Goal: Task Accomplishment & Management: Manage account settings

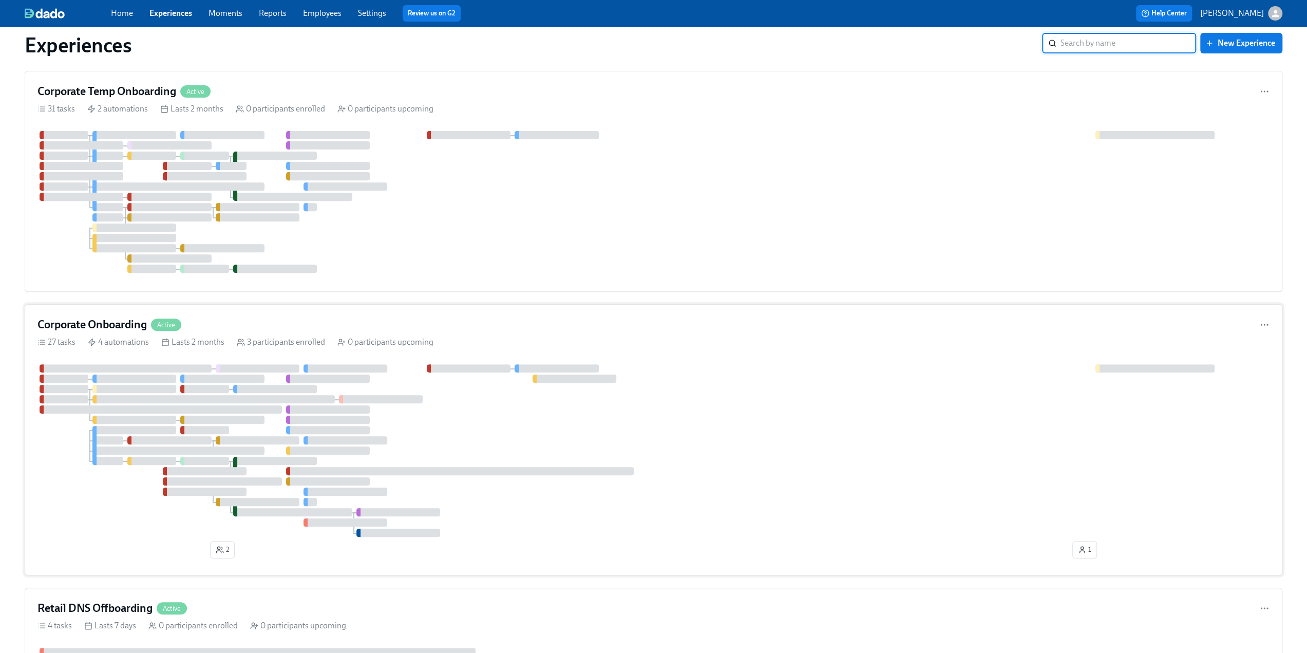
scroll to position [291, 0]
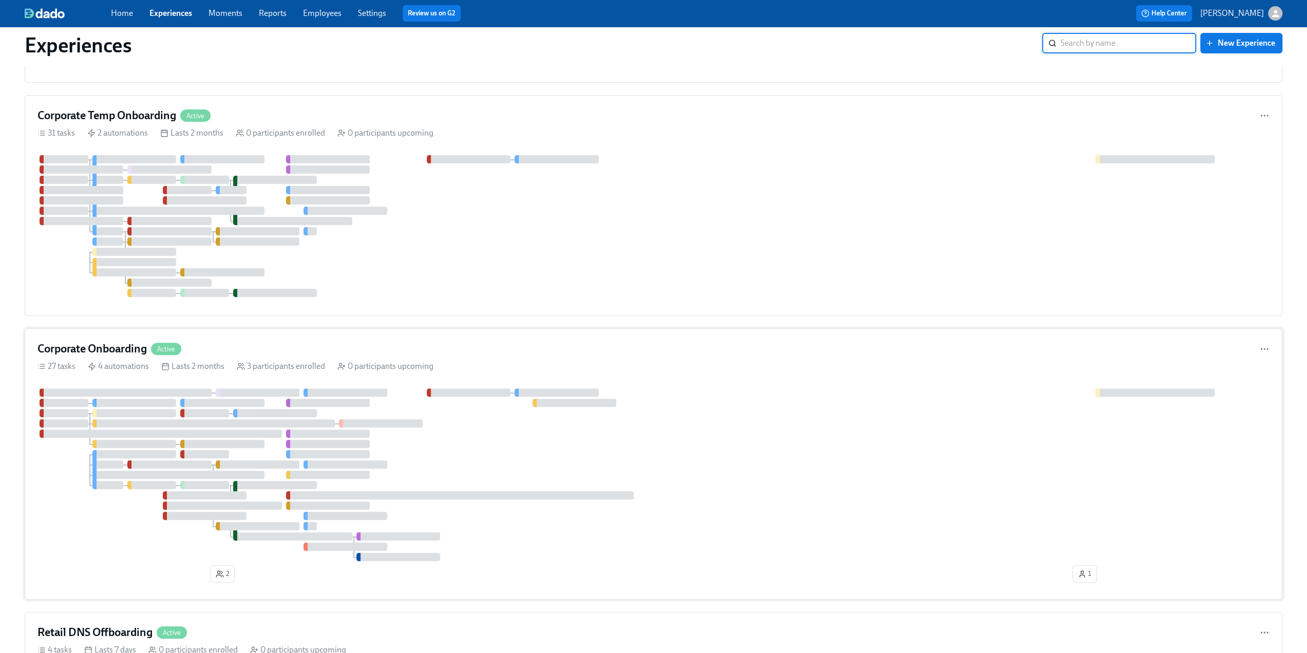
click at [125, 351] on h4 "Corporate Onboarding" at bounding box center [91, 348] width 109 height 15
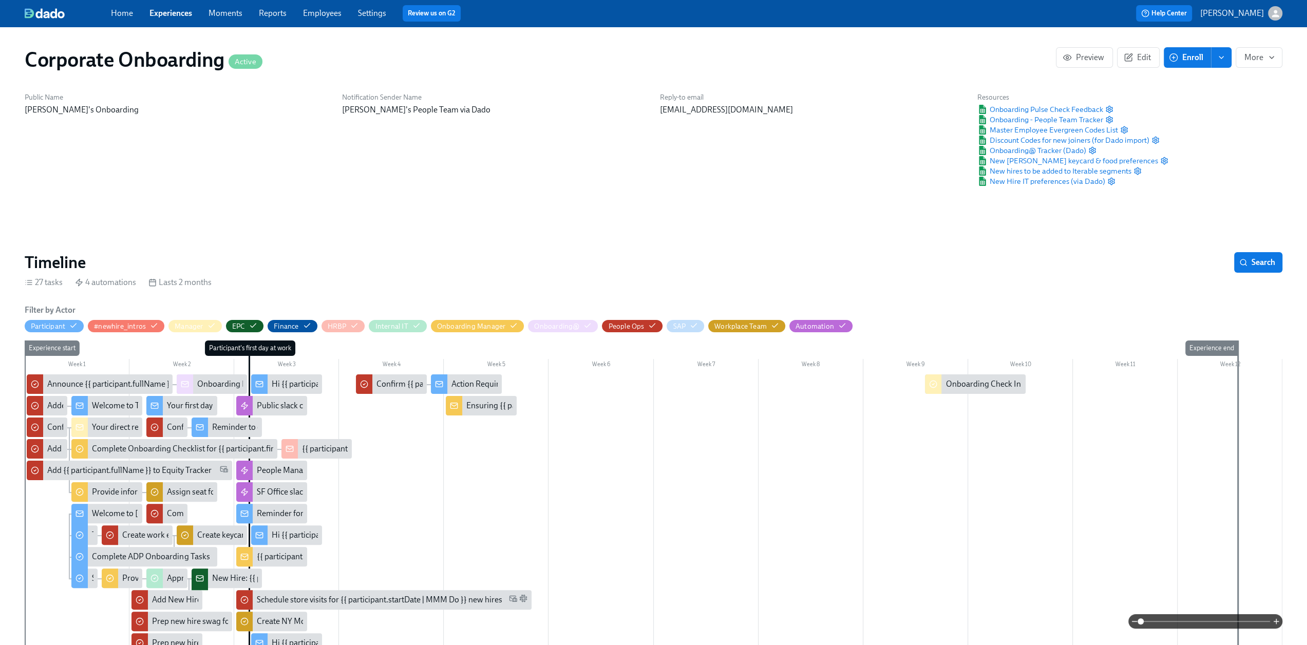
scroll to position [0, 2790]
click at [212, 326] on icon "button" at bounding box center [211, 325] width 8 height 8
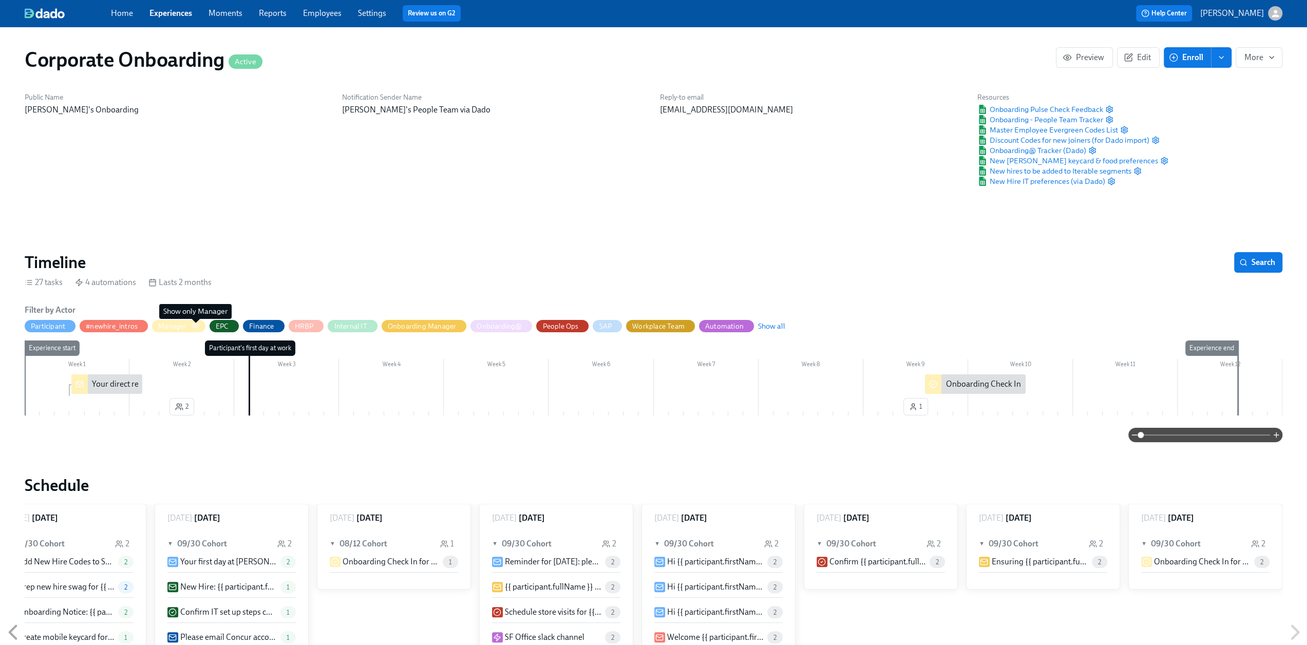
click at [197, 326] on icon "button" at bounding box center [195, 325] width 8 height 8
click at [779, 326] on span "Show all" at bounding box center [771, 326] width 27 height 10
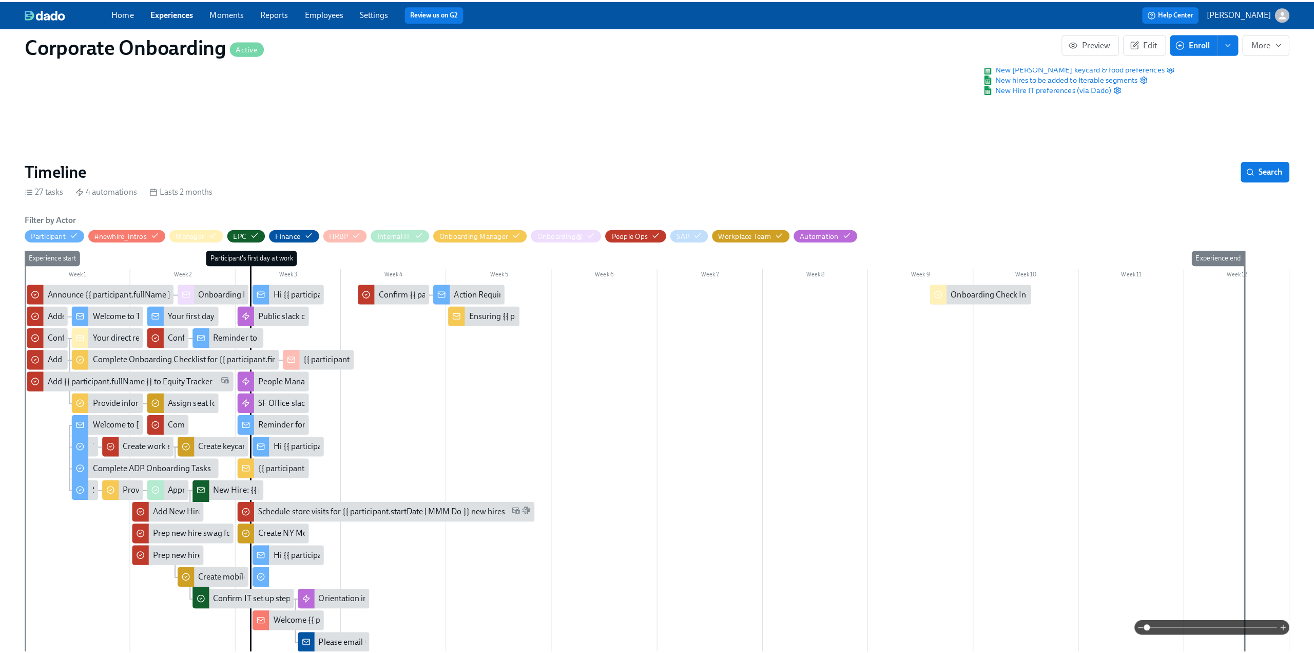
scroll to position [103, 0]
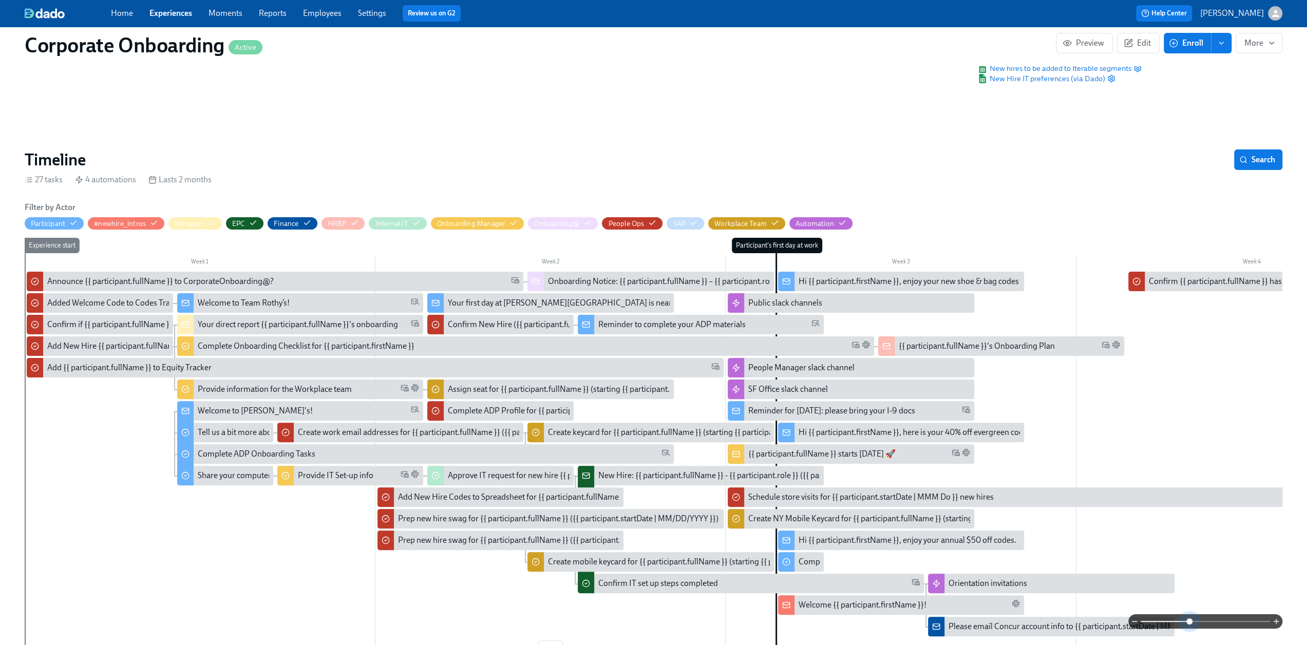
click at [1189, 621] on span at bounding box center [1204, 621] width 129 height 14
click at [753, 455] on div "{{ participant.fullName }} starts [DATE] 🚀" at bounding box center [821, 453] width 147 height 11
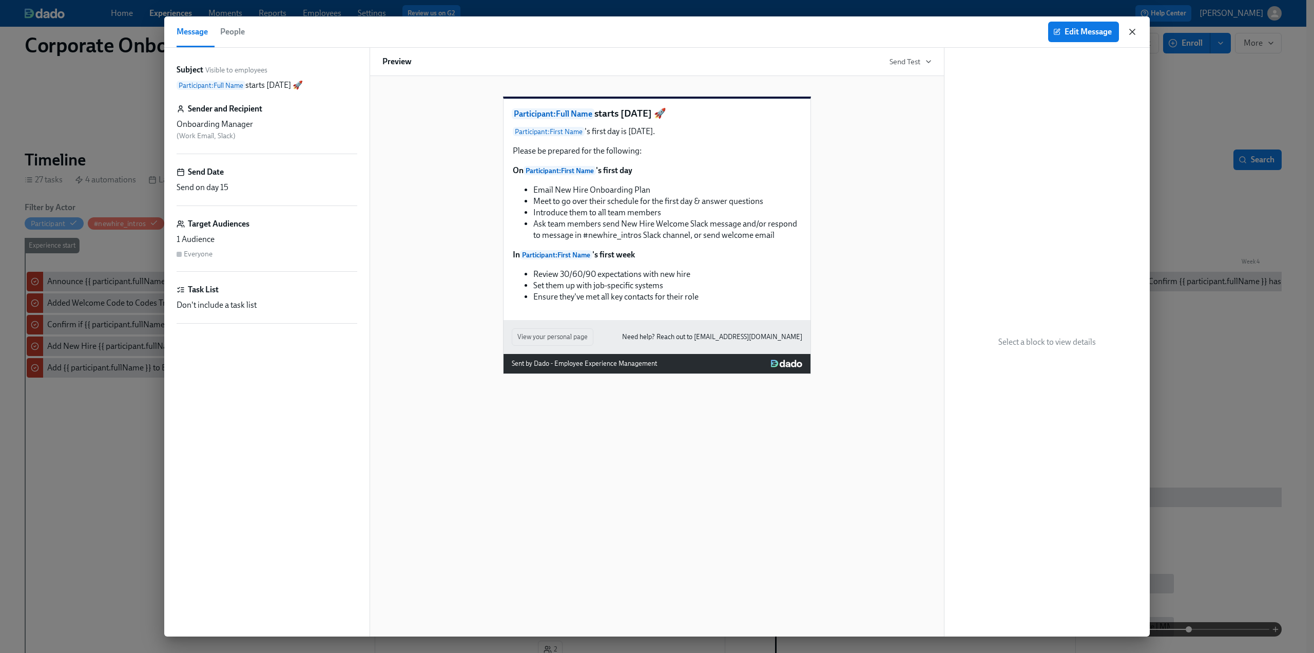
click at [1134, 31] on icon "button" at bounding box center [1132, 31] width 5 height 5
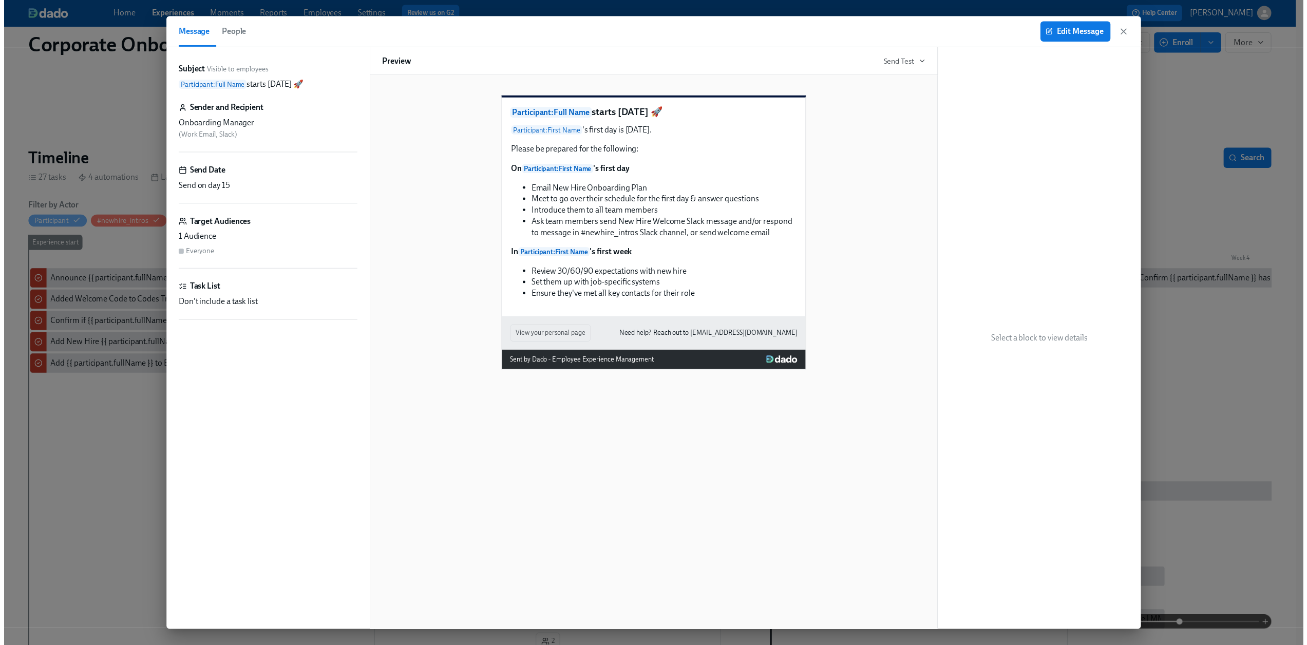
scroll to position [0, 2783]
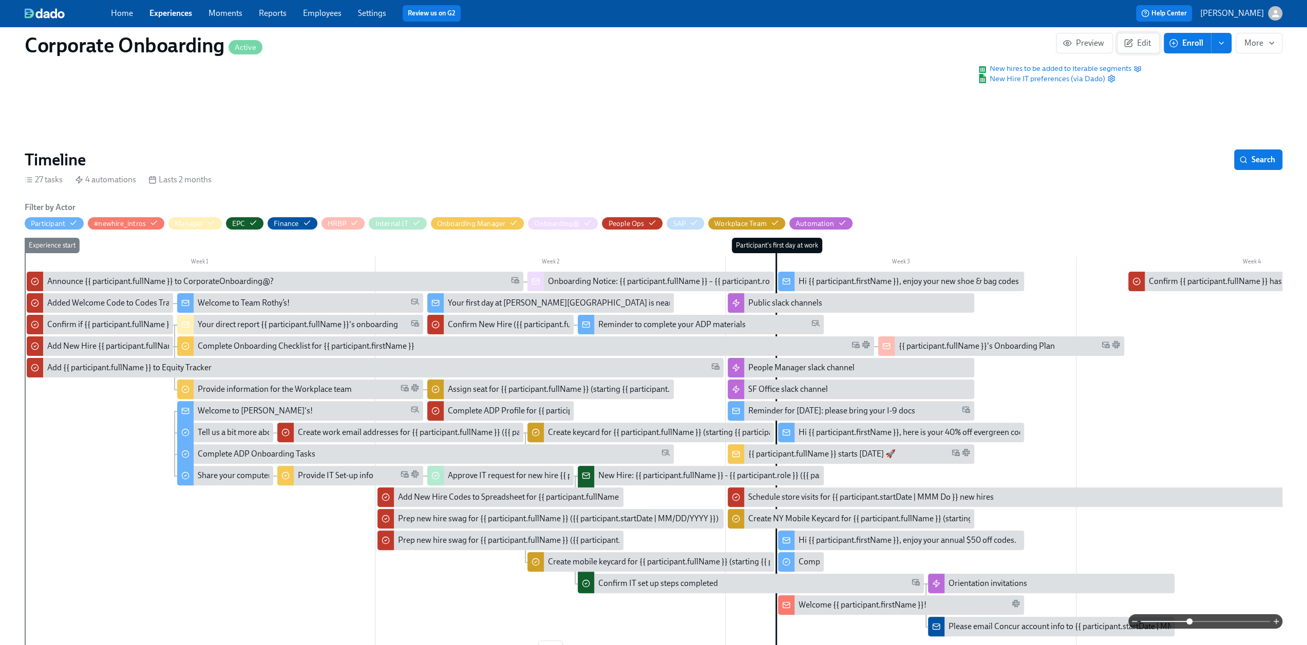
click at [1134, 40] on span "Edit" at bounding box center [1137, 43] width 25 height 10
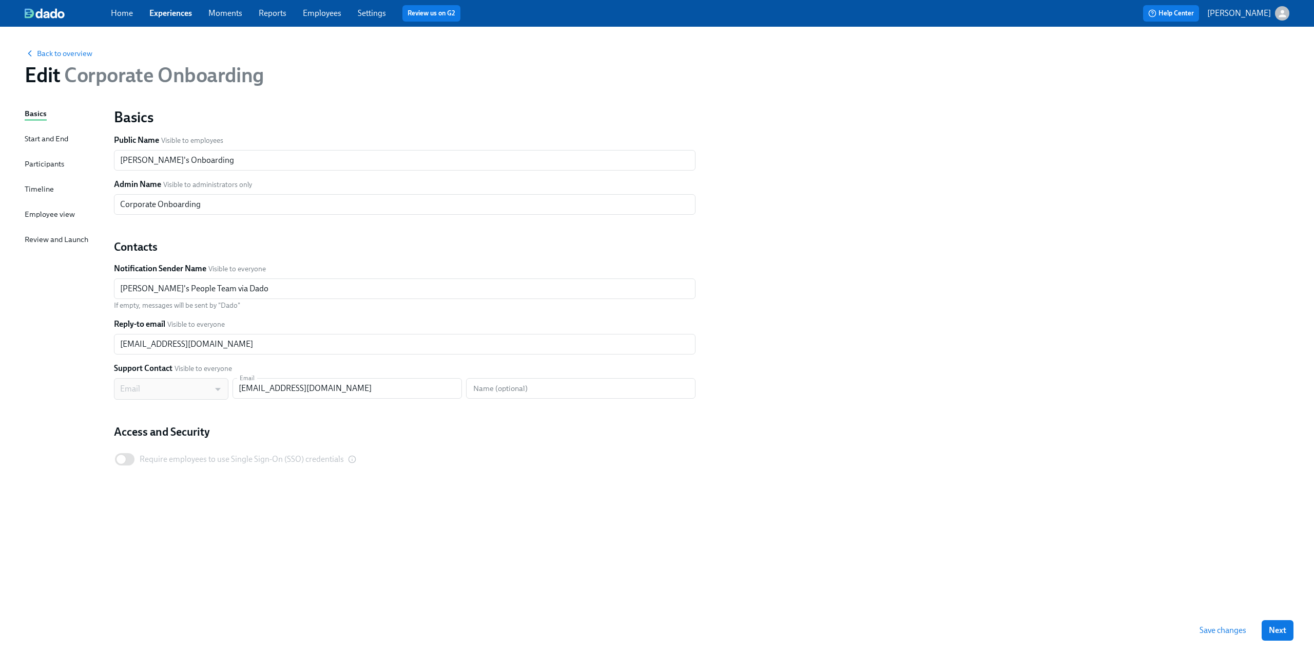
click at [35, 186] on div "Timeline" at bounding box center [39, 188] width 29 height 11
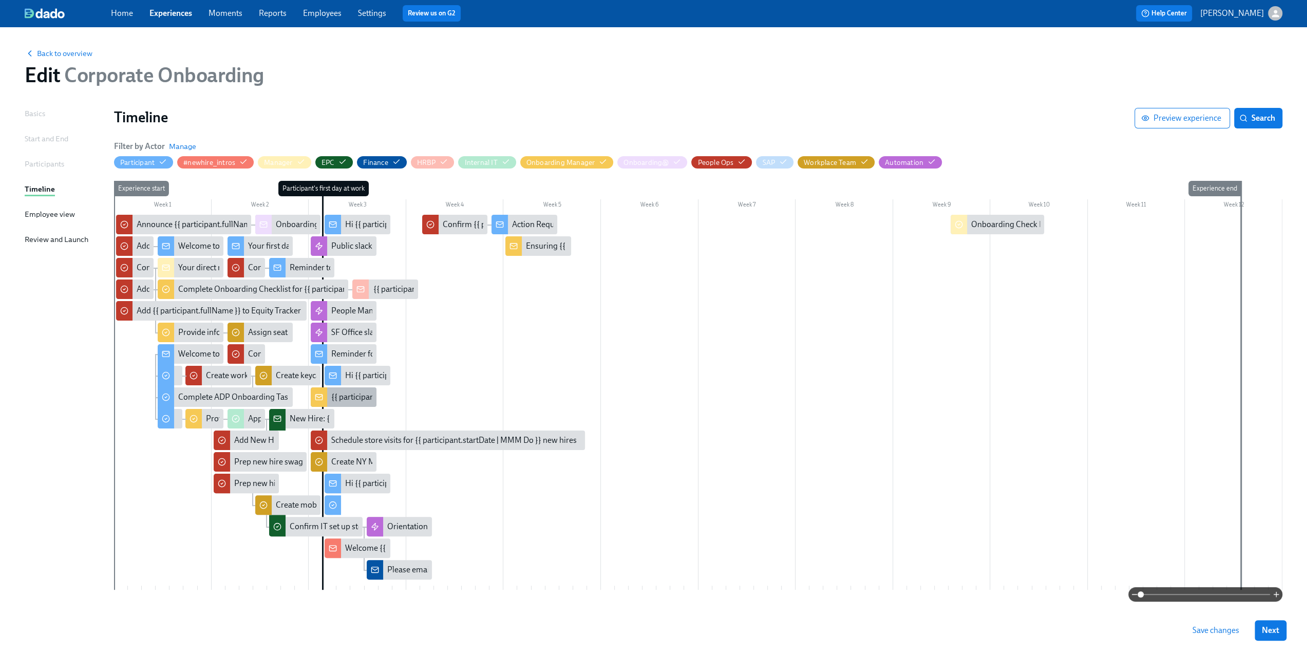
click at [334, 399] on div "{{ participant.fullName }} starts [DATE] 🚀" at bounding box center [404, 396] width 147 height 11
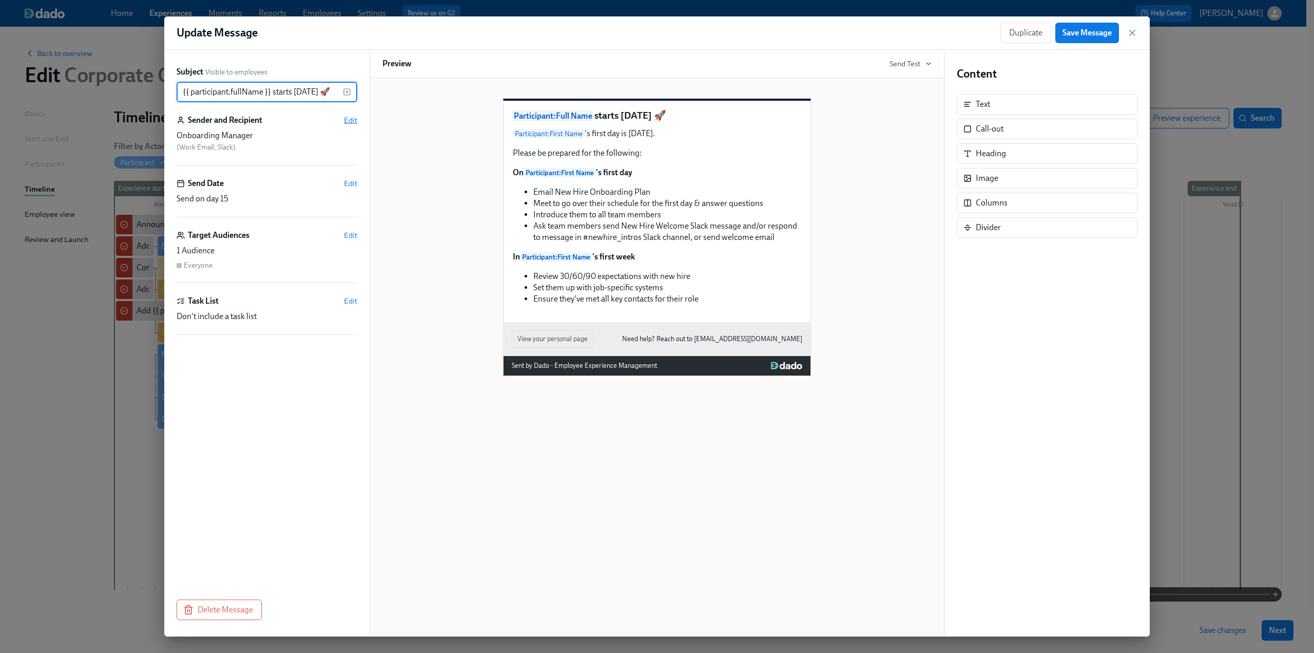
click at [350, 121] on span "Edit" at bounding box center [350, 120] width 13 height 10
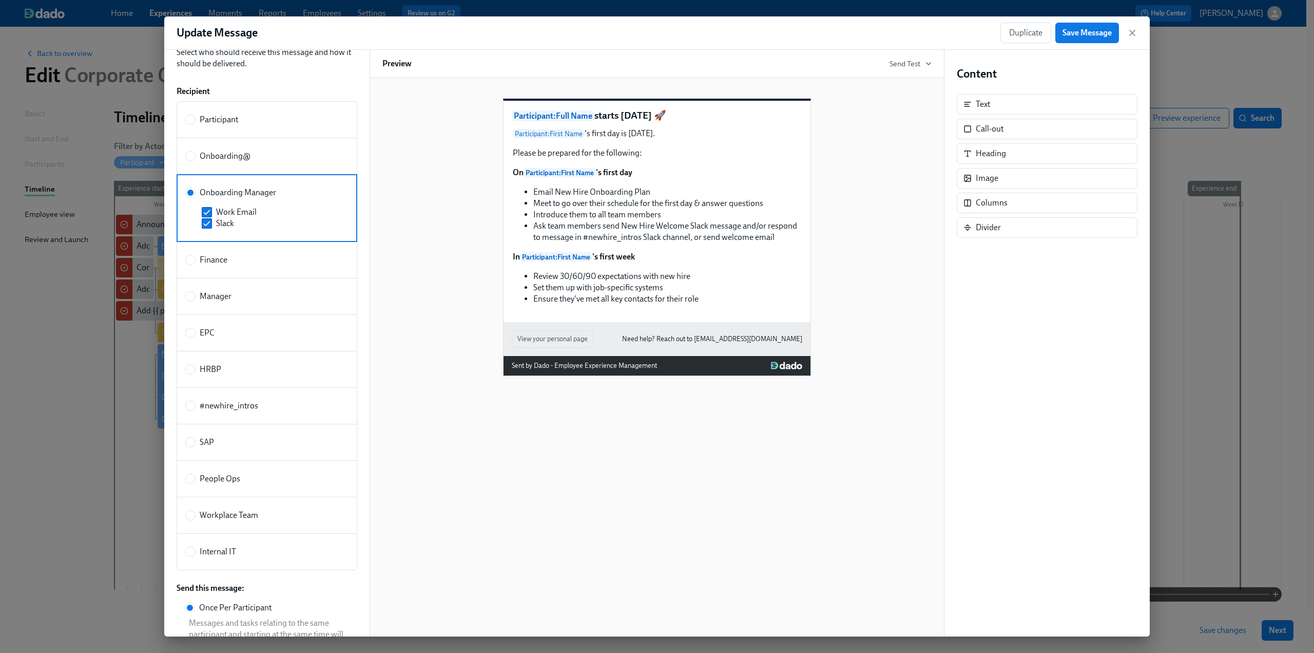
scroll to position [103, 0]
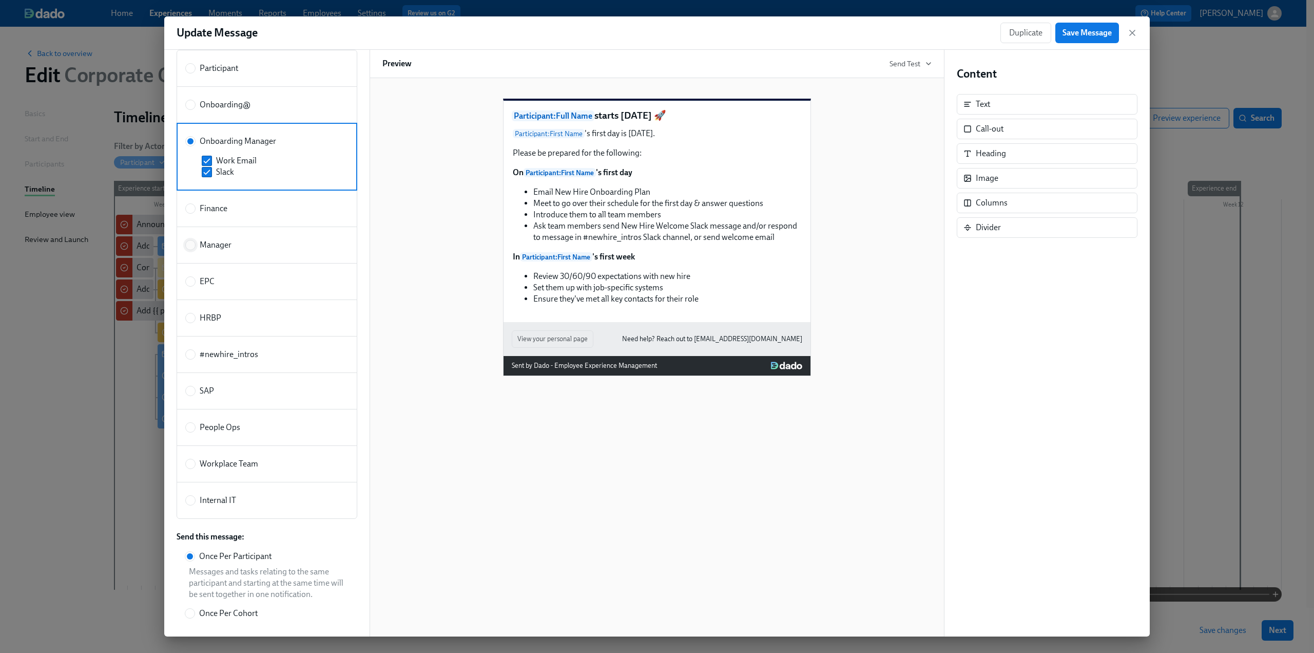
click at [189, 246] on input "Manager" at bounding box center [190, 244] width 9 height 9
radio input "true"
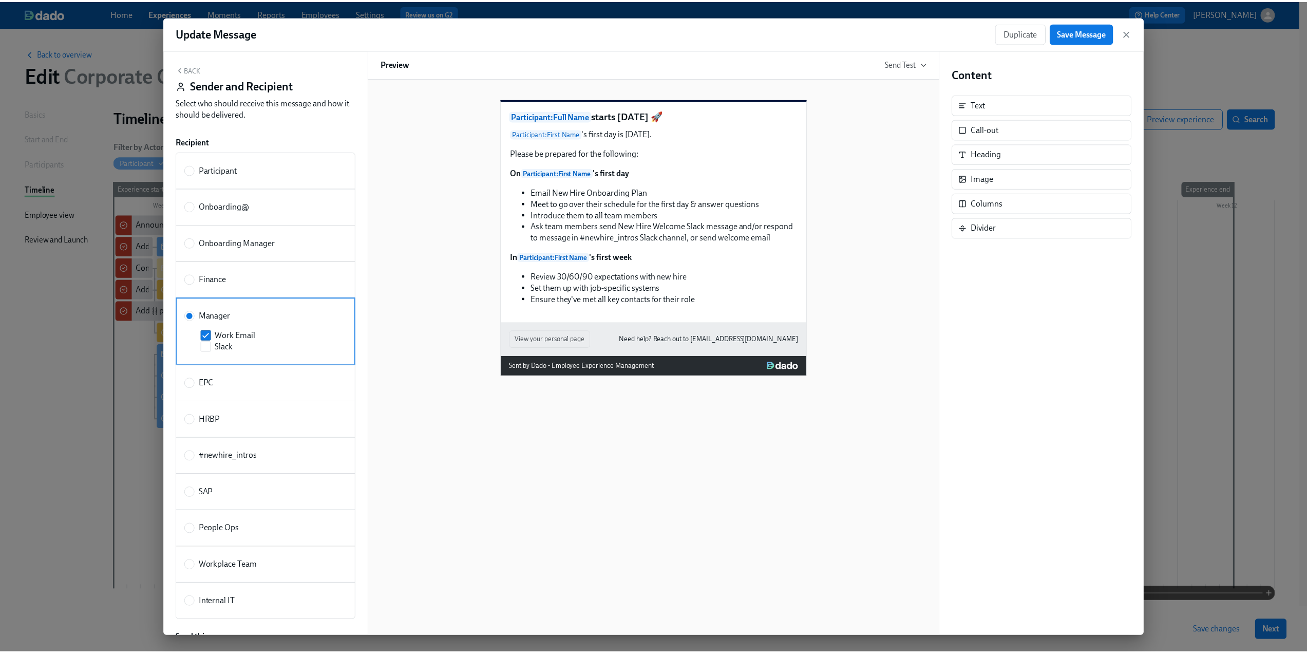
scroll to position [0, 0]
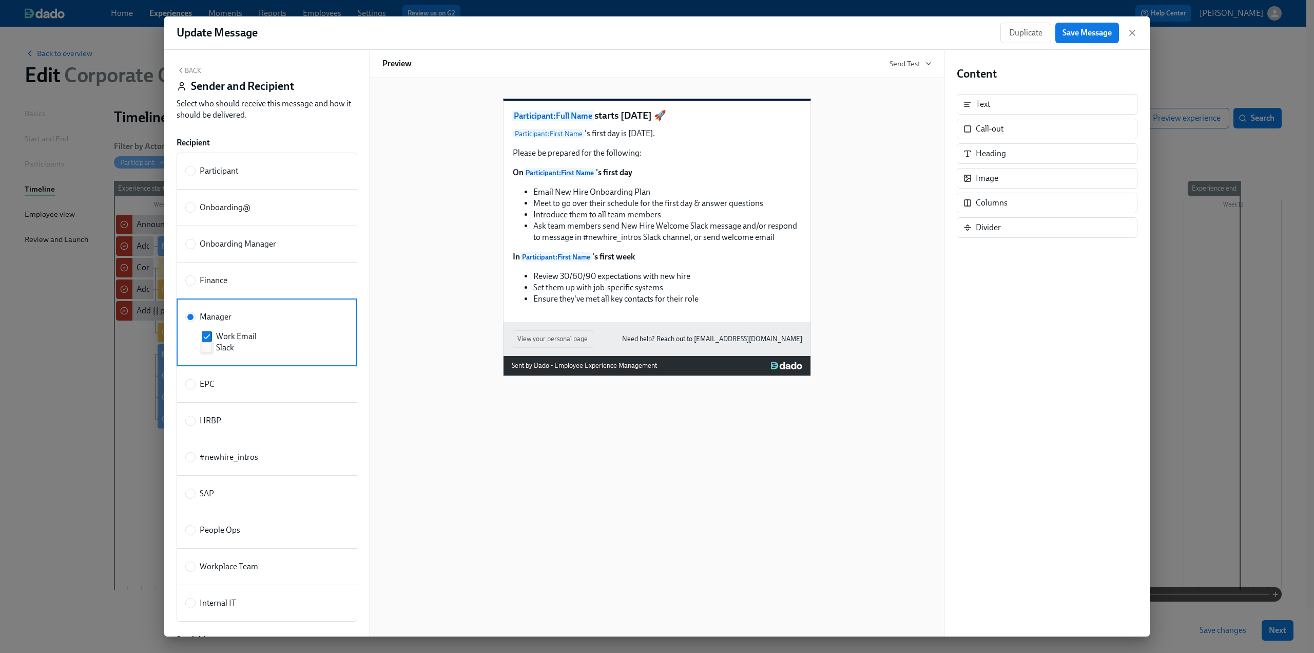
click at [211, 347] on input "Slack" at bounding box center [206, 347] width 9 height 9
checkbox input "true"
click at [190, 72] on button "Back" at bounding box center [189, 70] width 25 height 8
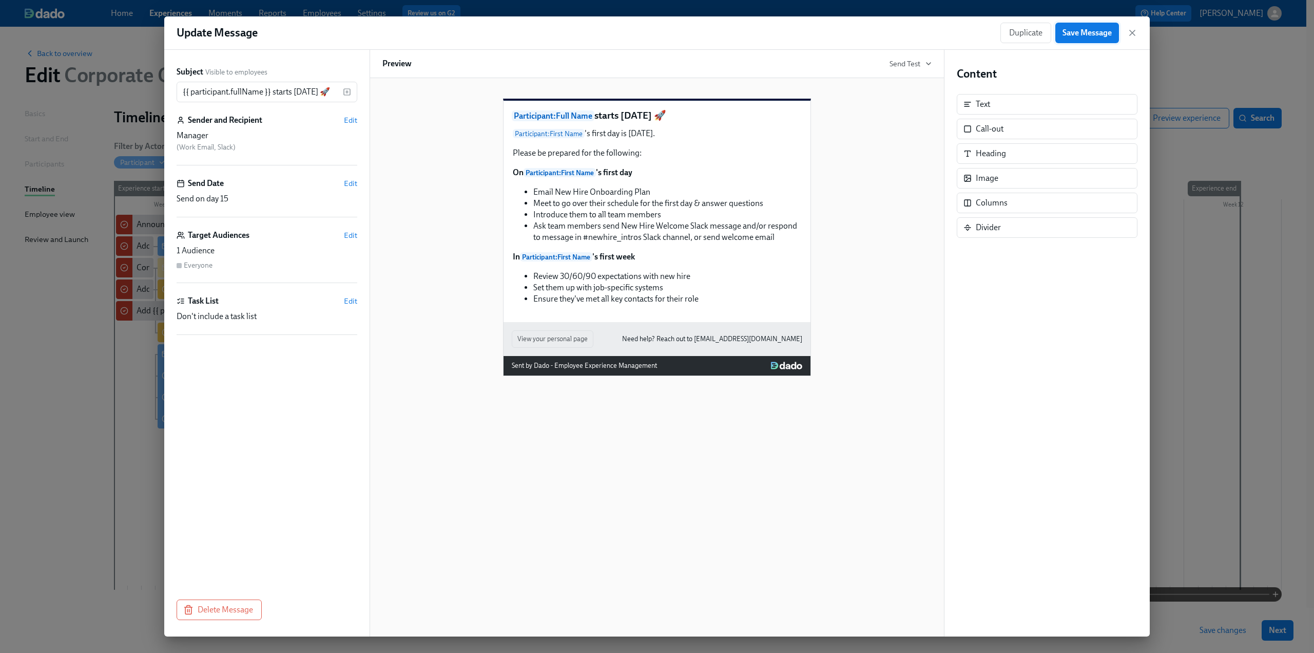
click at [1087, 40] on button "Save Message" at bounding box center [1088, 33] width 64 height 21
click at [1133, 32] on icon "button" at bounding box center [1132, 32] width 5 height 5
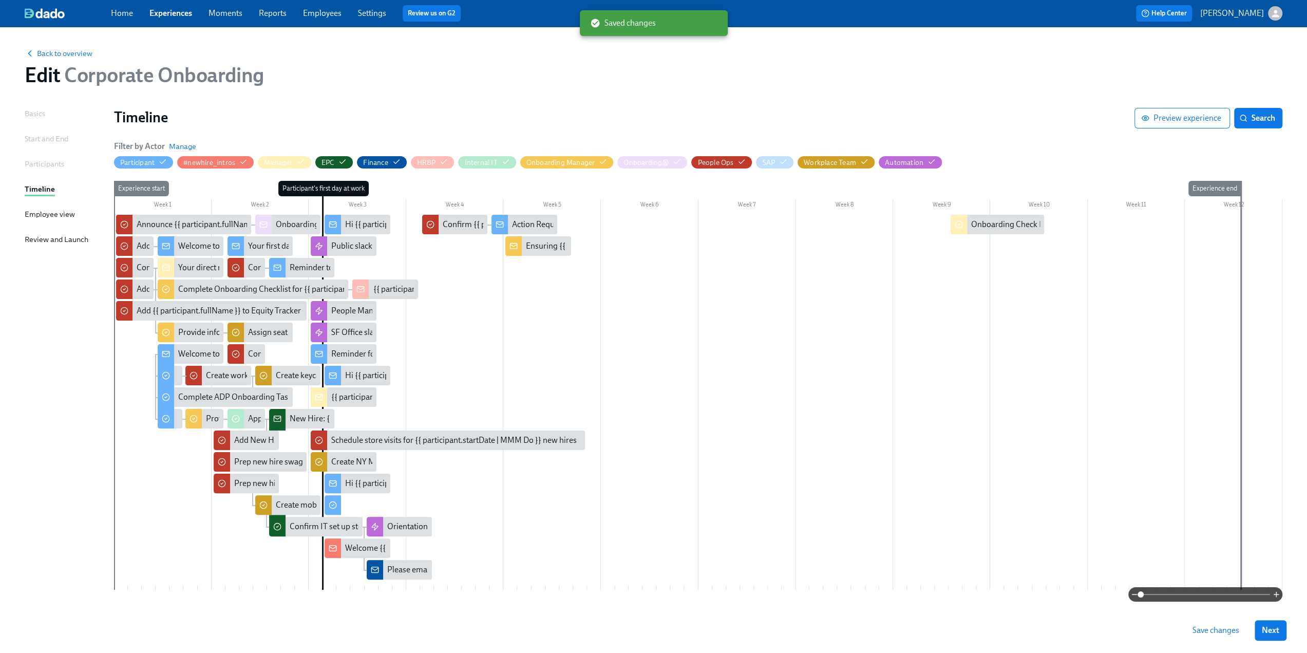
click at [1208, 629] on span "Save changes" at bounding box center [1215, 630] width 47 height 10
click at [162, 14] on link "Experiences" at bounding box center [170, 13] width 43 height 10
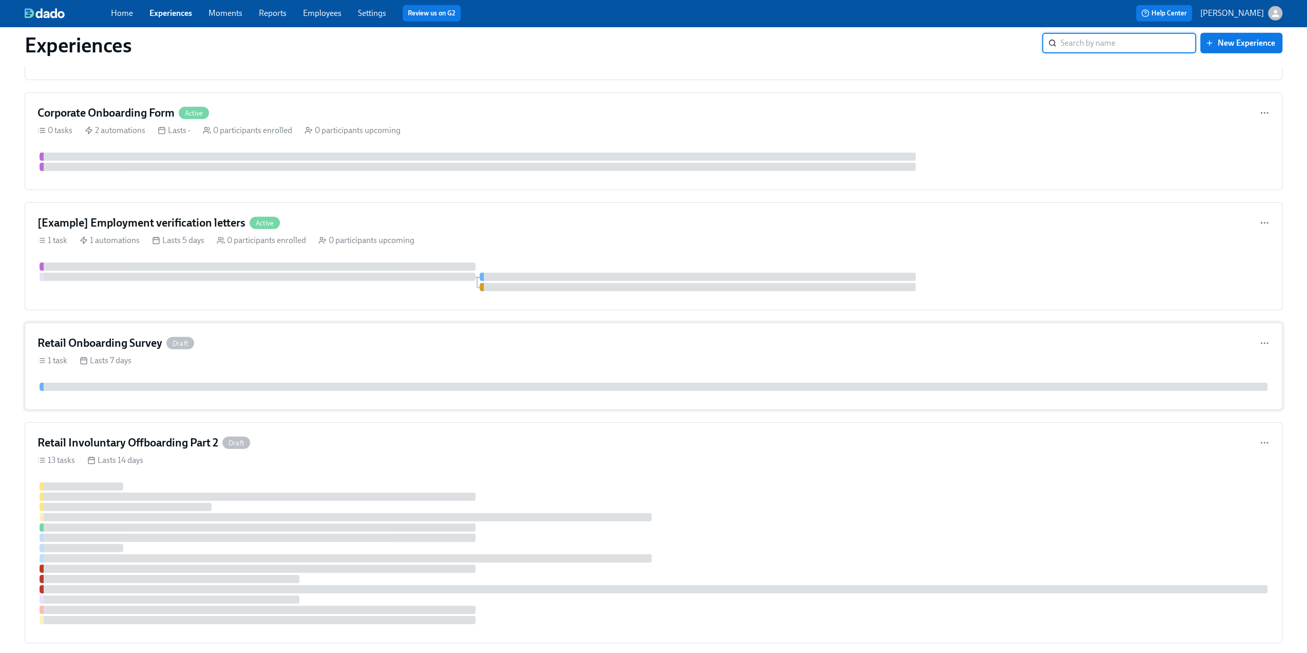
scroll to position [2875, 0]
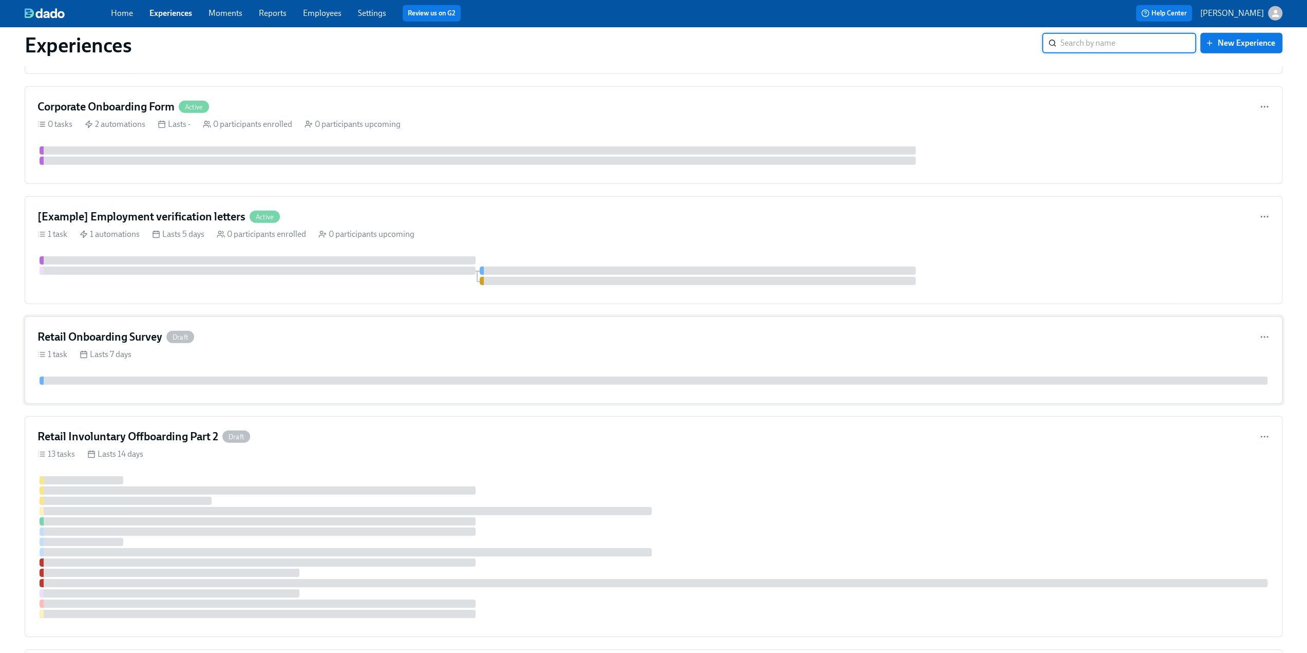
click at [127, 329] on h4 "Retail Onboarding Survey" at bounding box center [99, 336] width 125 height 15
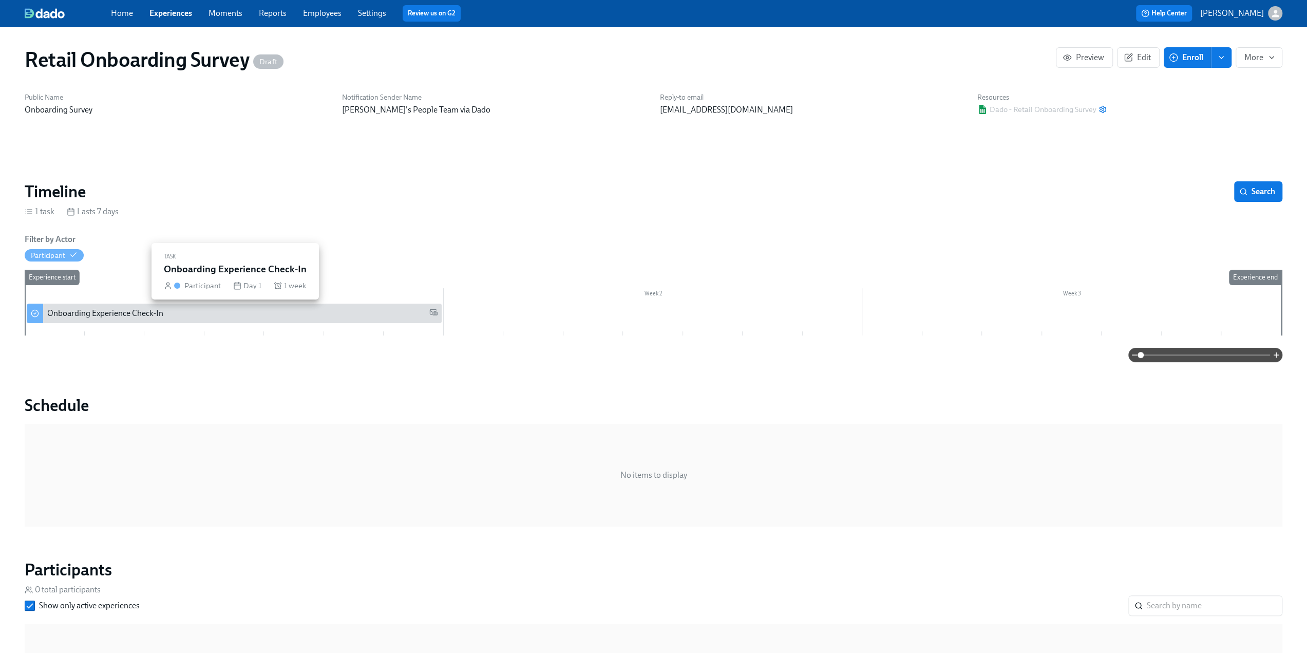
click at [129, 316] on div "Onboarding Experience Check-In" at bounding box center [105, 313] width 116 height 11
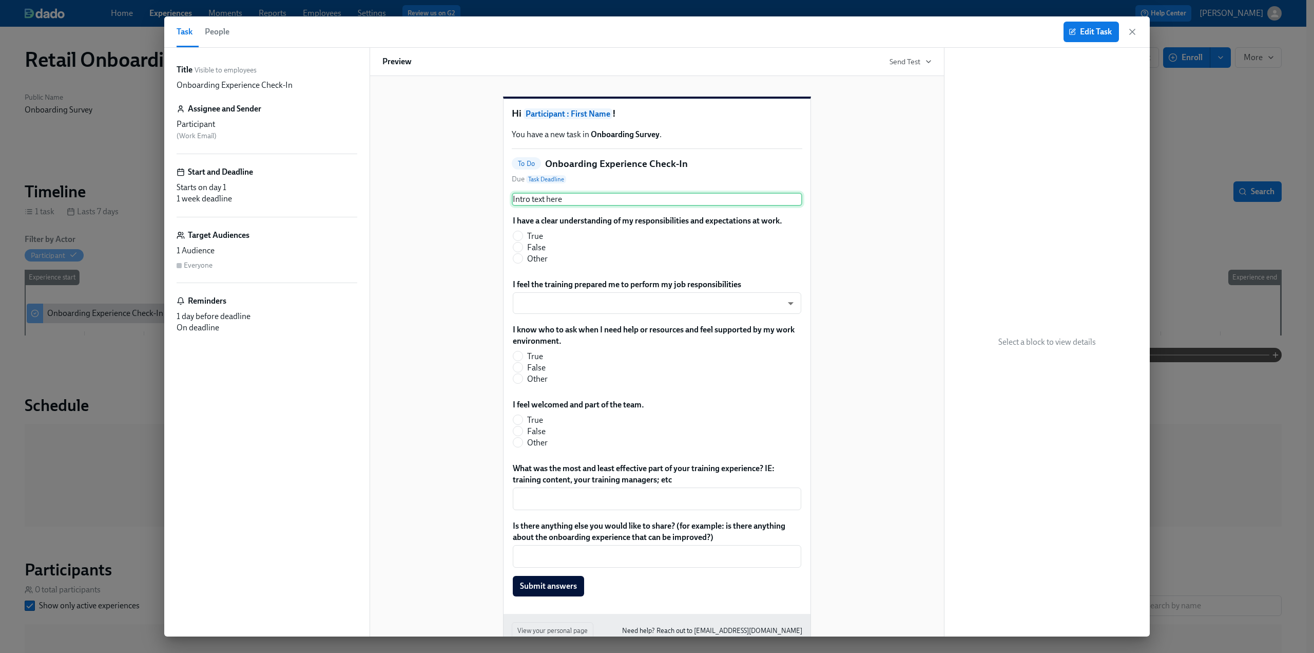
click at [572, 206] on div "Intro text here" at bounding box center [657, 199] width 291 height 13
click at [553, 206] on div "Intro text here" at bounding box center [657, 199] width 291 height 13
click at [1083, 29] on span "Edit Task" at bounding box center [1091, 32] width 41 height 10
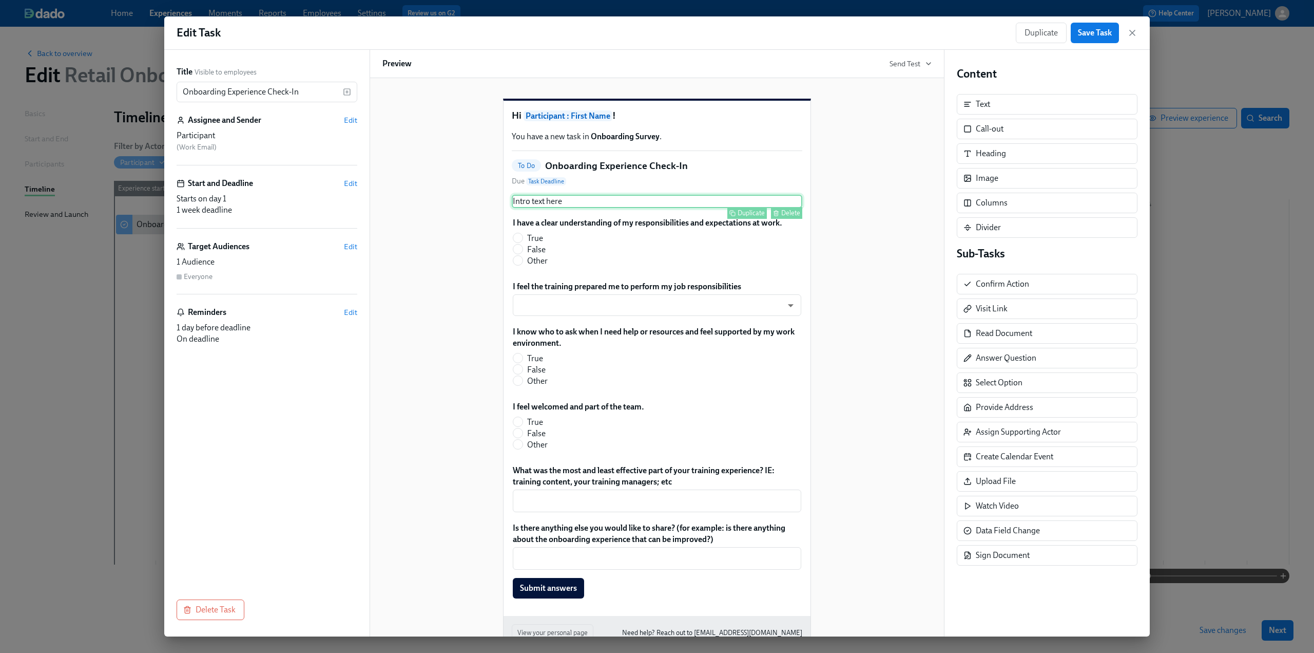
click at [557, 208] on div "Intro text here Duplicate Delete" at bounding box center [657, 201] width 291 height 13
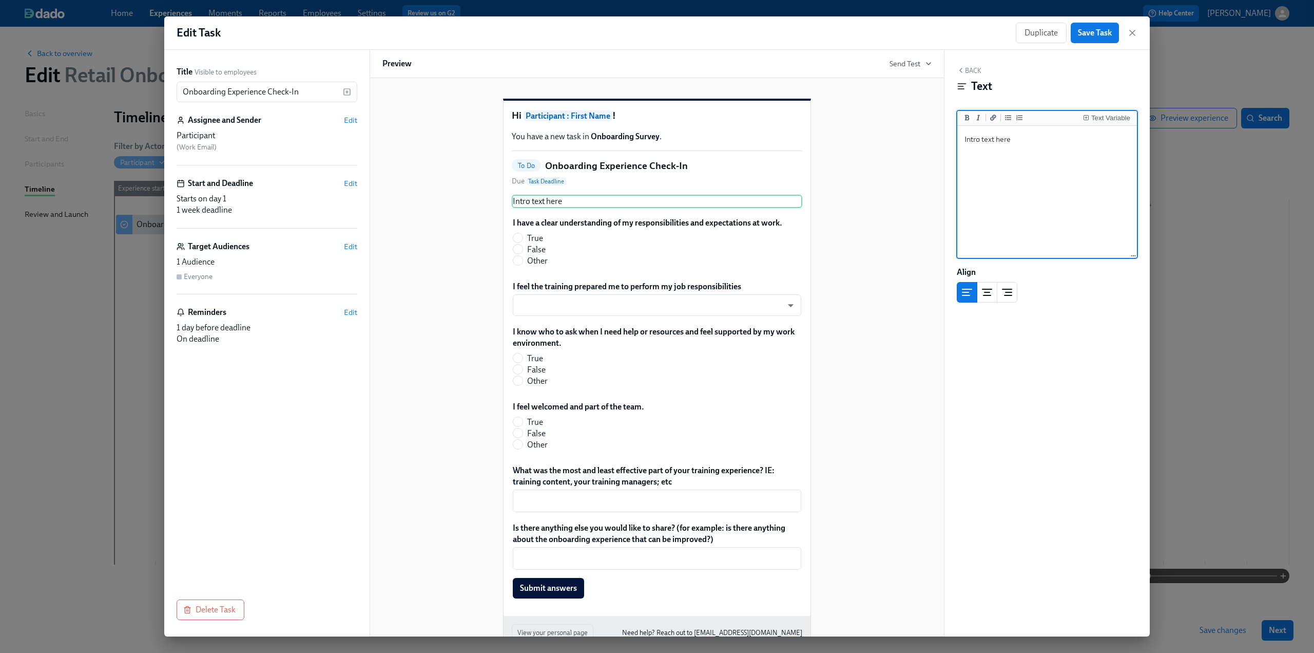
drag, startPoint x: 1018, startPoint y: 144, endPoint x: 945, endPoint y: 142, distance: 72.4
click at [946, 142] on div "Back Text Text Variable Intro text here Intro text here Align Block ID: qWPzMpA…" at bounding box center [1047, 343] width 205 height 586
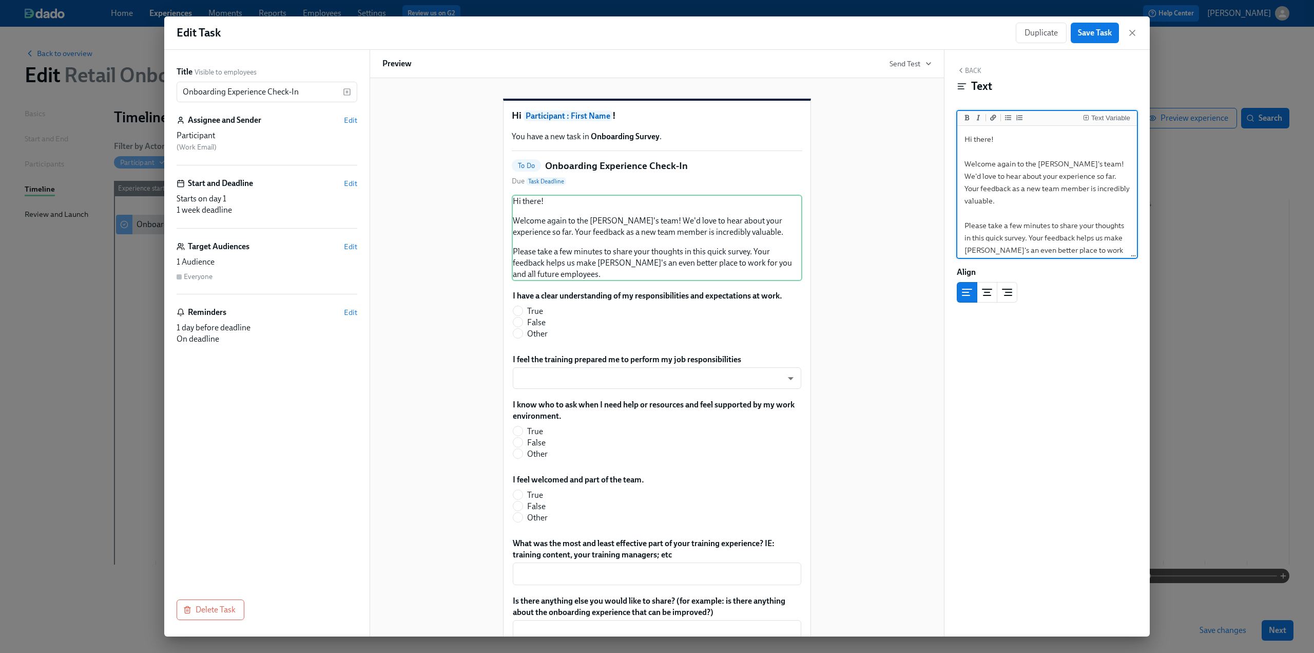
click at [974, 152] on textarea "Hi there! Welcome again to the [PERSON_NAME]'s team! We'd love to hear about yo…" at bounding box center [1048, 201] width 176 height 146
drag, startPoint x: 991, startPoint y: 139, endPoint x: 975, endPoint y: 139, distance: 16.4
click at [975, 139] on textarea "Hi there! Welcome again to the [PERSON_NAME]'s team! We'd love to hear about yo…" at bounding box center [1048, 201] width 176 height 146
click at [1107, 118] on div "Text Variable" at bounding box center [1111, 117] width 39 height 7
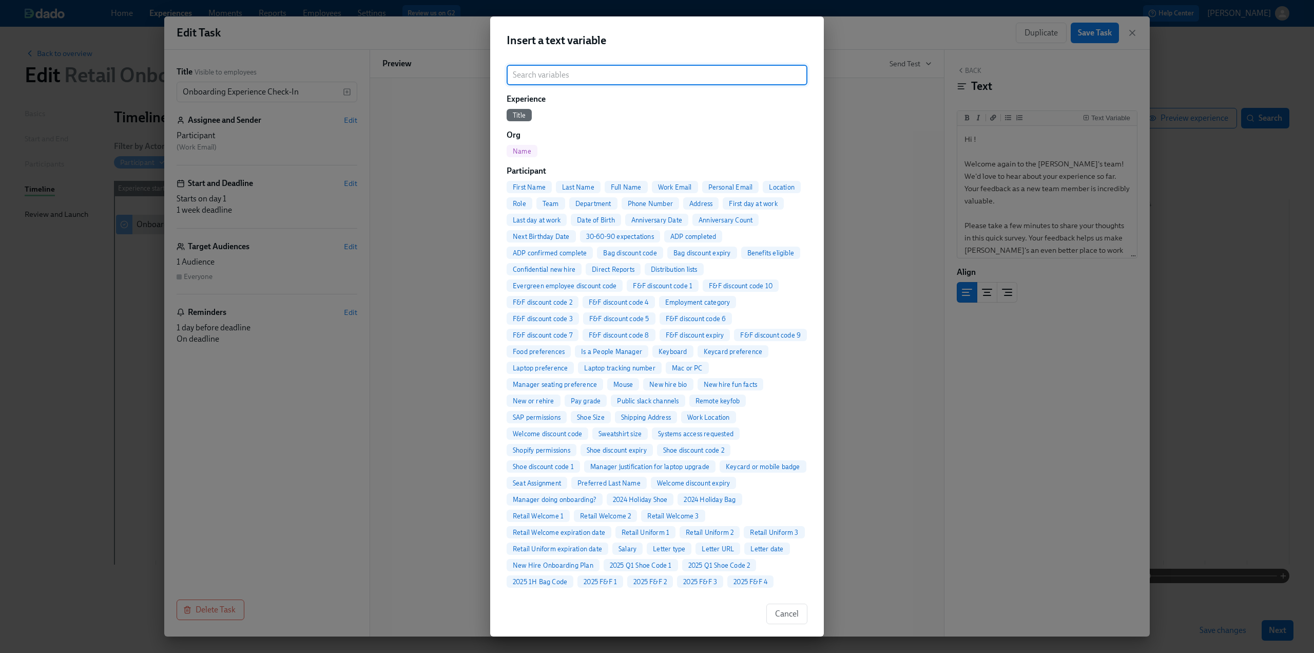
click at [533, 189] on span "First Name" at bounding box center [529, 187] width 45 height 8
type textarea "Hi {{ participant.firstName }}! Welcome again to the [PERSON_NAME]'s team! We'd…"
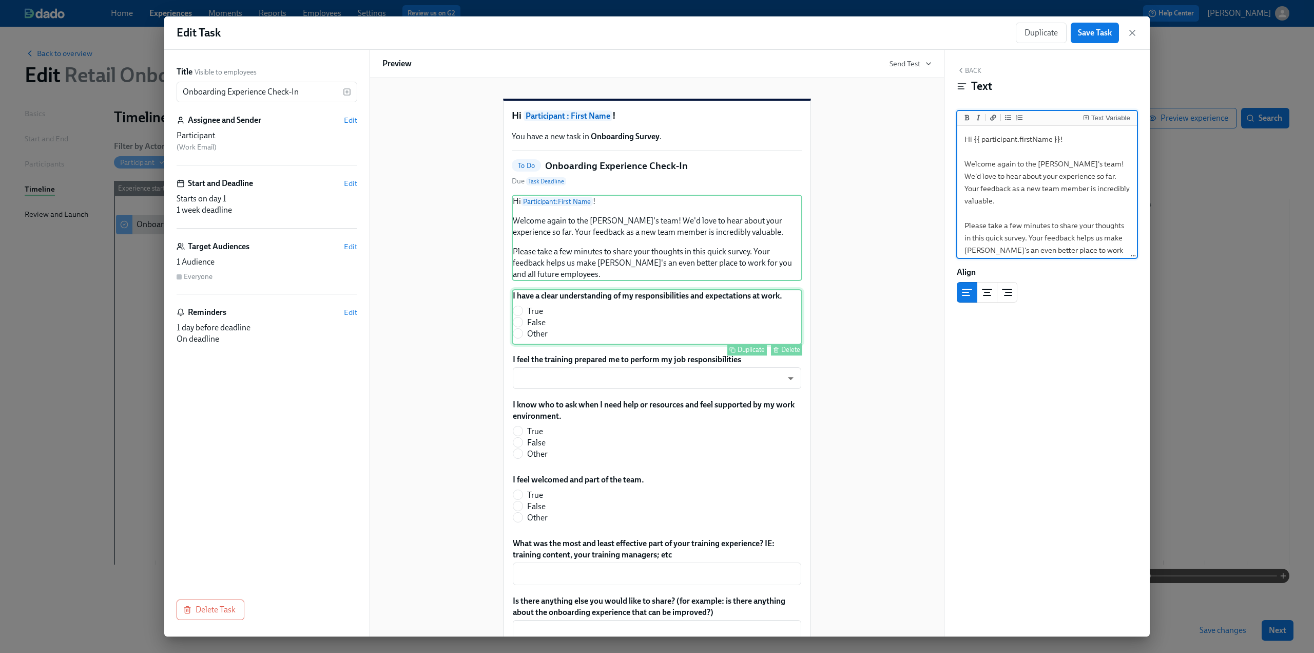
click at [582, 341] on div "I have a clear understanding of my responsibilities and expectations at work. T…" at bounding box center [657, 316] width 291 height 55
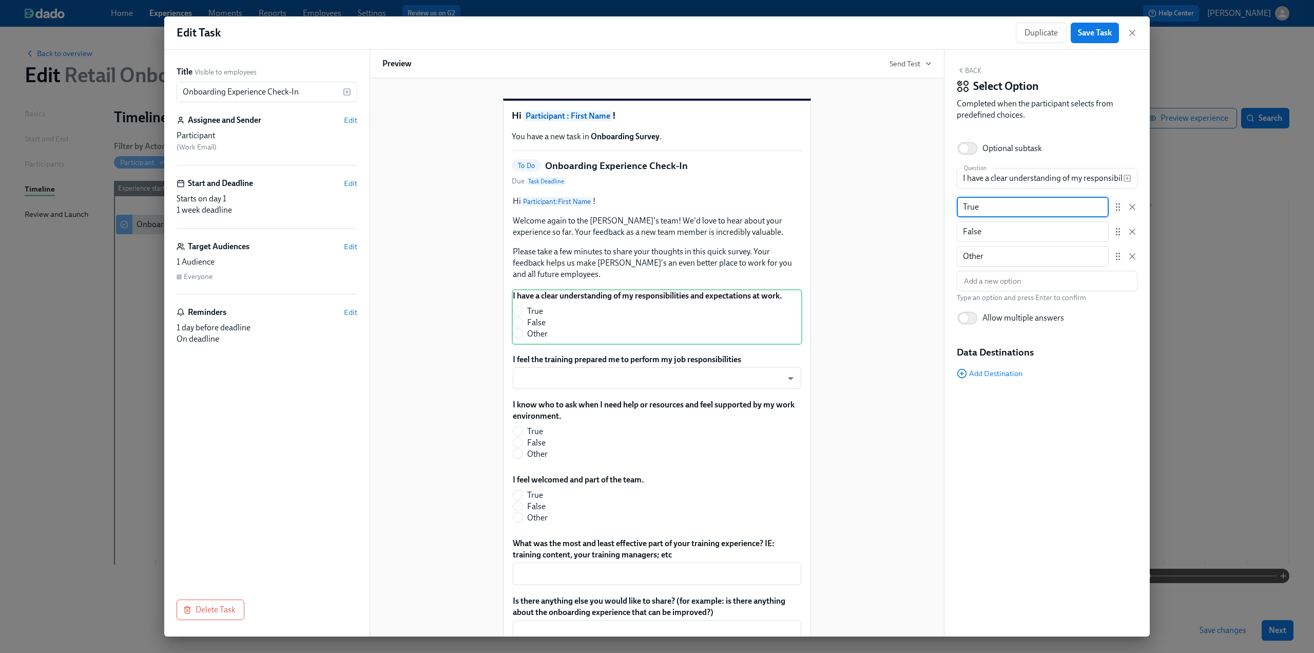
click at [1003, 197] on input "True" at bounding box center [1033, 207] width 152 height 21
drag, startPoint x: 1000, startPoint y: 206, endPoint x: 959, endPoint y: 207, distance: 41.6
click at [959, 207] on input "True" at bounding box center [1033, 207] width 152 height 21
type input "Yes"
drag, startPoint x: 1000, startPoint y: 229, endPoint x: 949, endPoint y: 232, distance: 50.9
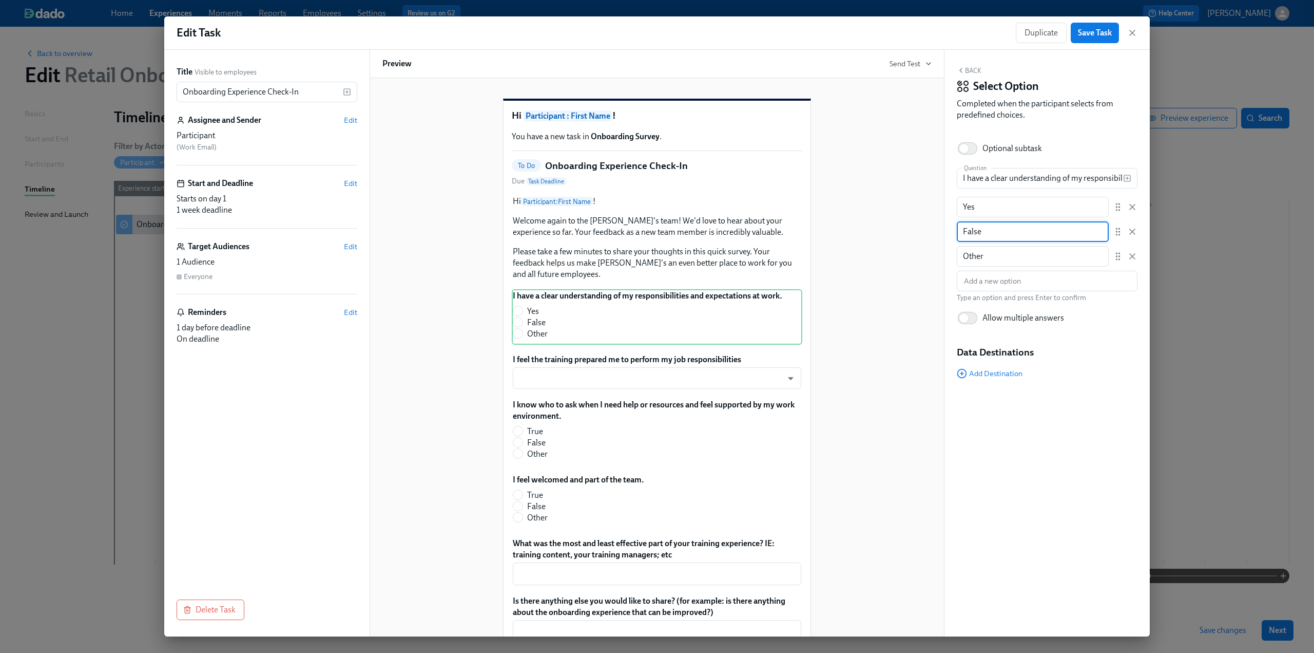
click at [949, 232] on div "Back Select Option Completed when the participant selects from predefined choic…" at bounding box center [1047, 343] width 205 height 586
type input "No"
drag, startPoint x: 992, startPoint y: 255, endPoint x: 950, endPoint y: 257, distance: 42.1
click at [950, 257] on div "Back Select Option Completed when the participant selects from predefined choic…" at bounding box center [1047, 343] width 205 height 586
type input "Unsure"
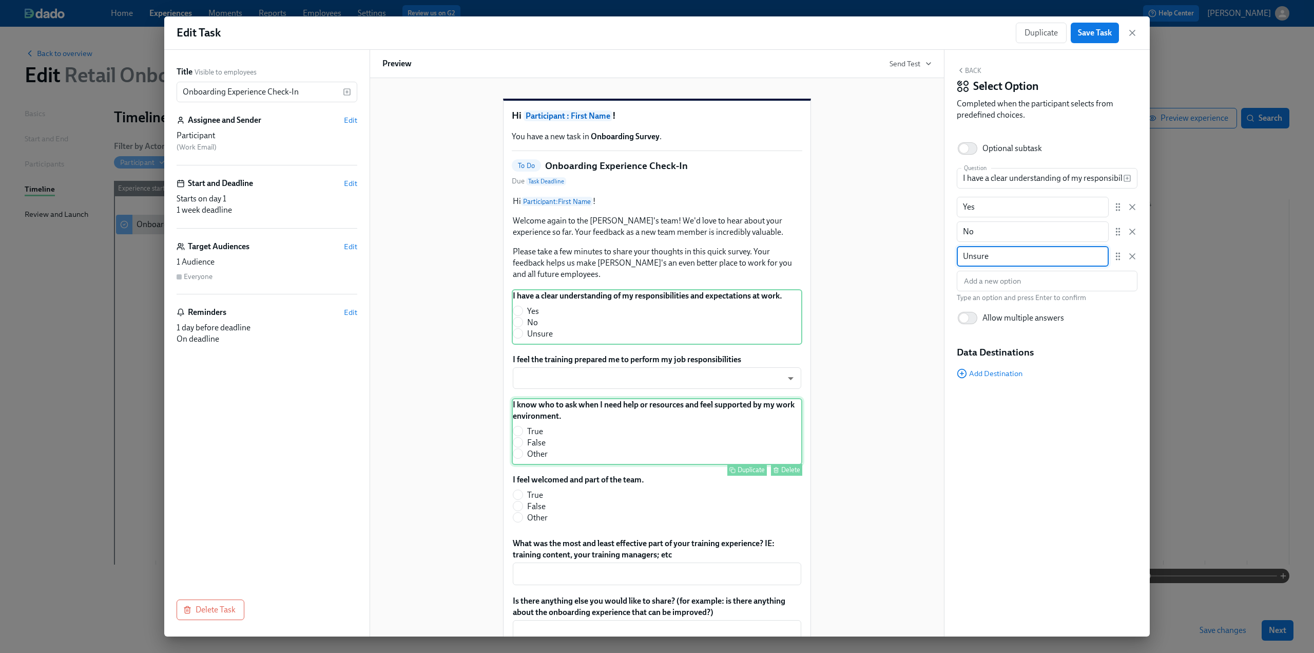
click at [678, 451] on div "I know who to ask when I need help or resources and feel supported by my work e…" at bounding box center [657, 431] width 291 height 67
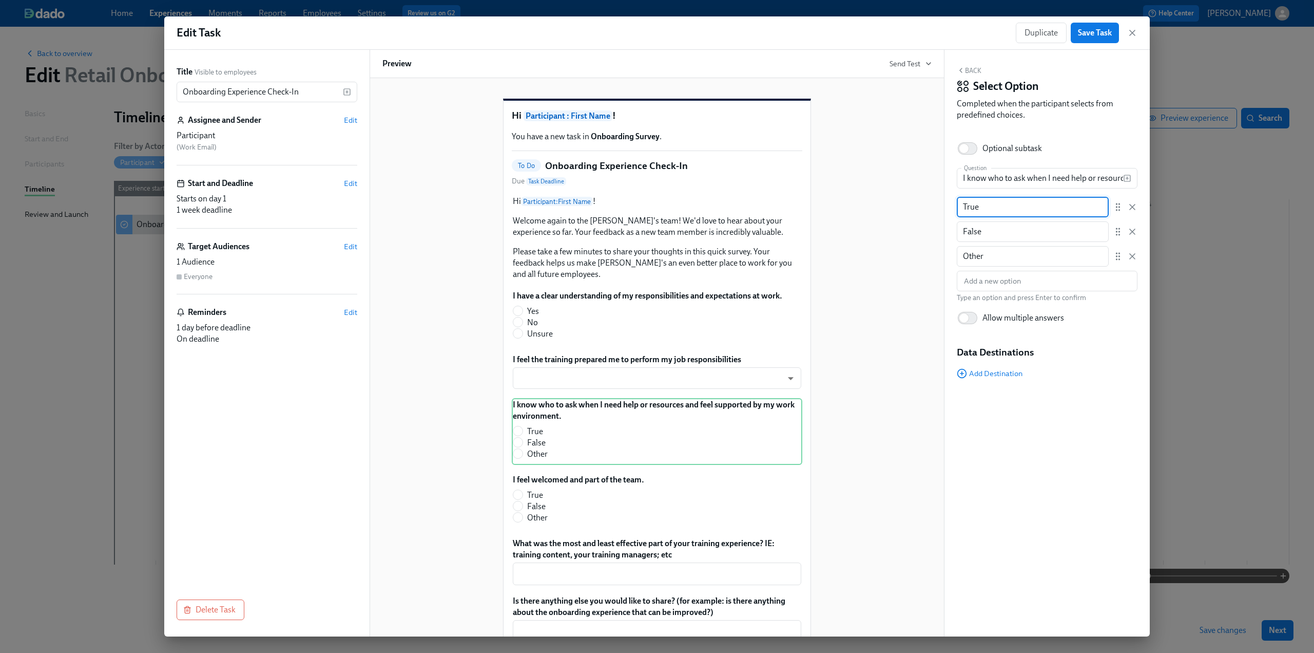
drag, startPoint x: 989, startPoint y: 204, endPoint x: 936, endPoint y: 212, distance: 54.0
click at [936, 212] on div "Title Visible to employees Onboarding Experience Check-In ​ Assignee and Sender…" at bounding box center [657, 343] width 986 height 586
type input "Yes"
drag, startPoint x: 985, startPoint y: 227, endPoint x: 951, endPoint y: 229, distance: 33.9
click at [951, 229] on div "Back Select Option Completed when the participant selects from predefined choic…" at bounding box center [1047, 343] width 205 height 586
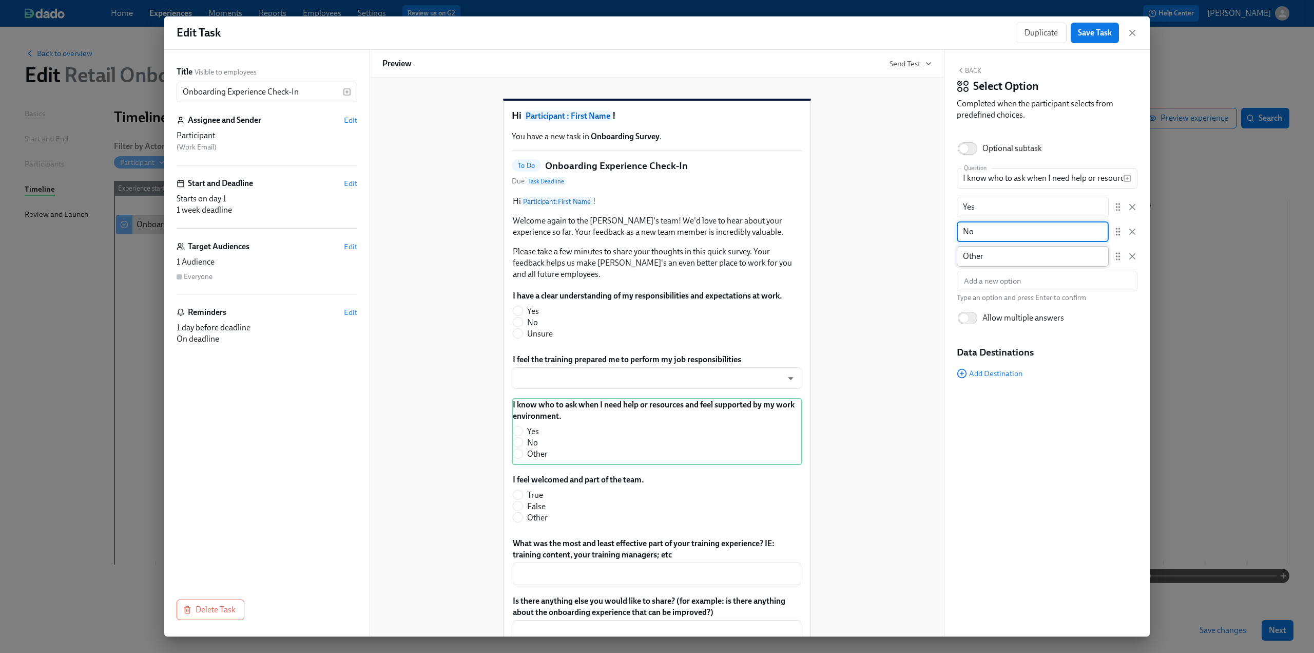
type input "No"
drag, startPoint x: 1001, startPoint y: 256, endPoint x: 949, endPoint y: 255, distance: 51.9
click at [949, 255] on div "Back Select Option Completed when the participant selects from predefined choic…" at bounding box center [1047, 343] width 205 height 586
type input "Unsure"
click at [994, 281] on input "text" at bounding box center [1047, 281] width 181 height 21
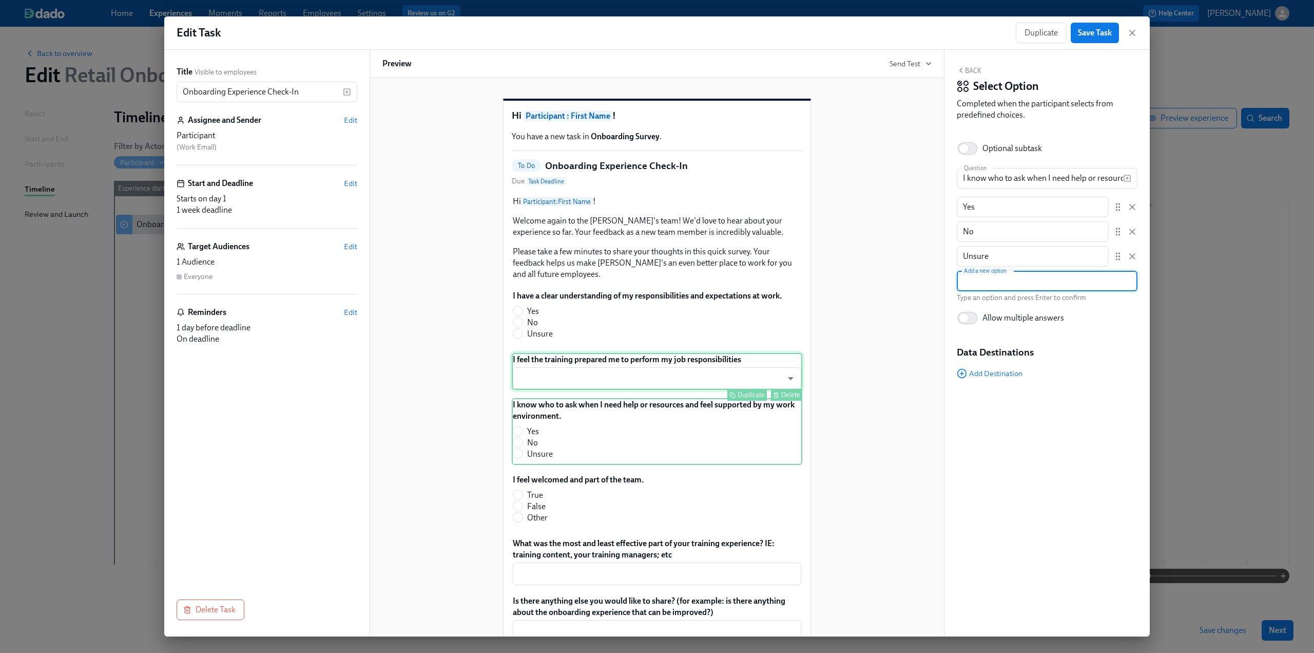
drag, startPoint x: 550, startPoint y: 395, endPoint x: 694, endPoint y: 377, distance: 144.8
click at [550, 390] on div "I feel the training prepared me to perform my job responsibilities ​ ​ Duplicat…" at bounding box center [657, 371] width 291 height 37
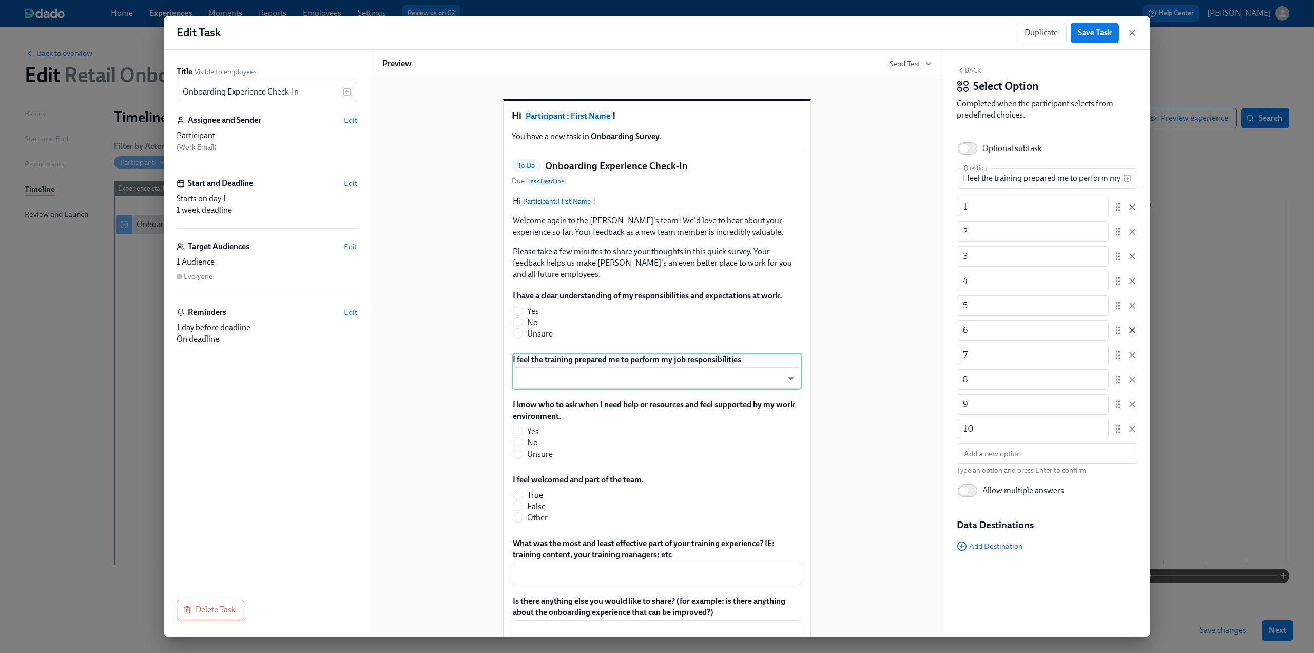
click at [1135, 328] on icon "button" at bounding box center [1132, 330] width 10 height 10
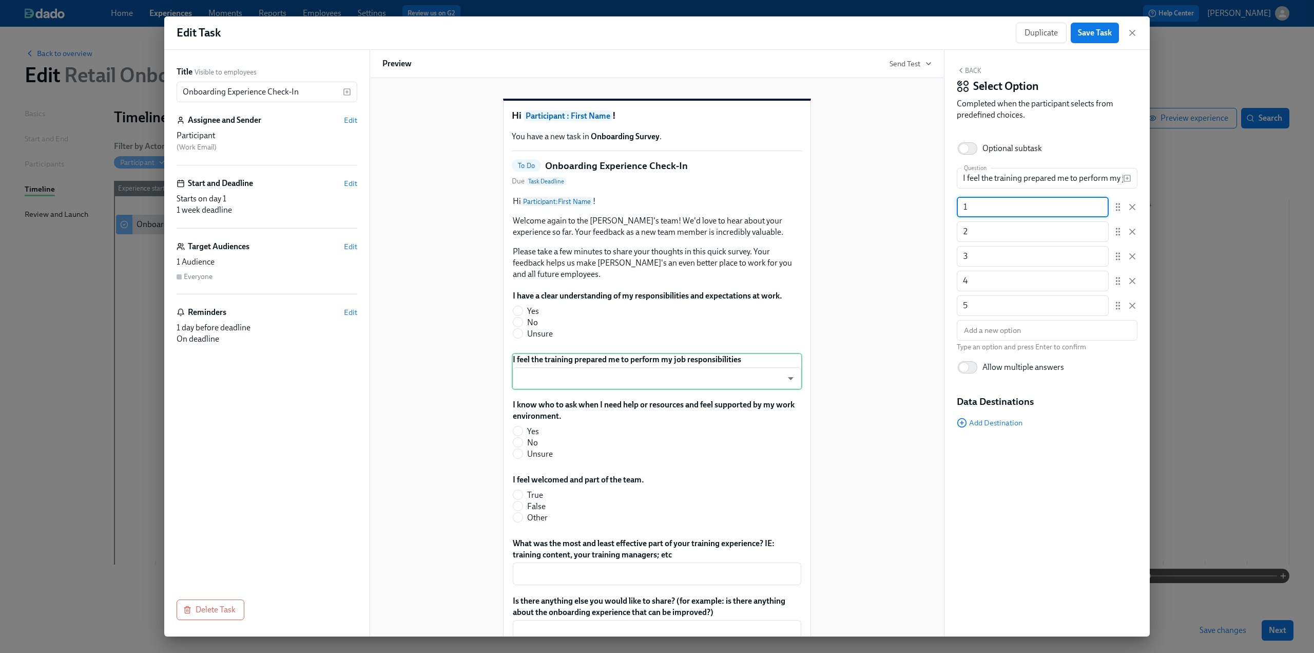
click at [991, 210] on input "1" at bounding box center [1033, 207] width 152 height 21
click at [984, 213] on input "1" at bounding box center [1033, 207] width 152 height 21
type input "1 - No way"
click at [992, 222] on input "2" at bounding box center [1033, 231] width 152 height 21
type input "2 - Unlikely"
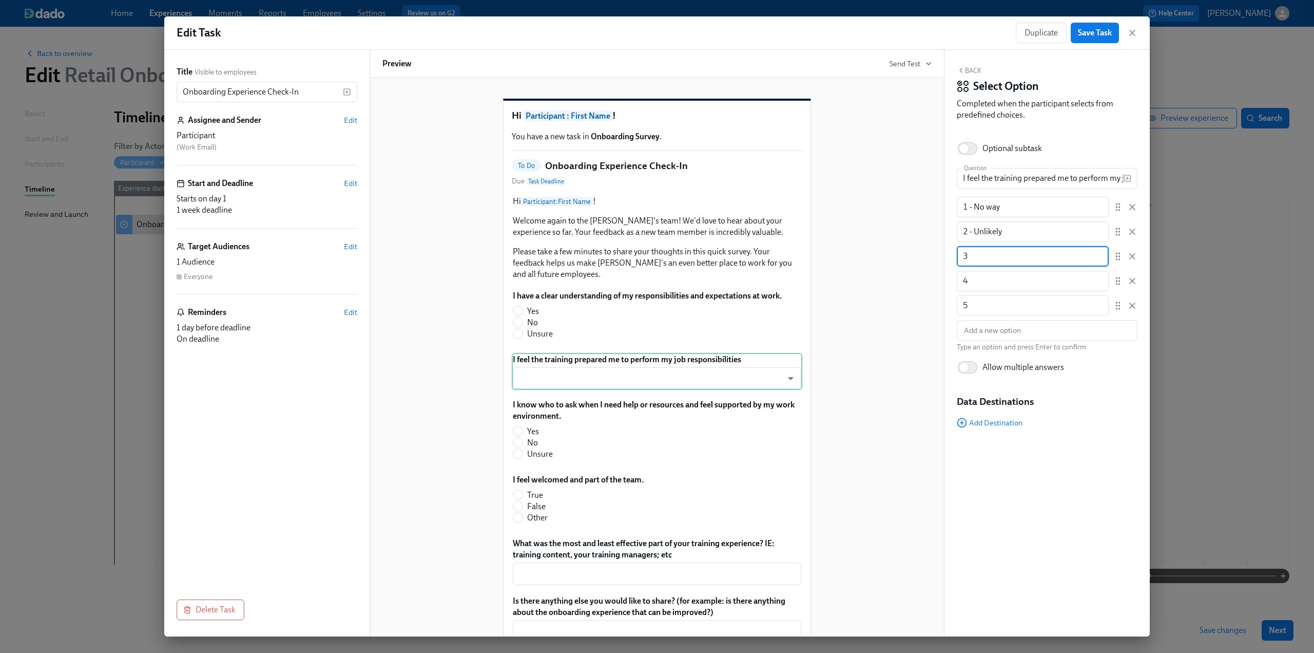
click at [1001, 254] on input "3" at bounding box center [1033, 256] width 152 height 21
type input "3 - Uncertain"
click at [998, 283] on input "4" at bounding box center [1033, 281] width 152 height 21
type input "4 - I believe so"
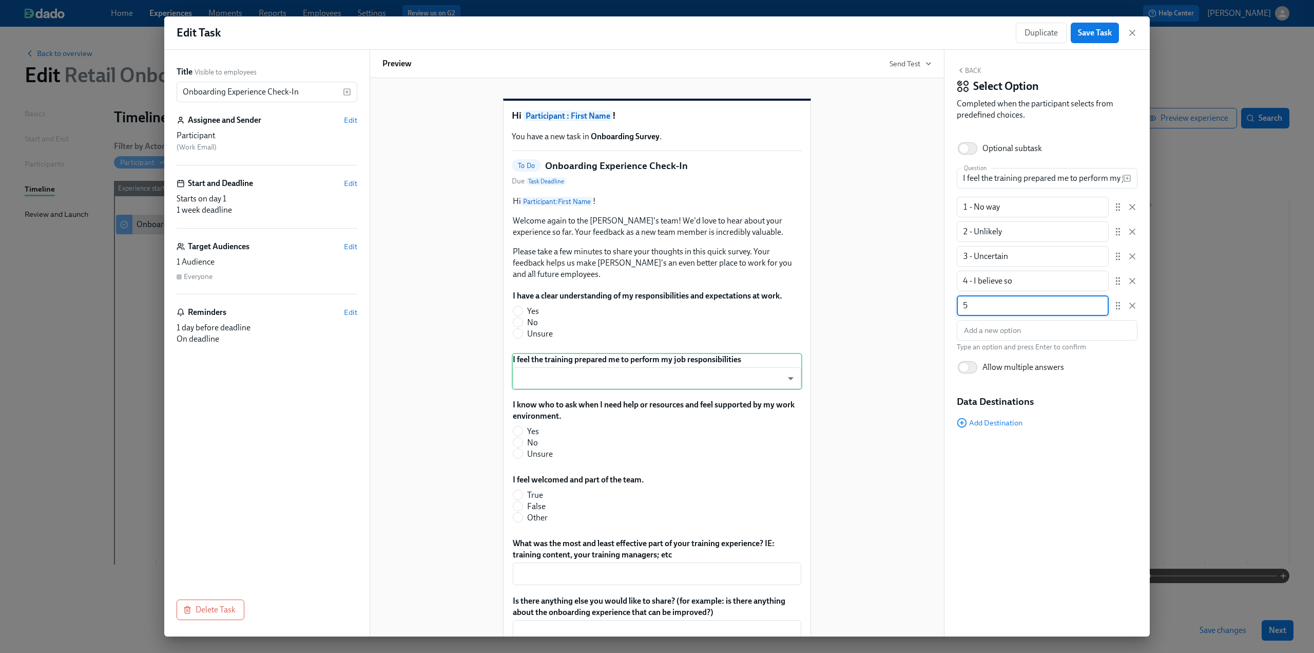
click at [1002, 311] on input "5" at bounding box center [1033, 305] width 152 height 21
type input "5 - Yes, absolutely"
click at [1079, 484] on div "Back Select Option Completed when the participant selects from predefined choic…" at bounding box center [1047, 343] width 205 height 586
click at [1055, 481] on div "Back Select Option Completed when the participant selects from predefined choic…" at bounding box center [1047, 343] width 205 height 586
click at [973, 66] on button "Back" at bounding box center [969, 70] width 25 height 8
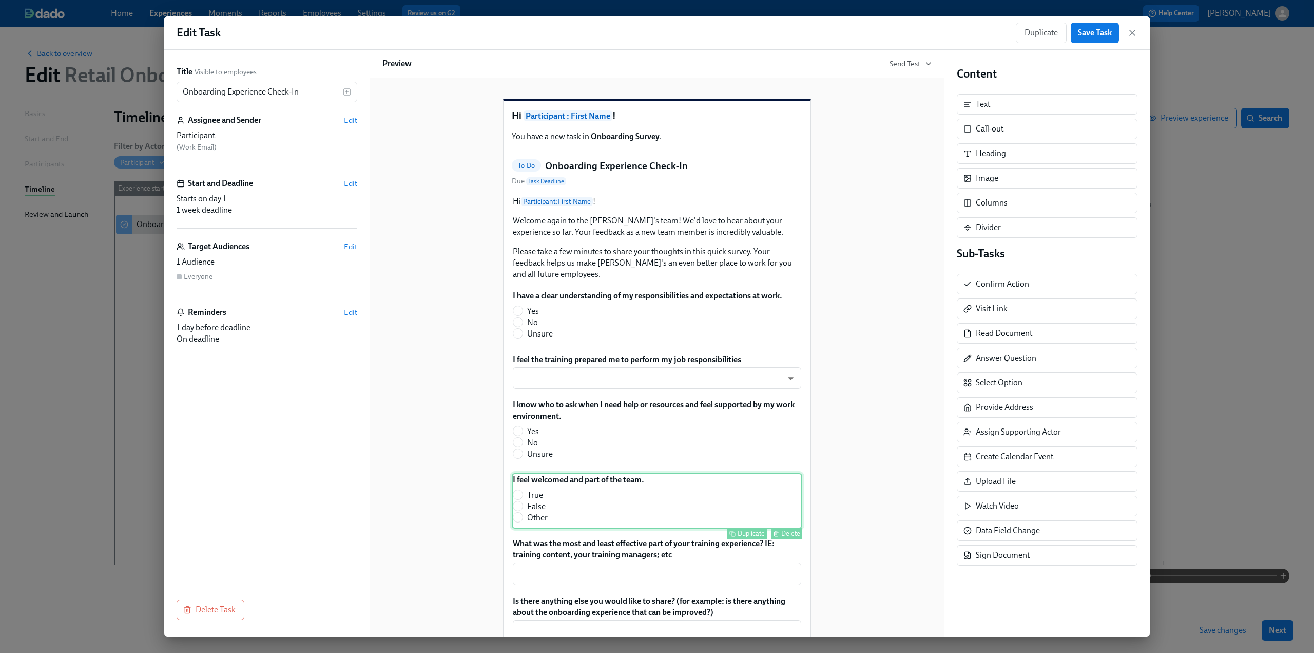
click at [541, 516] on div "I feel welcomed and part of the team. True False Other Duplicate Delete" at bounding box center [657, 500] width 291 height 55
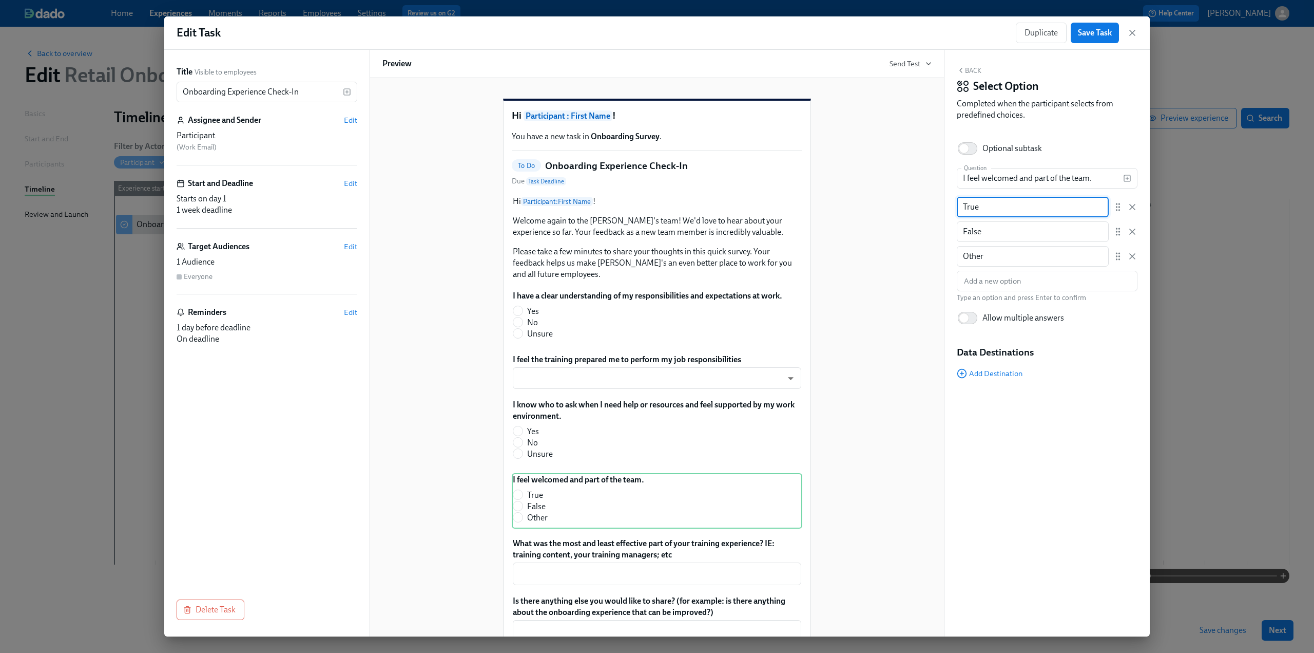
drag, startPoint x: 998, startPoint y: 205, endPoint x: 920, endPoint y: 210, distance: 77.7
click at [920, 210] on div "Title Visible to employees Onboarding Experience Check-In ​ Assignee and Sender…" at bounding box center [657, 343] width 986 height 586
type input "Yes"
drag, startPoint x: 998, startPoint y: 235, endPoint x: 948, endPoint y: 234, distance: 50.3
click at [948, 234] on div "Back Select Option Completed when the participant selects from predefined choic…" at bounding box center [1047, 343] width 205 height 586
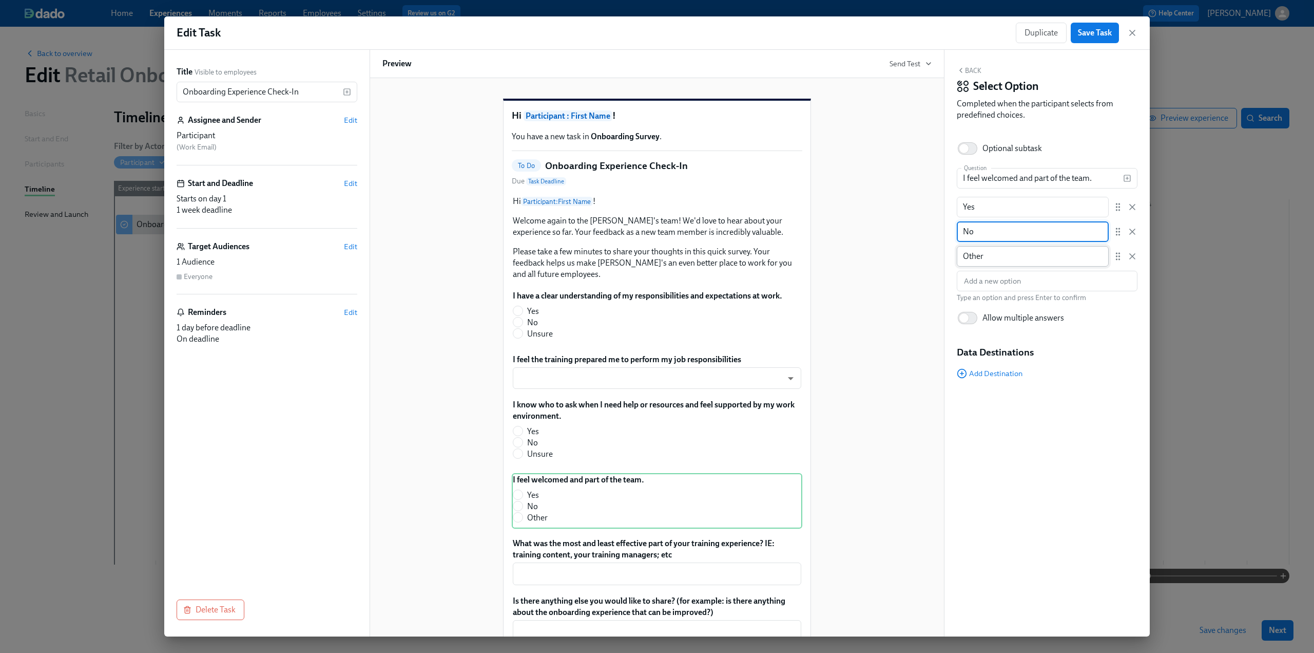
type input "No"
drag, startPoint x: 1008, startPoint y: 254, endPoint x: 944, endPoint y: 256, distance: 64.2
click at [944, 256] on div "Title Visible to employees Onboarding Experience Check-In ​ Assignee and Sender…" at bounding box center [657, 343] width 986 height 586
type input "Unsure"
click at [990, 450] on div "Back Select Option Completed when the participant selects from predefined choic…" at bounding box center [1047, 343] width 205 height 586
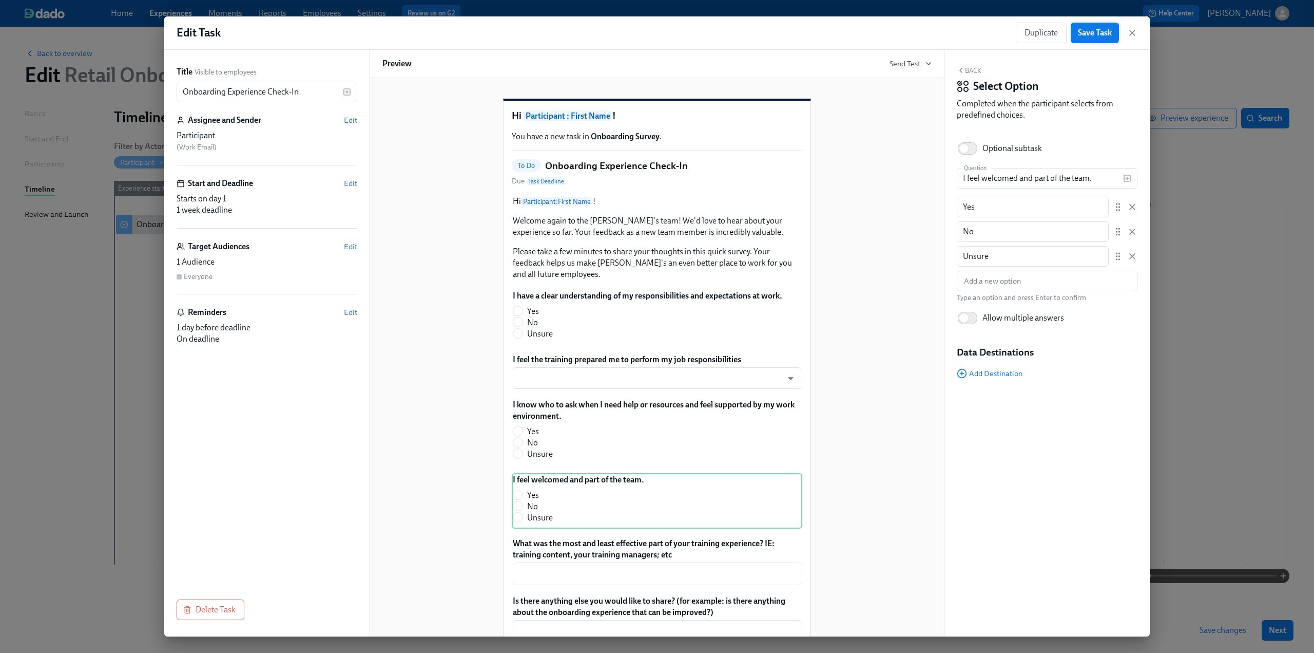
click at [1103, 31] on span "Save Task" at bounding box center [1095, 33] width 34 height 10
click at [1134, 32] on icon "button" at bounding box center [1132, 32] width 5 height 5
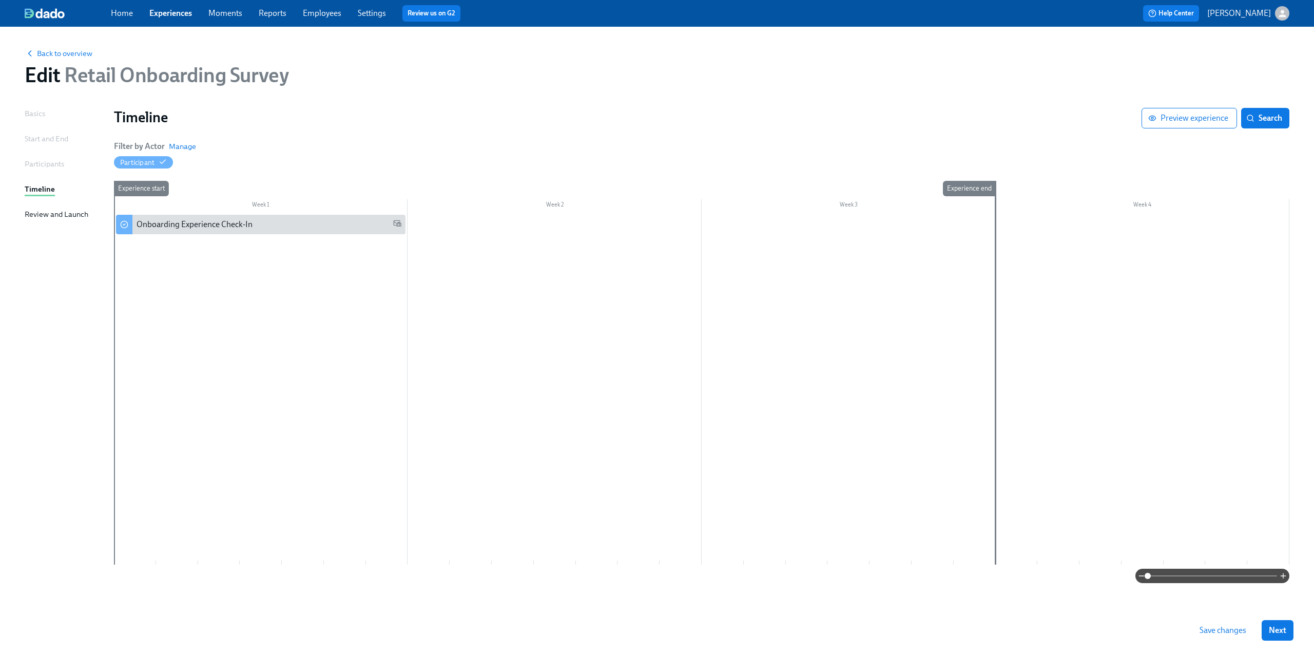
click at [443, 226] on div at bounding box center [702, 390] width 1176 height 350
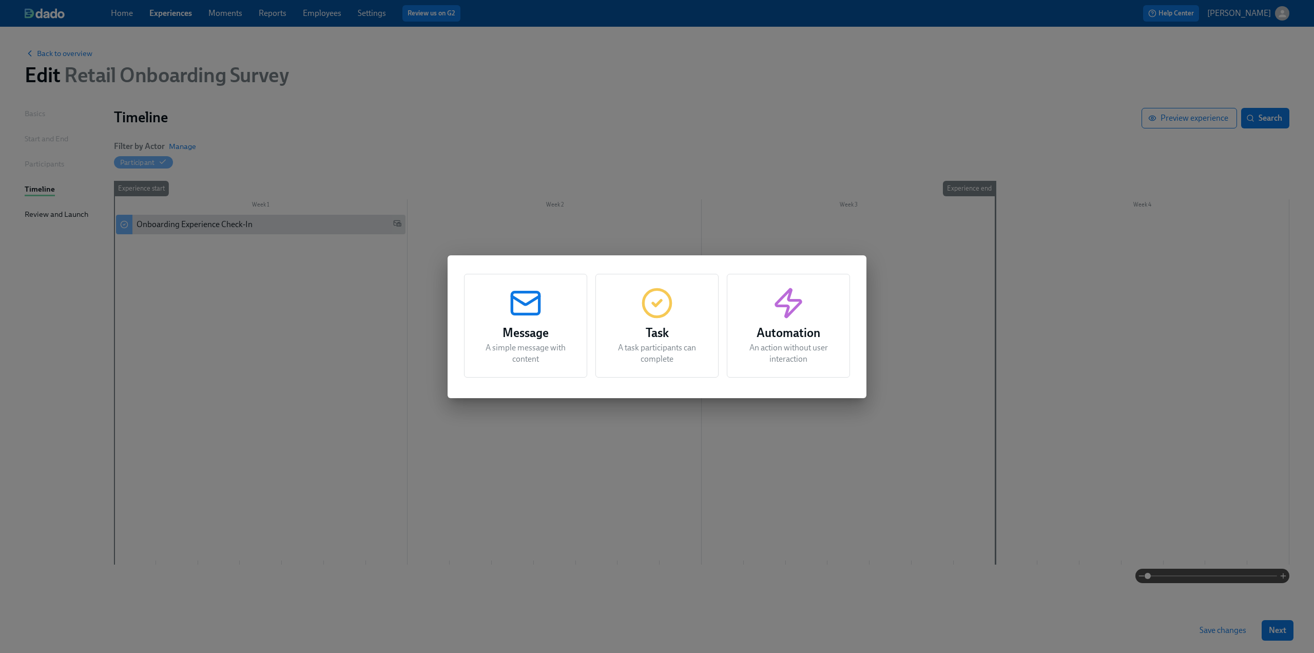
click at [534, 301] on icon "button" at bounding box center [525, 302] width 33 height 33
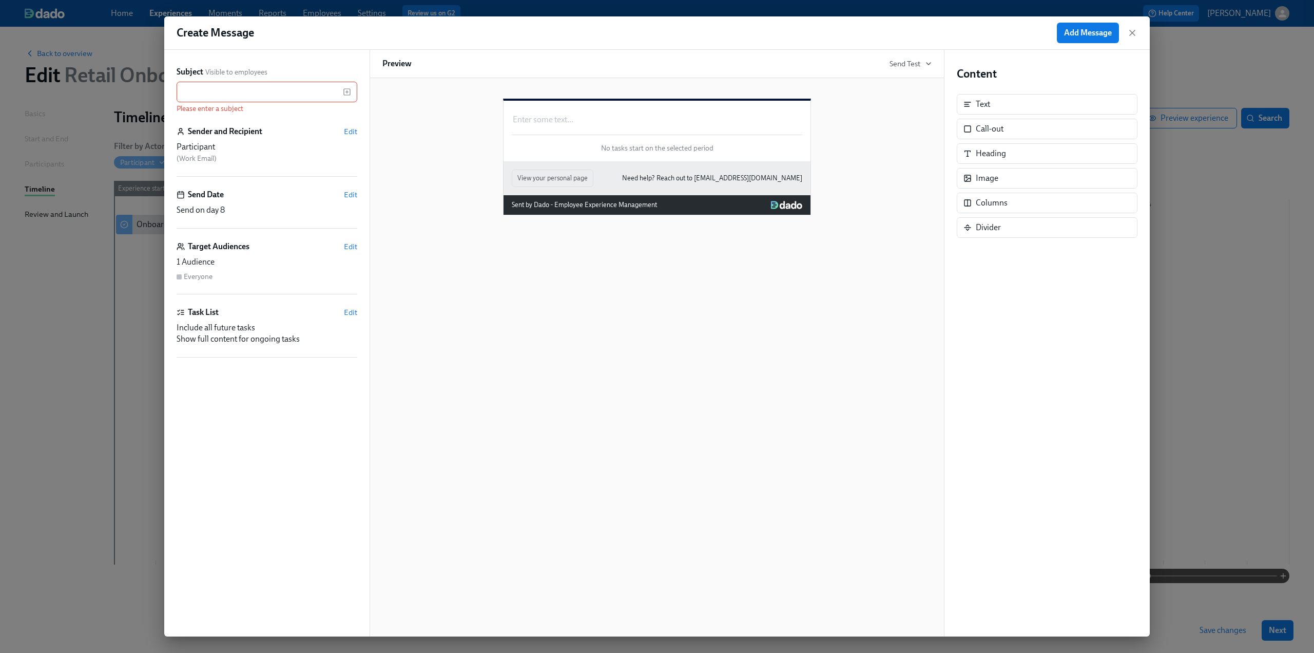
click at [536, 142] on div "Enter some text ... Duplicate Delete No tasks start on the selected period" at bounding box center [657, 131] width 307 height 61
click at [557, 125] on div "Enter some text ... Duplicate Delete No tasks start on the selected period" at bounding box center [657, 131] width 307 height 61
click at [543, 126] on div "Enter some text ... Duplicate Delete" at bounding box center [657, 119] width 291 height 13
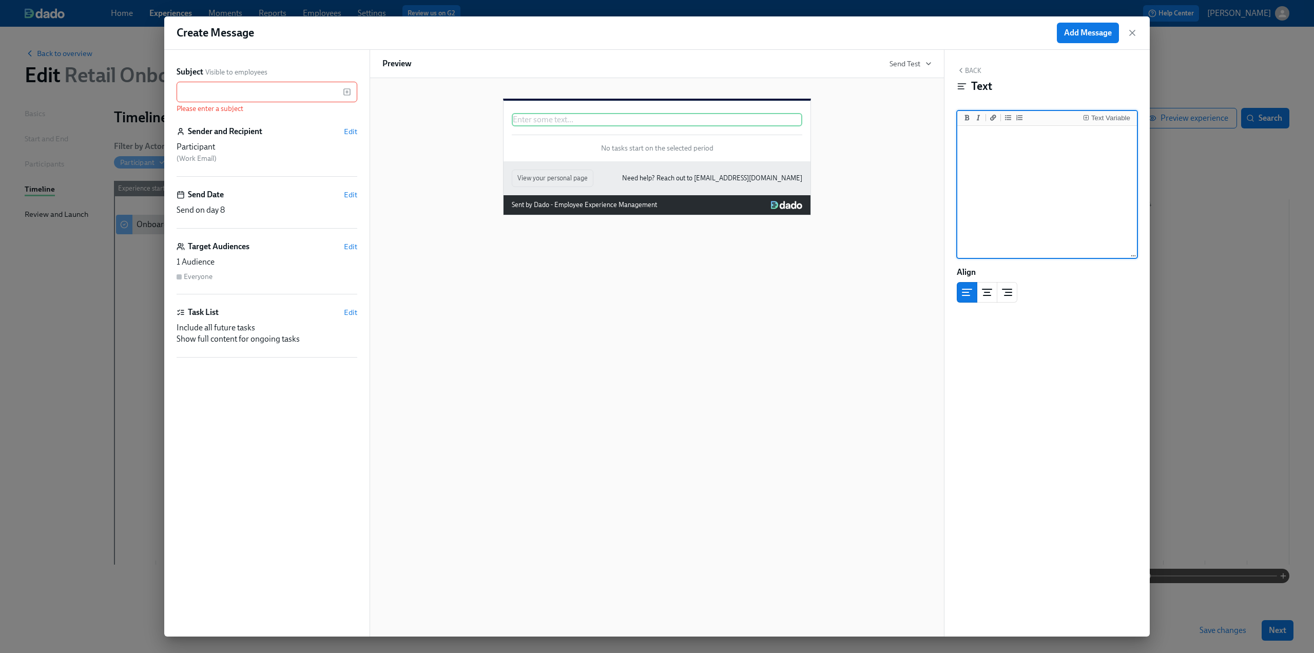
click at [1007, 145] on textarea at bounding box center [1048, 192] width 176 height 129
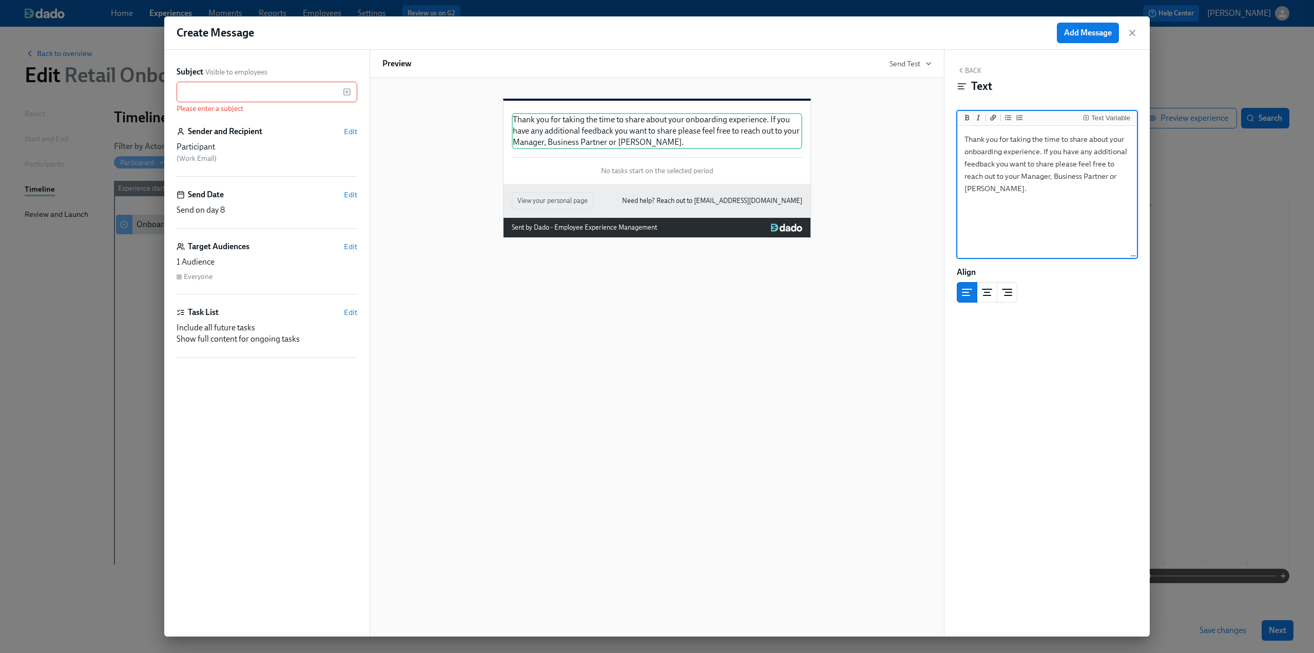
click at [1043, 150] on textarea "Thank you for taking the time to share about your onboarding experience. If you…" at bounding box center [1048, 192] width 176 height 129
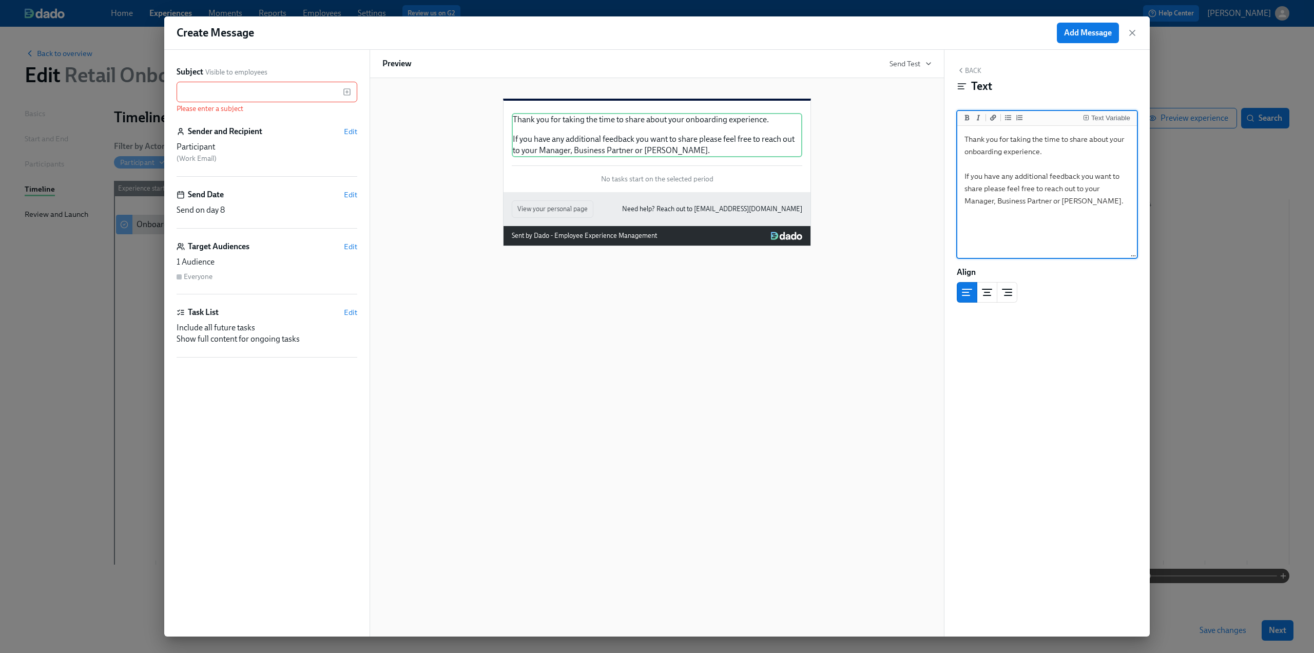
click at [1055, 156] on textarea "Thank you for taking the time to share about your onboarding experience. If you…" at bounding box center [1048, 192] width 176 height 129
click at [1054, 214] on textarea "Thank you for taking the time to share about your onboarding experience! If you…" at bounding box center [1048, 192] width 176 height 129
click at [1121, 200] on textarea "Thank you for taking the time to share about your onboarding experience! If you…" at bounding box center [1048, 192] width 176 height 129
type textarea "Thank you for taking the time to share about your onboarding experience! If you…"
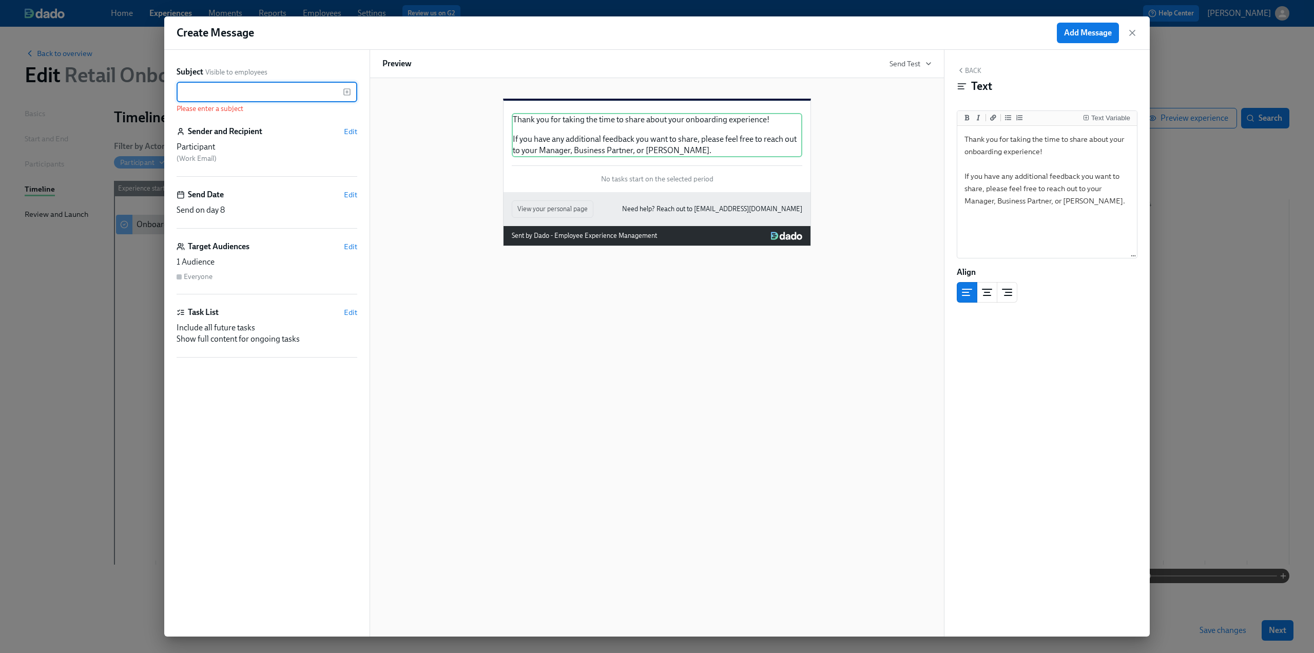
click at [244, 88] on input "text" at bounding box center [260, 92] width 166 height 21
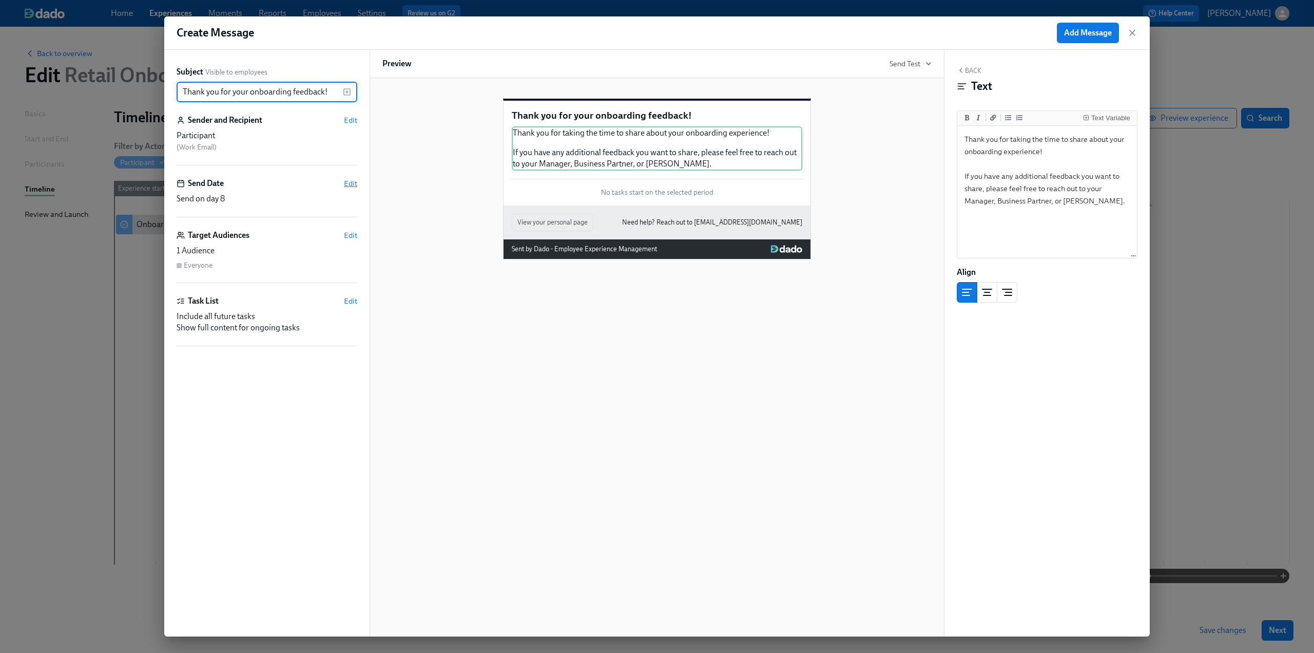
type input "Thank you for your onboarding feedback!"
click at [346, 184] on span "Edit" at bounding box center [350, 183] width 13 height 10
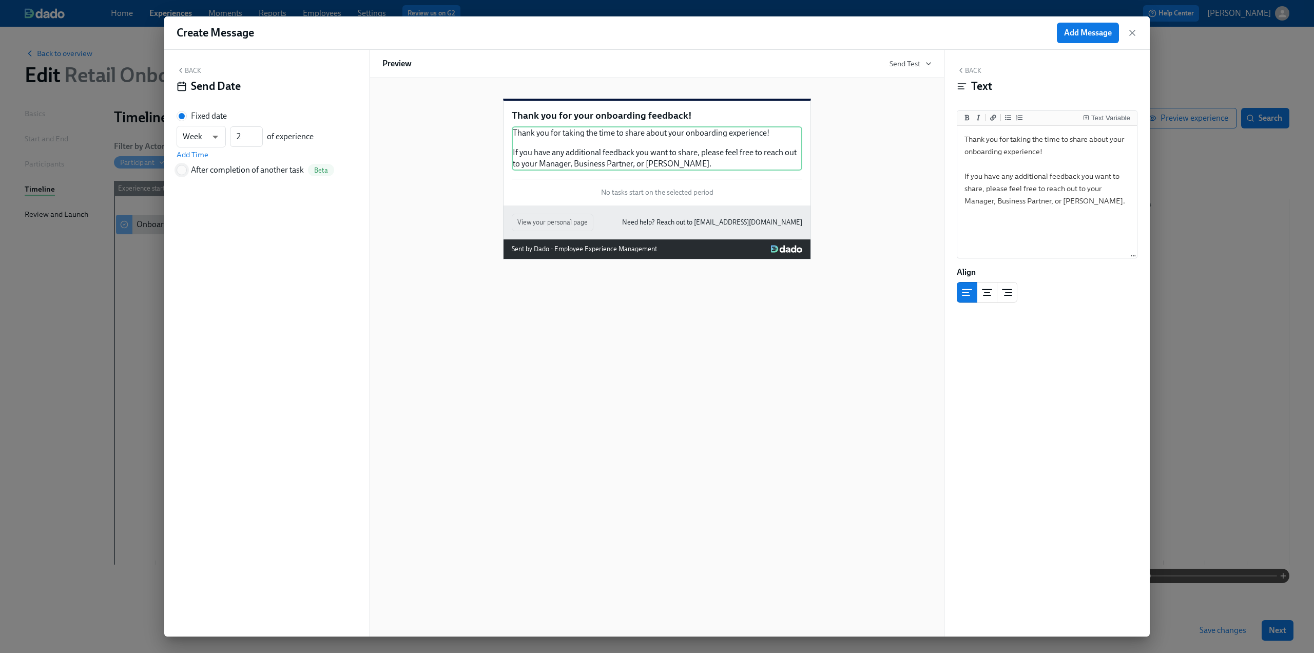
click at [185, 169] on input "After completion of another task Beta" at bounding box center [181, 169] width 9 height 9
radio input "true"
radio input "false"
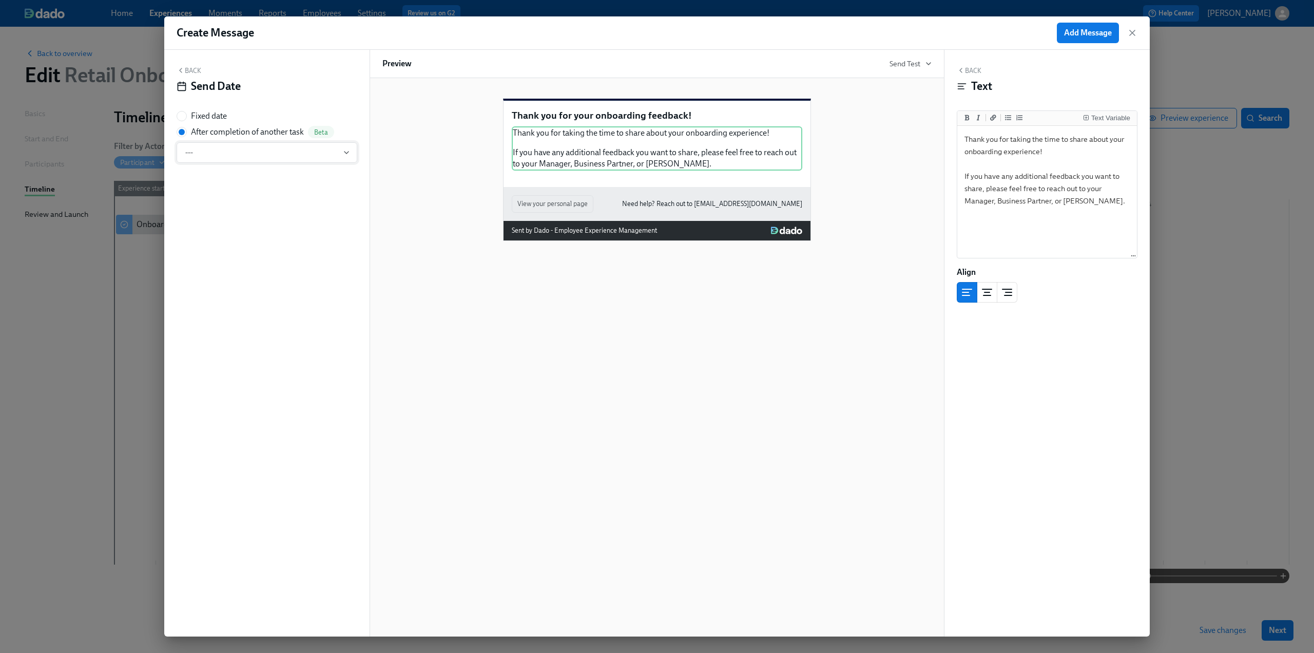
click at [224, 151] on span "---" at bounding box center [266, 152] width 163 height 10
click at [228, 205] on div "Onboarding Experience Check-In" at bounding box center [253, 208] width 116 height 11
click at [196, 72] on button "Back" at bounding box center [189, 70] width 25 height 8
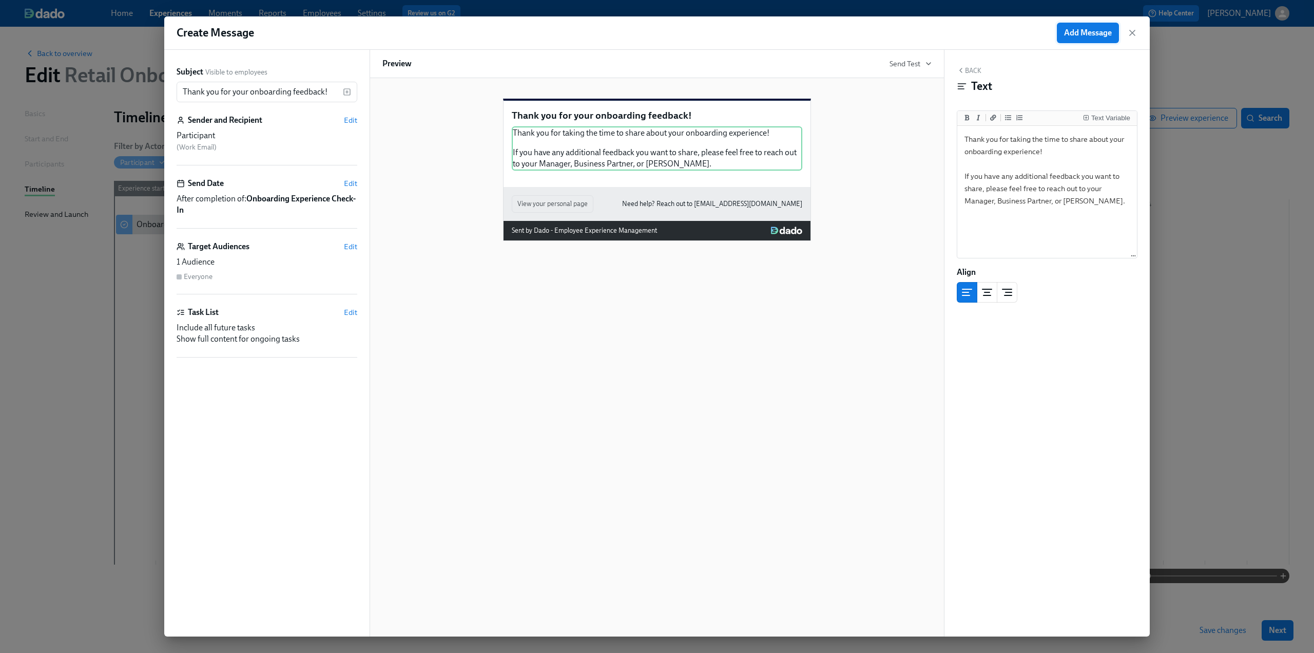
click at [1075, 36] on span "Add Message" at bounding box center [1088, 33] width 48 height 10
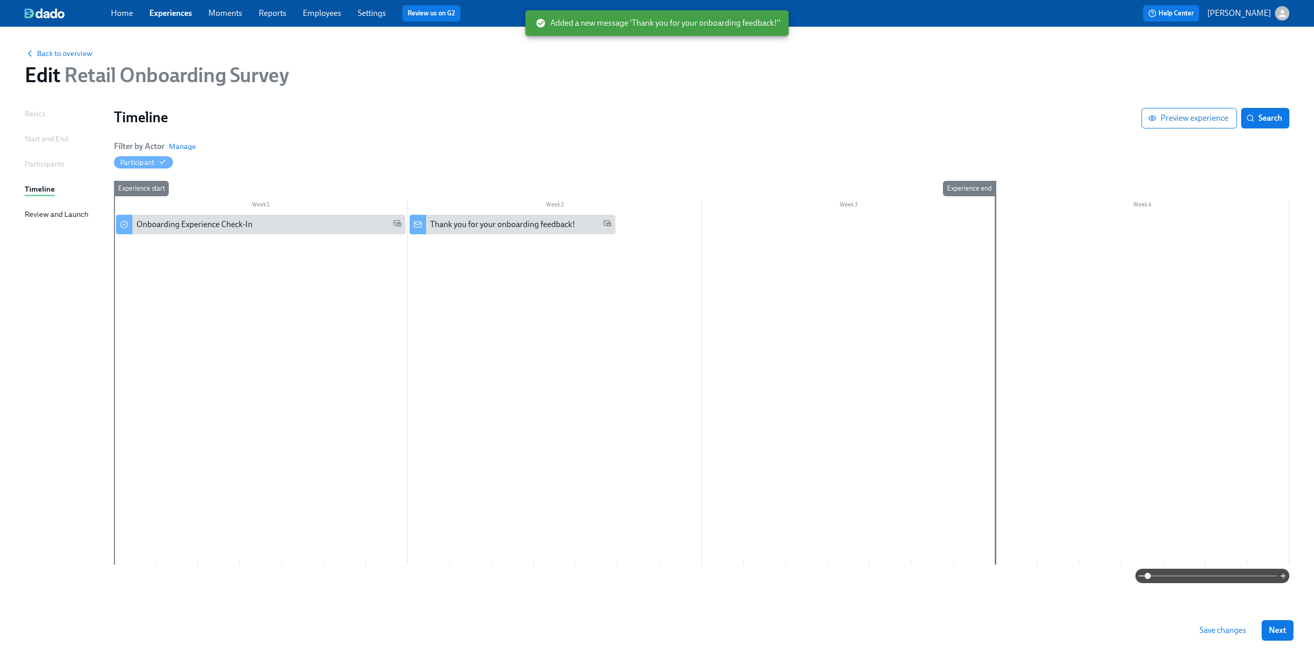
click at [45, 139] on div "Start and End" at bounding box center [47, 138] width 44 height 11
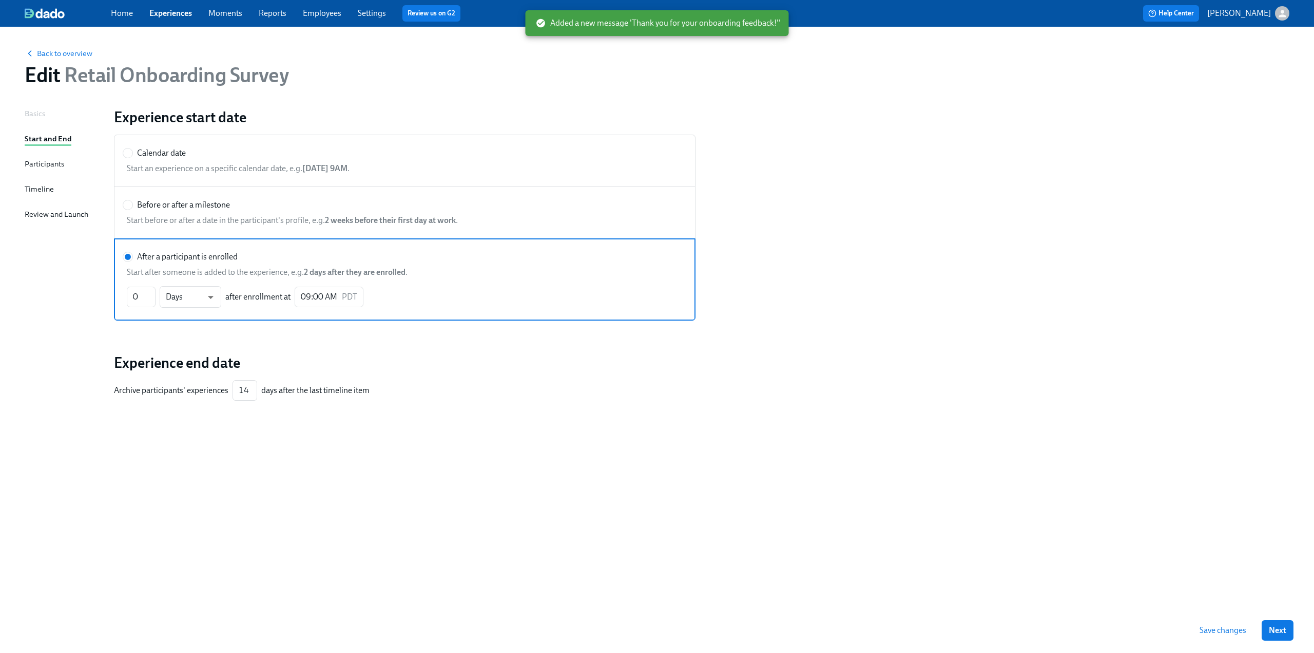
click at [38, 115] on div "Basics" at bounding box center [35, 113] width 21 height 11
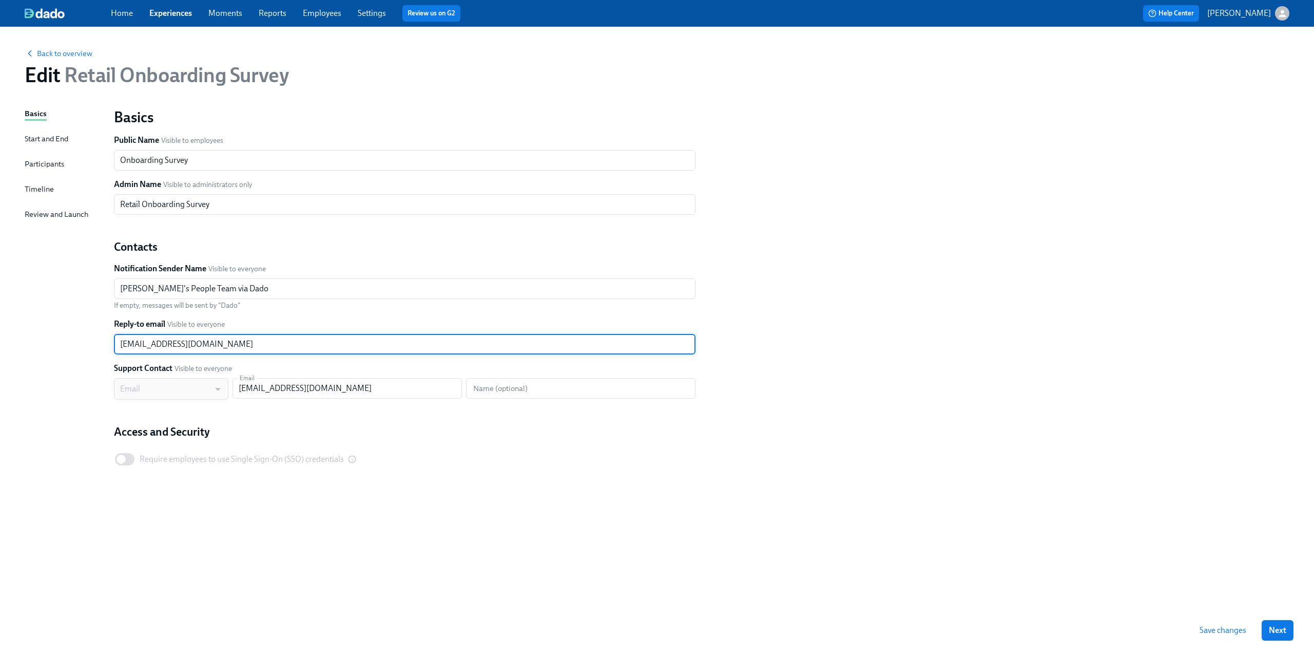
drag, startPoint x: 285, startPoint y: 338, endPoint x: 91, endPoint y: 337, distance: 194.1
click at [91, 337] on div "Basics Start and End Participants Timeline Review and Launch Basics Public Name…" at bounding box center [657, 358] width 1265 height 500
paste input "[PERSON_NAME]"
type input "[EMAIL_ADDRESS][DOMAIN_NAME]"
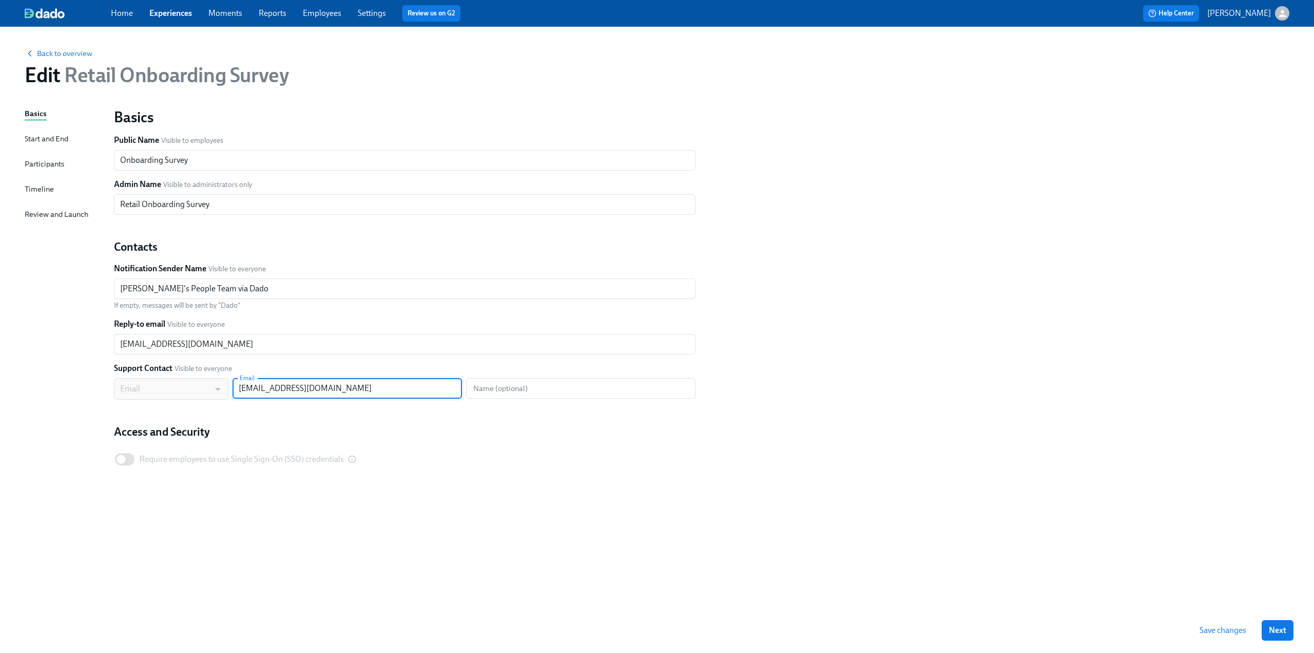
drag, startPoint x: 348, startPoint y: 391, endPoint x: 236, endPoint y: 390, distance: 111.9
click at [236, 390] on input "[EMAIL_ADDRESS][DOMAIN_NAME]" at bounding box center [347, 388] width 229 height 21
paste input "[PERSON_NAME]"
type input "[EMAIL_ADDRESS][DOMAIN_NAME]"
click at [10, 422] on div "Back to overview Edit Retail Onboarding Survey Basics Start and End Participant…" at bounding box center [657, 340] width 1314 height 626
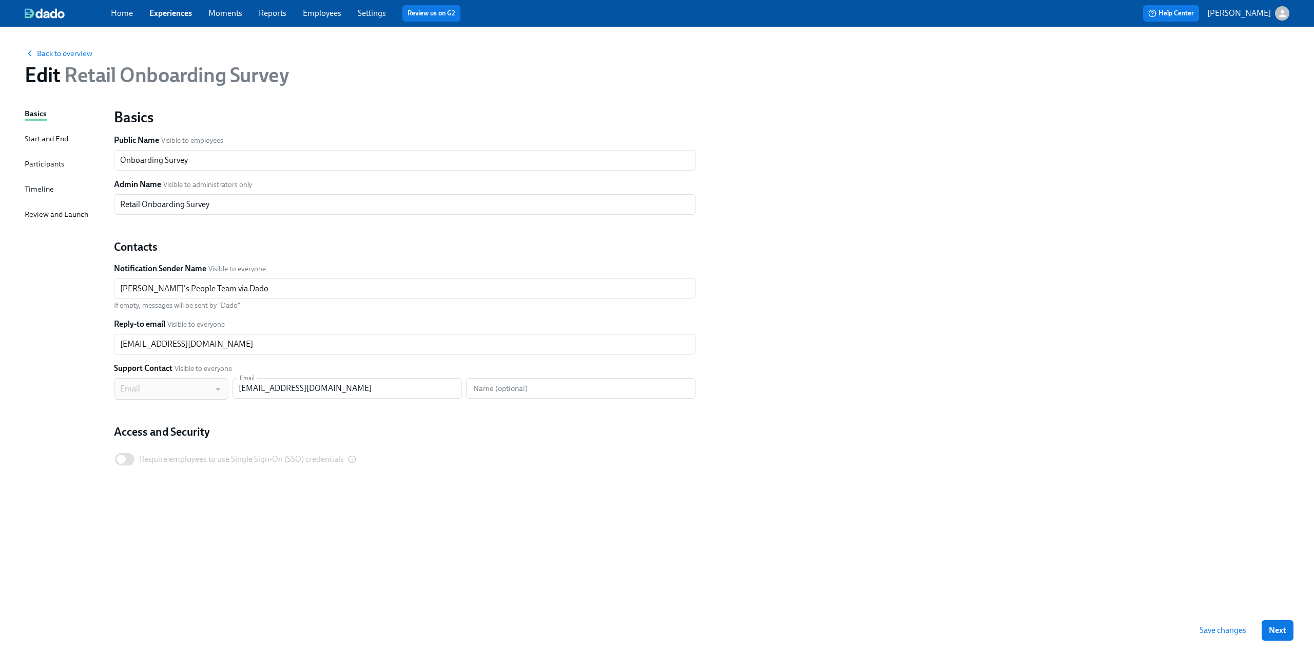
click at [40, 143] on div "Start and End" at bounding box center [47, 138] width 44 height 11
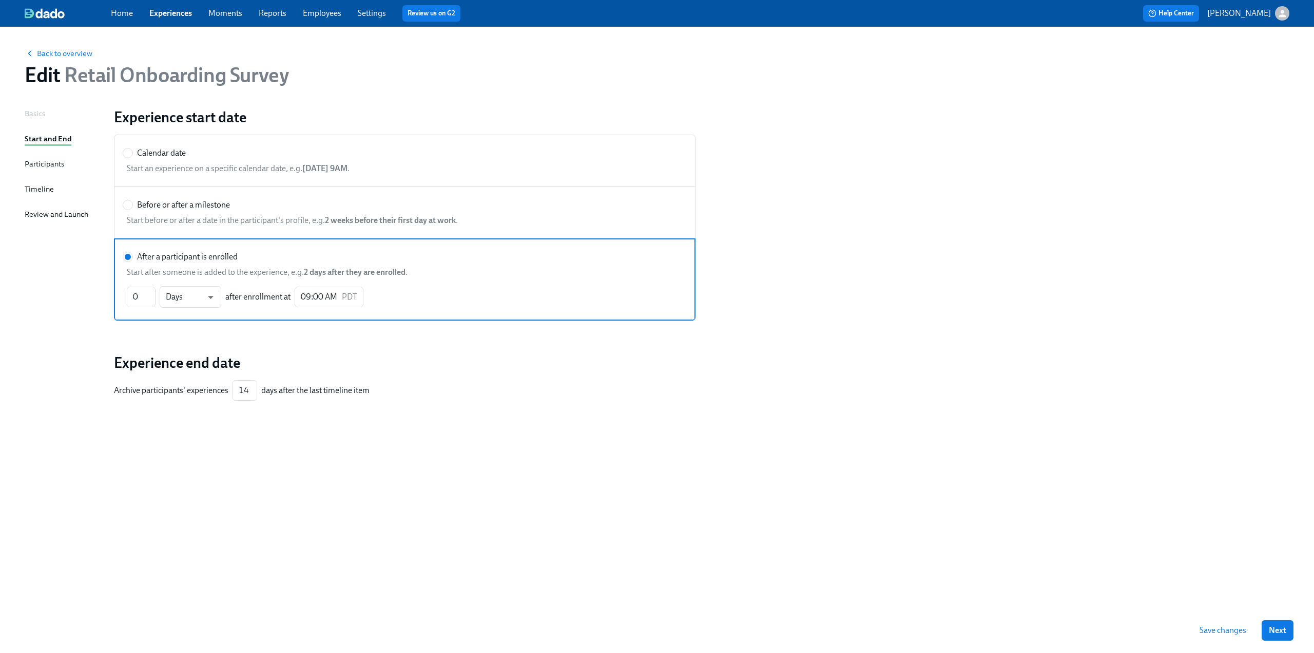
click at [37, 163] on div "Participants" at bounding box center [45, 163] width 40 height 11
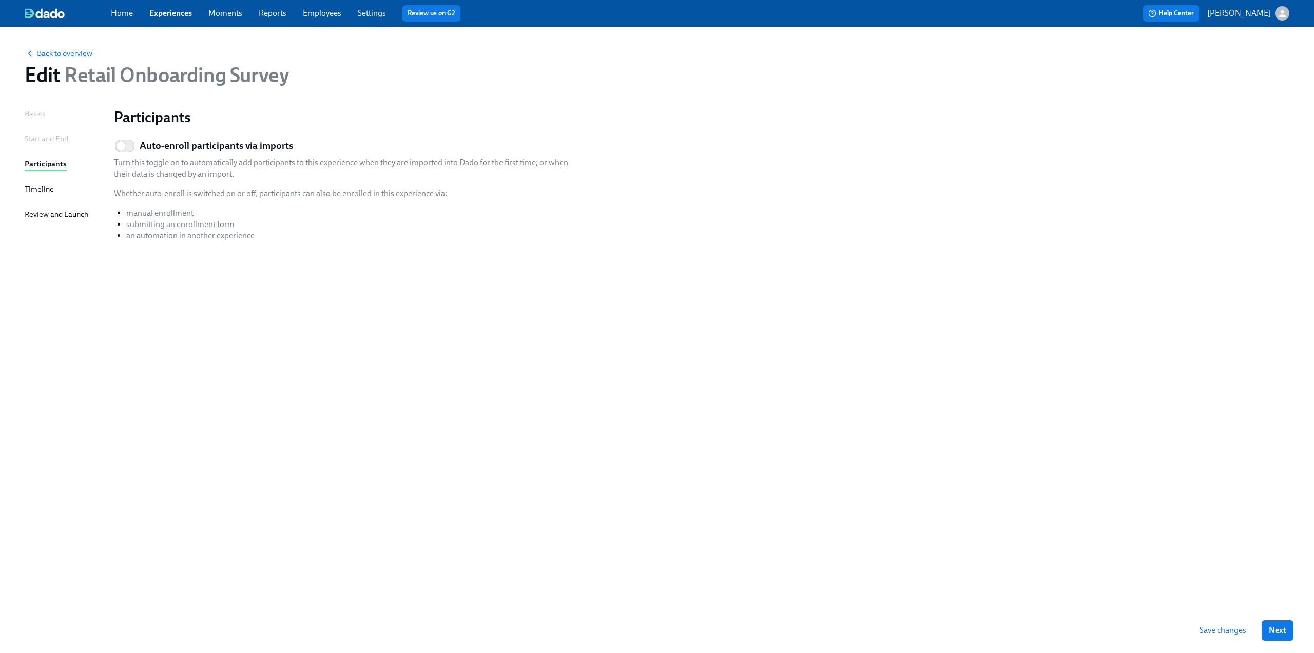
click at [32, 192] on div "Timeline" at bounding box center [39, 188] width 29 height 11
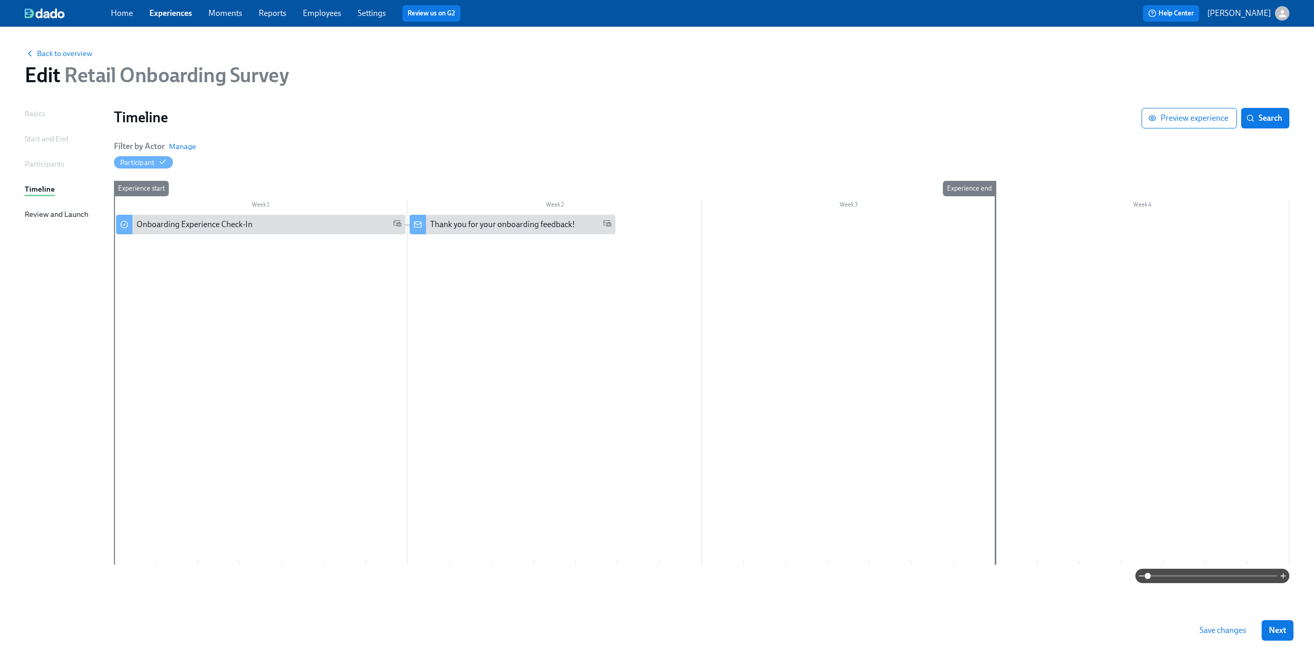
click at [1209, 636] on button "Save changes" at bounding box center [1223, 630] width 61 height 21
click at [222, 228] on div "Onboarding Experience Check-In" at bounding box center [195, 224] width 116 height 11
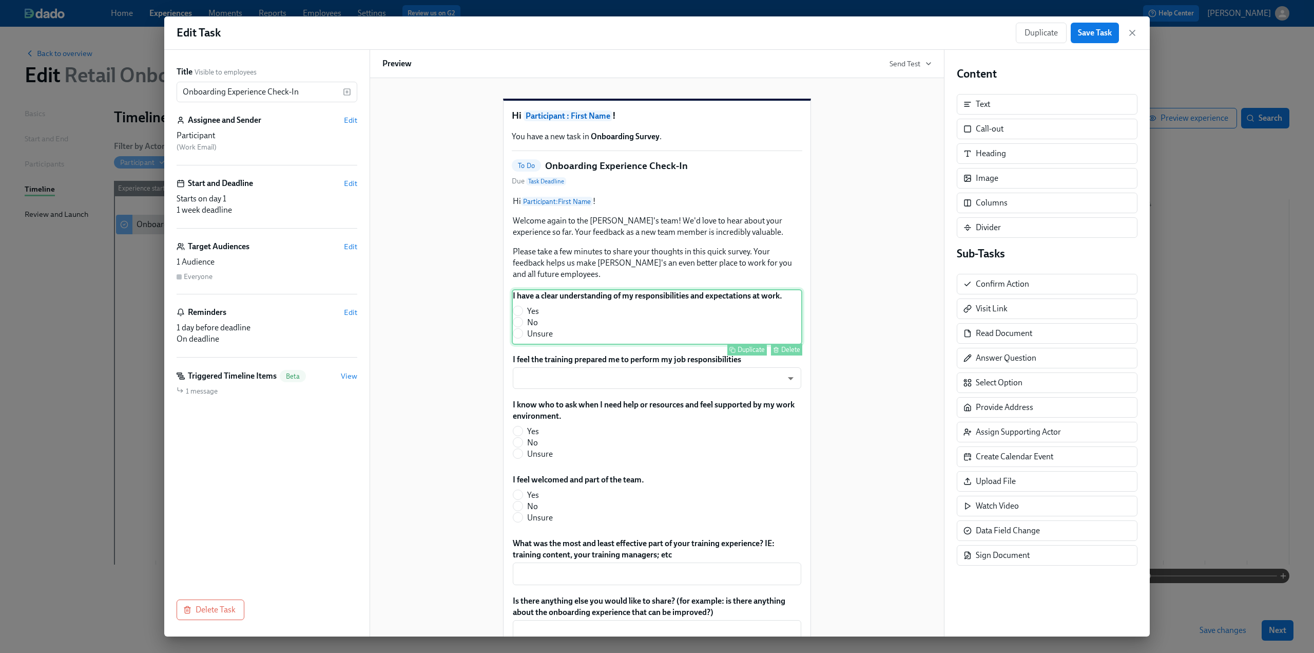
click at [566, 311] on div "I have a clear understanding of my responsibilities and expectations at work. Y…" at bounding box center [657, 316] width 291 height 55
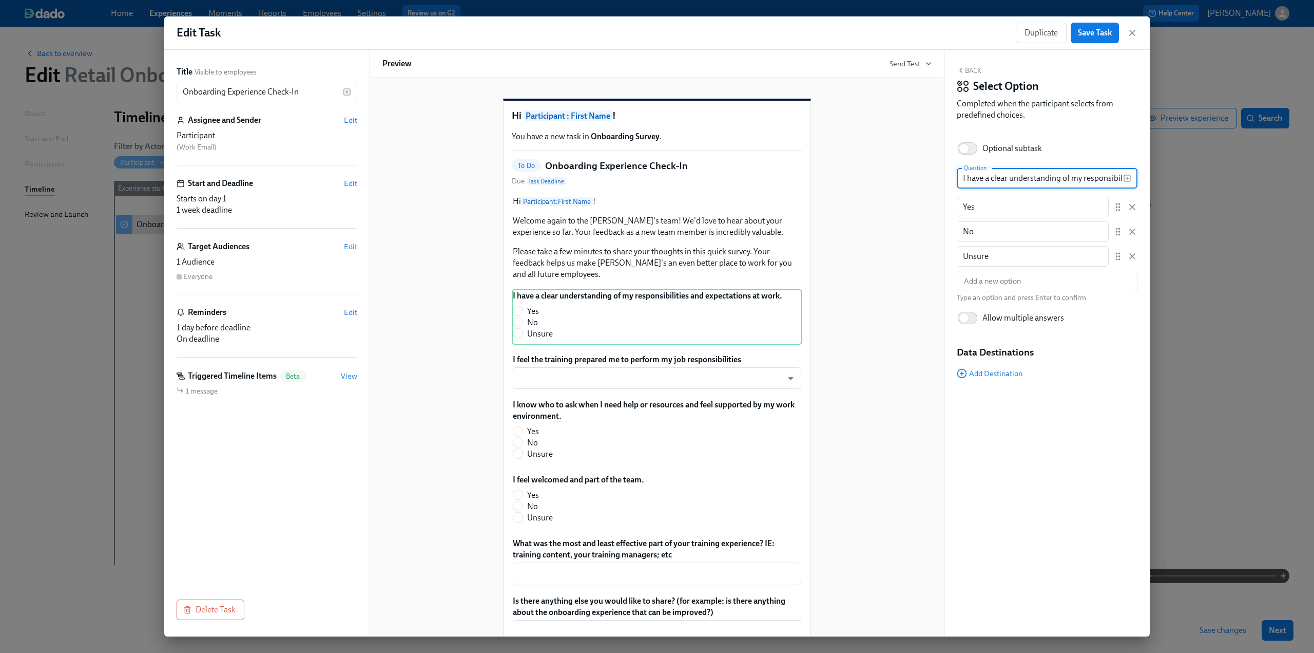
scroll to position [0, 104]
drag, startPoint x: 962, startPoint y: 179, endPoint x: 1155, endPoint y: 178, distance: 192.5
click at [1155, 178] on div "Edit Task Duplicate Save Task Title Visible to employees Onboarding Experience …" at bounding box center [657, 326] width 1314 height 653
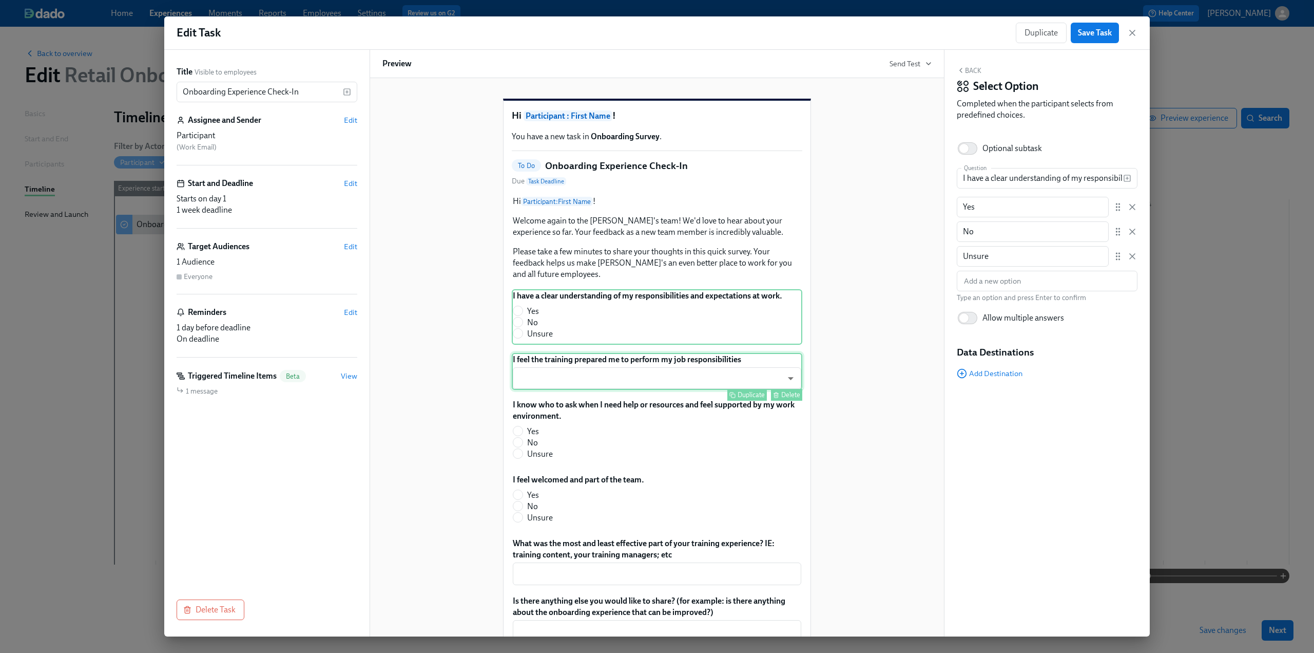
click at [617, 378] on div "I feel the training prepared me to perform my job responsibilities ​ ​ Duplicat…" at bounding box center [657, 371] width 291 height 37
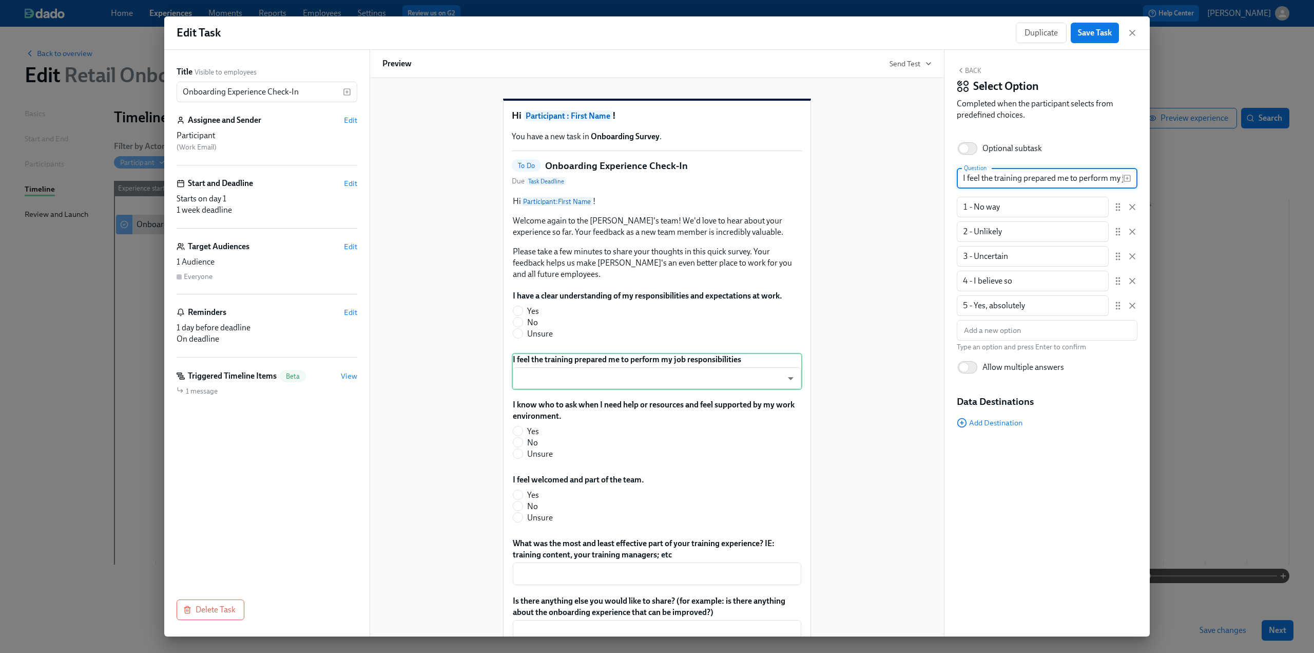
scroll to position [0, 64]
drag, startPoint x: 961, startPoint y: 180, endPoint x: 1165, endPoint y: 179, distance: 204.3
click at [1165, 179] on div "Edit Task Duplicate Save Task Title Visible to employees Onboarding Experience …" at bounding box center [657, 326] width 1314 height 653
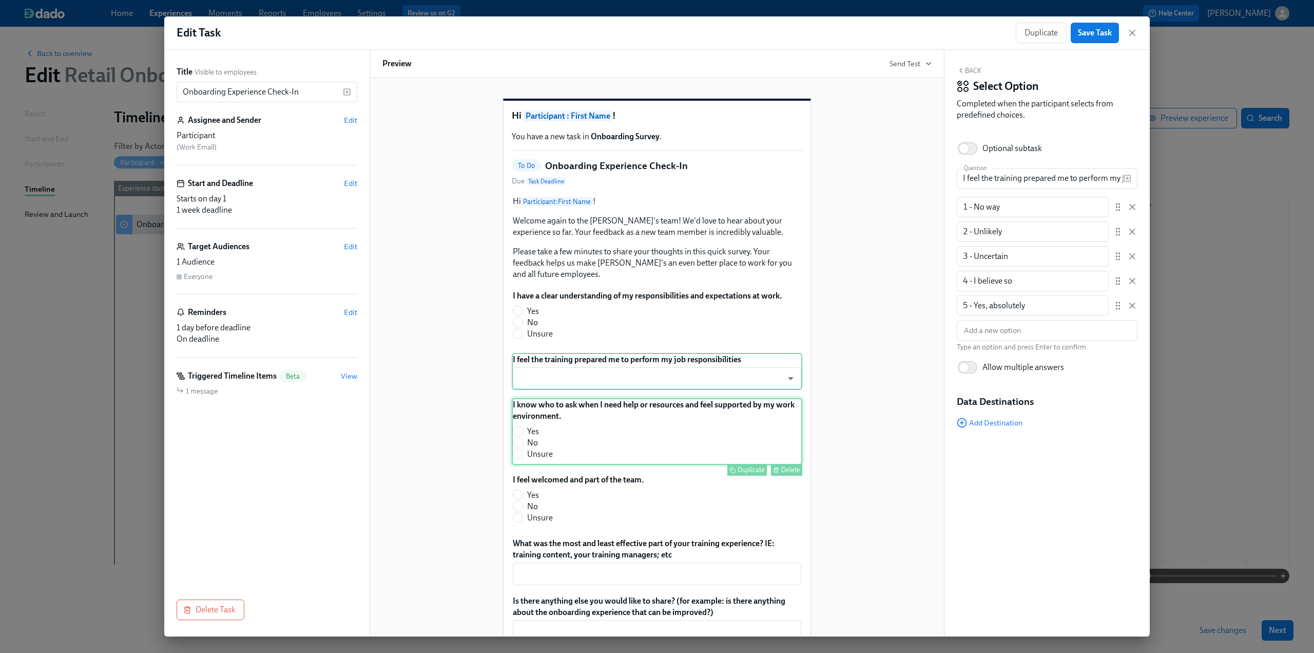
click at [576, 425] on div "I know who to ask when I need help or resources and feel supported by my work e…" at bounding box center [657, 431] width 291 height 67
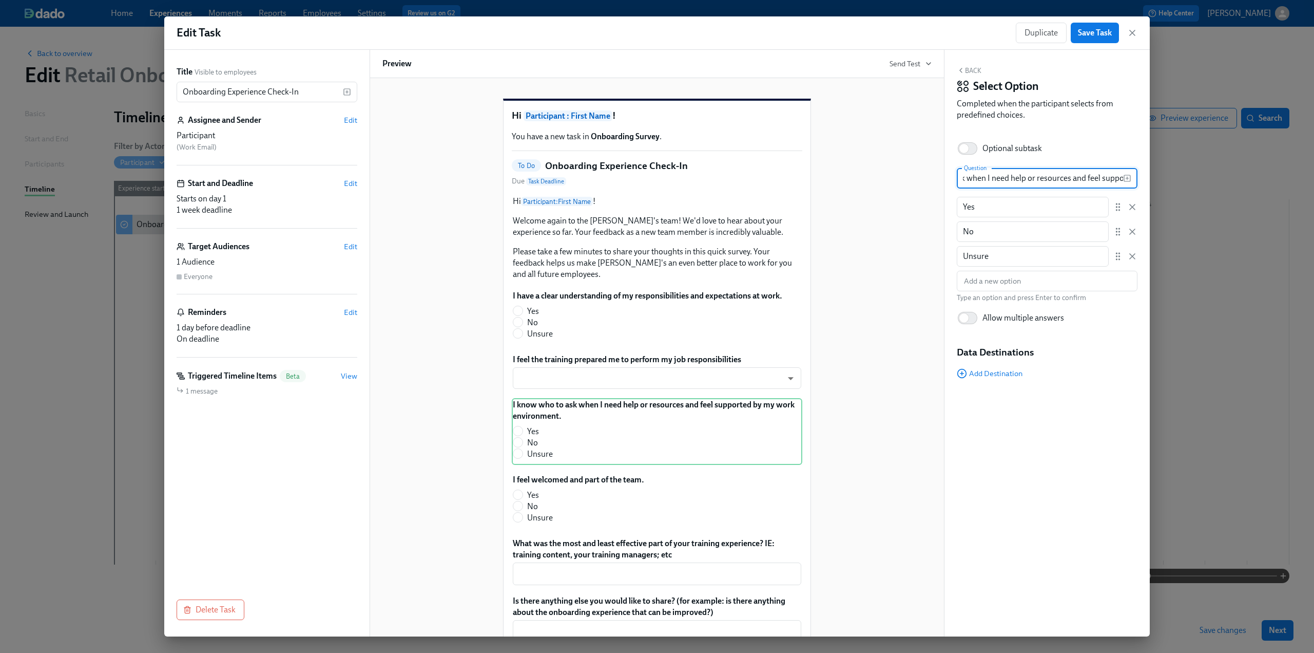
scroll to position [0, 164]
drag, startPoint x: 962, startPoint y: 176, endPoint x: 1151, endPoint y: 171, distance: 188.5
click at [1151, 171] on div "Edit Task Duplicate Save Task Title Visible to employees Onboarding Experience …" at bounding box center [657, 326] width 1314 height 653
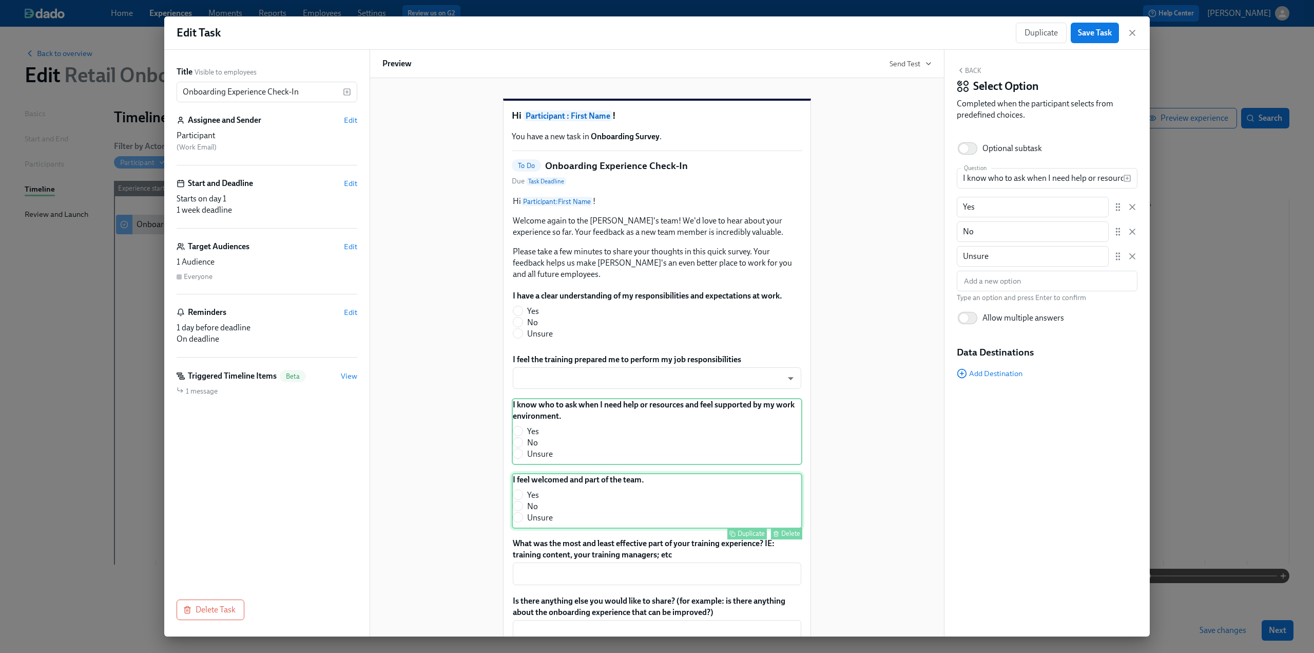
click at [600, 499] on div "I feel welcomed and part of the team. Yes No Unsure Duplicate Delete" at bounding box center [657, 500] width 291 height 55
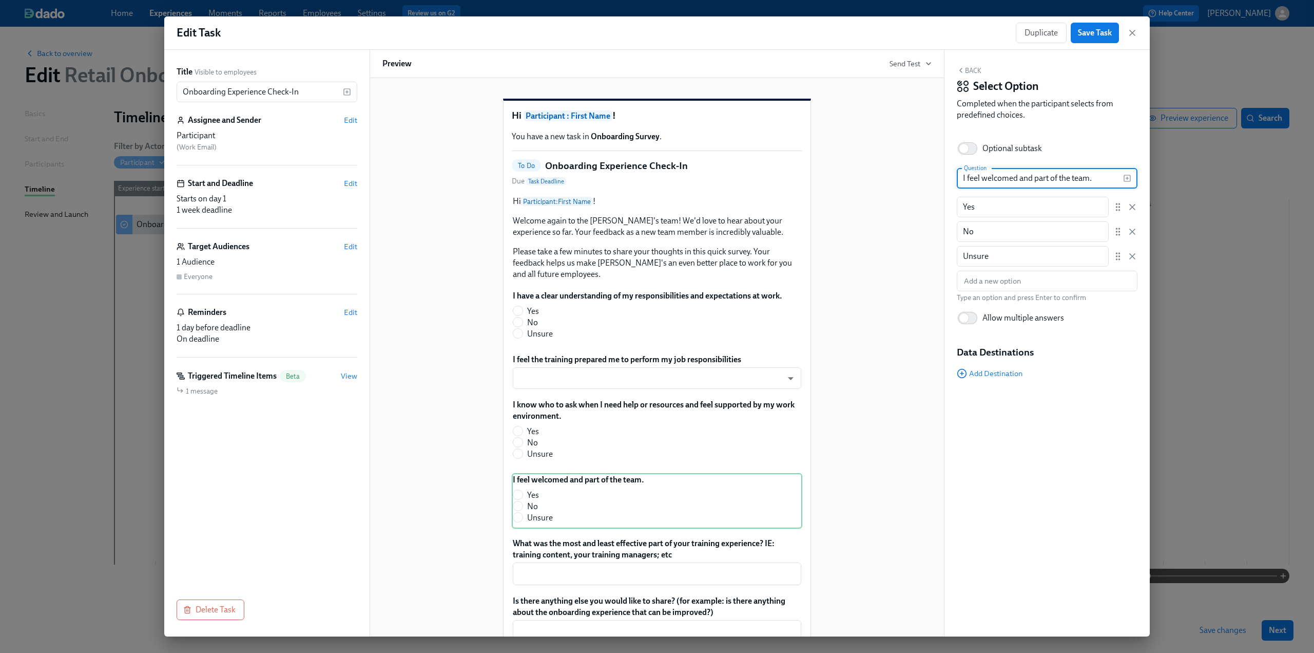
drag, startPoint x: 1100, startPoint y: 180, endPoint x: 945, endPoint y: 181, distance: 155.6
click at [945, 181] on div "Back Select Option Completed when the participant selects from predefined choic…" at bounding box center [1047, 343] width 205 height 586
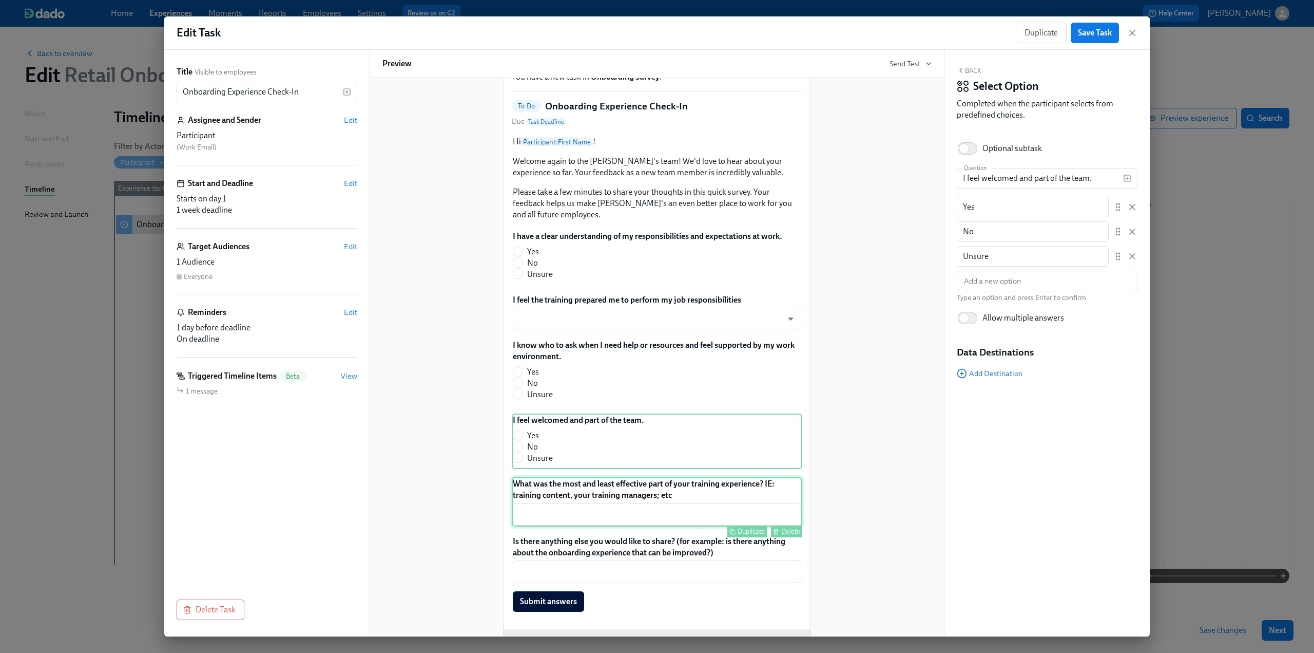
scroll to position [138, 0]
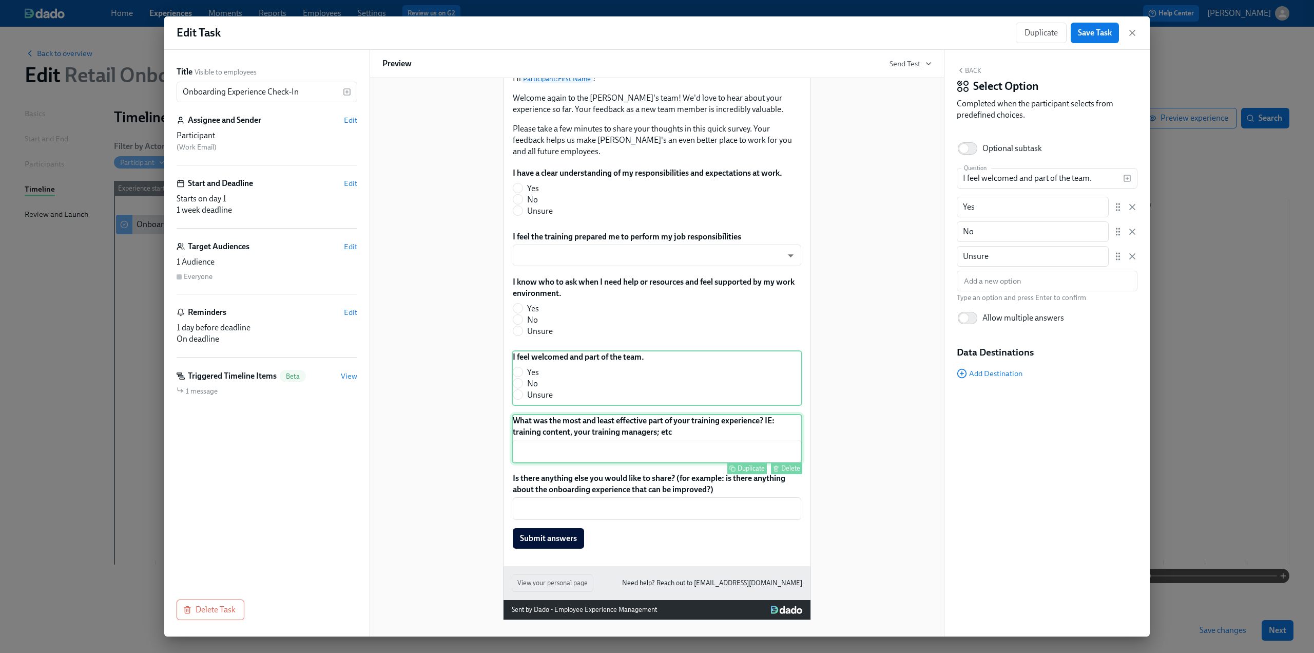
click at [681, 434] on div "What was the most and least effective part of your training experience? IE: tra…" at bounding box center [657, 438] width 291 height 49
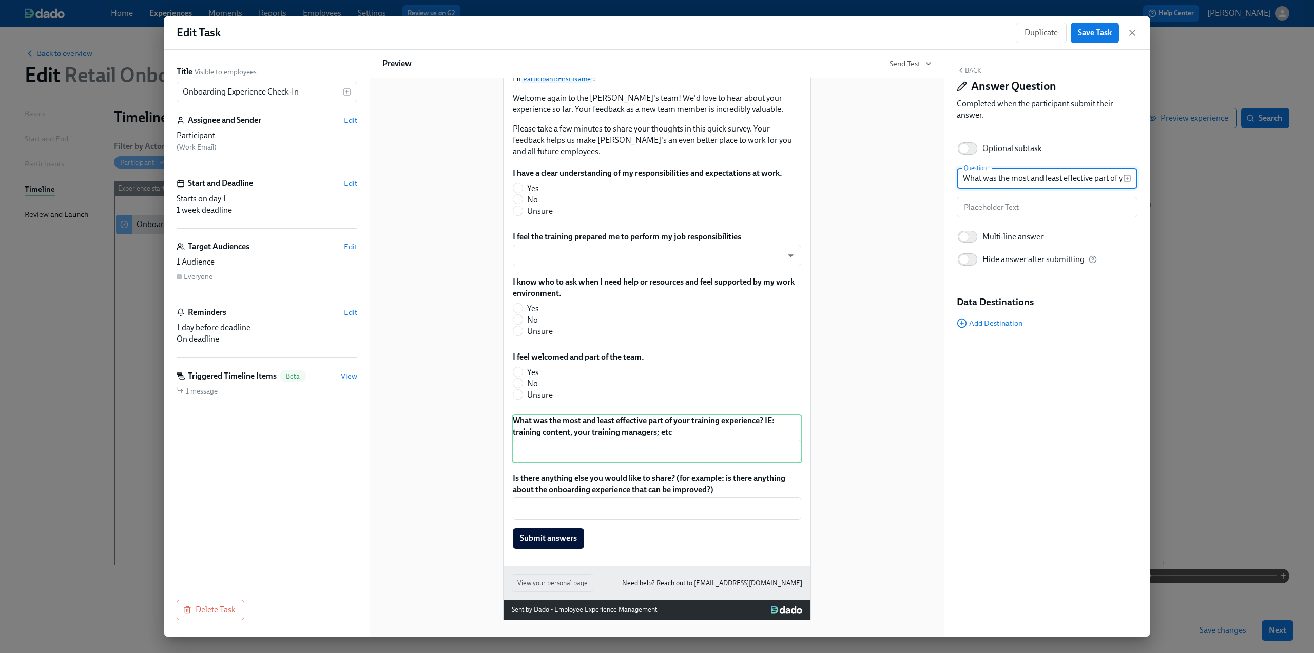
scroll to position [0, 254]
drag, startPoint x: 961, startPoint y: 176, endPoint x: 1240, endPoint y: 175, distance: 279.3
click at [1240, 175] on div "Edit Task Duplicate Save Task Title Visible to employees Onboarding Experience …" at bounding box center [657, 326] width 1314 height 653
drag, startPoint x: 629, startPoint y: 487, endPoint x: 781, endPoint y: 444, distance: 158.0
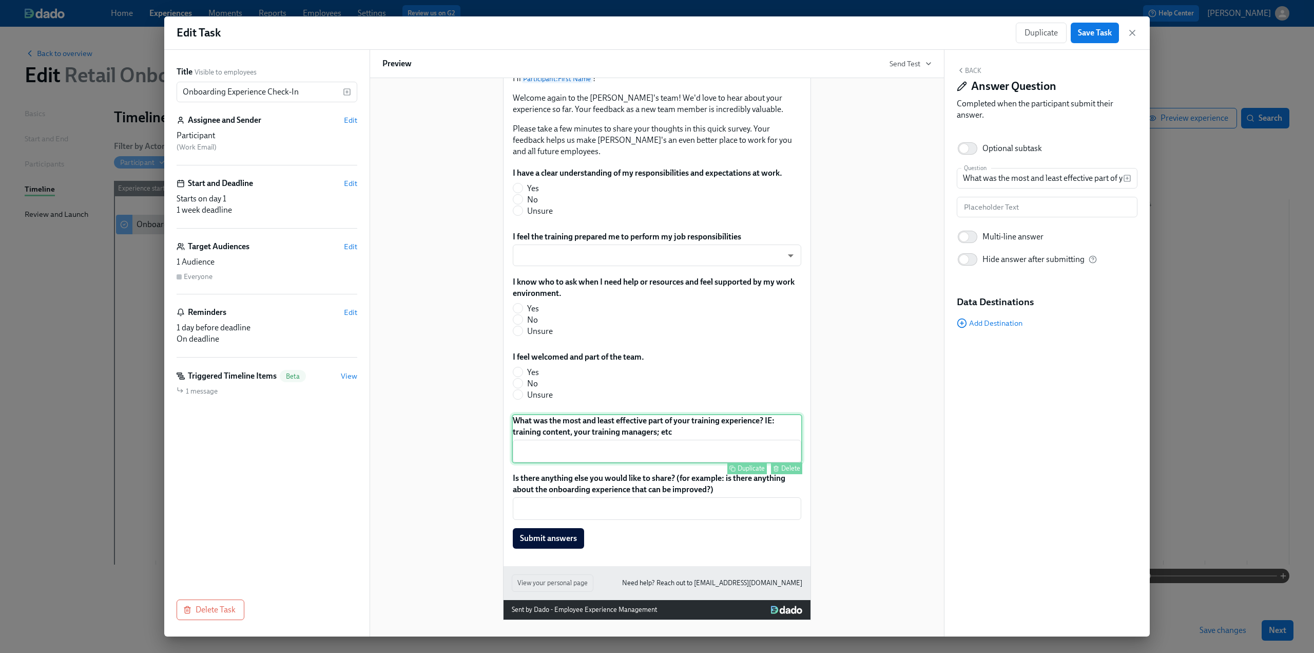
click at [629, 487] on div "Is there anything else you would like to share? (for example: is there anything…" at bounding box center [657, 510] width 291 height 78
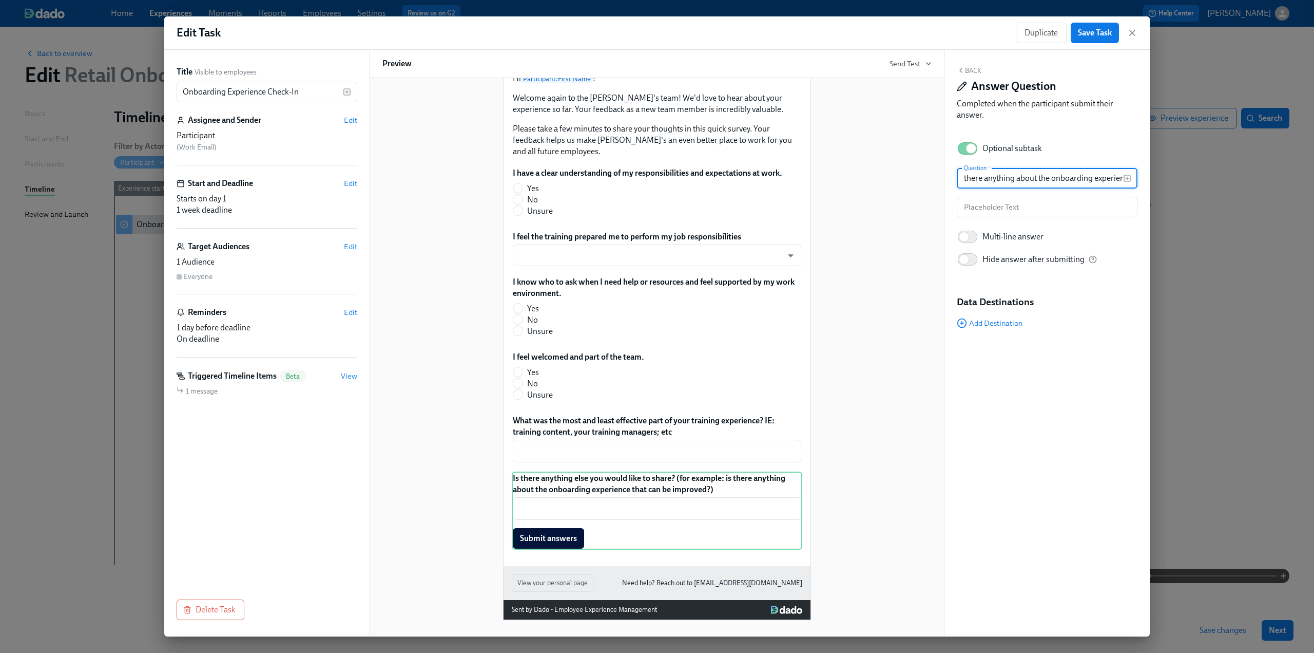
scroll to position [0, 305]
drag, startPoint x: 961, startPoint y: 180, endPoint x: 1157, endPoint y: 184, distance: 196.7
click at [1157, 184] on div "Edit Task Duplicate Save Task Title Visible to employees Onboarding Experience …" at bounding box center [657, 326] width 1314 height 653
click at [1064, 176] on input "Is there anything else you would like to share? (for example: is there anything…" at bounding box center [1040, 178] width 166 height 21
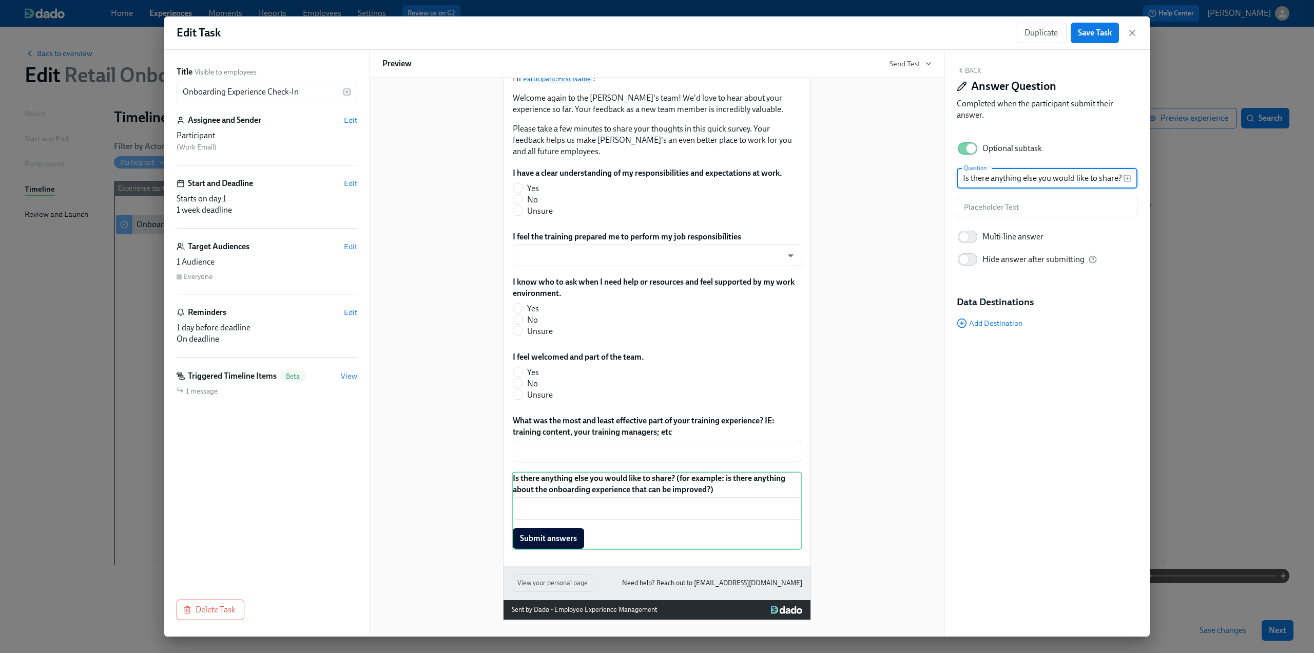
drag, startPoint x: 1048, startPoint y: 179, endPoint x: 915, endPoint y: 186, distance: 133.2
click at [915, 186] on div "Title Visible to employees Onboarding Experience Check-In ​ Assignee and Sender…" at bounding box center [657, 343] width 986 height 586
click at [1061, 169] on input "Is there anything else you would like to share? (for example: is there anything…" at bounding box center [1040, 178] width 166 height 21
drag, startPoint x: 1120, startPoint y: 179, endPoint x: 856, endPoint y: 187, distance: 264.0
click at [856, 187] on div "Title Visible to employees Onboarding Experience Check-In ​ Assignee and Sender…" at bounding box center [657, 343] width 986 height 586
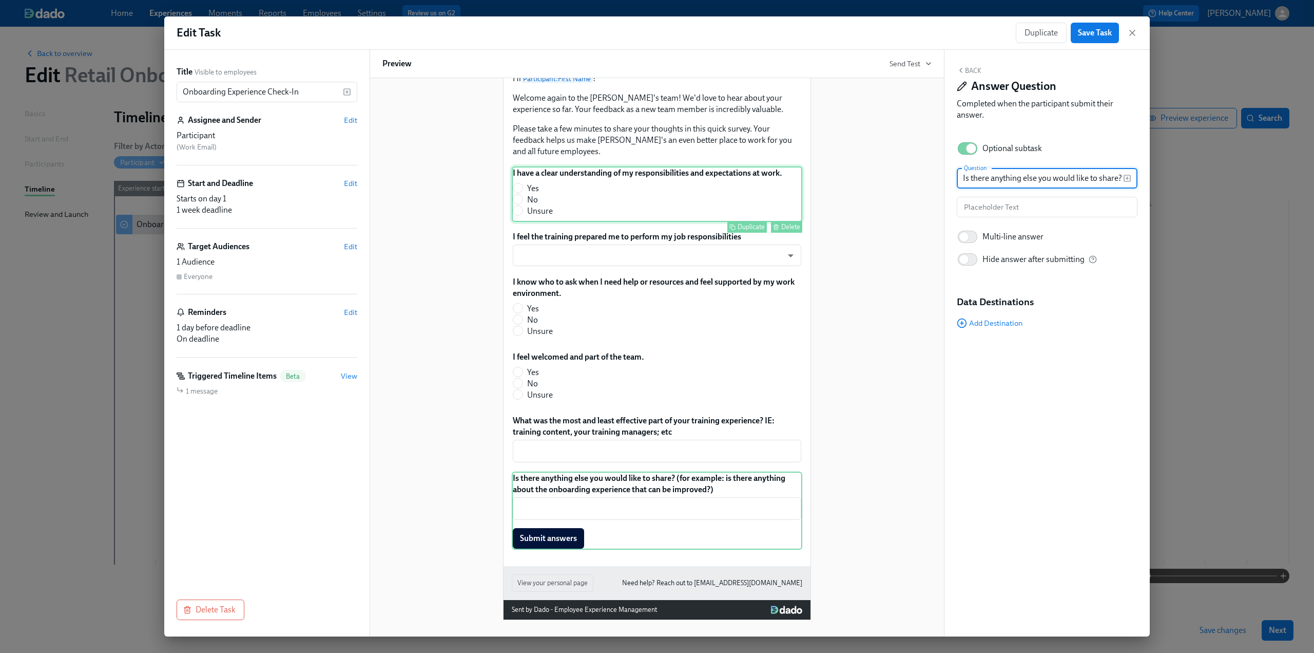
click at [624, 204] on div "I have a clear understanding of my responsibilities and expectations at work. Y…" at bounding box center [657, 193] width 291 height 55
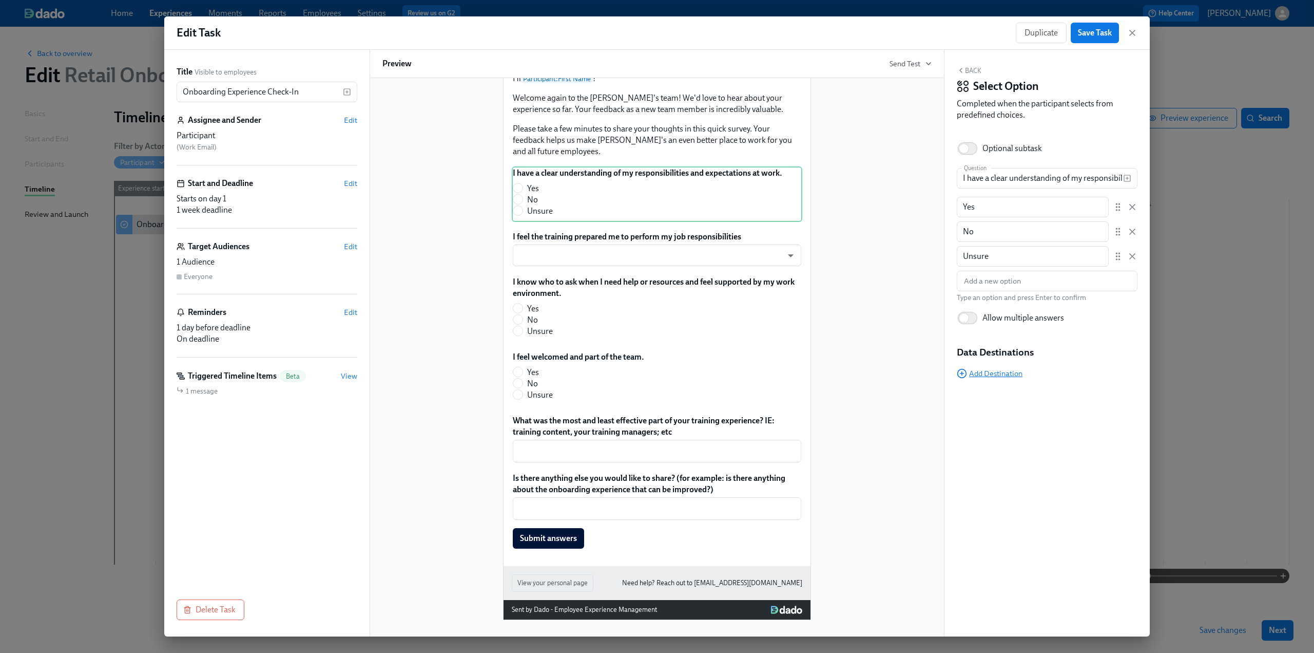
click at [999, 370] on span "Add Destination" at bounding box center [990, 373] width 66 height 10
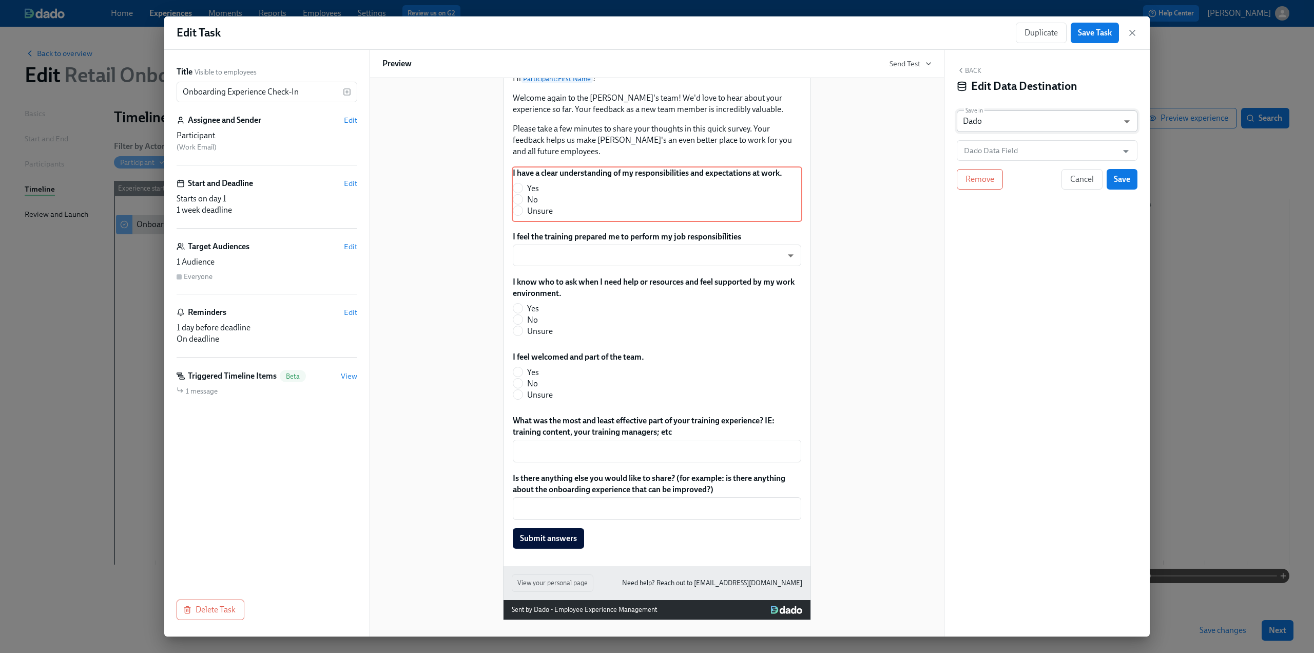
click at [1007, 120] on body "Home Experiences Moments Reports Employees Settings Review us on G2 Help Center…" at bounding box center [657, 326] width 1314 height 653
click at [1005, 104] on li "Google Sheet" at bounding box center [1047, 103] width 181 height 17
type input "GOOGLE_SHEET"
click at [1030, 152] on input "Dado - Retail Onboarding Survey" at bounding box center [1055, 150] width 156 height 21
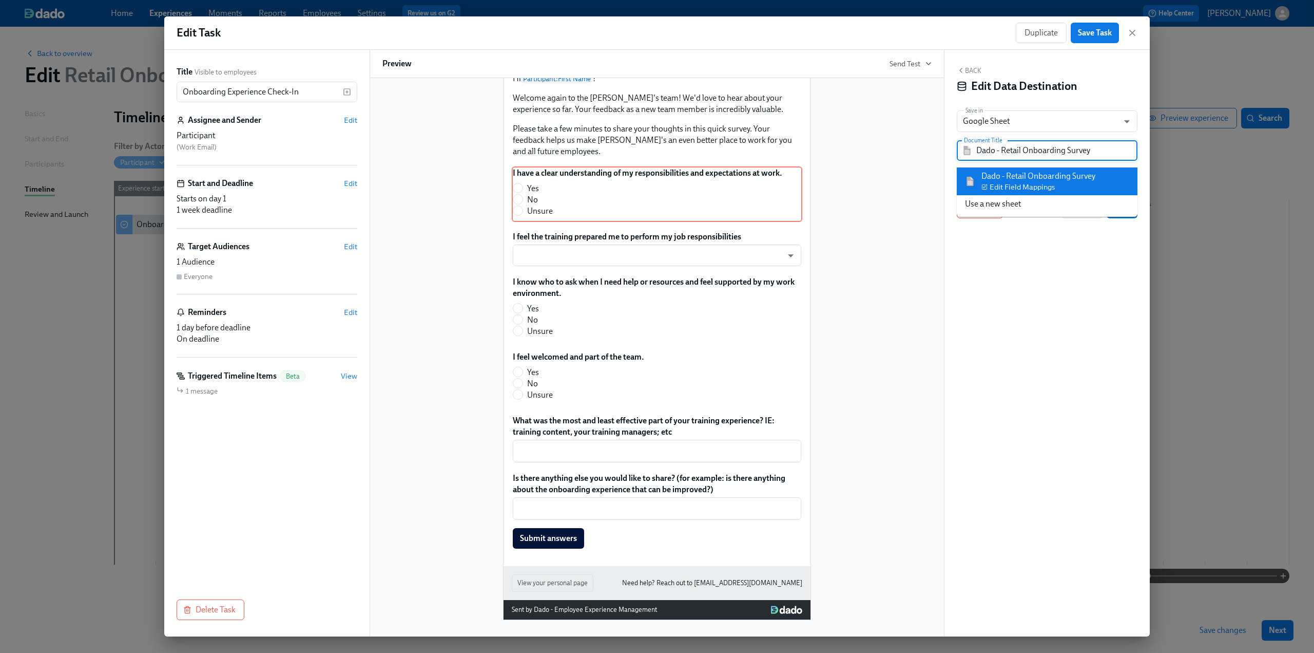
paste input "Onboarding Survey Results"
type input "Onboarding Survey Results"
click at [1021, 287] on div "Back Edit Data Destination Save in Google Sheet GOOGLE_SHEET ​ Document Title O…" at bounding box center [1047, 343] width 205 height 586
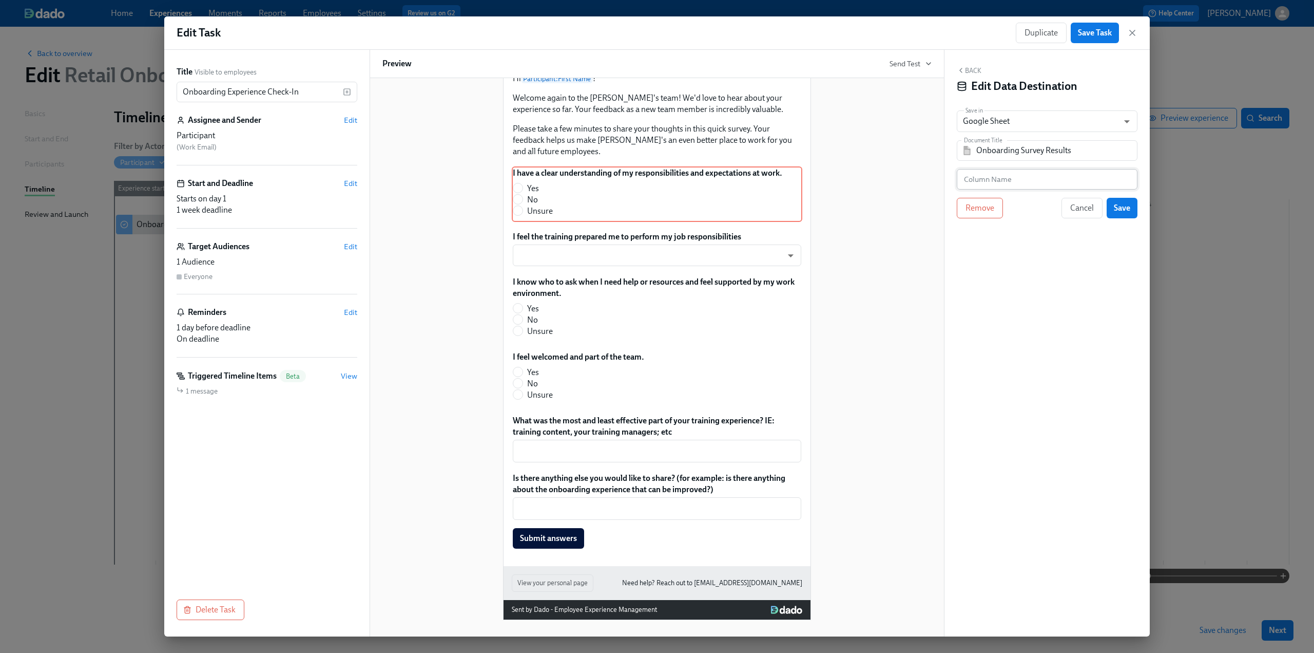
click at [1005, 178] on input "text" at bounding box center [1047, 179] width 181 height 21
paste input "I have a clear understanding of my responsibilities and expectations at work."
type input "I have a clear understanding of my responsibilities and expectations at work."
click at [1123, 206] on span "Save" at bounding box center [1122, 208] width 16 height 10
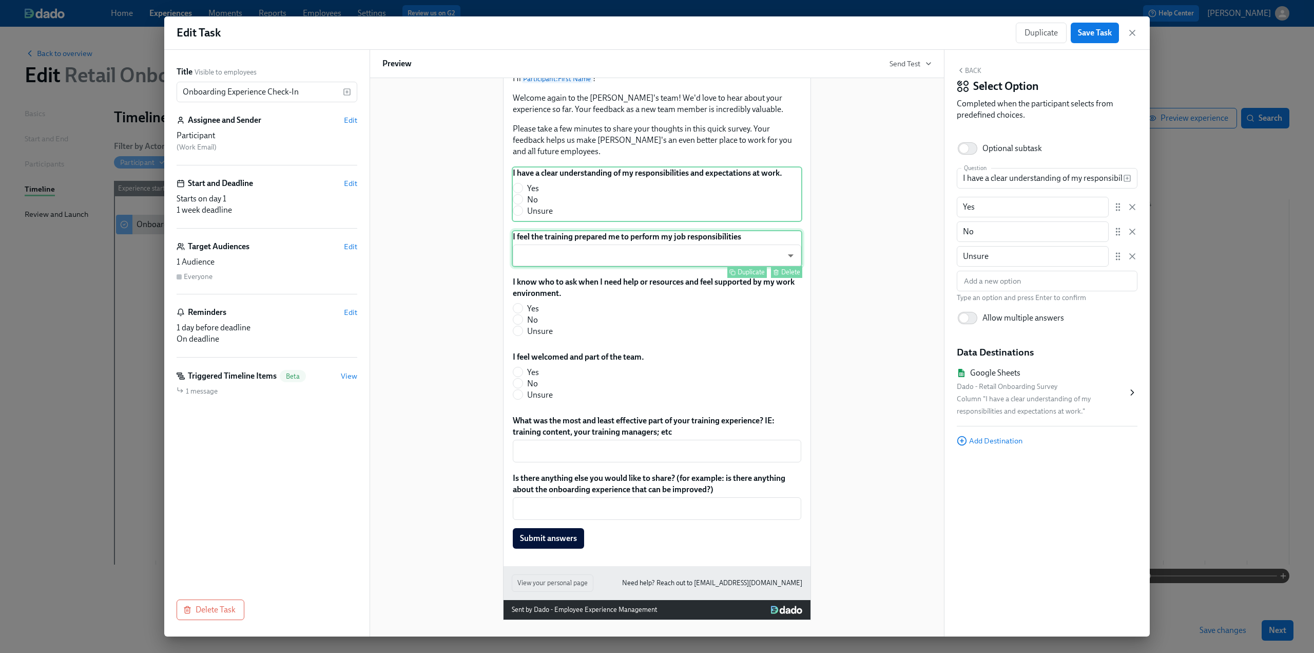
click at [638, 255] on div "I feel the training prepared me to perform my job responsibilities ​ ​ Duplicat…" at bounding box center [657, 248] width 291 height 37
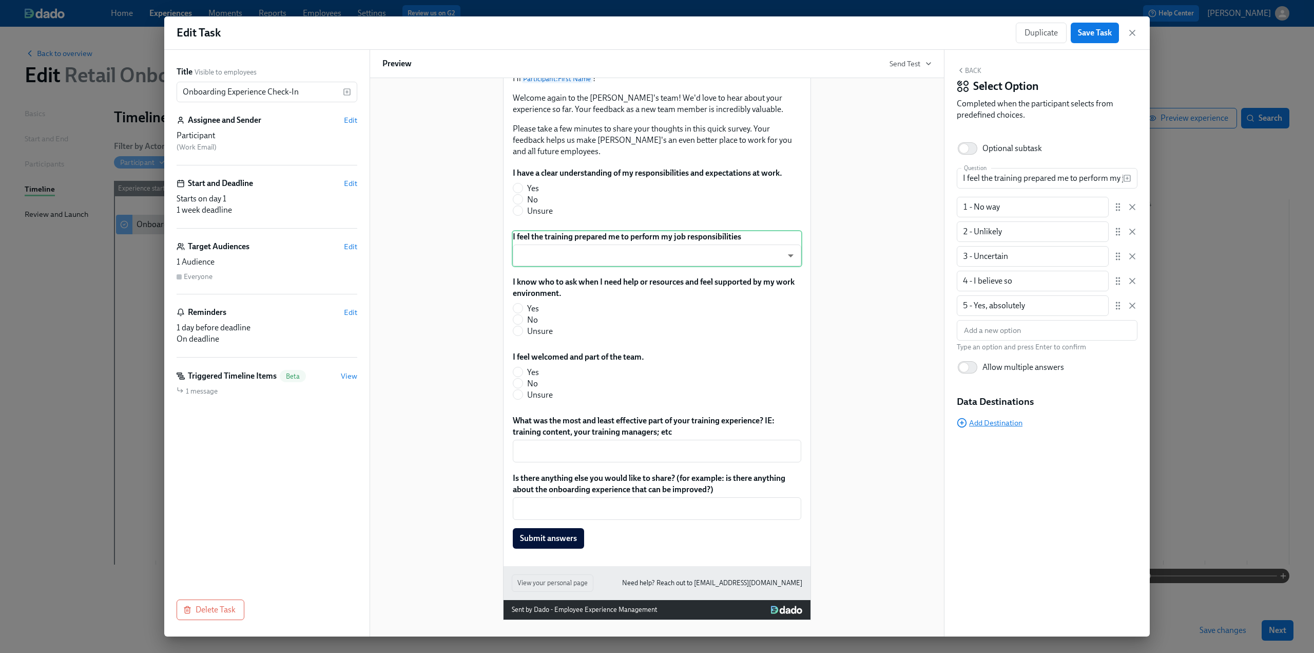
click at [1006, 424] on span "Add Destination" at bounding box center [990, 422] width 66 height 10
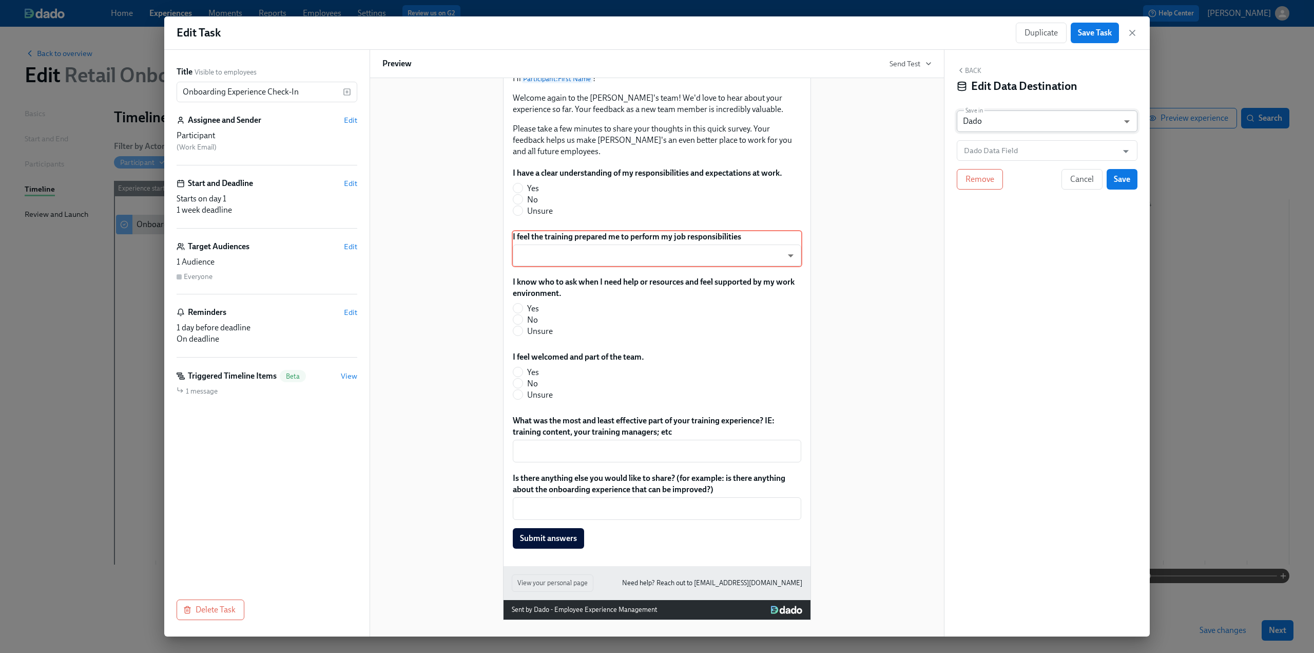
click at [1003, 118] on body "Home Experiences Moments Reports Employees Settings Review us on G2 Help Center…" at bounding box center [657, 326] width 1314 height 653
click at [1001, 101] on li "Google Sheet" at bounding box center [1047, 103] width 181 height 17
type input "GOOGLE_SHEET"
click at [1004, 154] on input "Dado - Retail Onboarding Survey" at bounding box center [1055, 150] width 156 height 21
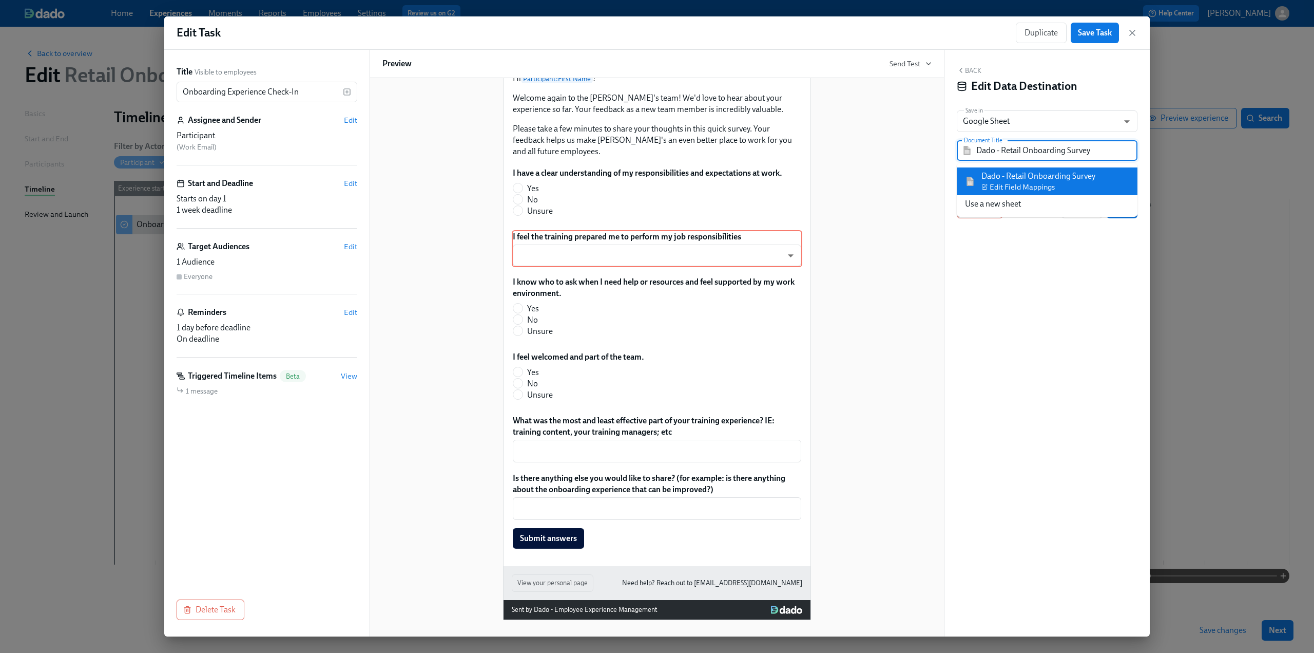
click at [1034, 147] on input "Dado - Retail Onboarding Survey" at bounding box center [1055, 150] width 156 height 21
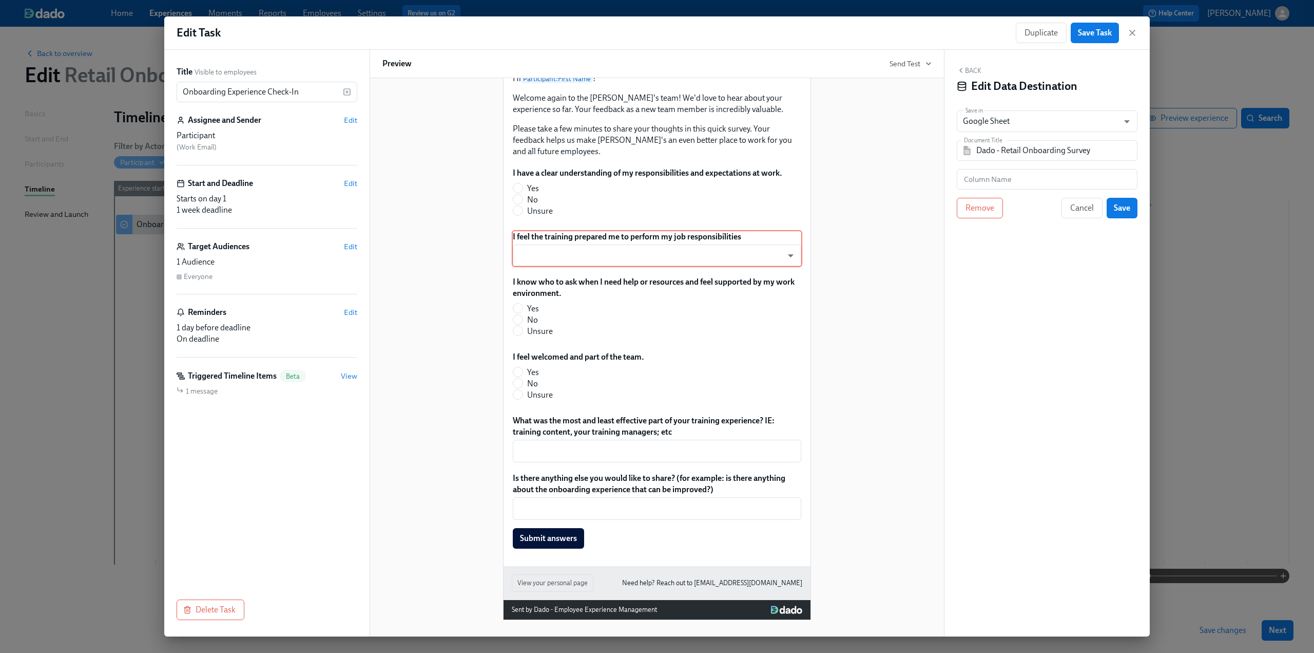
click at [977, 69] on button "Back" at bounding box center [969, 70] width 25 height 8
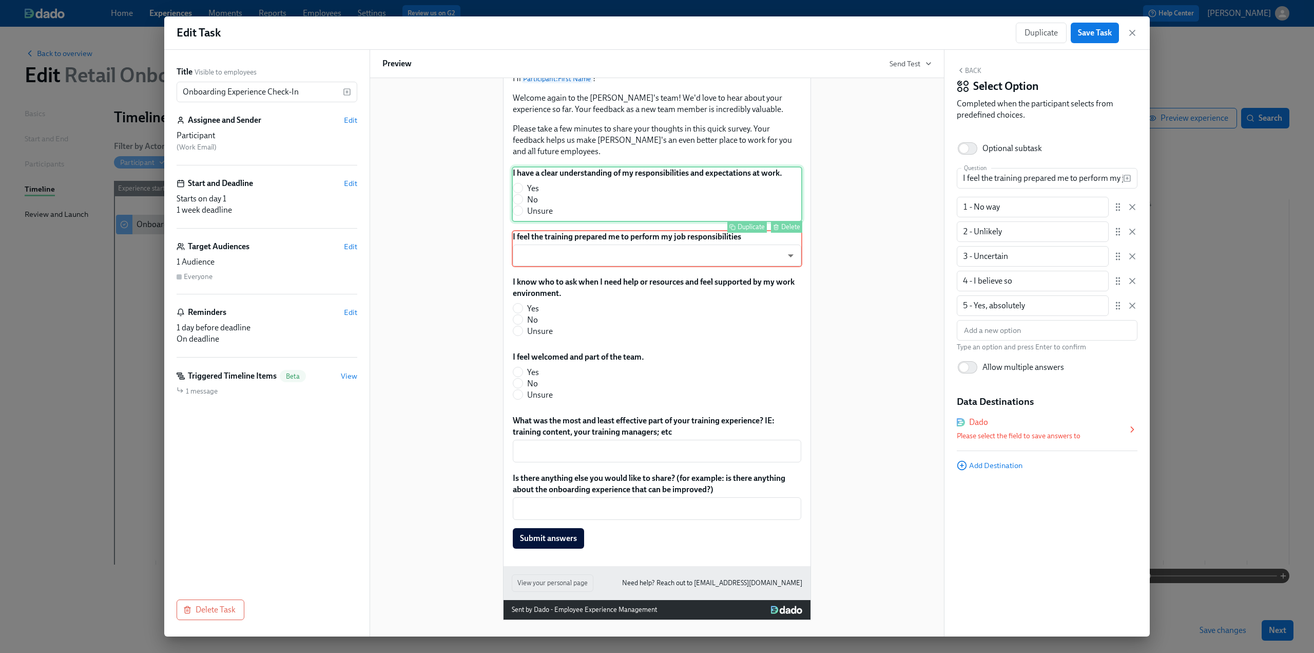
click at [638, 212] on div "I have a clear understanding of my responsibilities and expectations at work. Y…" at bounding box center [657, 193] width 291 height 55
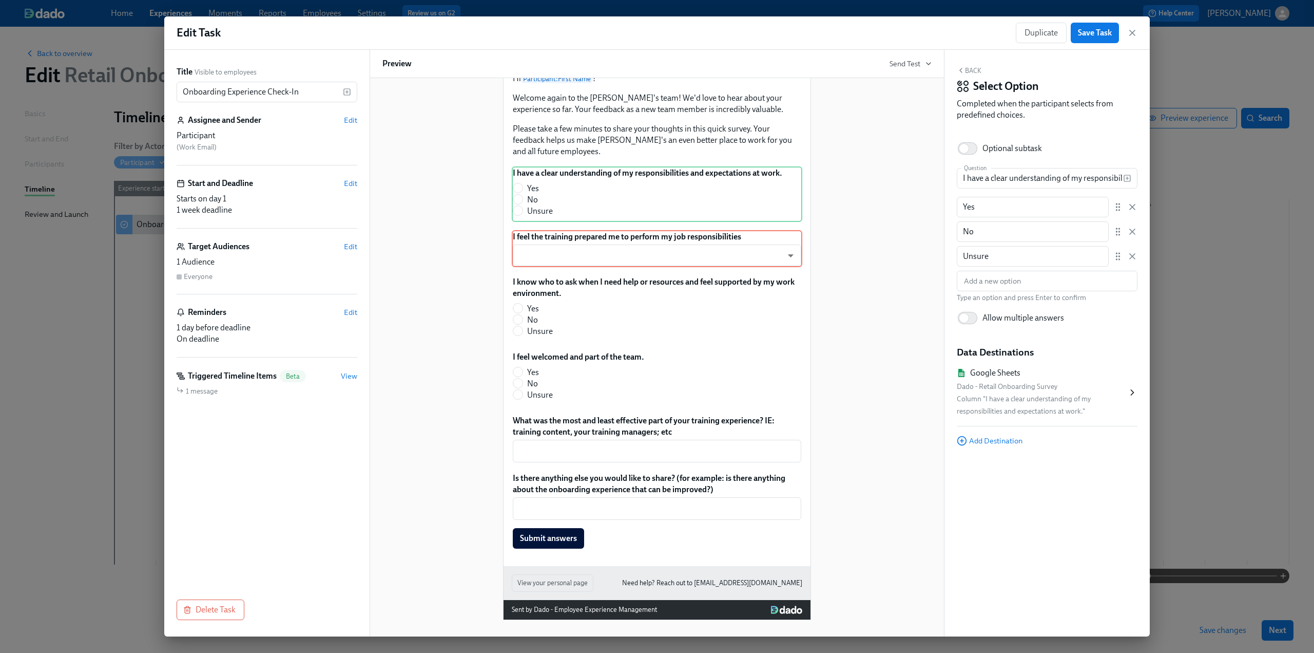
click at [1134, 390] on icon at bounding box center [1132, 392] width 10 height 10
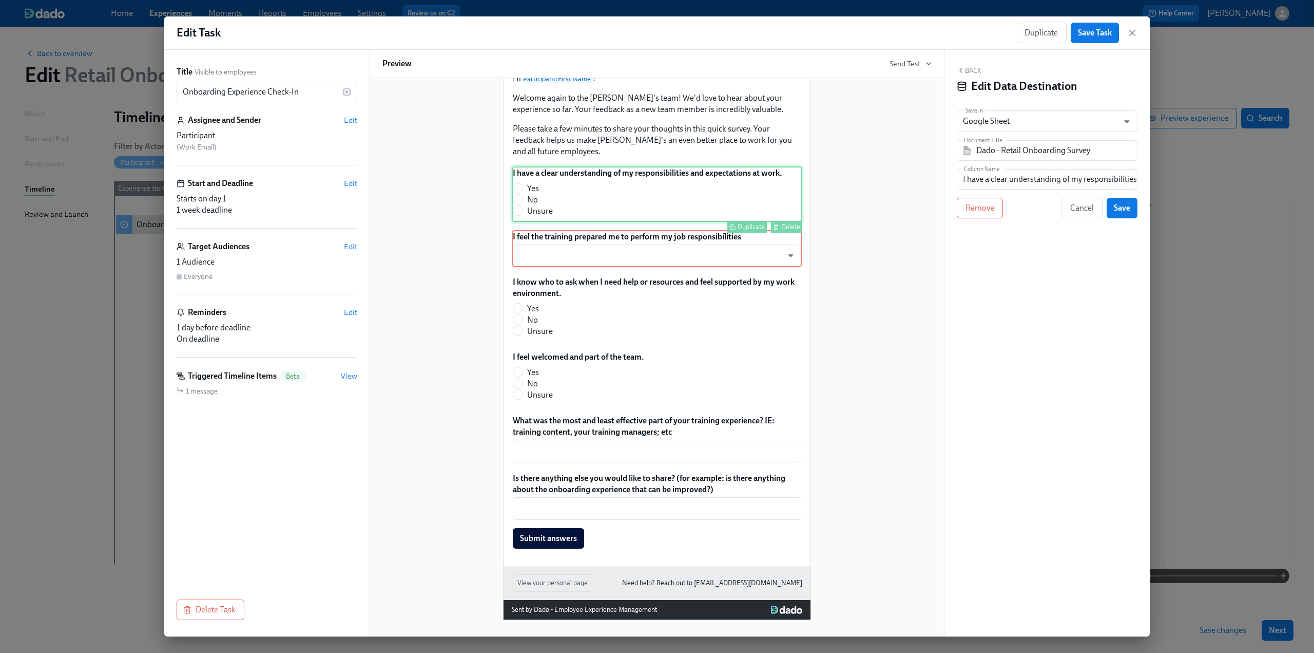
click at [686, 199] on div "I have a clear understanding of my responsibilities and expectations at work. Y…" at bounding box center [657, 193] width 291 height 55
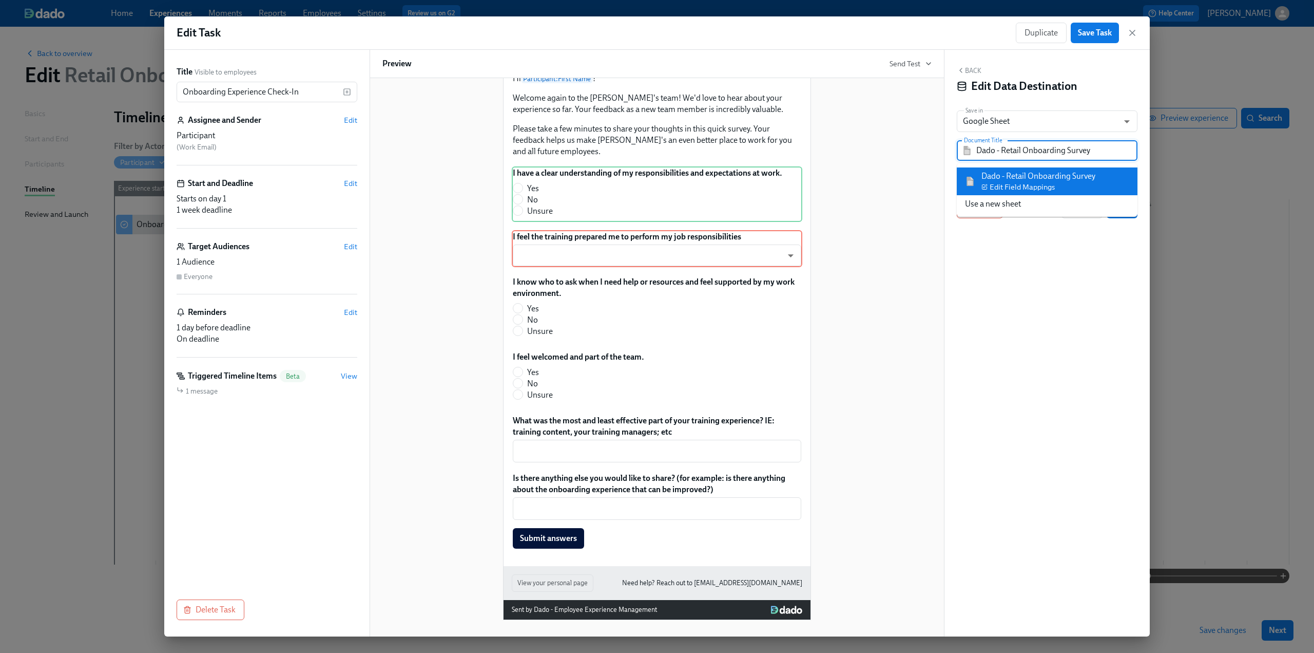
click at [1047, 155] on input "Dado - Retail Onboarding Survey" at bounding box center [1055, 150] width 156 height 21
click at [1006, 200] on li "Use a new sheet" at bounding box center [1047, 203] width 181 height 17
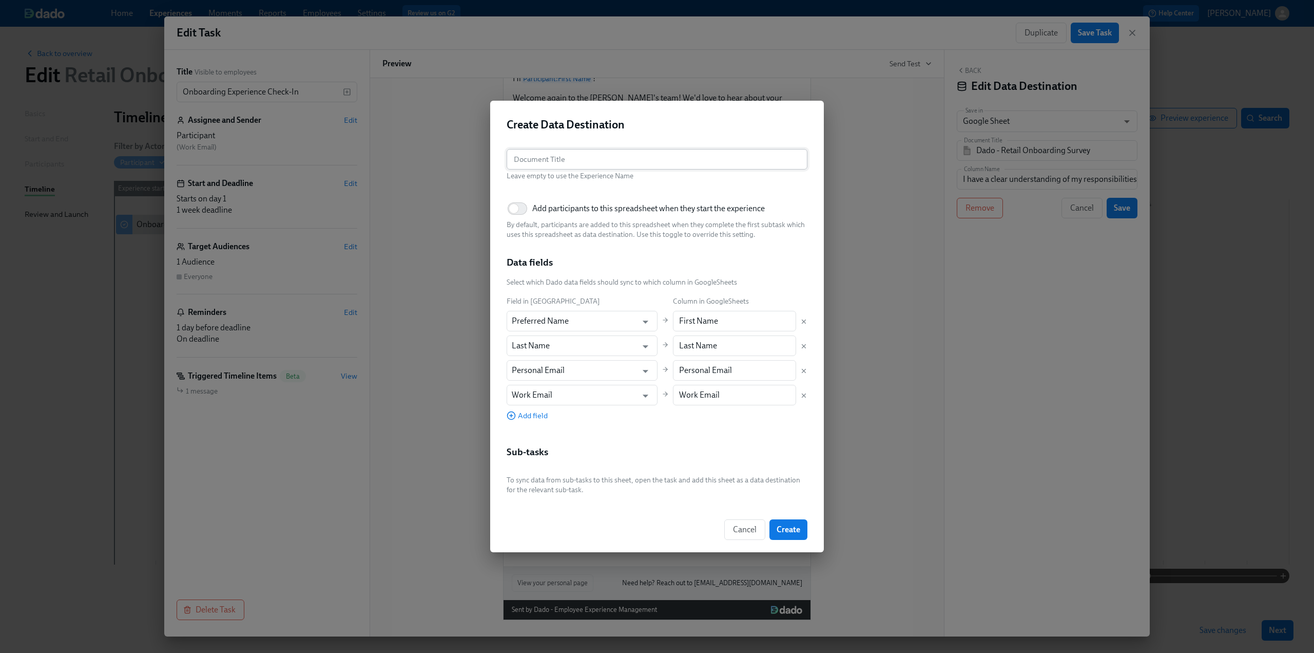
click at [554, 158] on input "text" at bounding box center [657, 159] width 301 height 21
paste input "I have a clear understanding of my responsibilities and expectations at work."
type input "I have a clear understanding of my responsibilities and expectations at work."
drag, startPoint x: 794, startPoint y: 158, endPoint x: 417, endPoint y: 172, distance: 376.6
click at [417, 172] on div "Create Data Destination Document Title I have a clear understanding of my respo…" at bounding box center [657, 326] width 1314 height 653
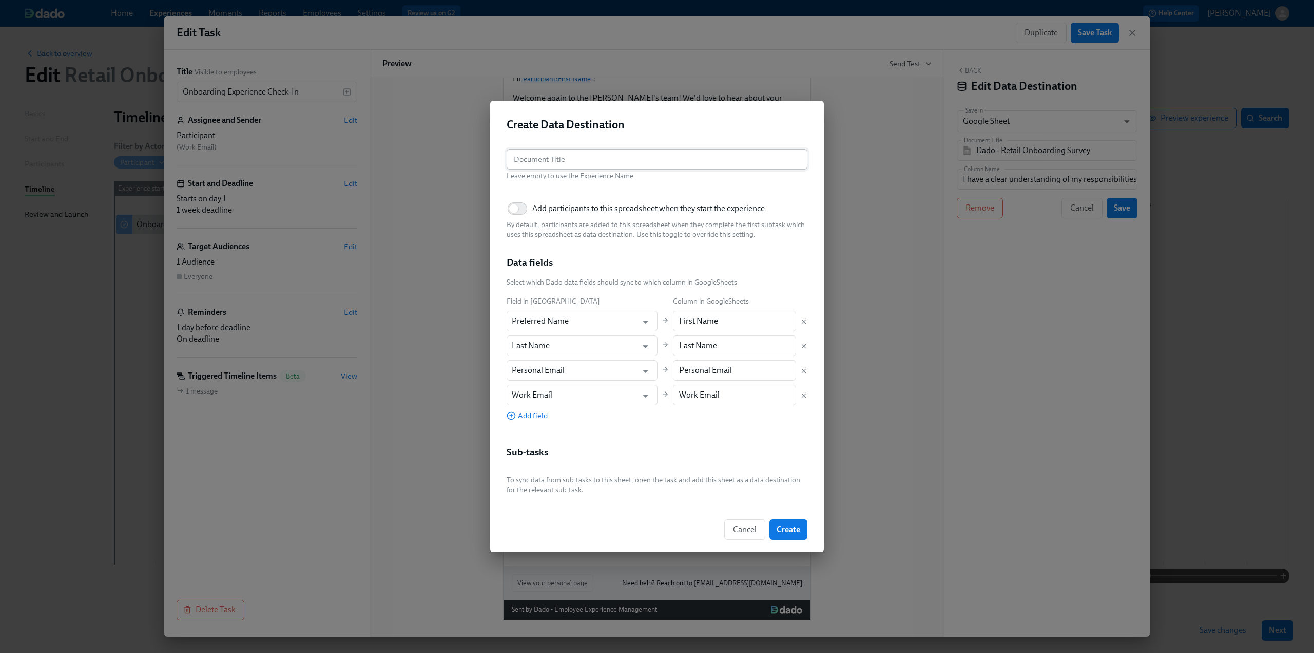
click at [558, 156] on input "text" at bounding box center [657, 159] width 301 height 21
paste input "Onboarding Survey Results"
type input "Onboarding Survey Results"
drag, startPoint x: 803, startPoint y: 373, endPoint x: 788, endPoint y: 373, distance: 15.4
click at [803, 373] on icon "Delete mapping" at bounding box center [803, 370] width 7 height 7
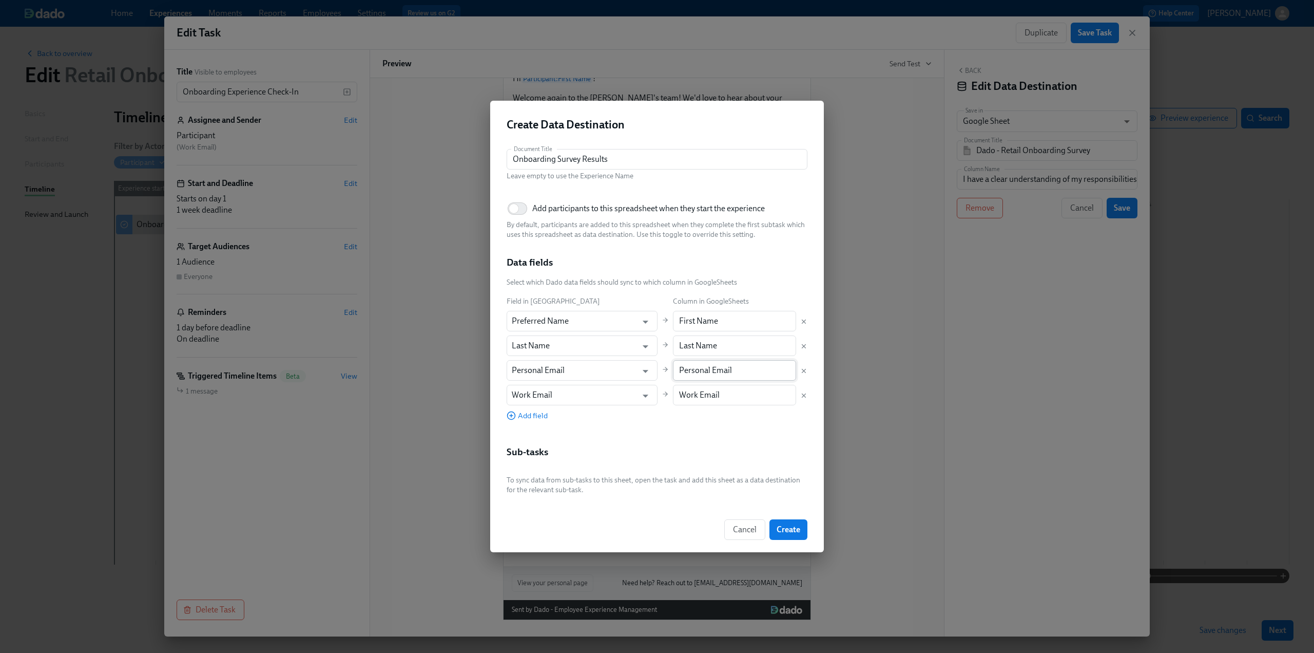
type input "Work Email"
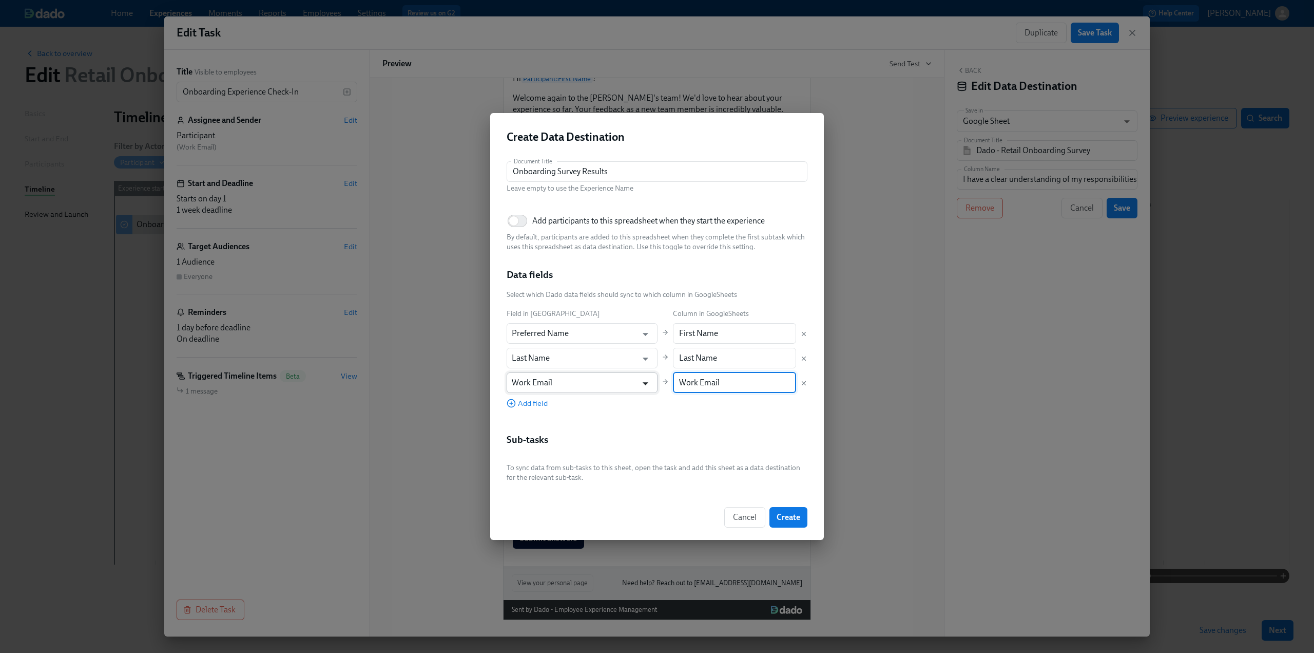
drag, startPoint x: 735, startPoint y: 380, endPoint x: 629, endPoint y: 385, distance: 105.4
click at [629, 385] on div "Field in Dado Column in GoogleSheets Preferred Name ​ First Name ​ Last Name ​ …" at bounding box center [657, 358] width 301 height 101
paste input "[PERSON_NAME]'s e"
type input "[PERSON_NAME]'s email"
click at [515, 405] on icon "button" at bounding box center [511, 402] width 9 height 9
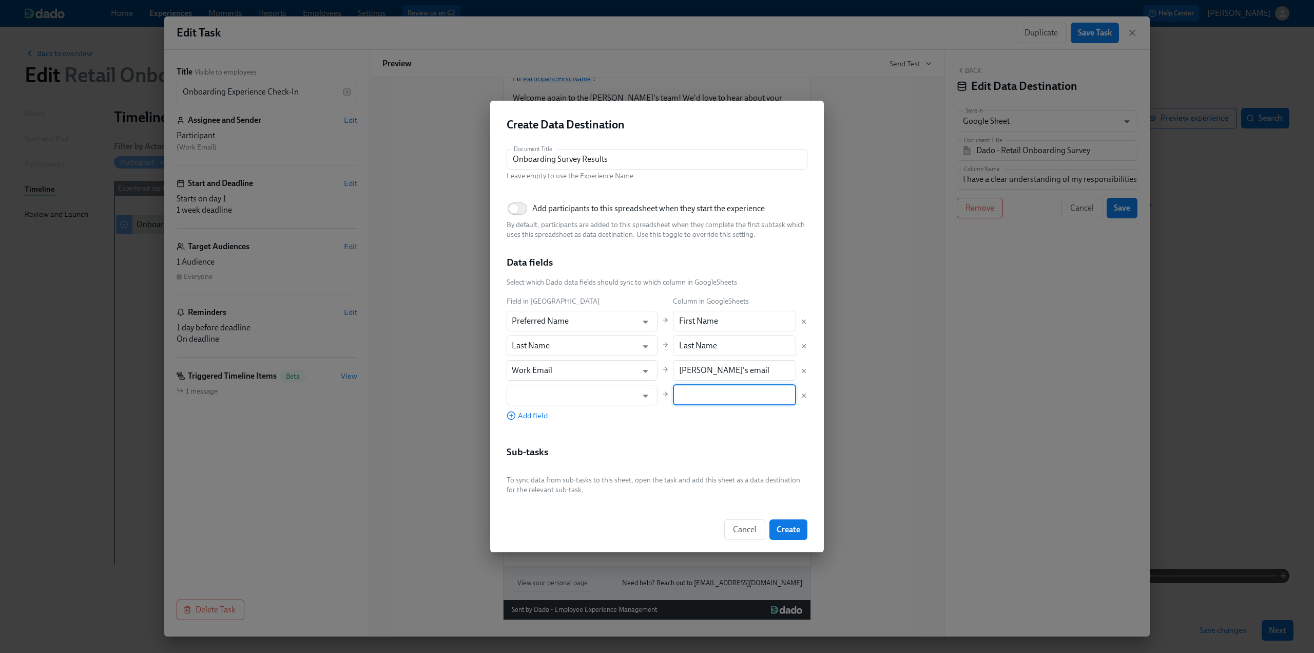
click at [695, 396] on input "text" at bounding box center [735, 395] width 124 height 21
paste input "Start Date"
type input "Start Date"
click at [590, 399] on input "text" at bounding box center [575, 395] width 126 height 21
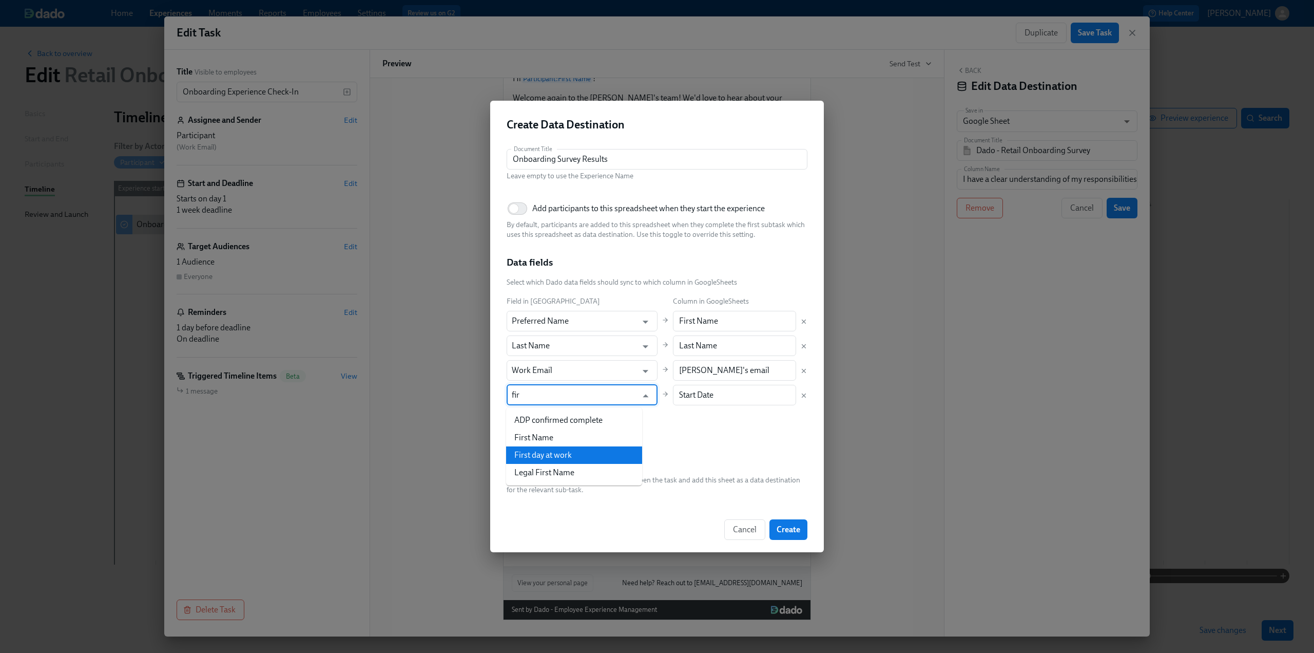
drag, startPoint x: 578, startPoint y: 471, endPoint x: 574, endPoint y: 458, distance: 13.0
click at [574, 458] on ul "ADP confirmed complete First Name First day at work Legal First Name" at bounding box center [574, 446] width 136 height 78
click at [573, 457] on li "First day at work" at bounding box center [574, 454] width 136 height 17
type input "First day at work"
click at [531, 416] on span "Add field" at bounding box center [527, 415] width 41 height 10
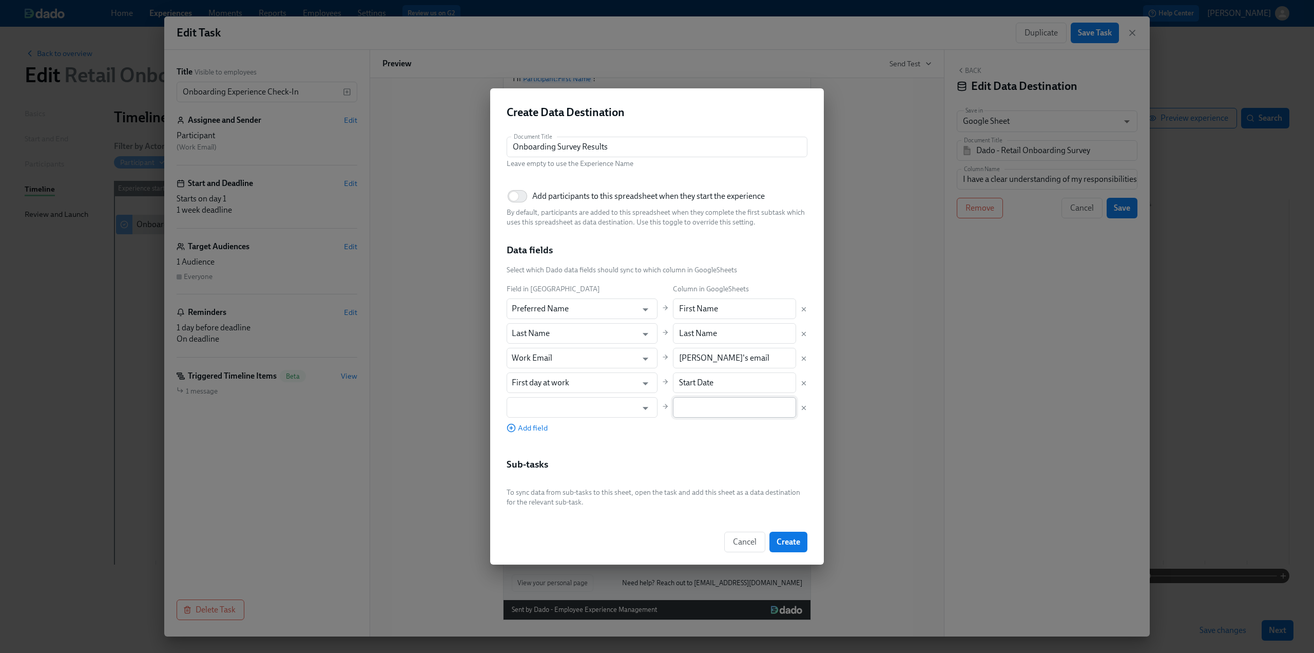
click at [703, 412] on input "text" at bounding box center [735, 407] width 124 height 21
paste input "New Hire/Rehire?"
type input "New Hire/Rehire?"
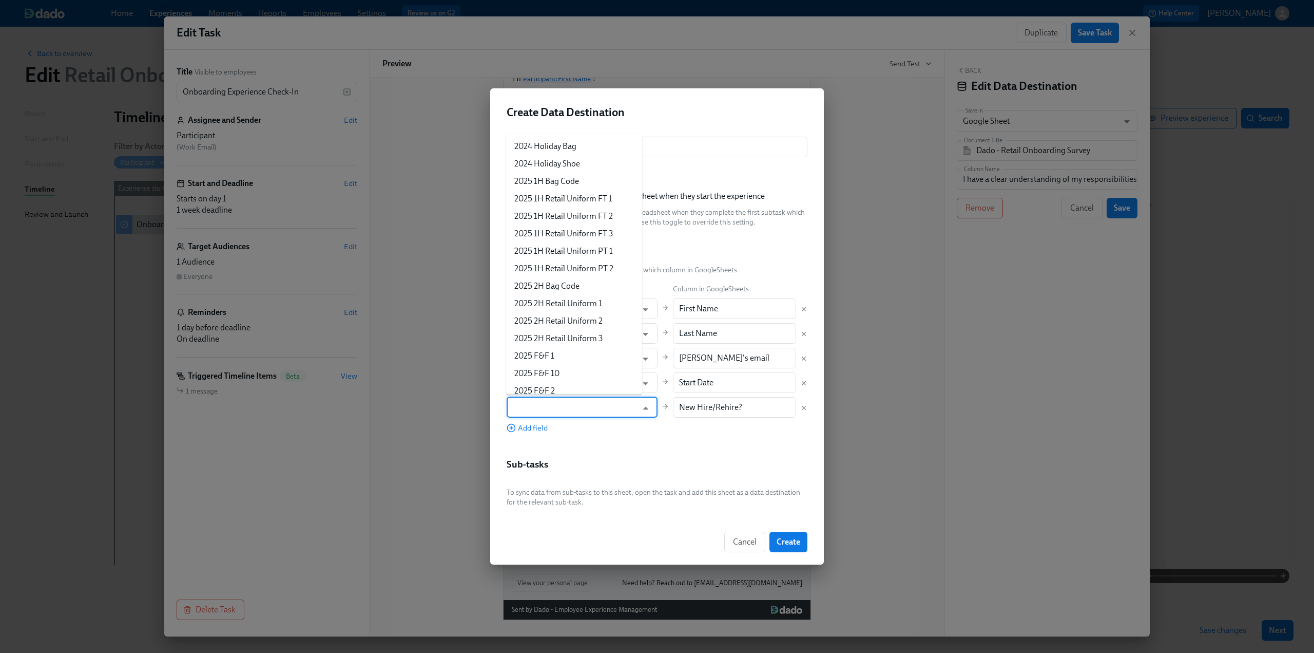
click at [562, 412] on input "text" at bounding box center [575, 407] width 126 height 21
click at [554, 376] on li "New or rehire" at bounding box center [574, 373] width 136 height 17
type input "New or rehire"
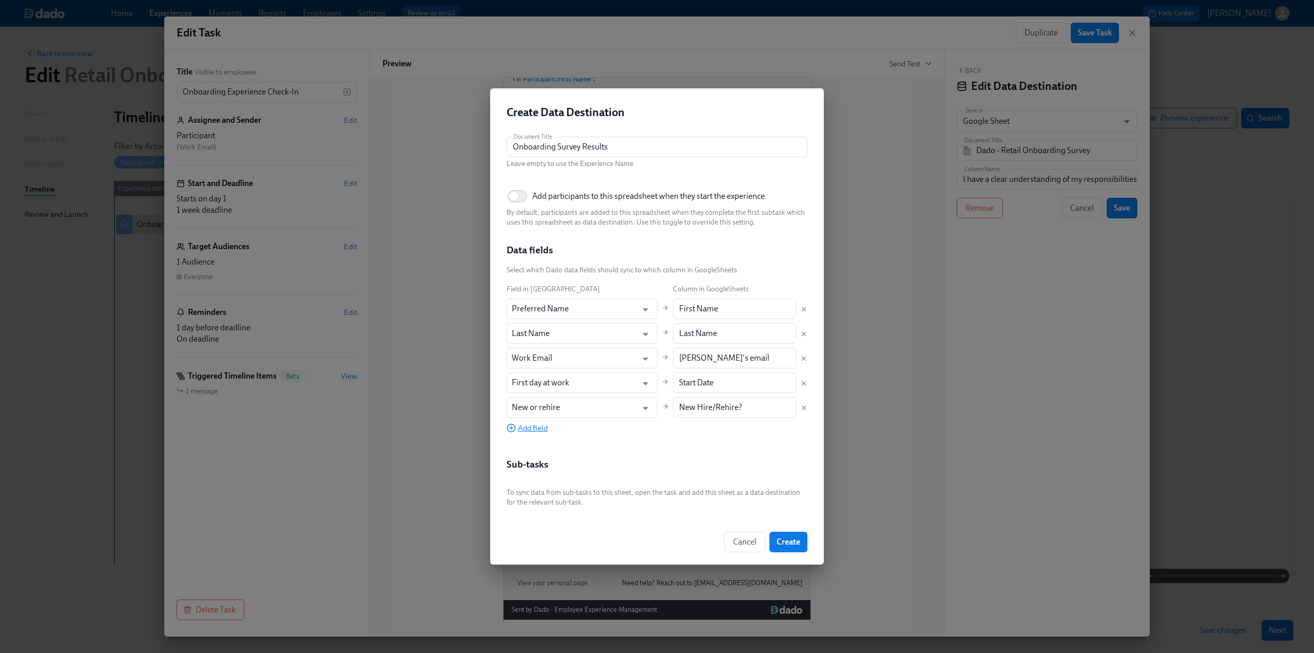
click at [534, 431] on span "Add field" at bounding box center [527, 428] width 41 height 10
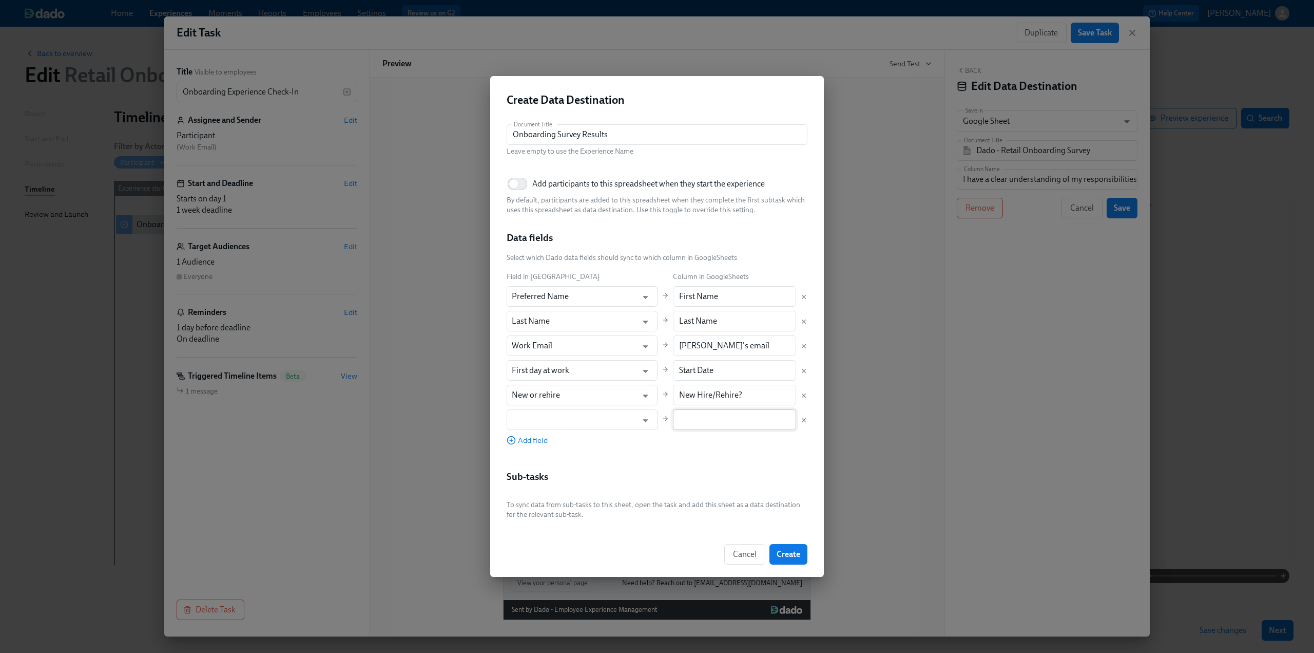
click at [713, 416] on input "text" at bounding box center [735, 419] width 124 height 21
paste input "Job Title"
type input "Job Title"
click at [573, 427] on input "text" at bounding box center [575, 419] width 126 height 21
click at [577, 462] on li "Role" at bounding box center [574, 461] width 136 height 17
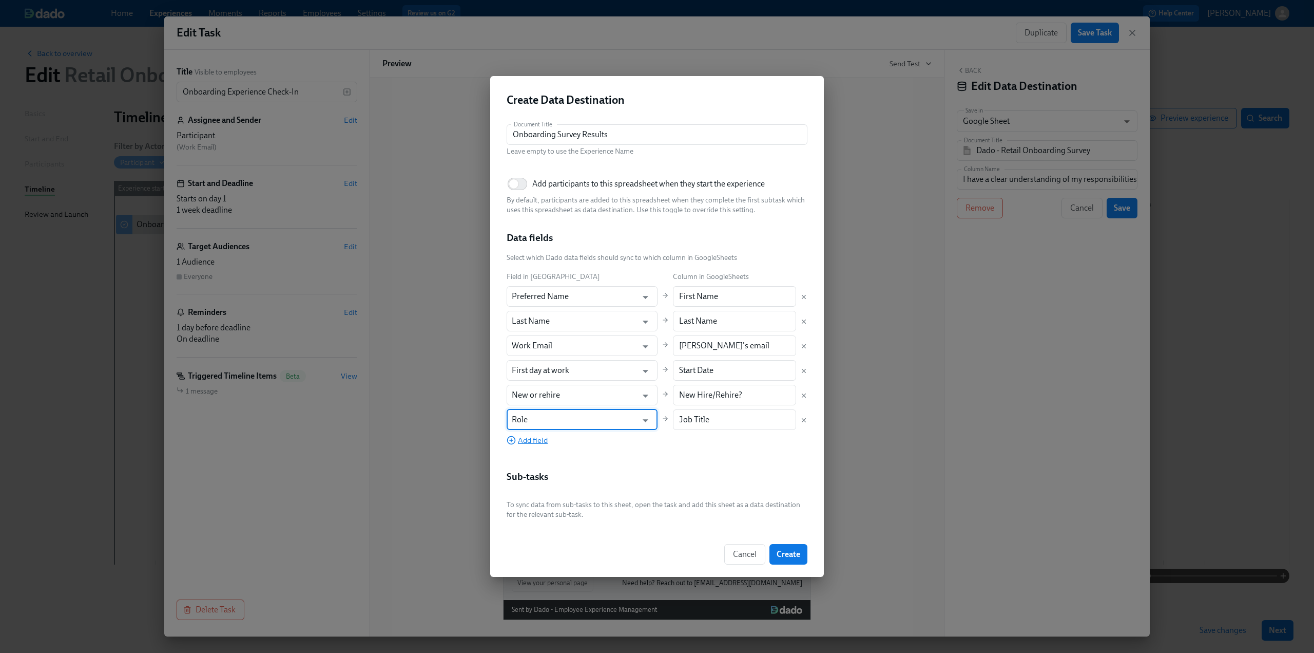
type input "Role"
click at [532, 439] on span "Add field" at bounding box center [527, 440] width 41 height 10
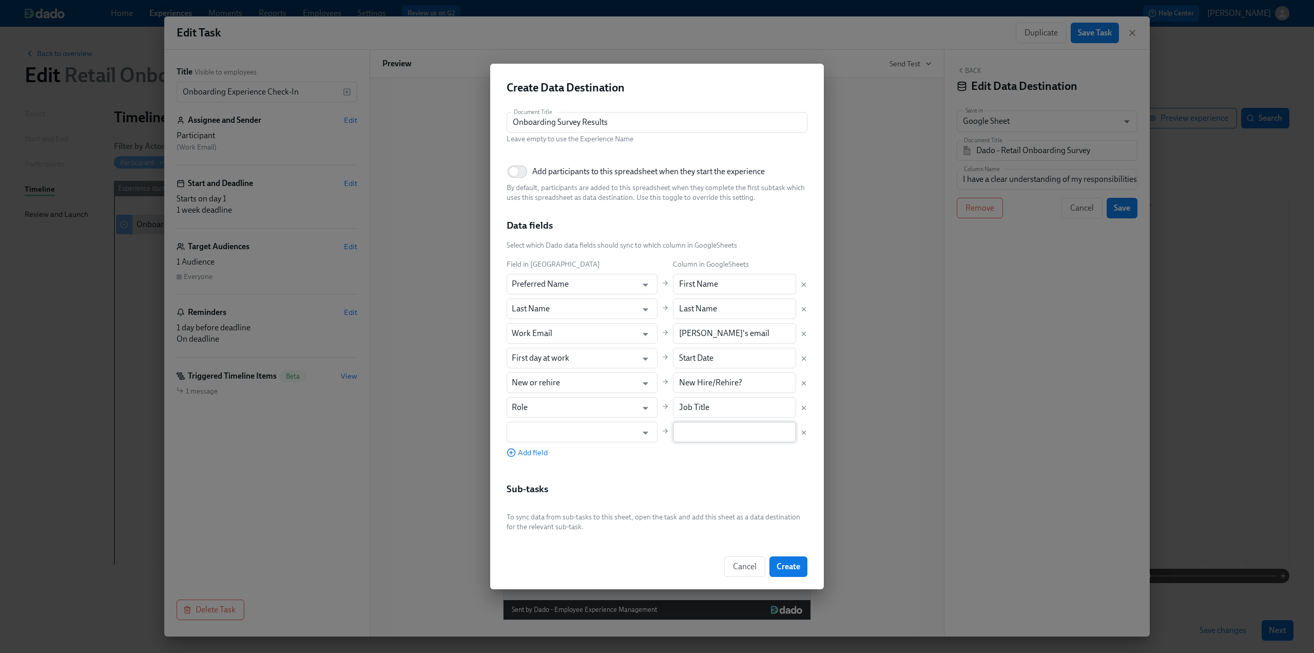
click at [690, 432] on input "text" at bounding box center [735, 432] width 124 height 21
paste input "Location"
type input "Location"
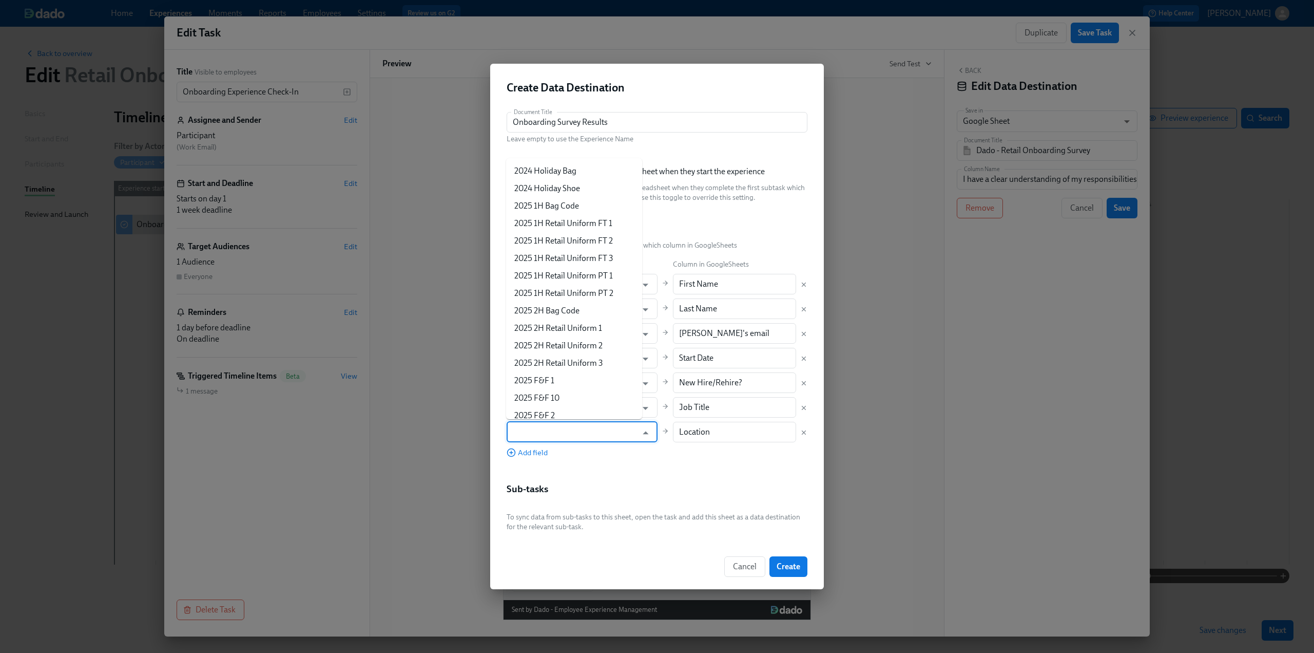
click at [570, 435] on input "text" at bounding box center [575, 432] width 126 height 21
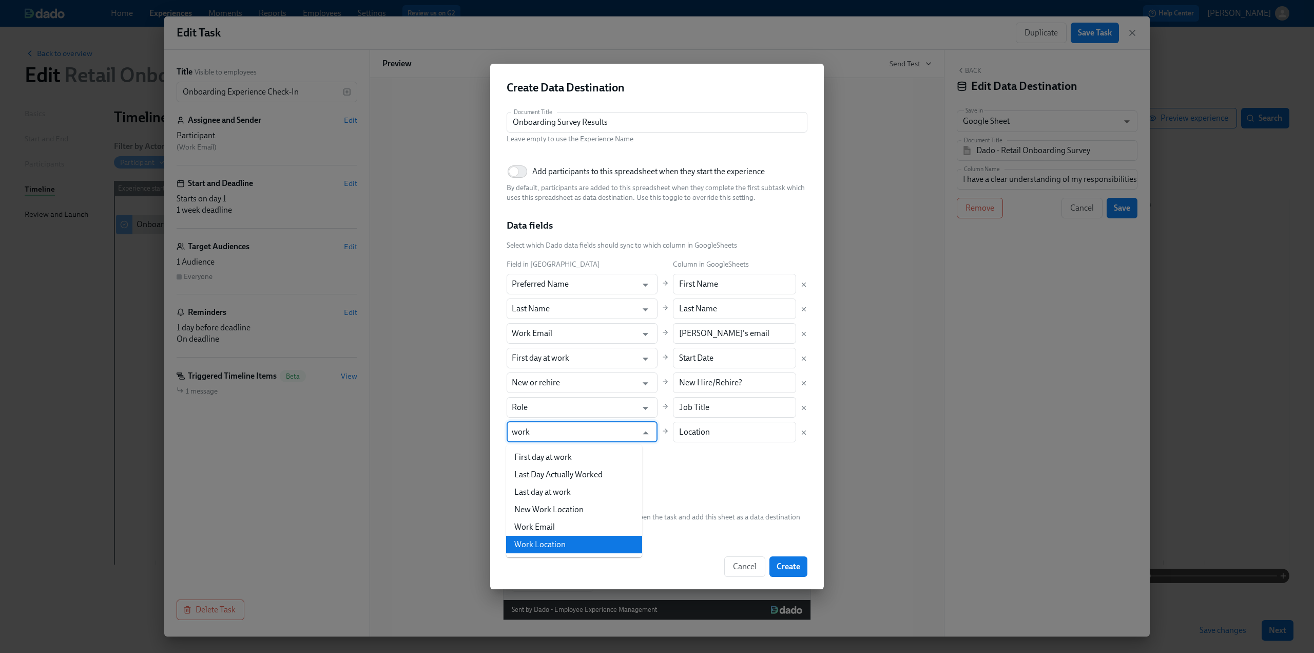
click at [568, 537] on li "Work Location" at bounding box center [574, 543] width 136 height 17
type input "Work Location"
click at [531, 452] on span "Add field" at bounding box center [527, 452] width 41 height 10
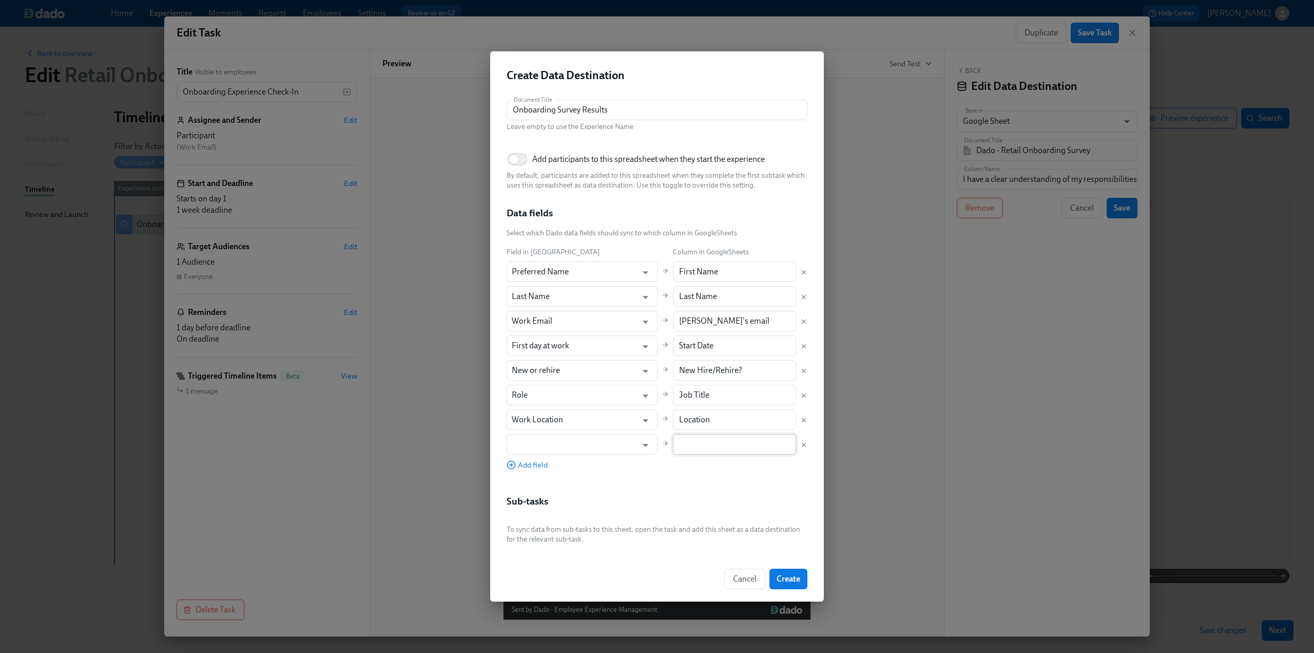
click at [696, 449] on input "text" at bounding box center [735, 444] width 124 height 21
type input "m"
click at [698, 437] on input "text" at bounding box center [735, 444] width 124 height 21
paste input "Manager"
type input "Manager"
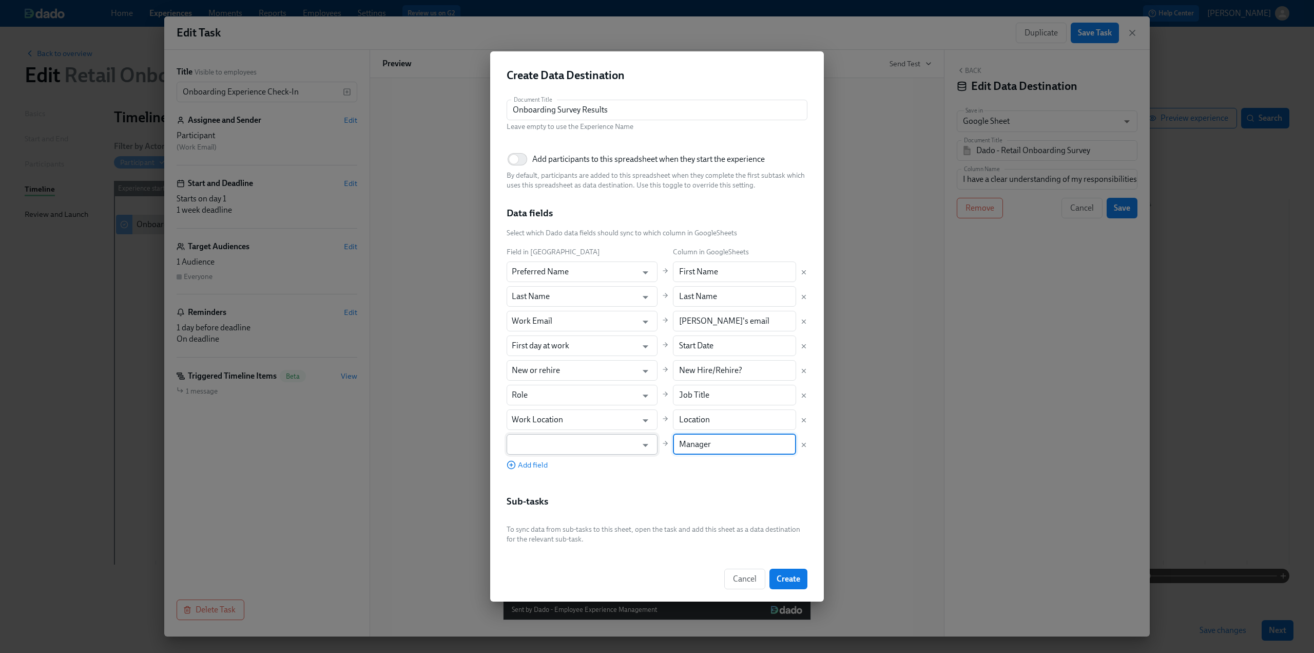
click at [579, 442] on input "text" at bounding box center [575, 444] width 126 height 21
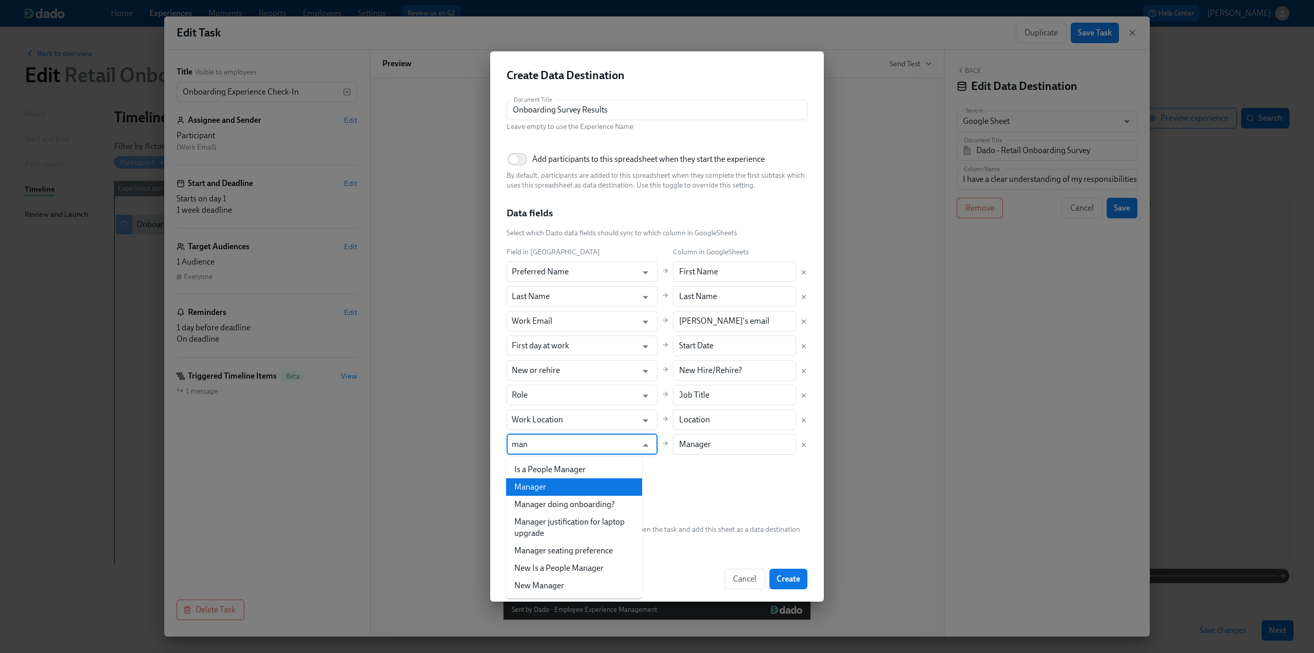
click at [564, 489] on li "Manager" at bounding box center [574, 486] width 136 height 17
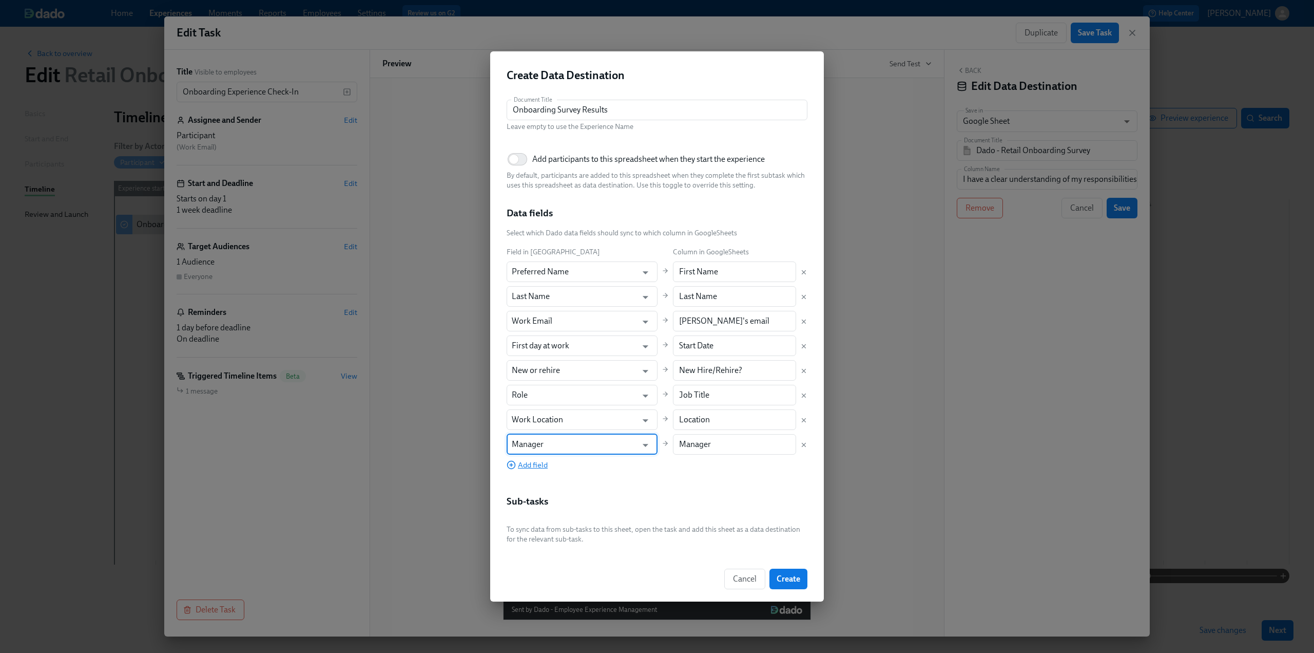
type input "Manager"
click at [519, 467] on span "Add field" at bounding box center [527, 465] width 41 height 10
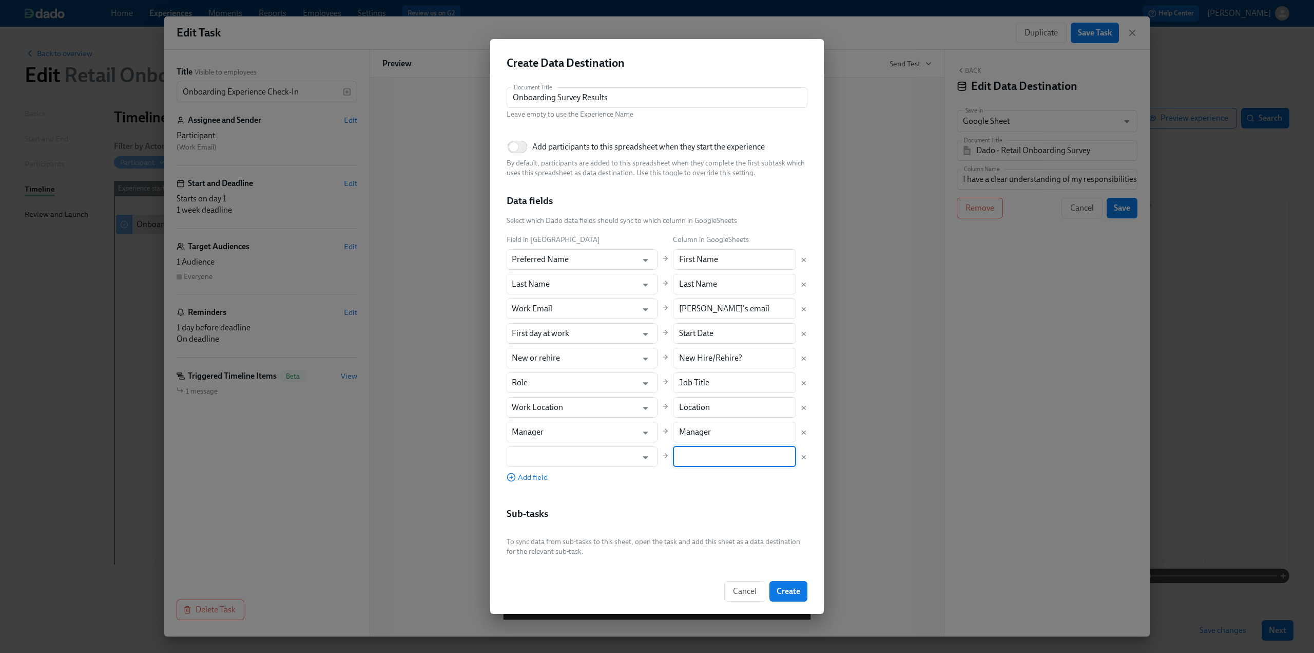
click at [722, 463] on input "text" at bounding box center [735, 456] width 124 height 21
paste input "Employment Category"
type input "Employment Category"
click at [575, 461] on input "text" at bounding box center [575, 456] width 126 height 21
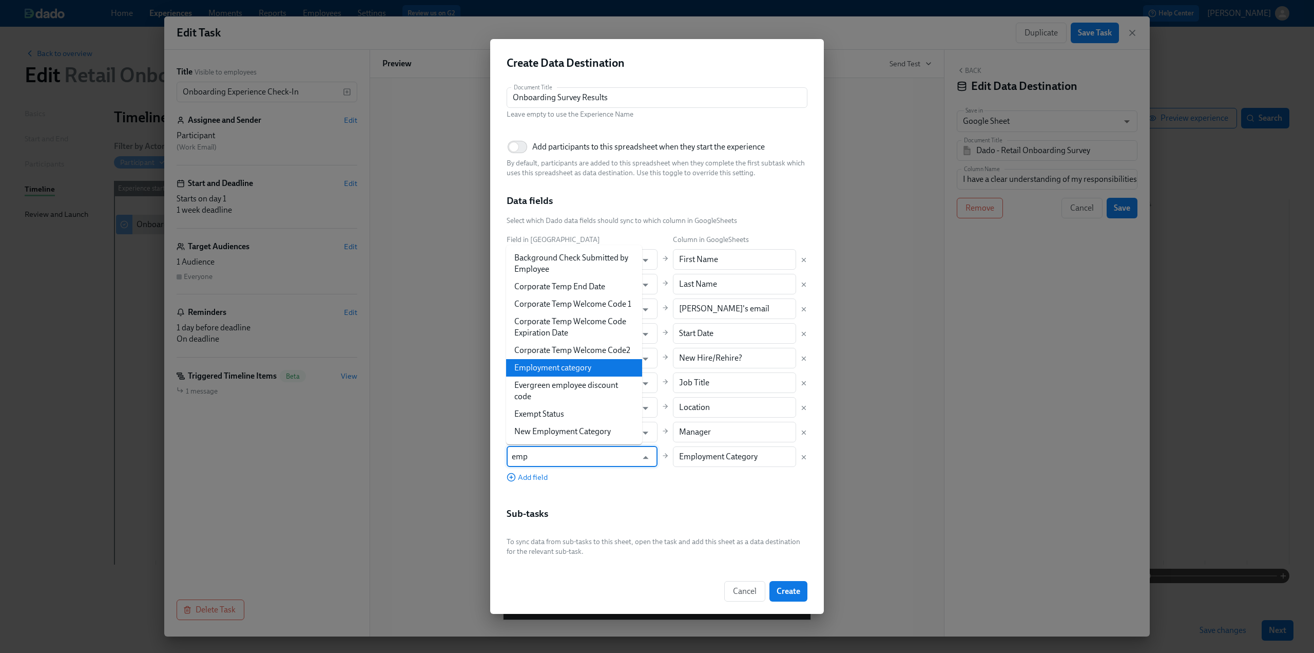
click at [573, 363] on li "Employment category" at bounding box center [574, 367] width 136 height 17
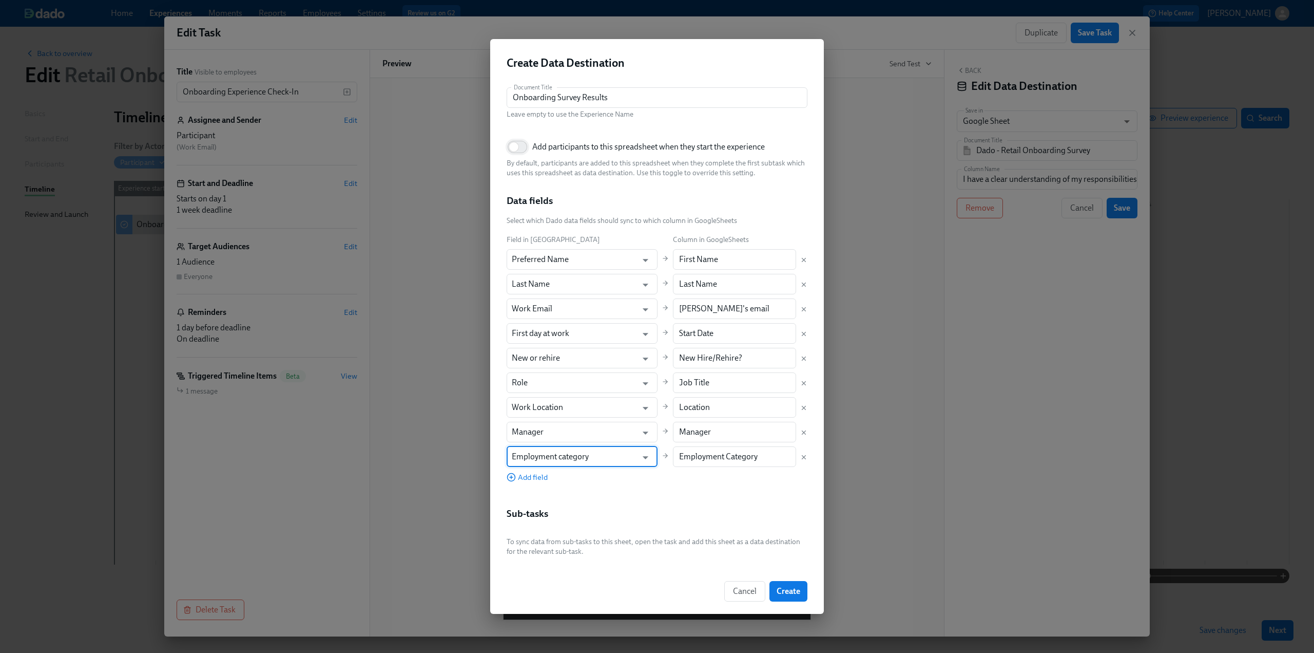
type input "Employment category"
click at [521, 148] on input "Add participants to this spreadsheet when they start the experience" at bounding box center [514, 147] width 68 height 23
checkbox input "true"
click at [791, 591] on span "Create" at bounding box center [789, 591] width 24 height 10
type input "Onboarding Survey Results"
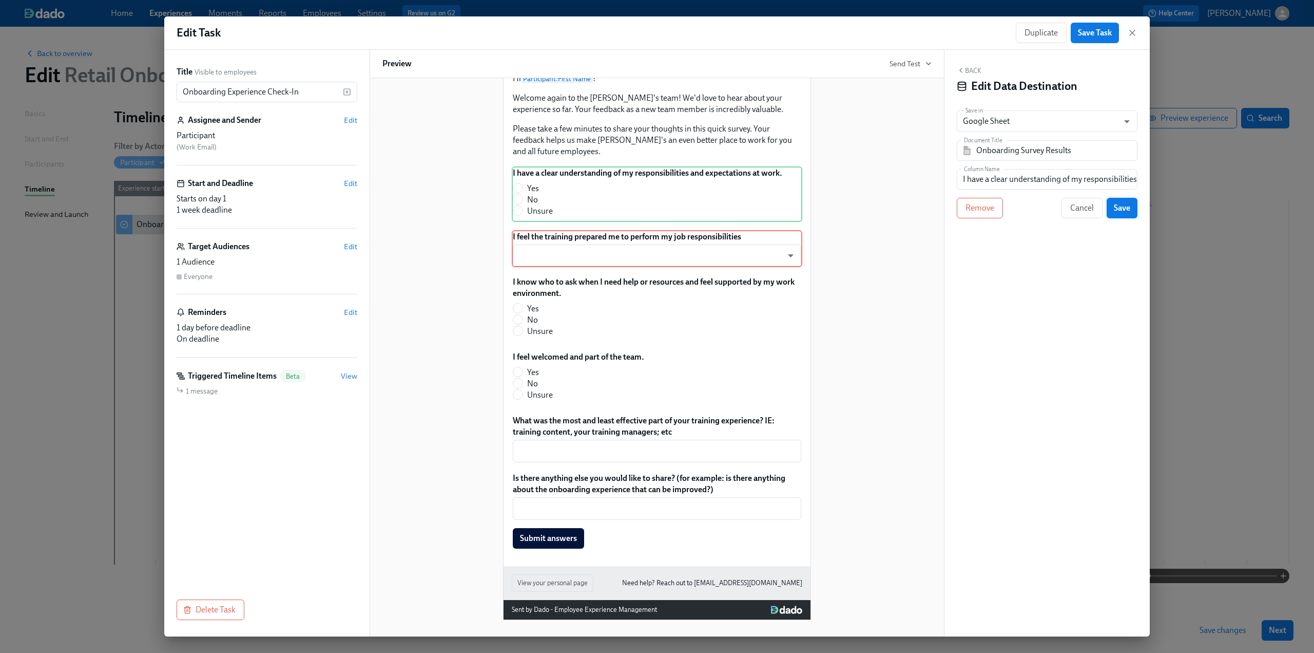
click at [1123, 210] on span "Save" at bounding box center [1122, 208] width 16 height 10
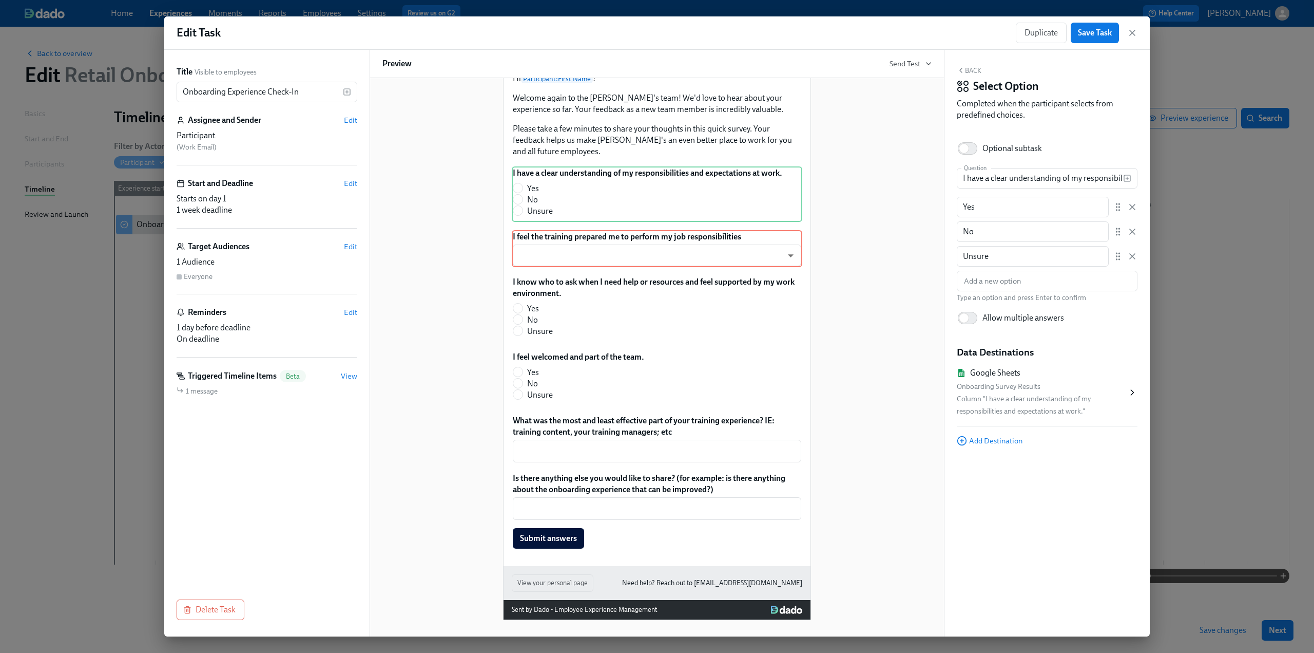
click at [967, 76] on div "Back Select Option Completed when the participant selects from predefined choic…" at bounding box center [1047, 95] width 181 height 59
click at [971, 70] on button "Back" at bounding box center [969, 70] width 25 height 8
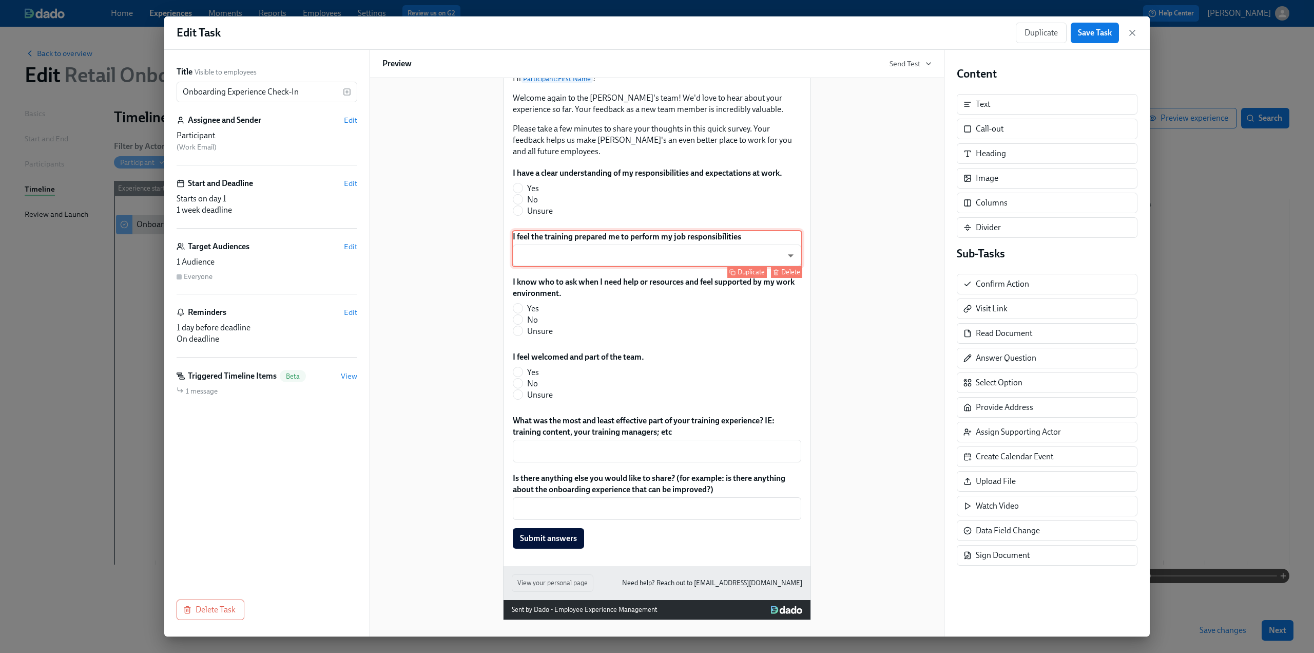
click at [677, 246] on div "I feel the training prepared me to perform my job responsibilities ​ ​ Duplicat…" at bounding box center [657, 248] width 291 height 37
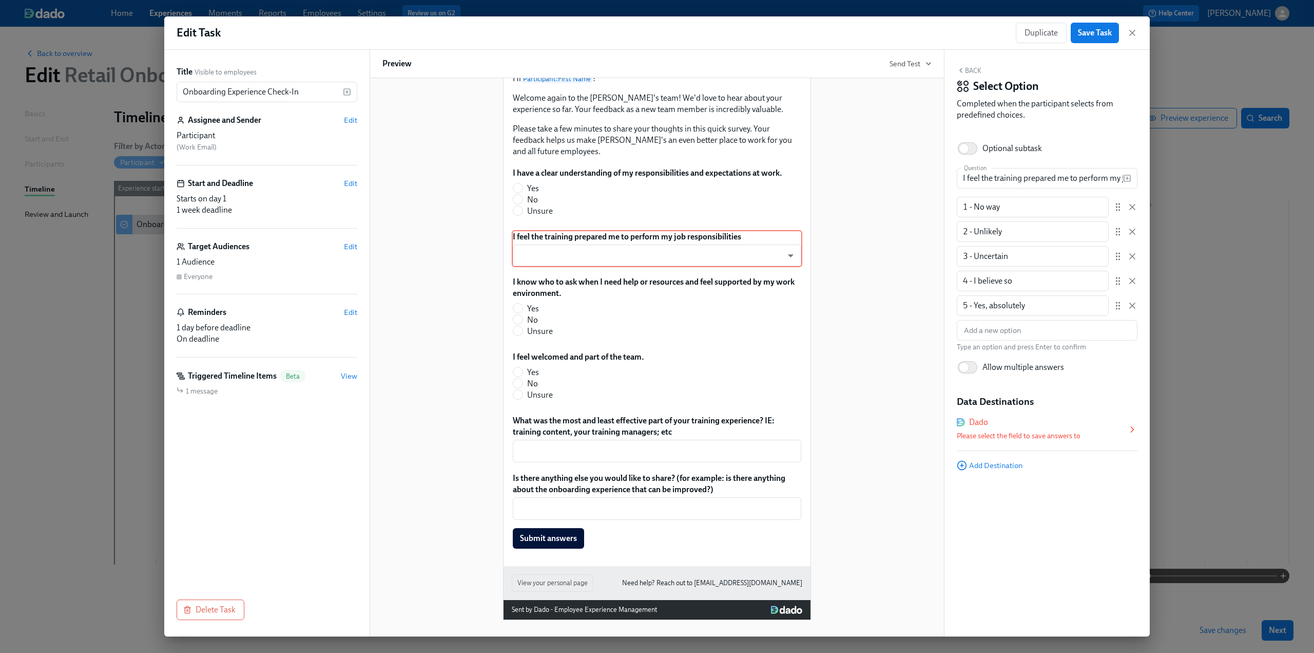
click at [1090, 428] on div "Dado" at bounding box center [1042, 421] width 170 height 11
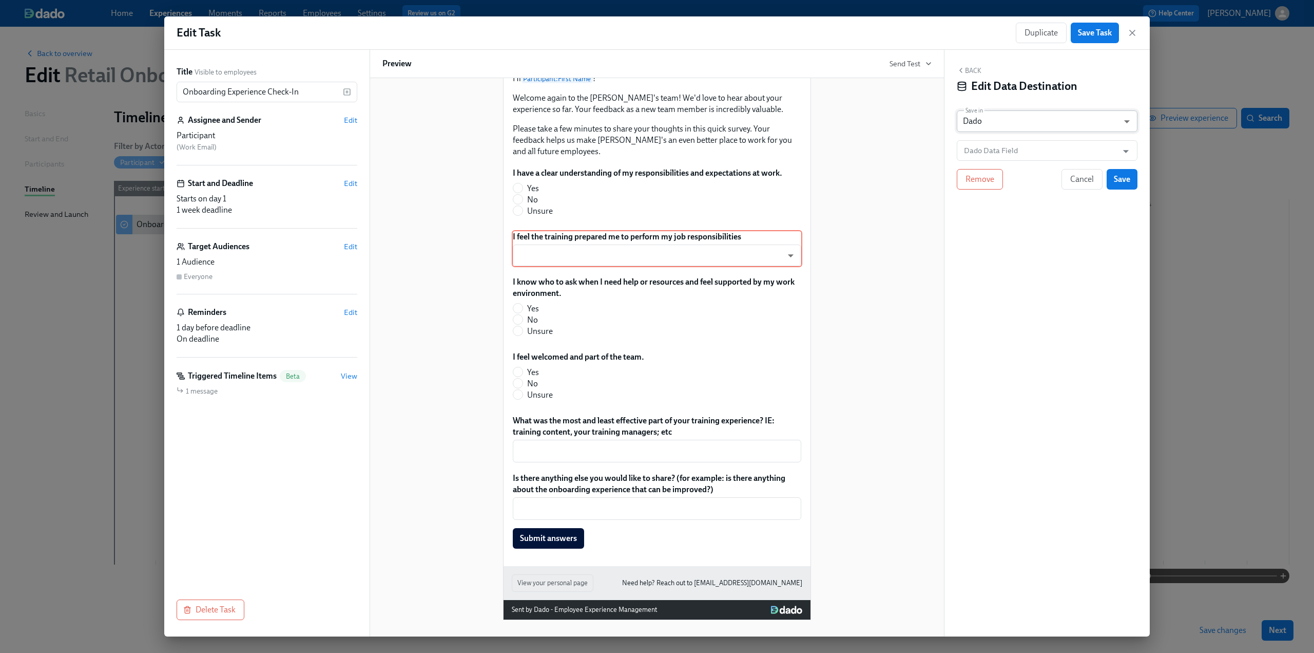
click at [1017, 120] on body "Home Experiences Moments Reports Employees Settings Review us on G2 Help Center…" at bounding box center [657, 326] width 1314 height 653
click at [1008, 104] on li "Google Sheet" at bounding box center [1047, 103] width 181 height 17
type input "GOOGLE_SHEET"
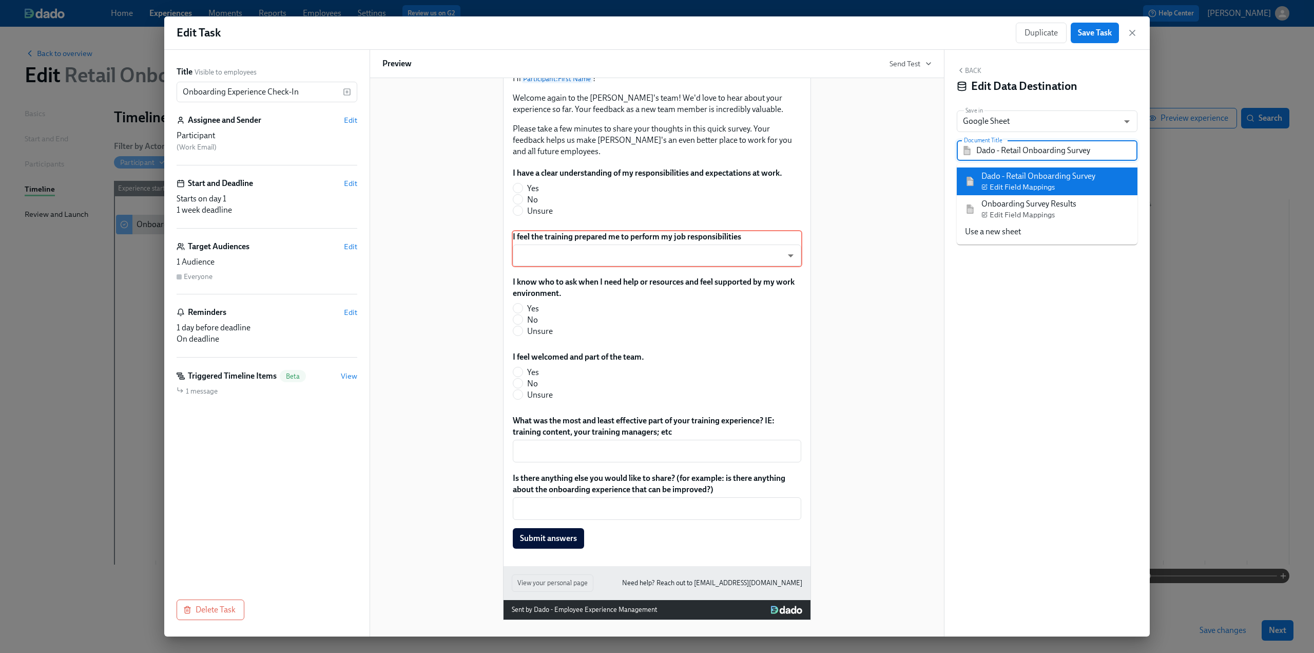
click at [1002, 150] on input "Dado - Retail Onboarding Survey" at bounding box center [1055, 150] width 156 height 21
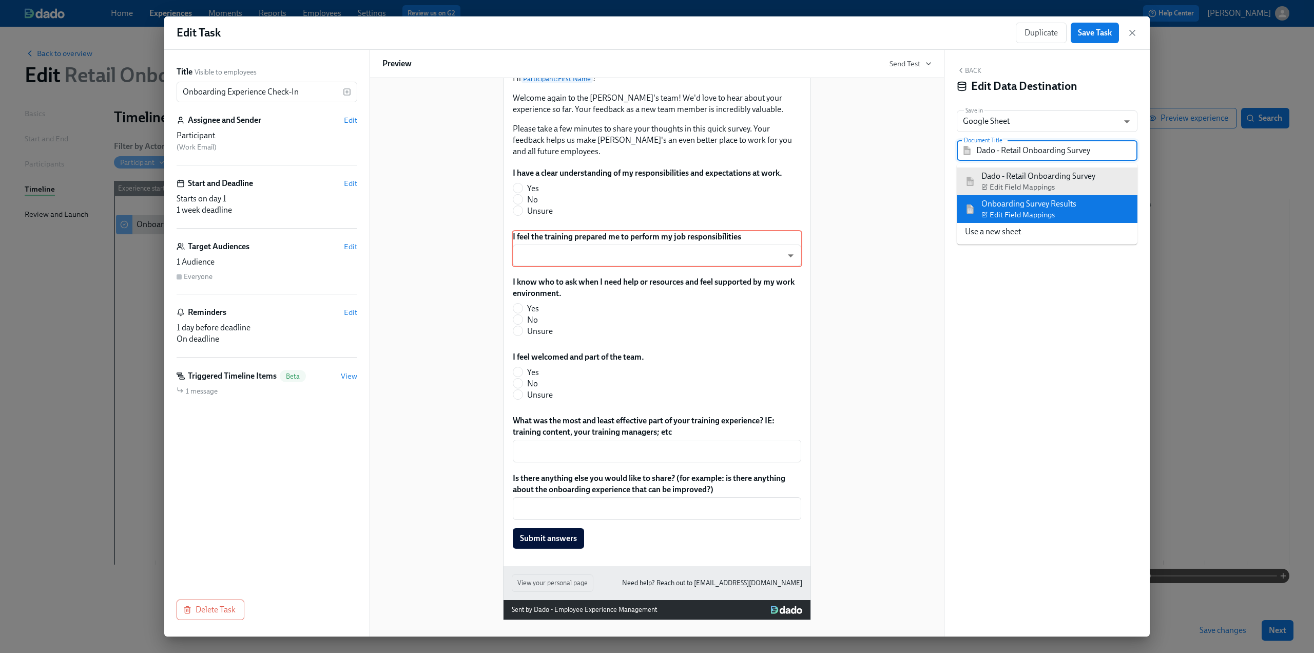
click at [995, 205] on div "Onboarding Survey Results Edit Field Mappings" at bounding box center [1029, 209] width 95 height 22
type input "Onboarding Survey Results"
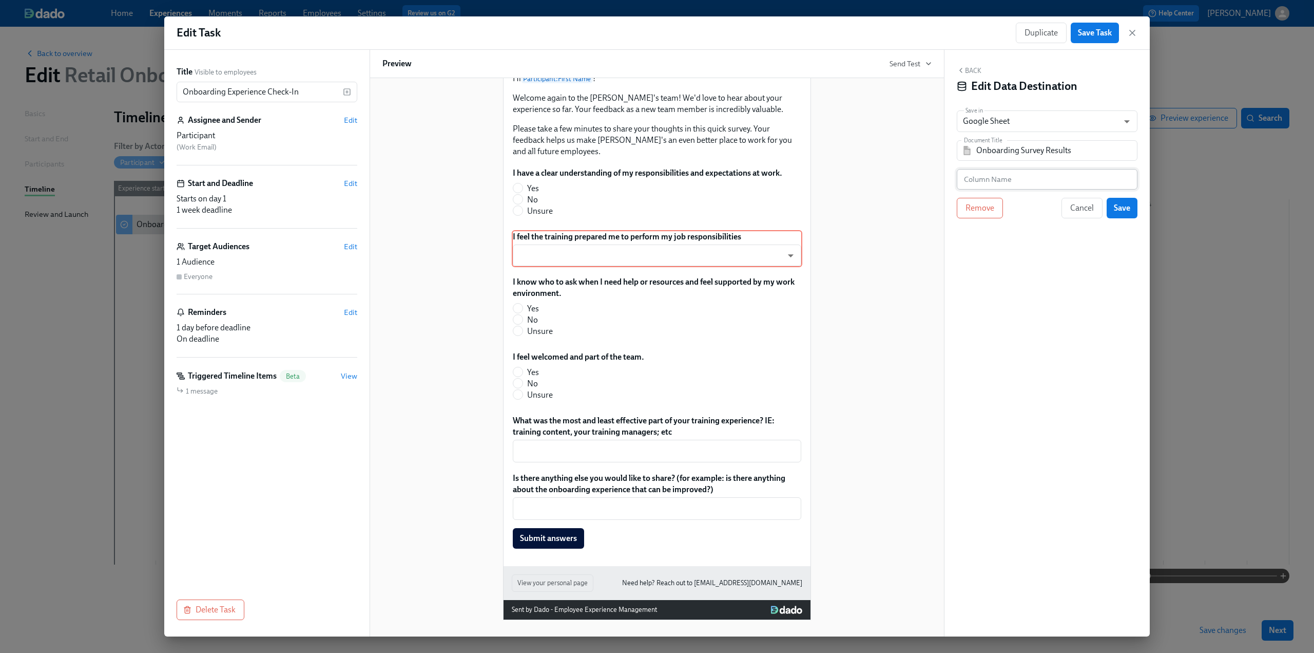
click at [1039, 179] on input "text" at bounding box center [1047, 179] width 181 height 21
paste input "I feel the training prepared me to perform my job responsibilities"
type input "I feel the training prepared me to perform my job responsibilities"
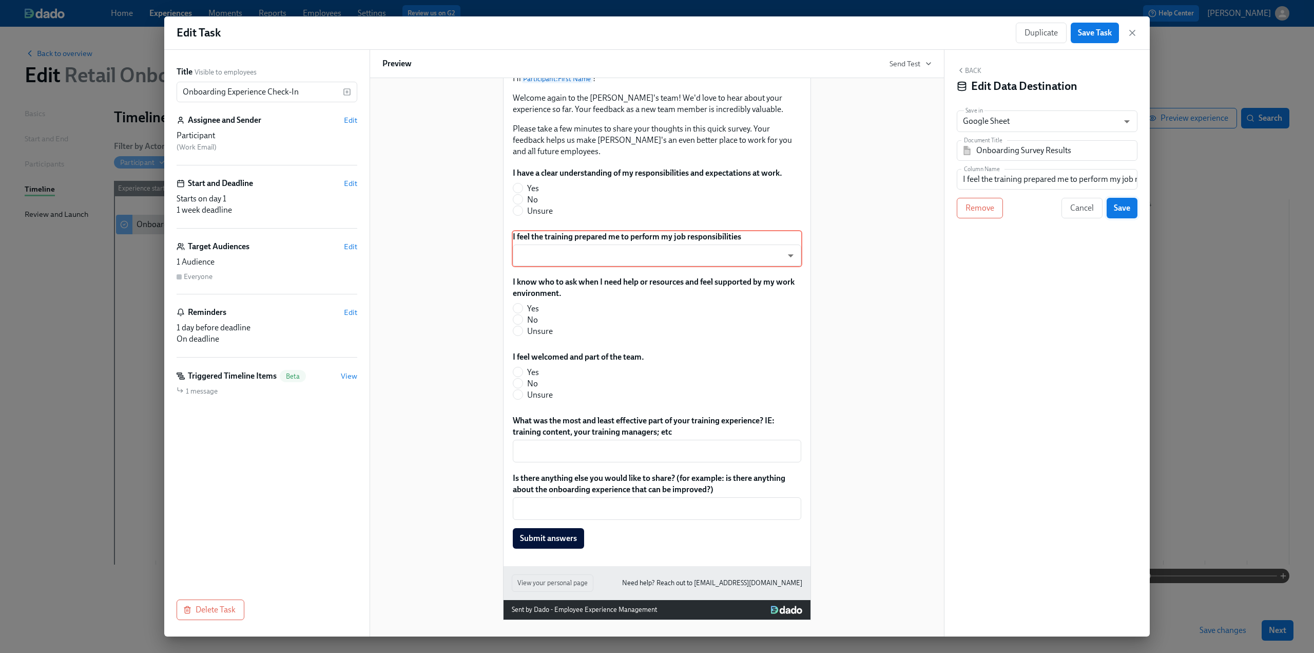
click at [1128, 207] on span "Save" at bounding box center [1122, 208] width 16 height 10
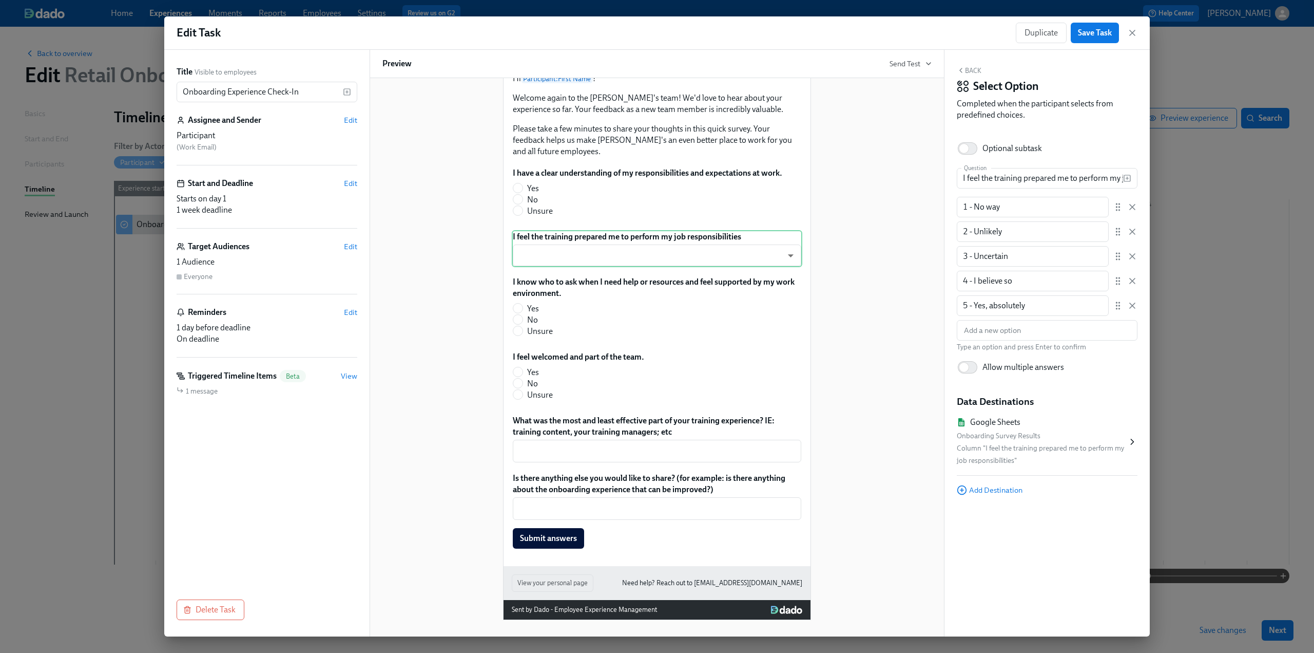
click at [974, 69] on button "Back" at bounding box center [969, 70] width 25 height 8
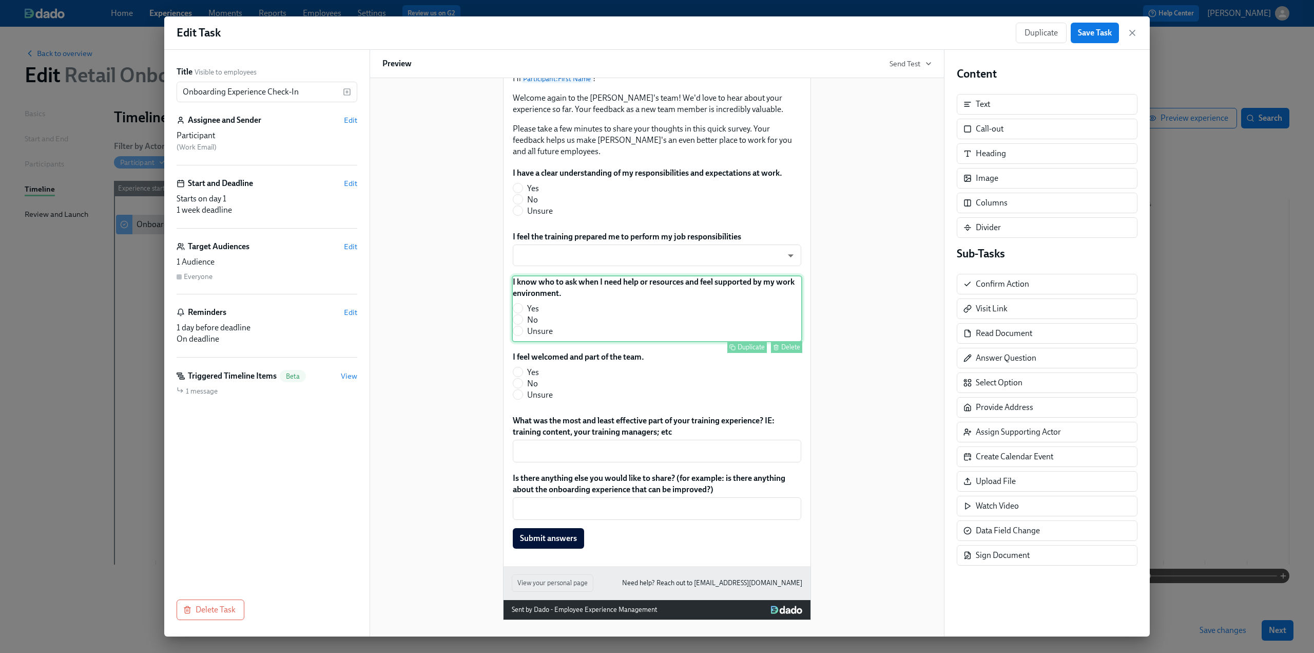
click at [575, 318] on div "I know who to ask when I need help or resources and feel supported by my work e…" at bounding box center [657, 308] width 291 height 67
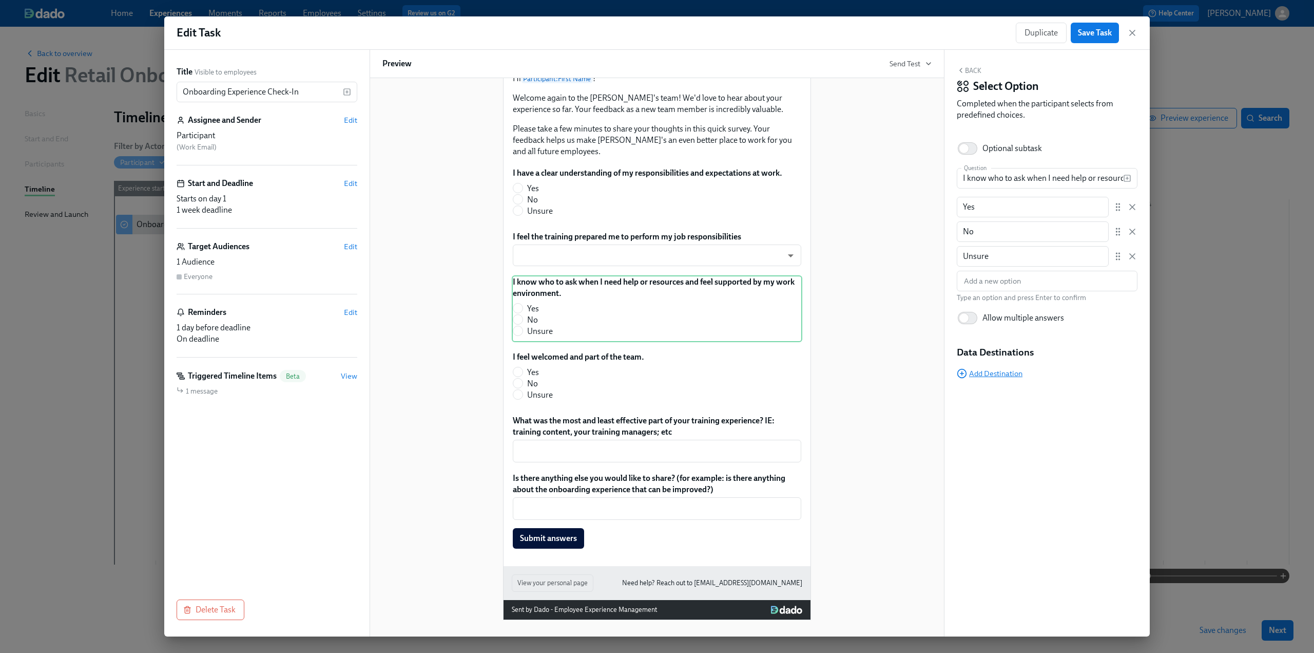
click at [981, 374] on span "Add Destination" at bounding box center [990, 373] width 66 height 10
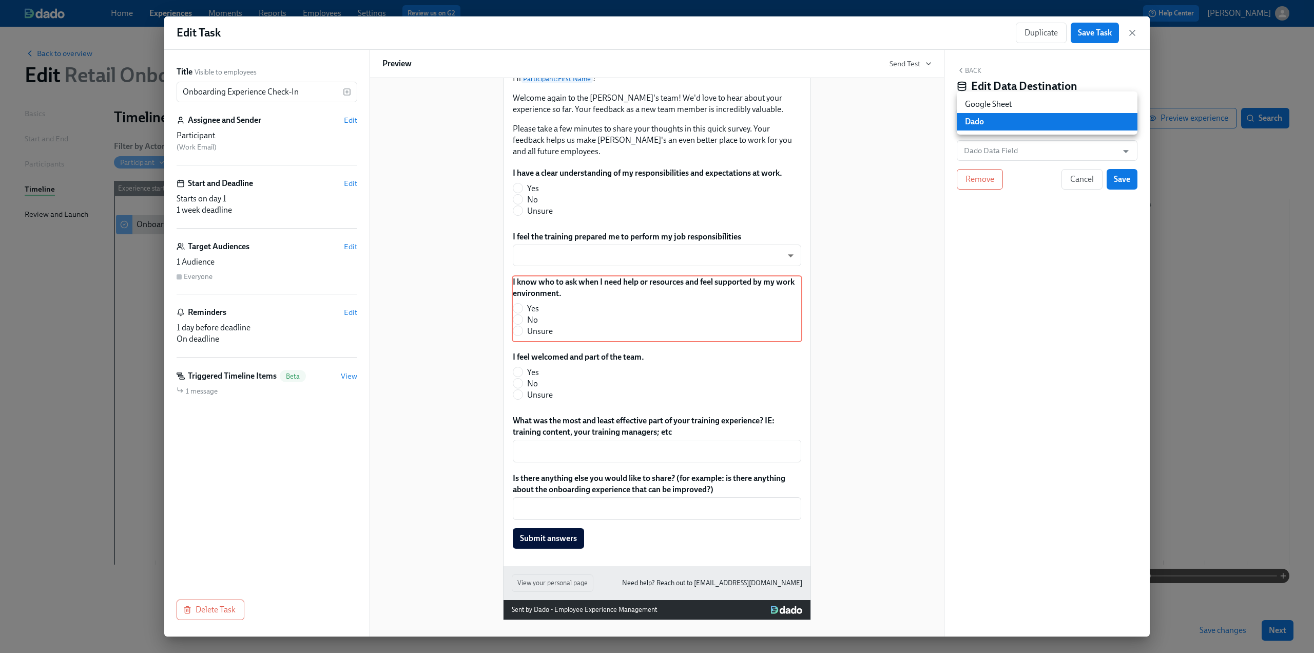
click at [991, 129] on body "Home Experiences Moments Reports Employees Settings Review us on G2 Help Center…" at bounding box center [657, 326] width 1314 height 653
click at [991, 104] on li "Google Sheet" at bounding box center [1047, 103] width 181 height 17
type input "GOOGLE_SHEET"
click at [1080, 156] on input "Dado - Retail Onboarding Survey" at bounding box center [1055, 150] width 156 height 21
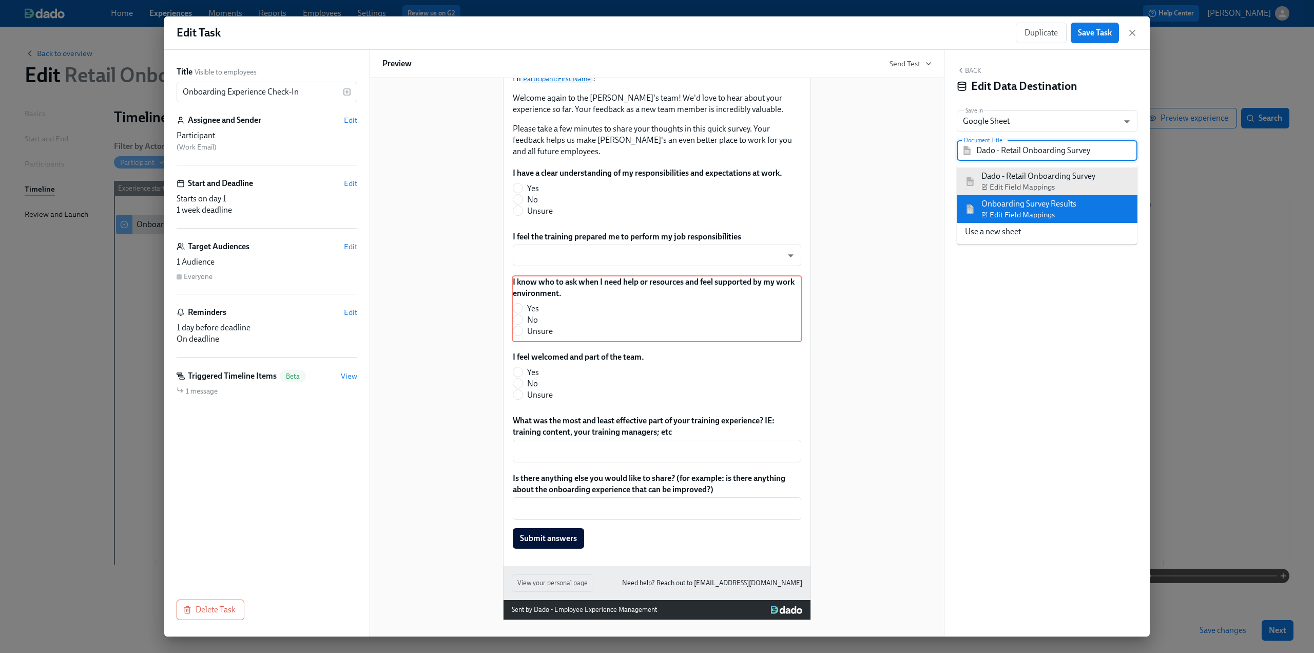
click at [1051, 197] on li "Onboarding Survey Results Edit Field Mappings" at bounding box center [1047, 209] width 181 height 28
type input "Onboarding Survey Results"
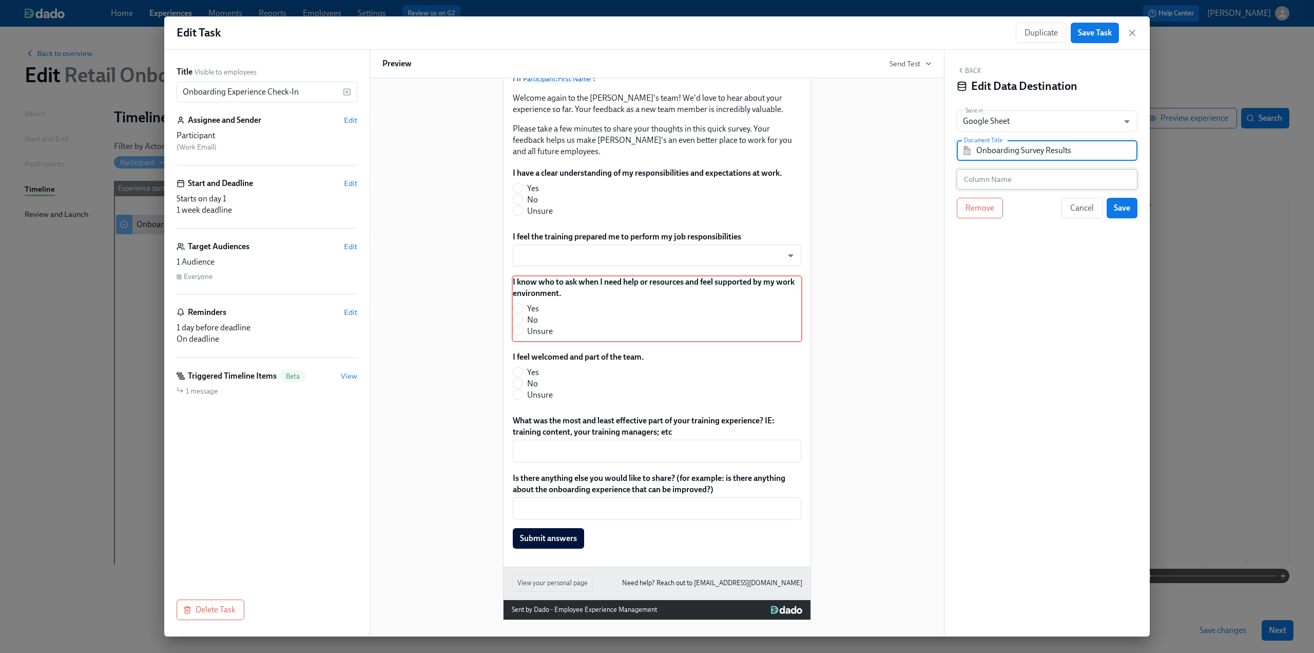
click at [1019, 173] on input "text" at bounding box center [1047, 179] width 181 height 21
paste input "I know who to ask when I need help or resources and feel supported by my work e…"
type input "I know who to ask when I need help or resources and feel supported by my work e…"
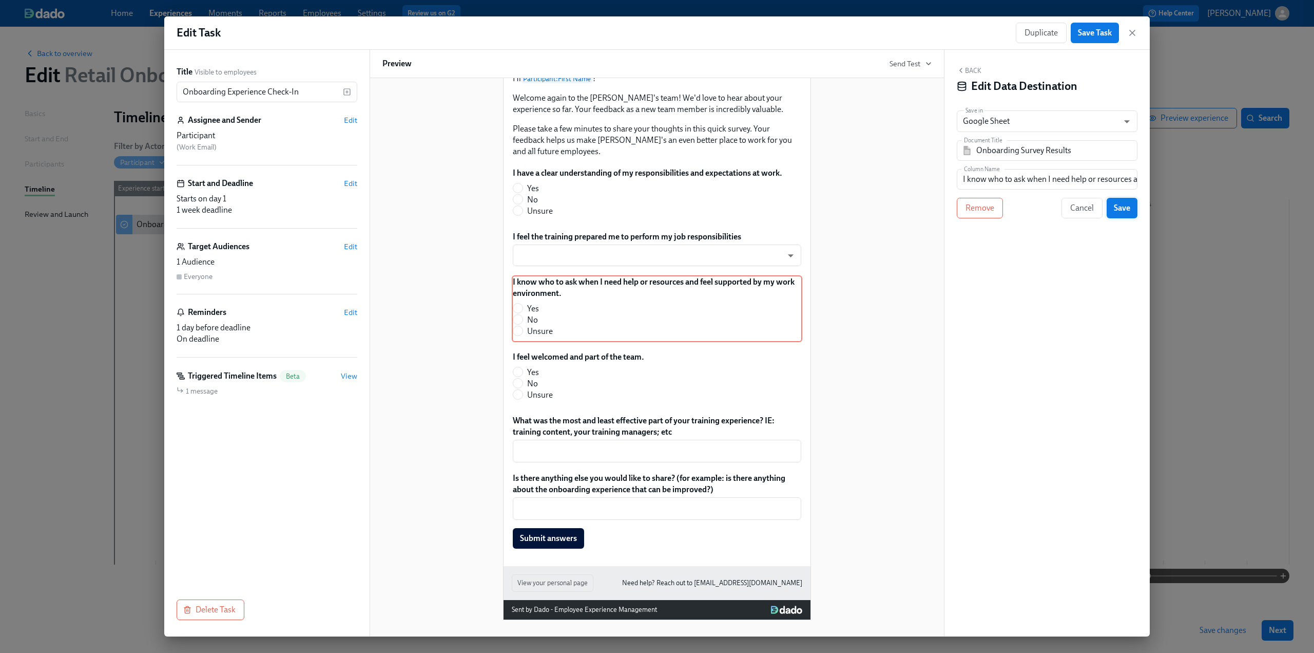
click at [1126, 206] on span "Save" at bounding box center [1122, 208] width 16 height 10
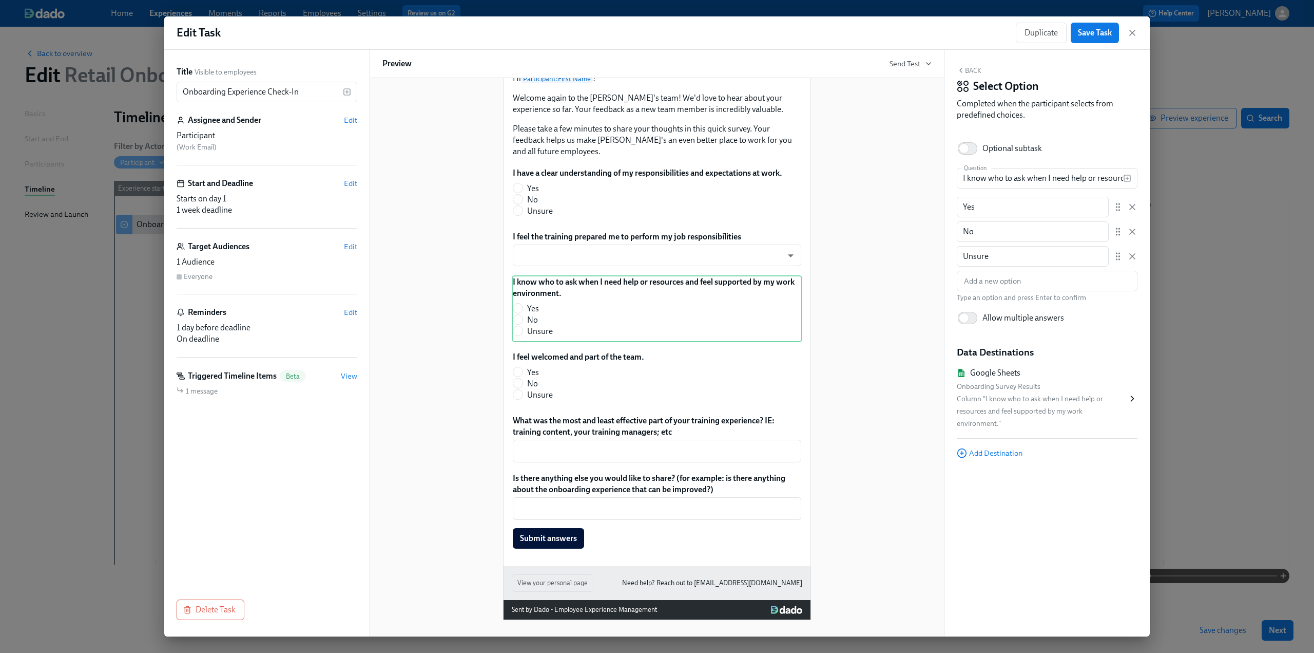
click at [970, 70] on button "Back" at bounding box center [969, 70] width 25 height 8
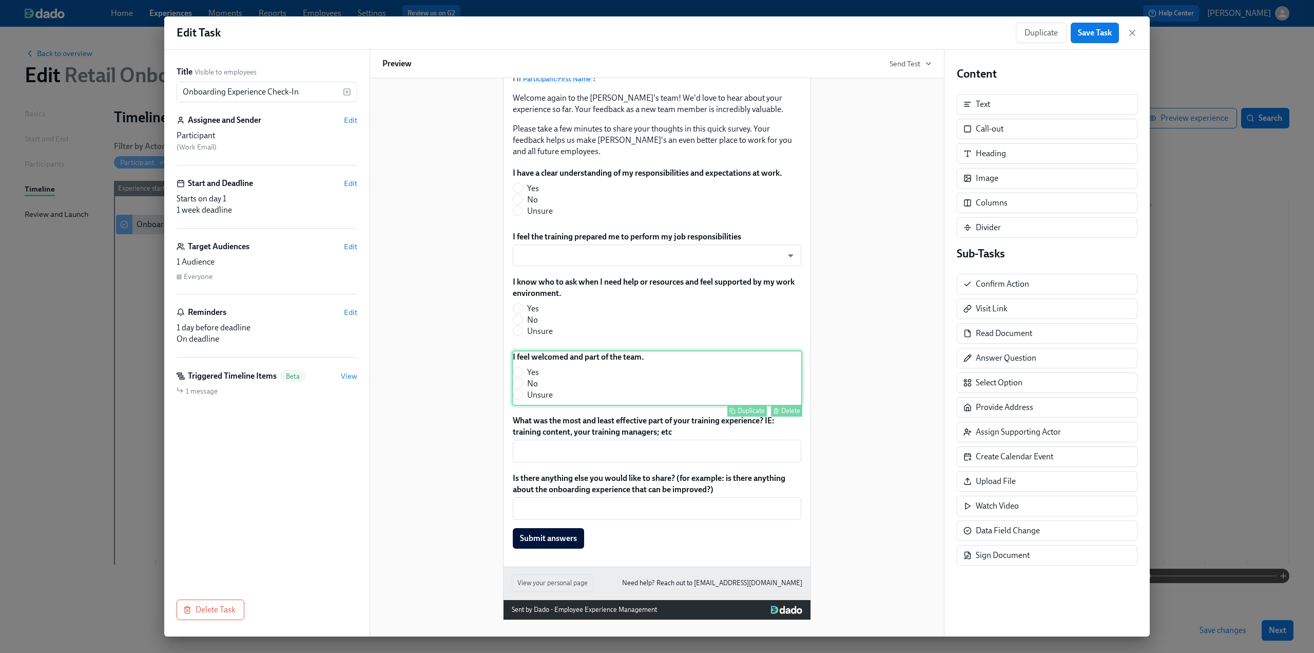
click at [624, 375] on div "I feel welcomed and part of the team. Yes No Unsure Duplicate Delete" at bounding box center [657, 377] width 291 height 55
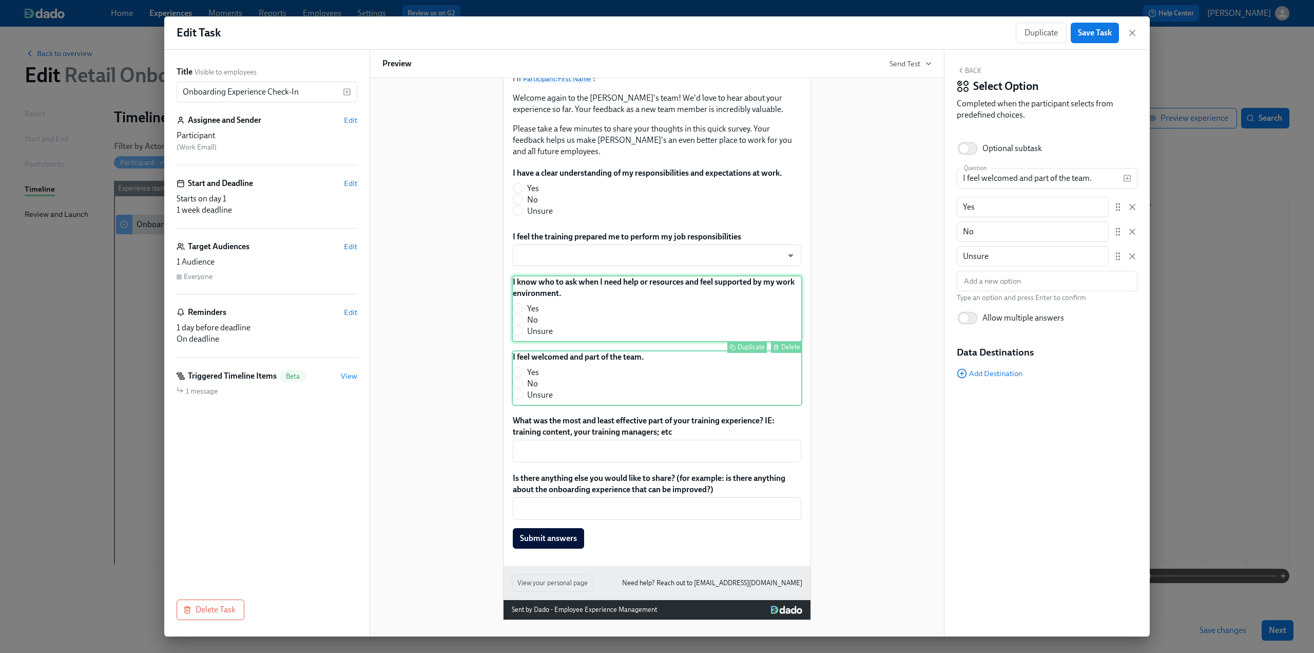
click at [607, 318] on div "I know who to ask when I need help or resources and feel supported by my work e…" at bounding box center [657, 308] width 291 height 67
click at [605, 388] on div "I feel welcomed and part of the team. Yes No Unsure Duplicate Delete" at bounding box center [657, 377] width 291 height 55
click at [1002, 370] on span "Add Destination" at bounding box center [990, 373] width 66 height 10
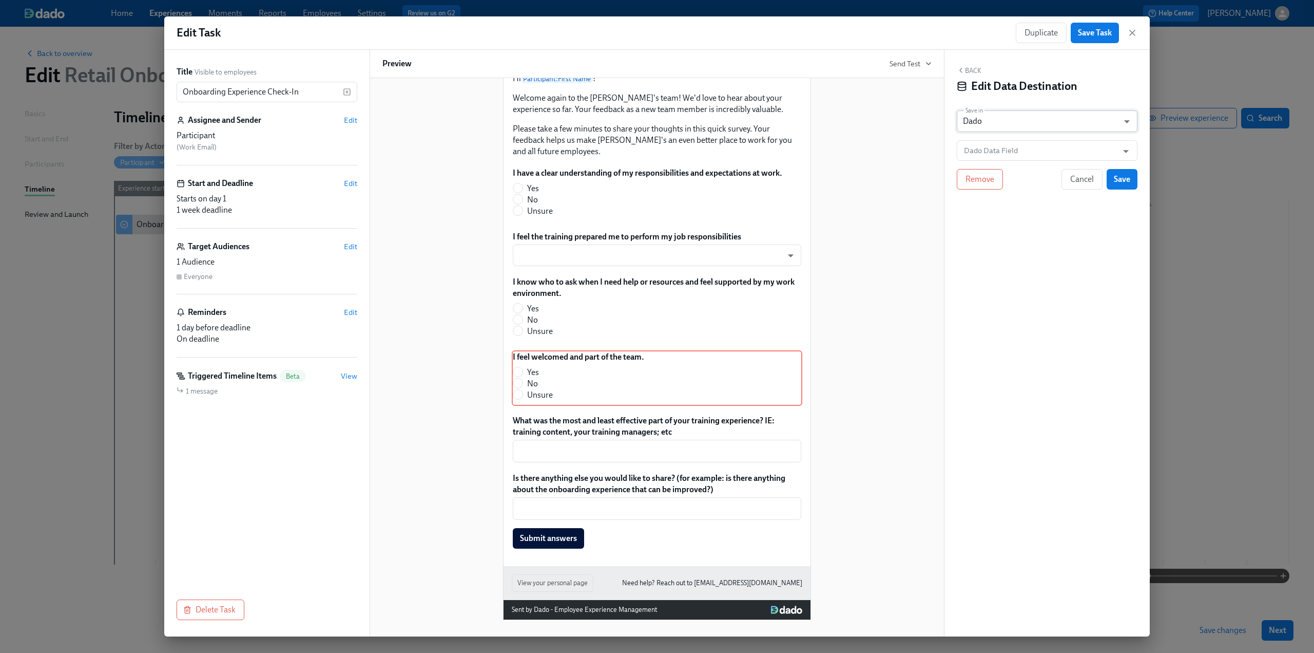
click at [1032, 112] on body "Home Experiences Moments Reports Employees Settings Review us on G2 Help Center…" at bounding box center [657, 326] width 1314 height 653
click at [1009, 99] on li "Google Sheet" at bounding box center [1047, 103] width 181 height 17
type input "GOOGLE_SHEET"
click at [1013, 150] on input "Dado - Retail Onboarding Survey" at bounding box center [1055, 150] width 156 height 21
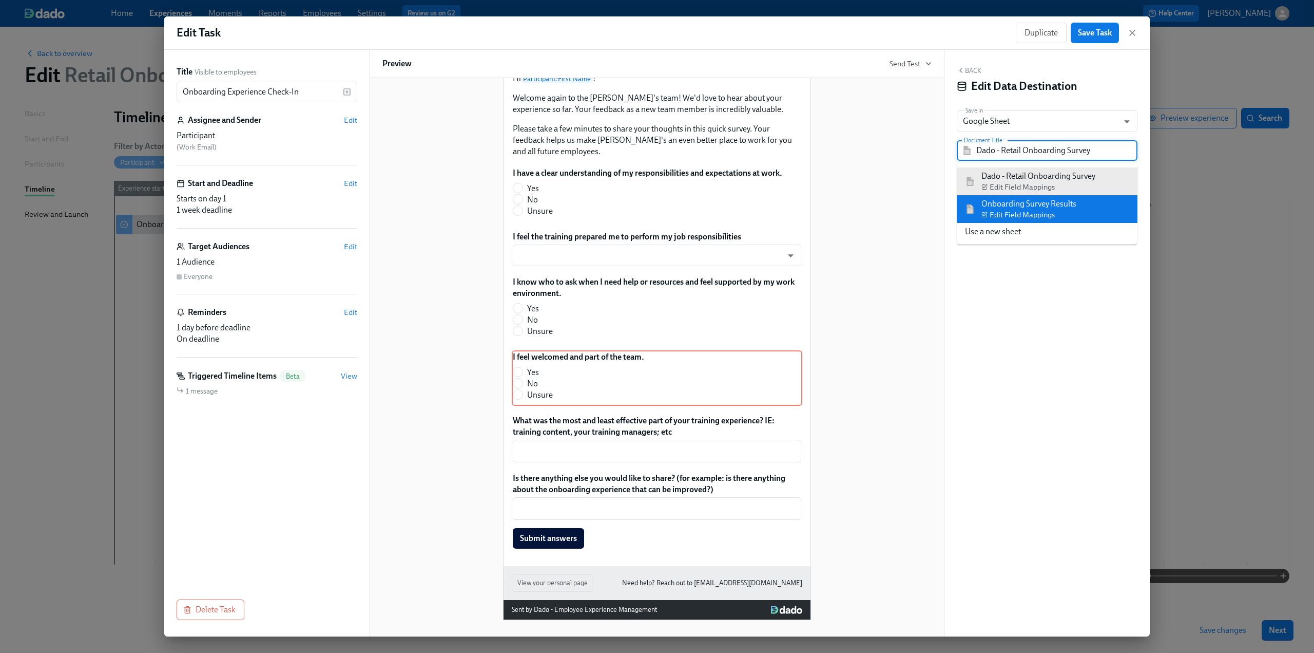
click at [1008, 205] on div "Onboarding Survey Results Edit Field Mappings" at bounding box center [1029, 209] width 95 height 22
type input "Onboarding Survey Results"
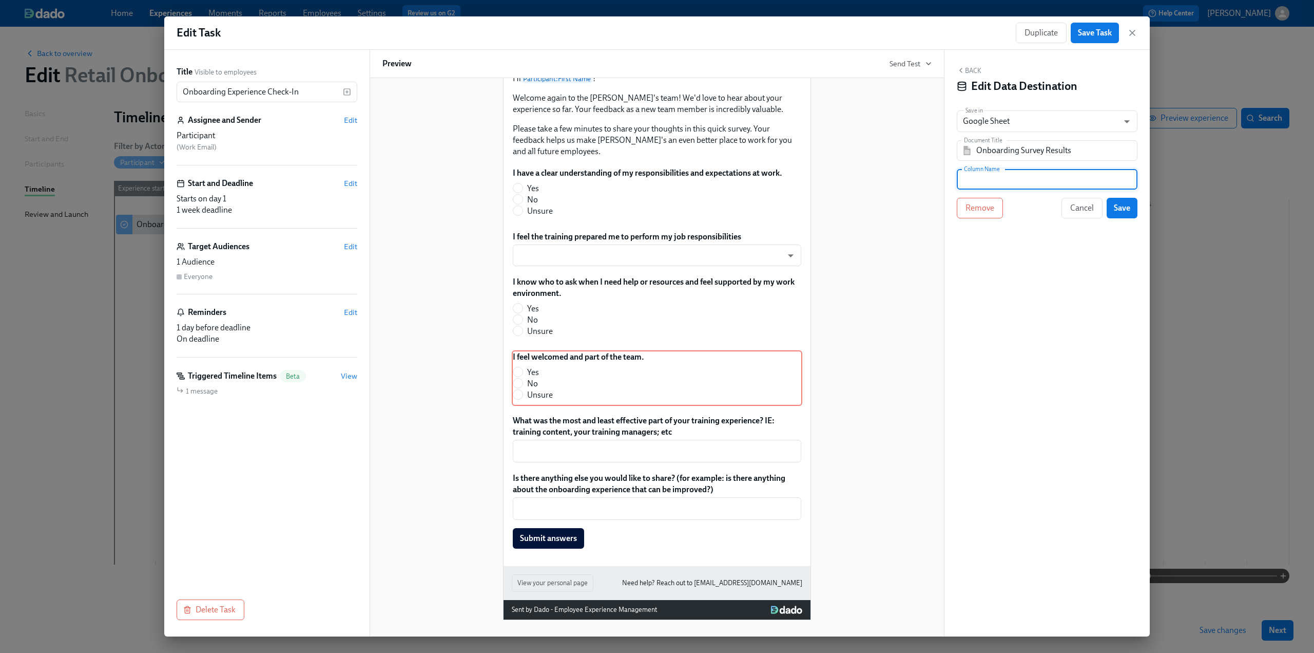
click at [1023, 186] on input "text" at bounding box center [1047, 179] width 181 height 21
paste input "I feel welcomed and part of the team."
type input "I feel welcomed and part of the team."
click at [1129, 204] on span "Save" at bounding box center [1122, 208] width 16 height 10
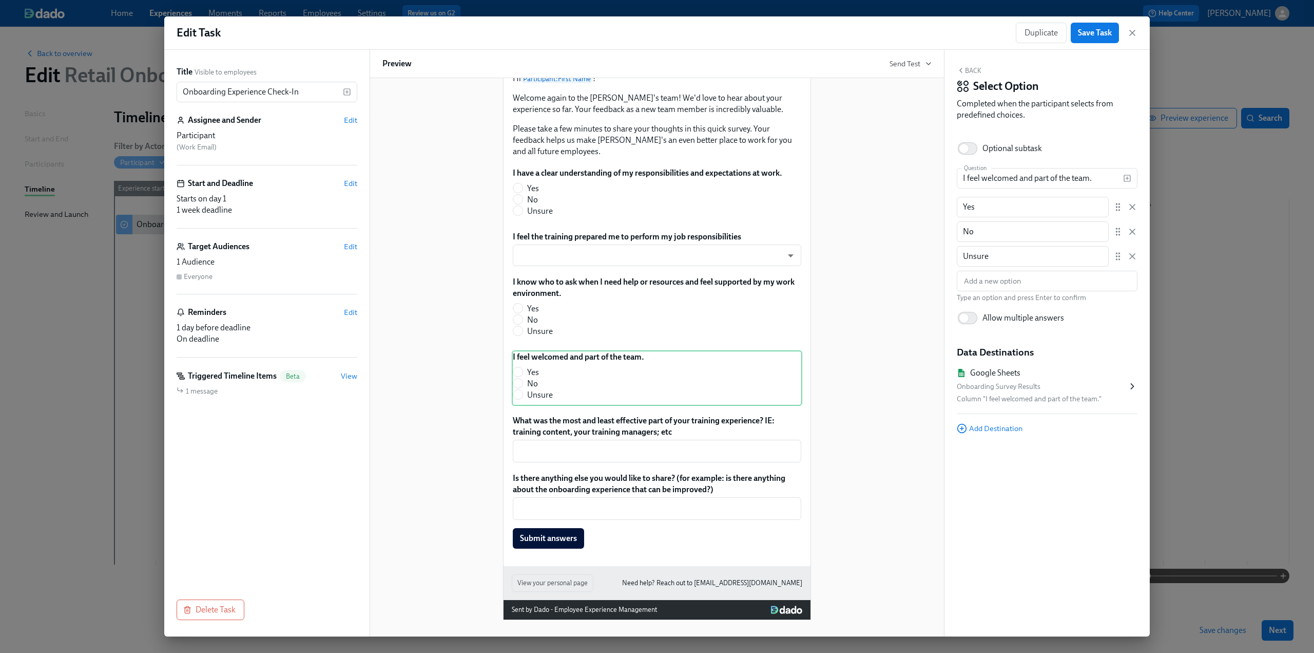
click at [974, 71] on button "Back" at bounding box center [969, 70] width 25 height 8
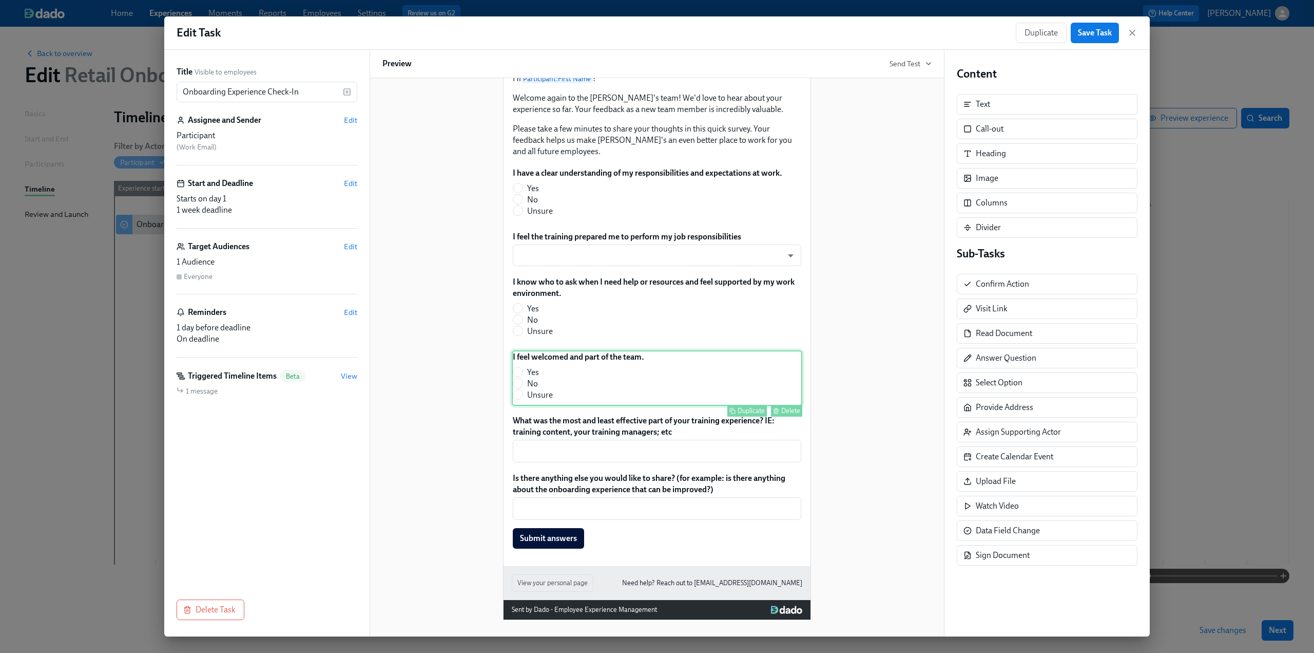
click at [679, 372] on div "I feel welcomed and part of the team. Yes No Unsure Duplicate Delete" at bounding box center [657, 377] width 291 height 55
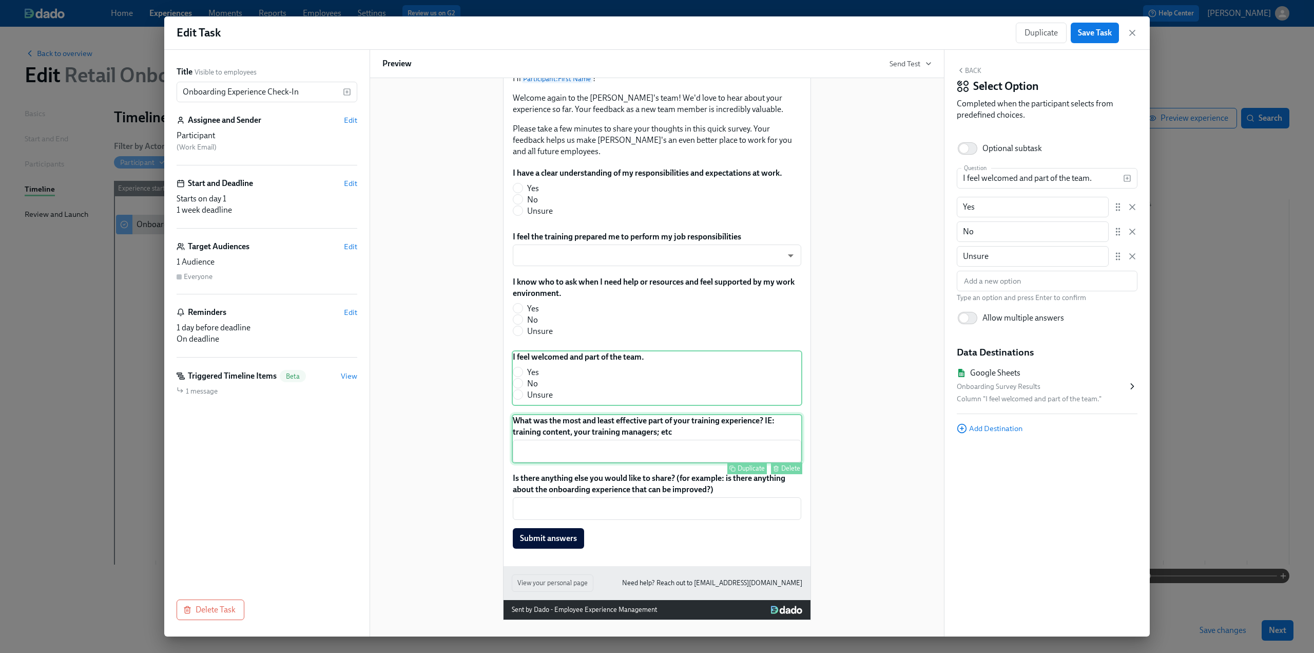
click at [653, 435] on div "What was the most and least effective part of your training experience? IE: tra…" at bounding box center [657, 438] width 291 height 49
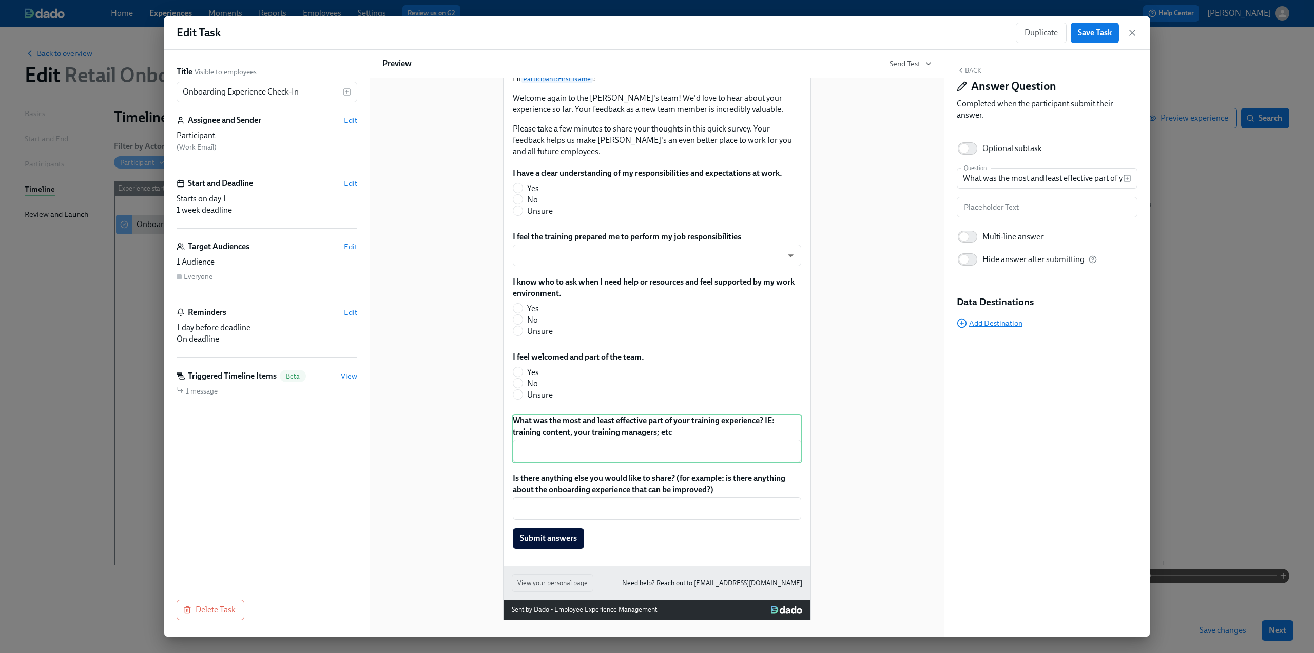
click at [1010, 325] on span "Add Destination" at bounding box center [990, 323] width 66 height 10
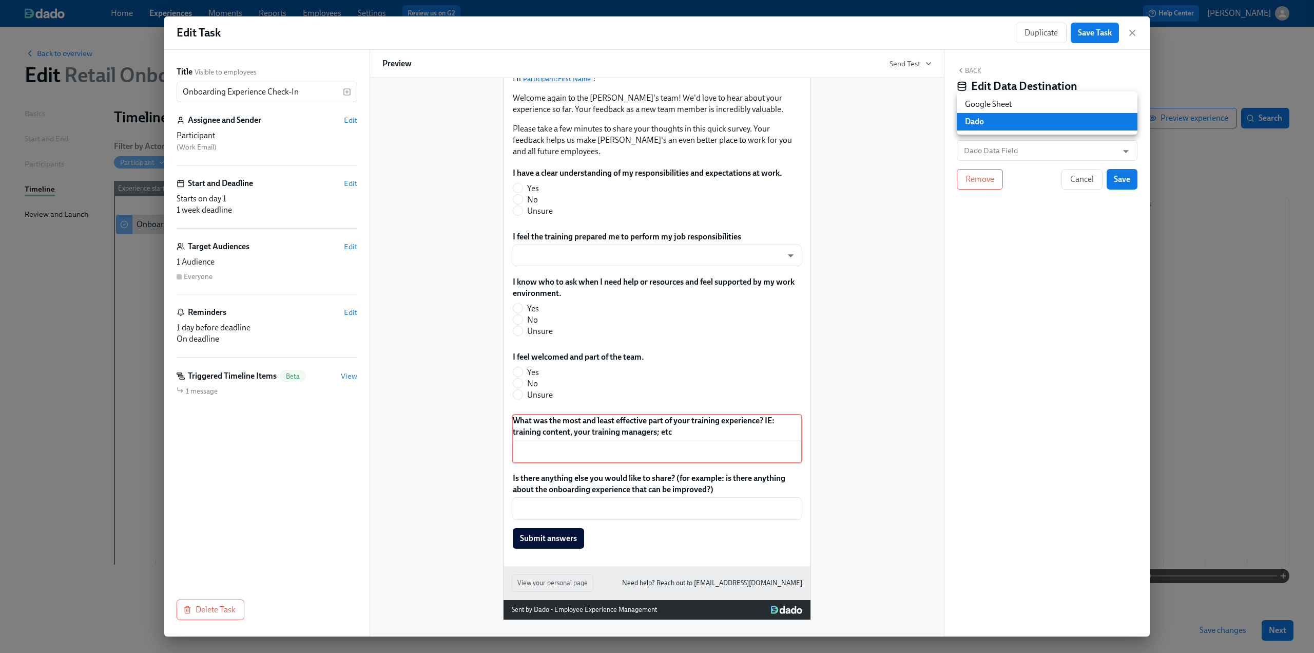
click at [994, 125] on body "Home Experiences Moments Reports Employees Settings Review us on G2 Help Center…" at bounding box center [657, 326] width 1314 height 653
click at [994, 105] on li "Google Sheet" at bounding box center [1047, 103] width 181 height 17
type input "GOOGLE_SHEET"
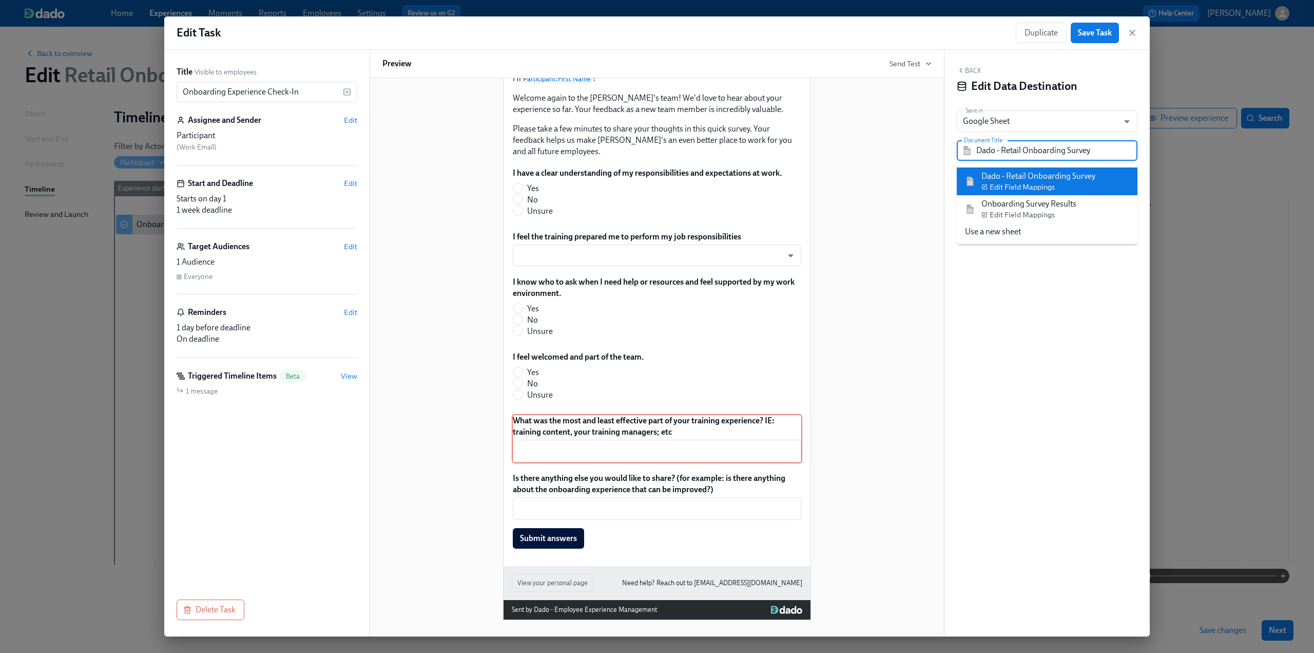
click at [987, 152] on input "Dado - Retail Onboarding Survey" at bounding box center [1055, 150] width 156 height 21
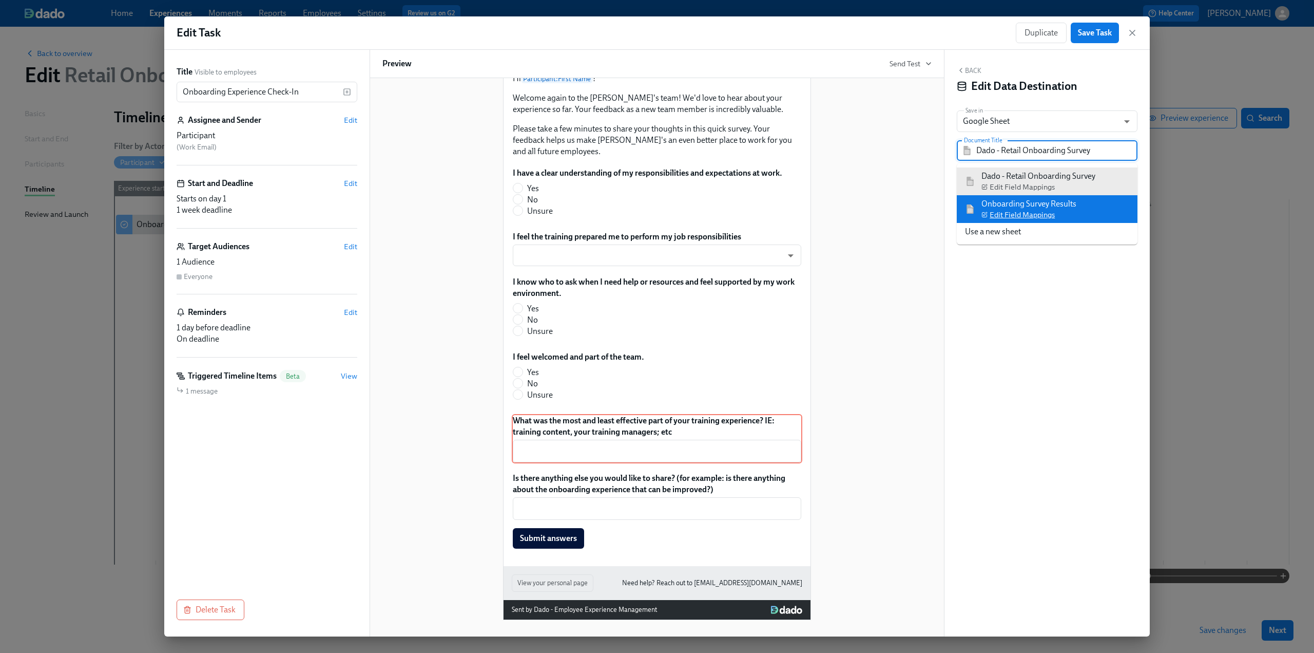
click at [1009, 210] on span "Edit Field Mappings" at bounding box center [1018, 214] width 73 height 10
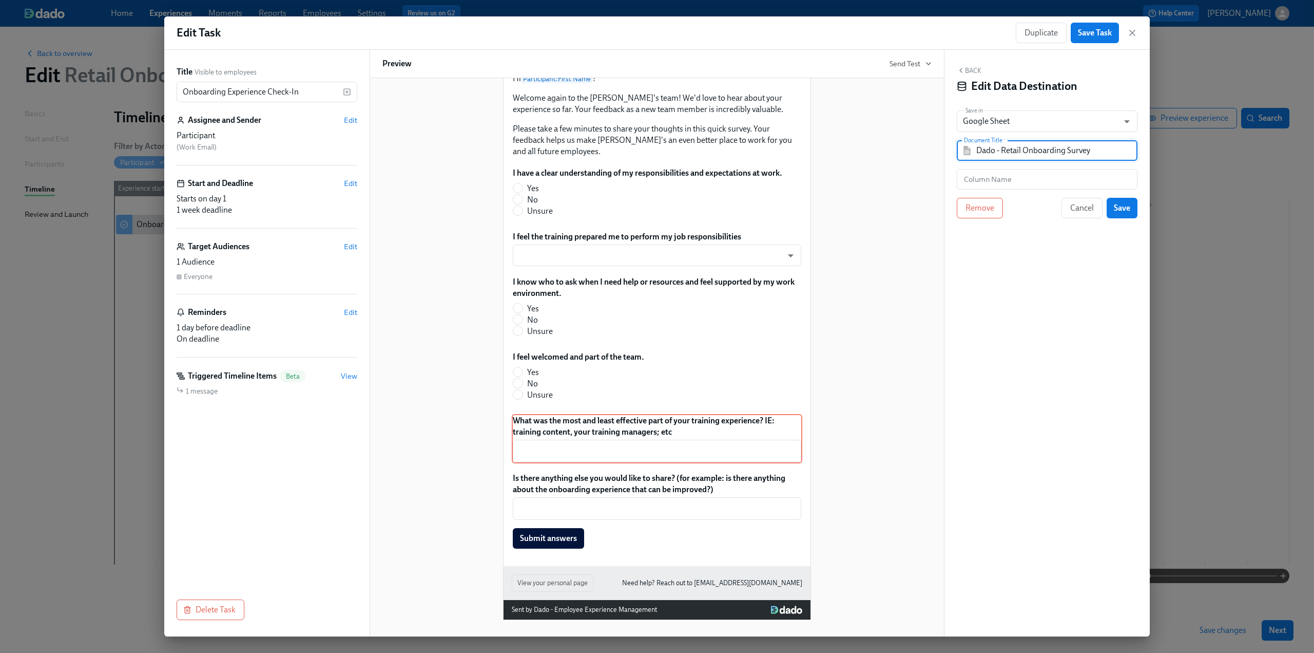
click at [1014, 150] on input "Dado - Retail Onboarding Survey" at bounding box center [1055, 150] width 156 height 21
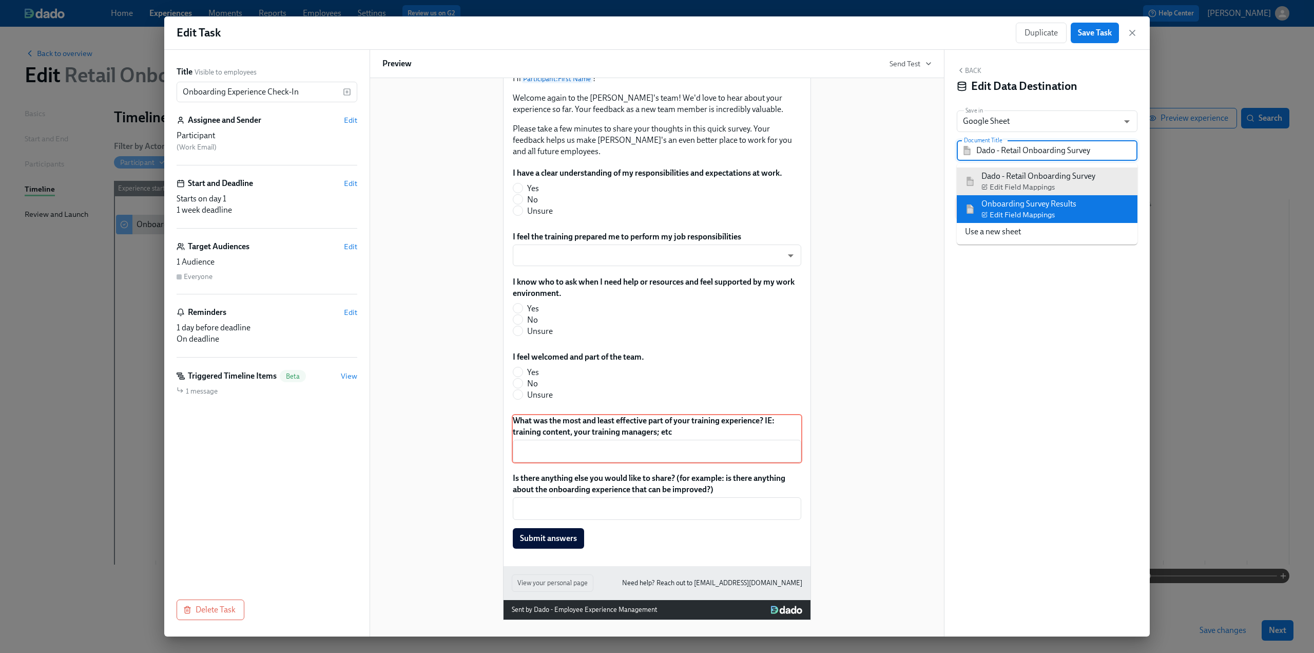
click at [997, 206] on div "Onboarding Survey Results Edit Field Mappings" at bounding box center [1029, 209] width 95 height 22
type input "Onboarding Survey Results"
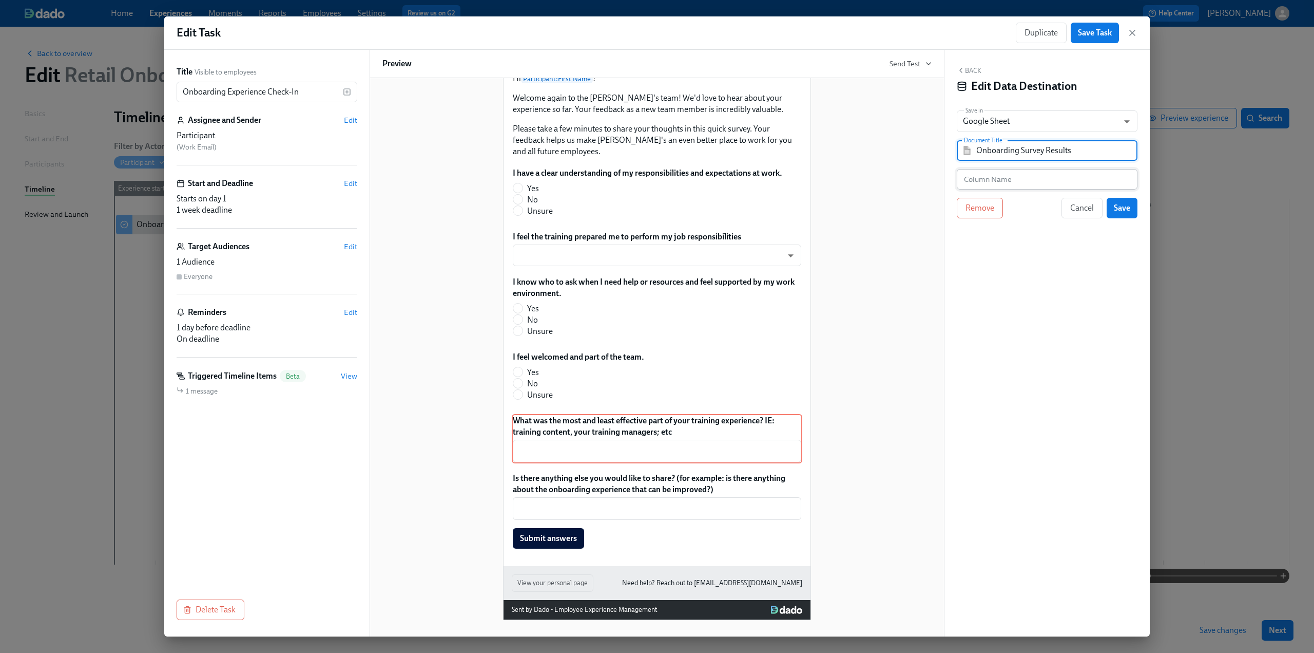
click at [980, 176] on input "text" at bounding box center [1047, 179] width 181 height 21
paste input "What was the most and least effective part of your training experience?"
type input "What was the most and least effective part of your training experience?"
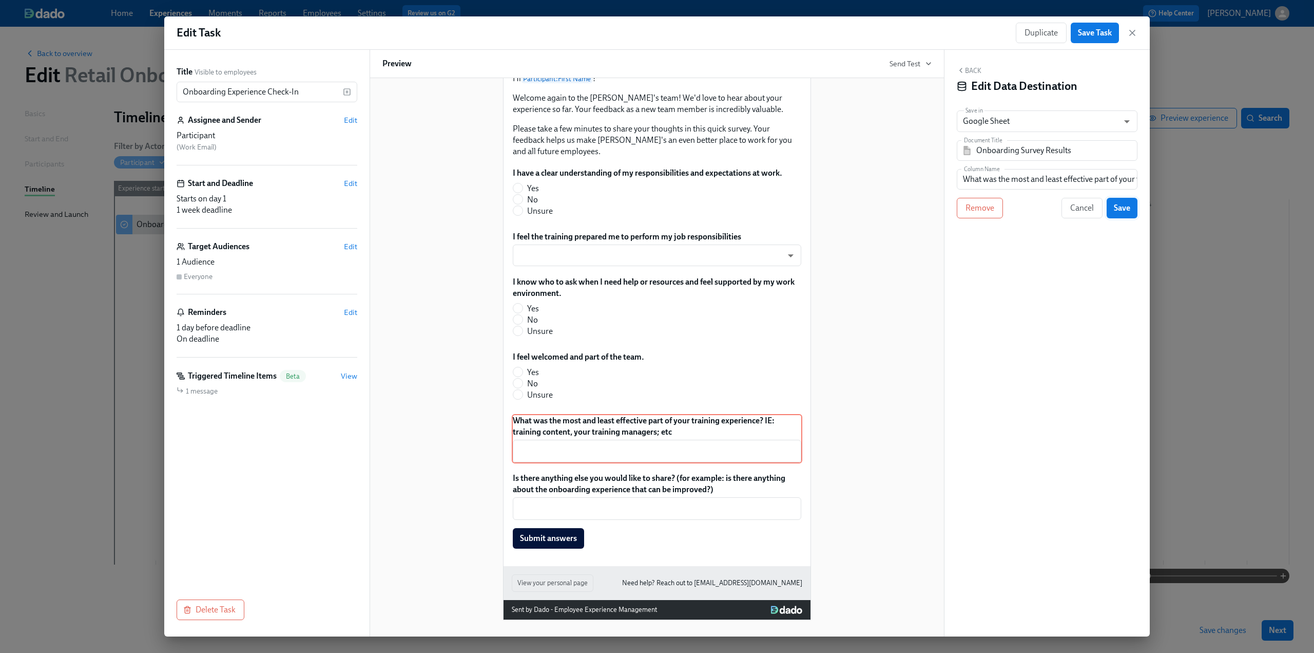
click at [1130, 208] on span "Save" at bounding box center [1122, 208] width 16 height 10
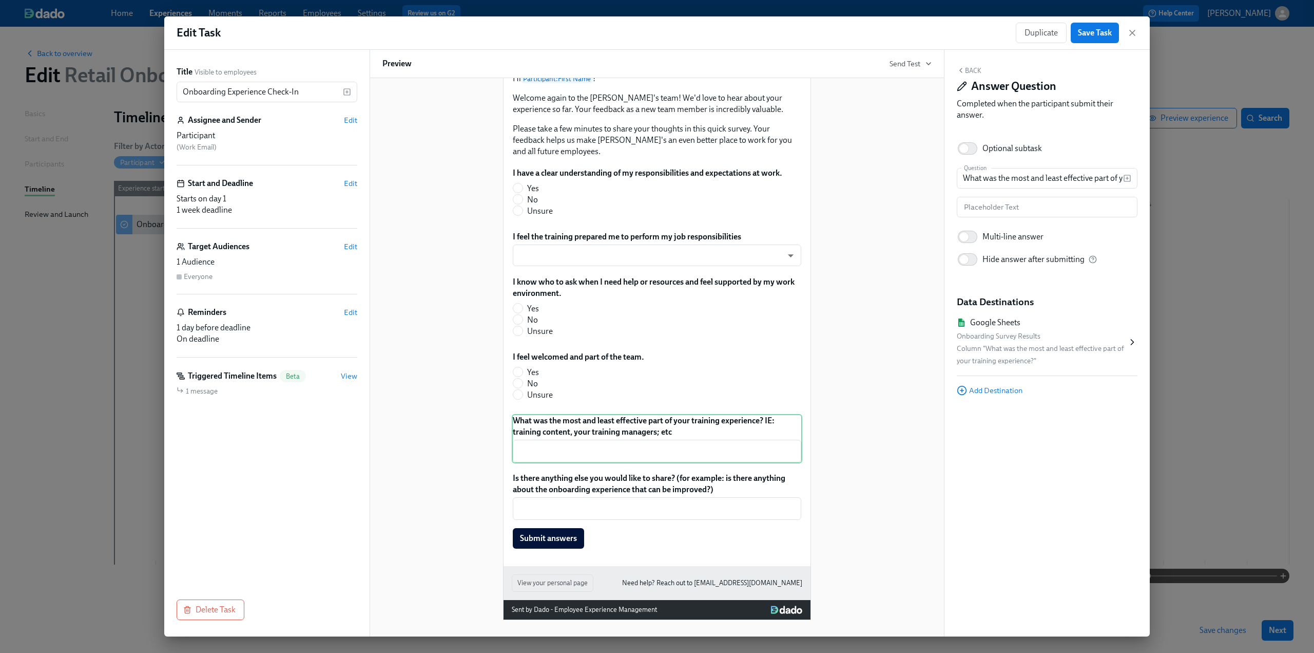
click at [967, 68] on button "Back" at bounding box center [969, 70] width 25 height 8
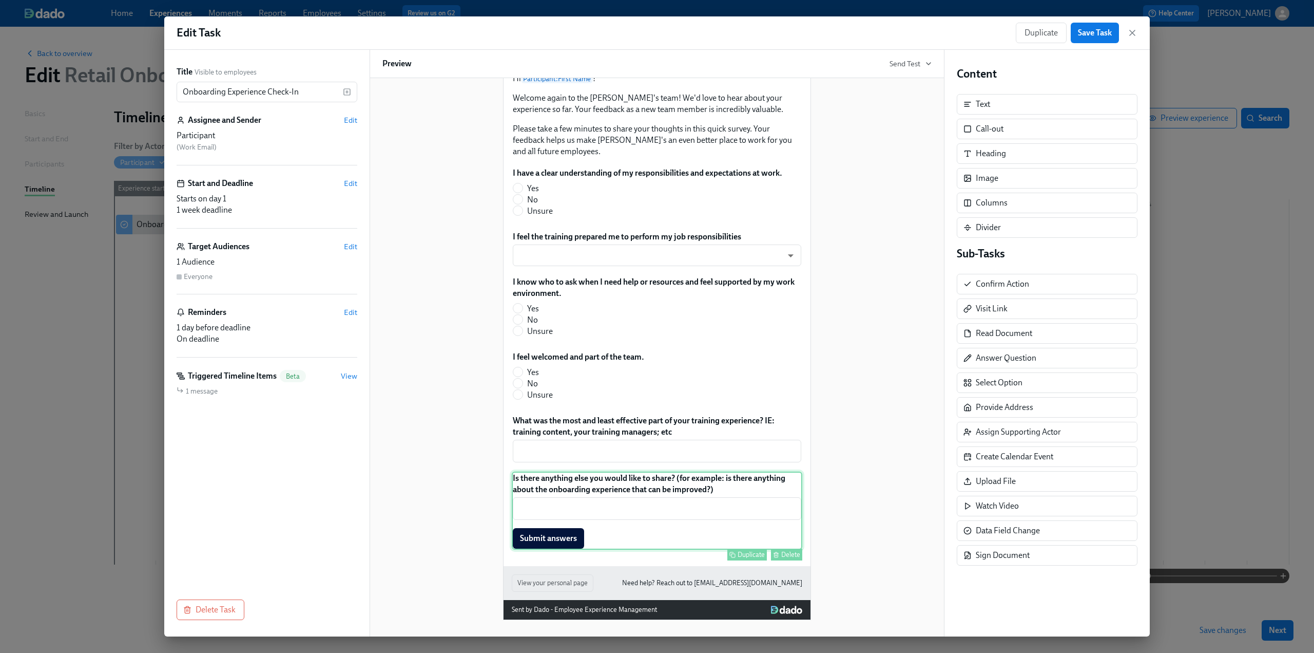
click at [693, 490] on div "Is there anything else you would like to share? (for example: is there anything…" at bounding box center [657, 510] width 291 height 78
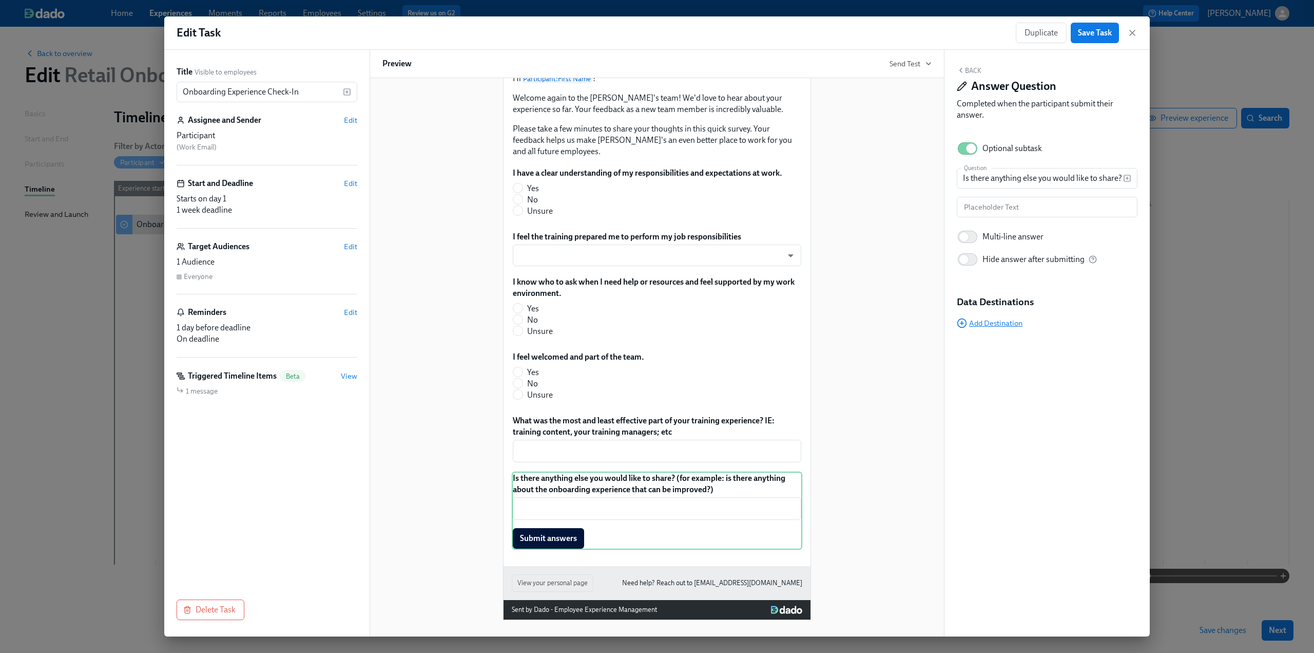
click at [977, 324] on span "Add Destination" at bounding box center [990, 323] width 66 height 10
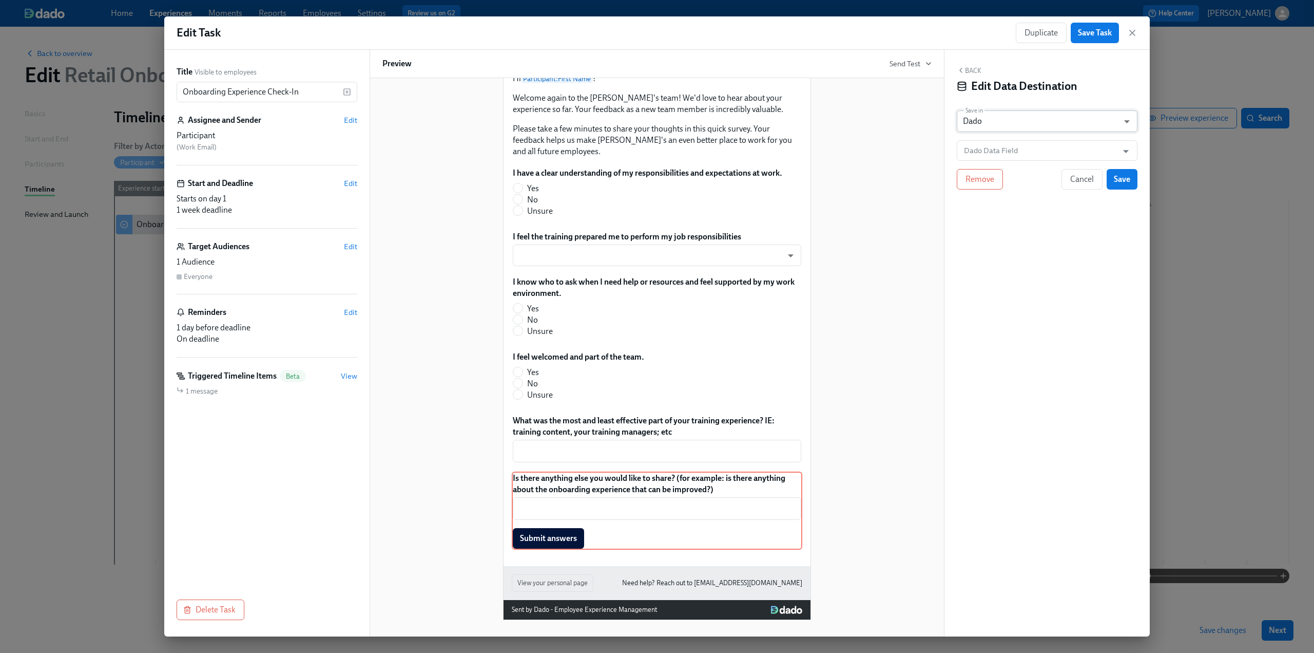
click at [1007, 128] on body "Home Experiences Moments Reports Employees Settings Review us on G2 Help Center…" at bounding box center [657, 326] width 1314 height 653
click at [995, 102] on li "Google Sheet" at bounding box center [1047, 103] width 181 height 17
type input "GOOGLE_SHEET"
click at [999, 153] on input "Dado - Retail Onboarding Survey" at bounding box center [1055, 150] width 156 height 21
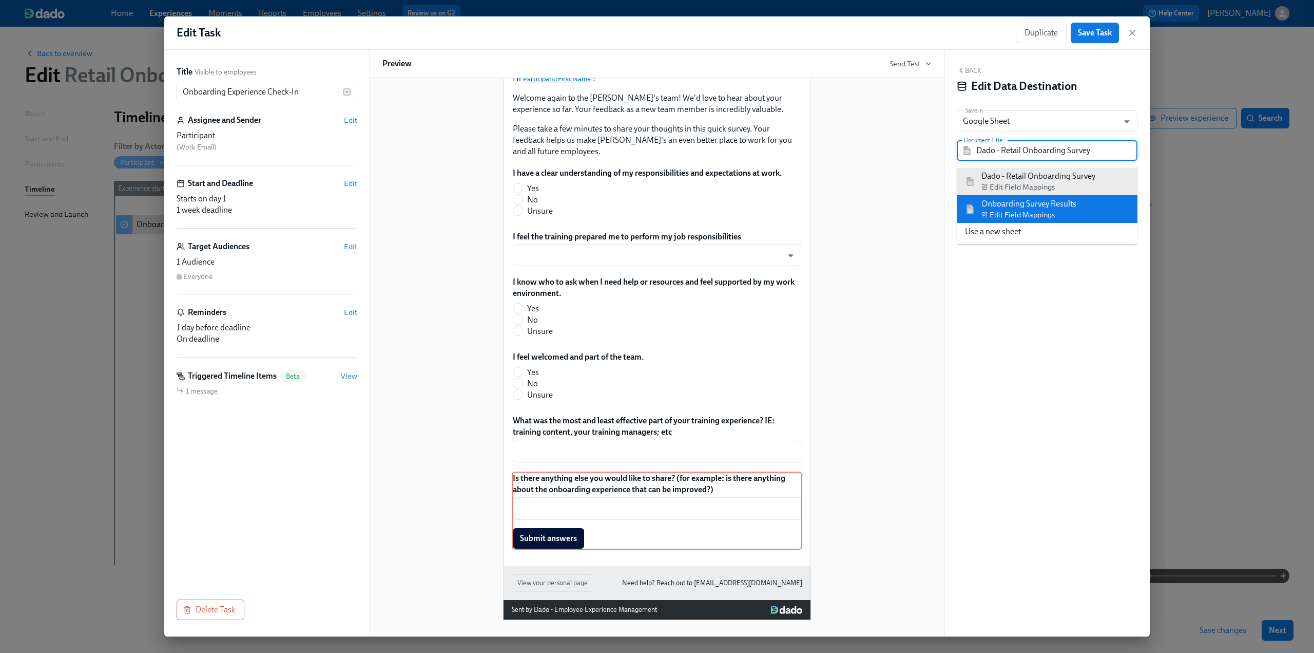
click at [1007, 200] on div "Onboarding Survey Results Edit Field Mappings" at bounding box center [1029, 209] width 95 height 22
type input "Onboarding Survey Results"
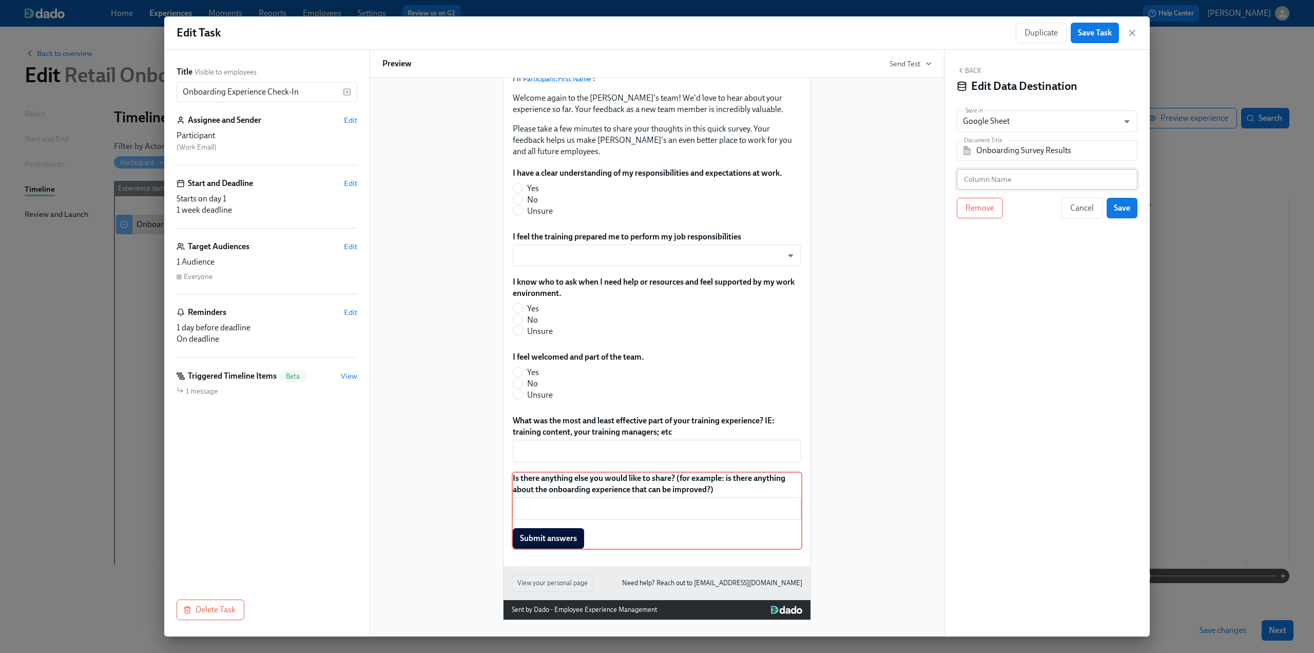
click at [1025, 179] on input "text" at bounding box center [1047, 179] width 181 height 21
paste input "Is there anything else you would like to share?"
type input "Is there anything else you would like to share?"
click at [1124, 205] on span "Save" at bounding box center [1122, 208] width 16 height 10
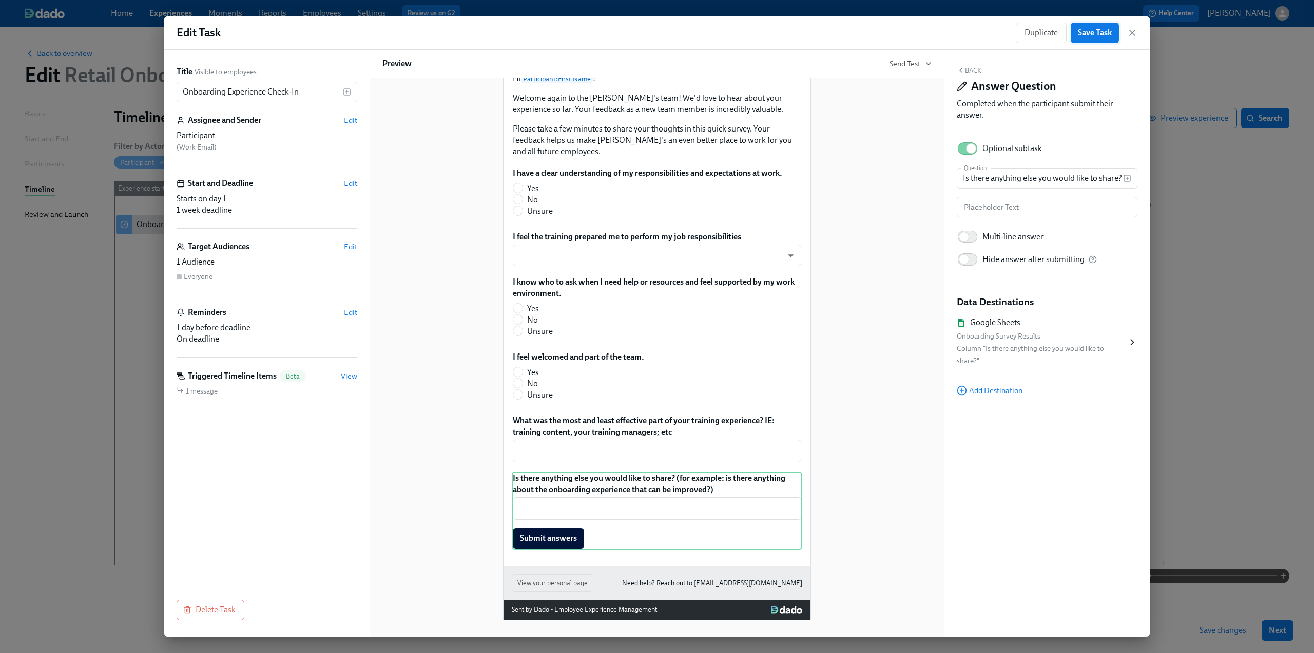
click at [1096, 33] on span "Save Task" at bounding box center [1095, 33] width 34 height 10
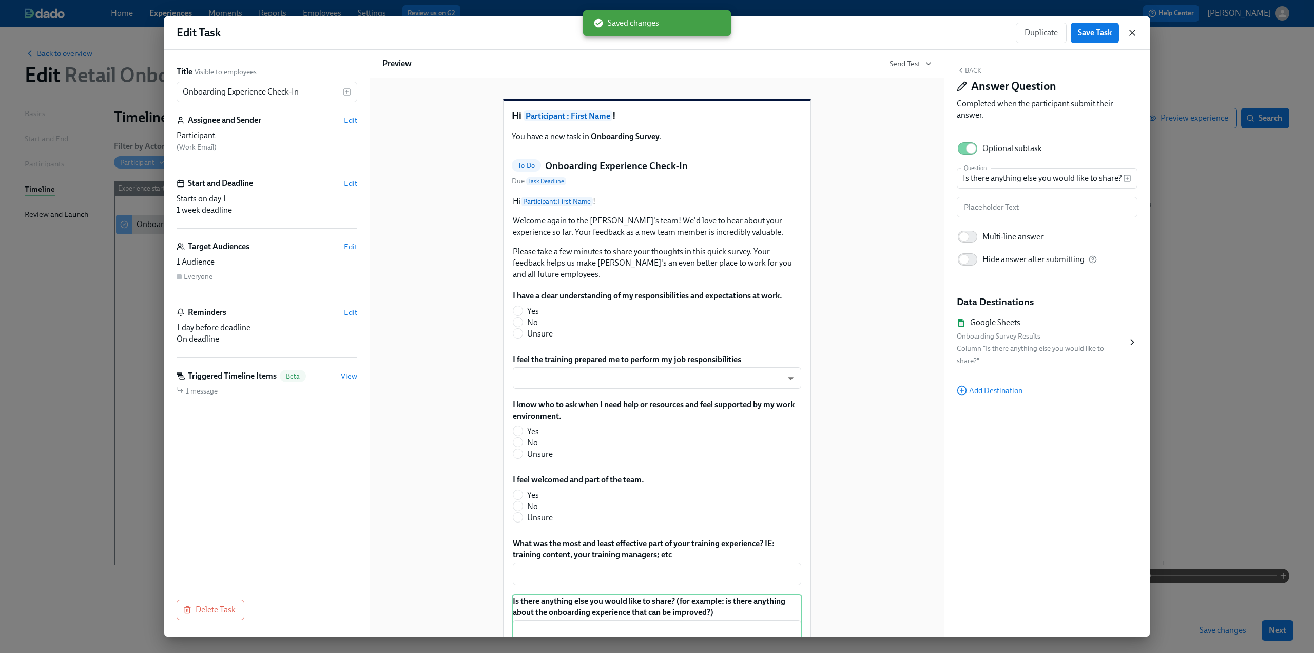
click at [1133, 33] on icon "button" at bounding box center [1132, 32] width 5 height 5
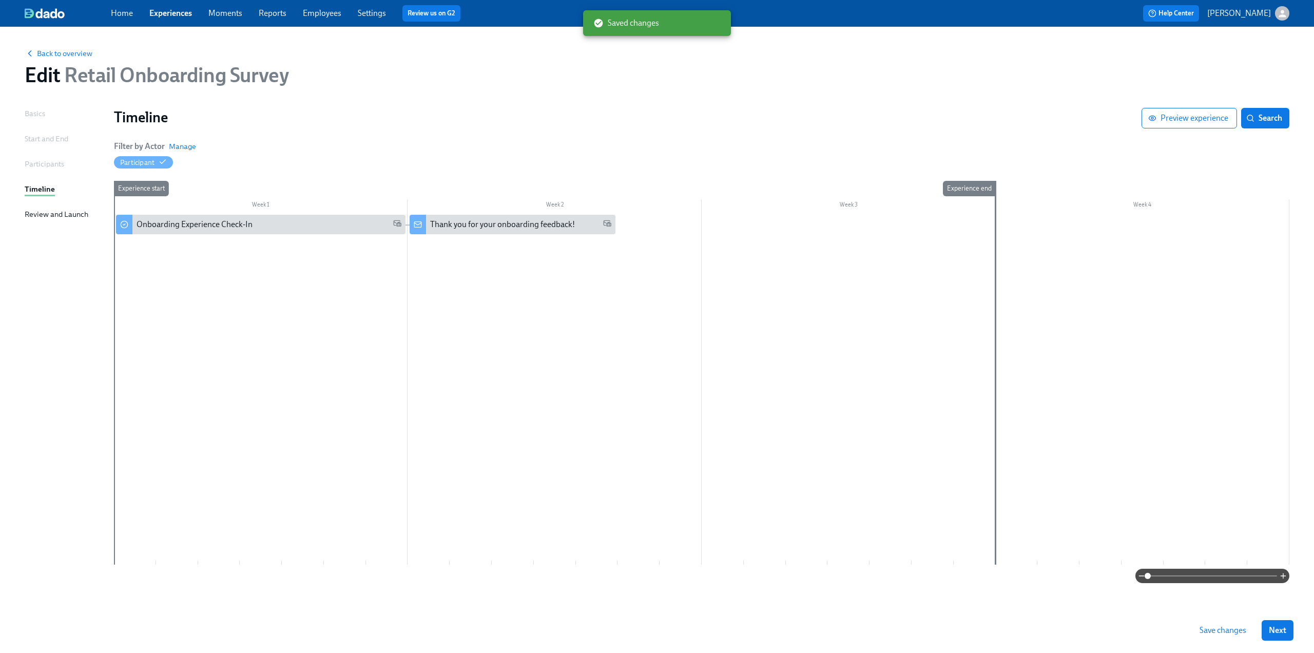
click at [1228, 631] on span "Save changes" at bounding box center [1223, 630] width 47 height 10
click at [179, 145] on span "Manage" at bounding box center [182, 146] width 27 height 10
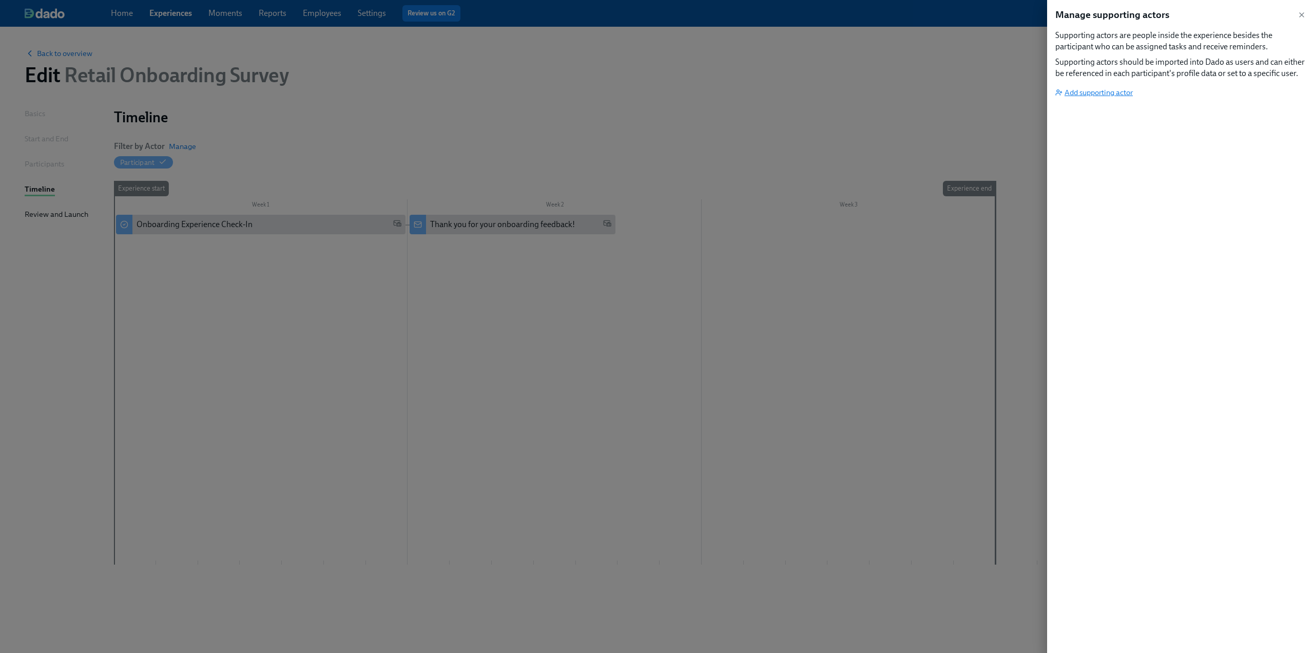
click at [1100, 88] on span "Add supporting actor" at bounding box center [1095, 92] width 78 height 10
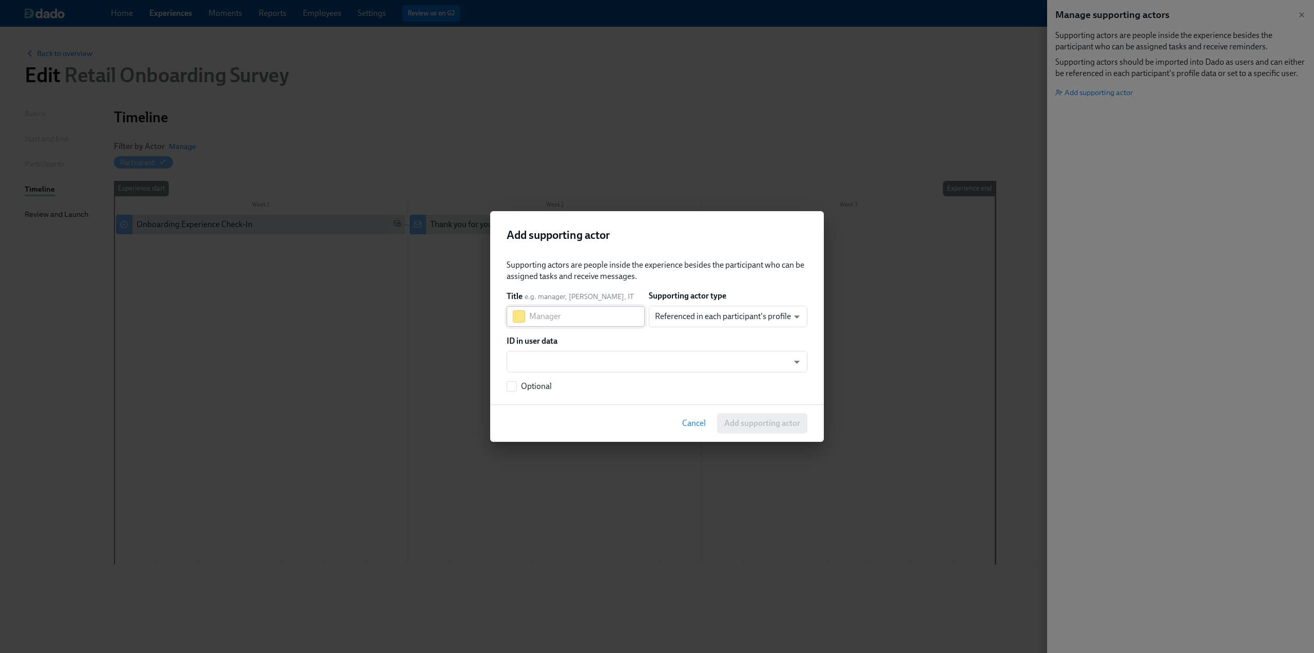
click at [558, 318] on input "text" at bounding box center [587, 316] width 116 height 21
click at [541, 319] on input "text" at bounding box center [587, 316] width 116 height 21
paste input "Talent Management"
type input "Talent Management"
click at [566, 351] on body "Home Experiences Moments Reports Employees Settings Review us on G2 Help Center…" at bounding box center [657, 326] width 1314 height 653
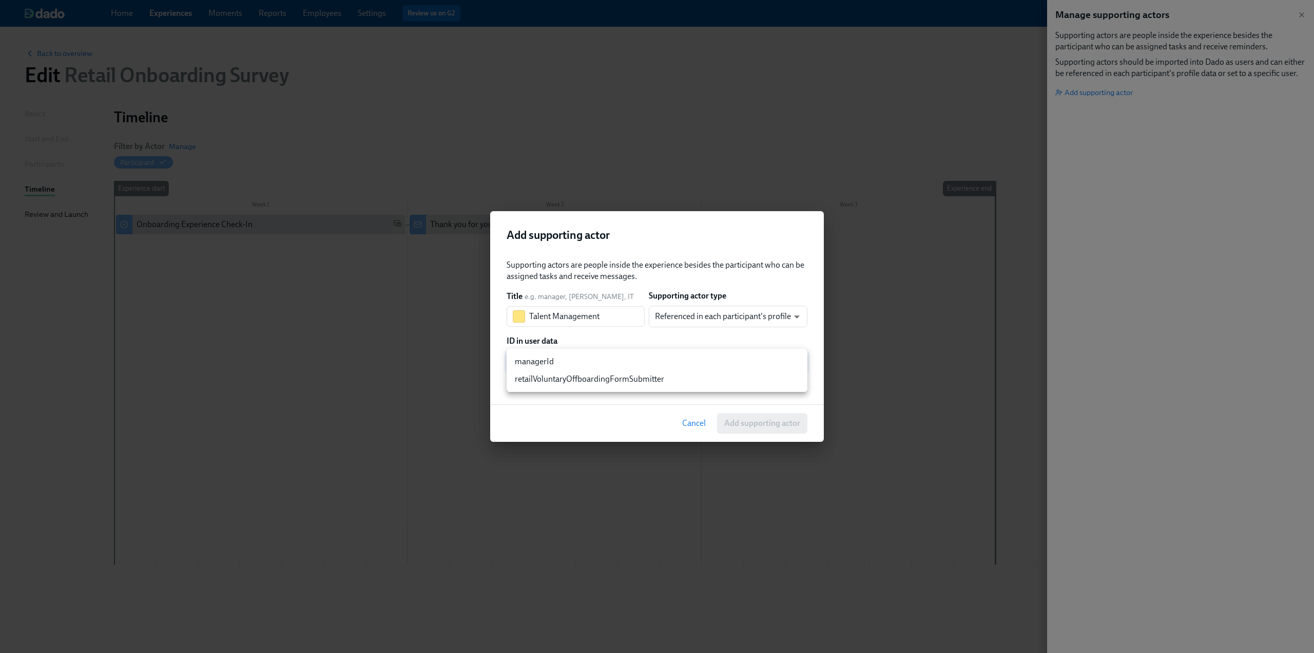
click at [678, 319] on div at bounding box center [657, 326] width 1314 height 653
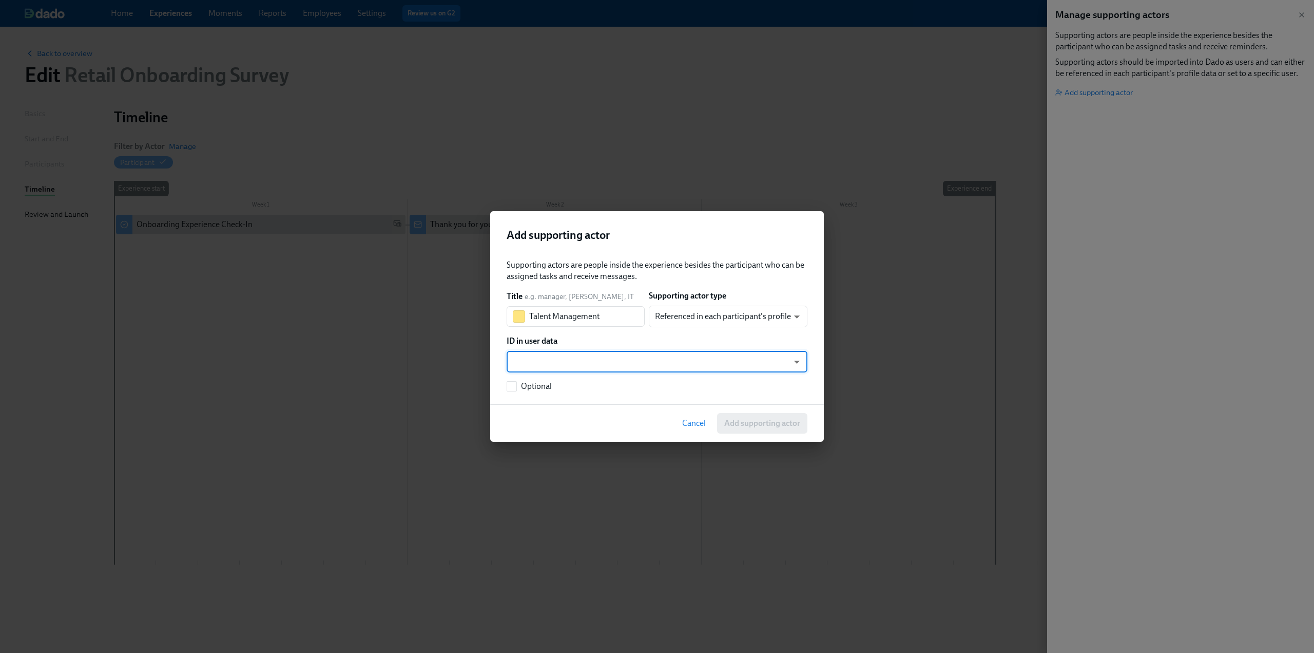
click at [678, 319] on body "Home Experiences Moments Reports Employees Settings Review us on G2 Help Center…" at bounding box center [657, 326] width 1314 height 653
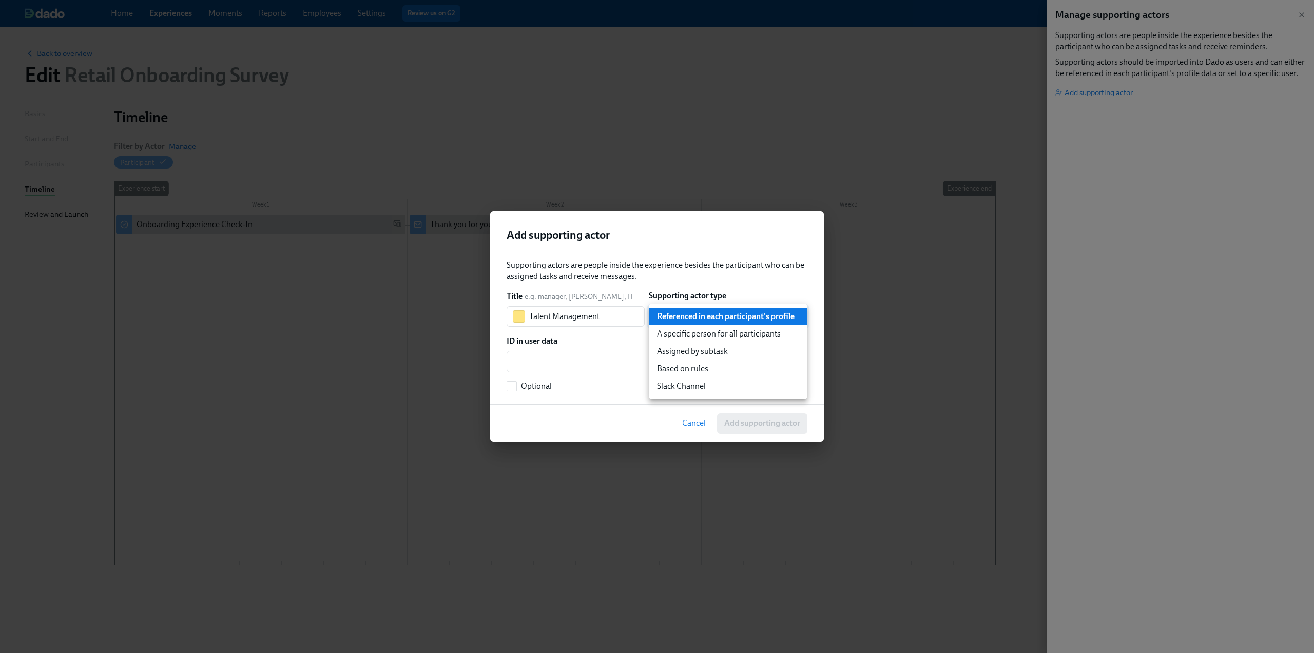
click at [678, 332] on li "A specific person for all participants" at bounding box center [728, 333] width 159 height 17
type input "staticUser"
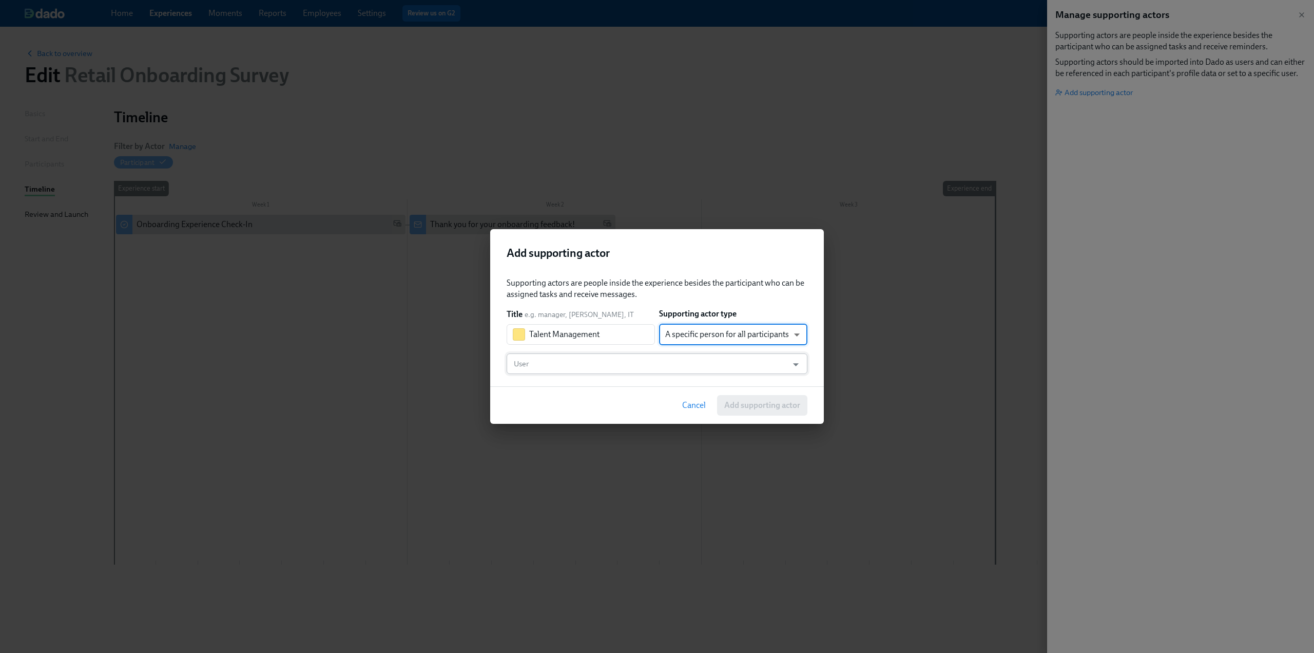
click at [568, 363] on input "User" at bounding box center [647, 363] width 271 height 21
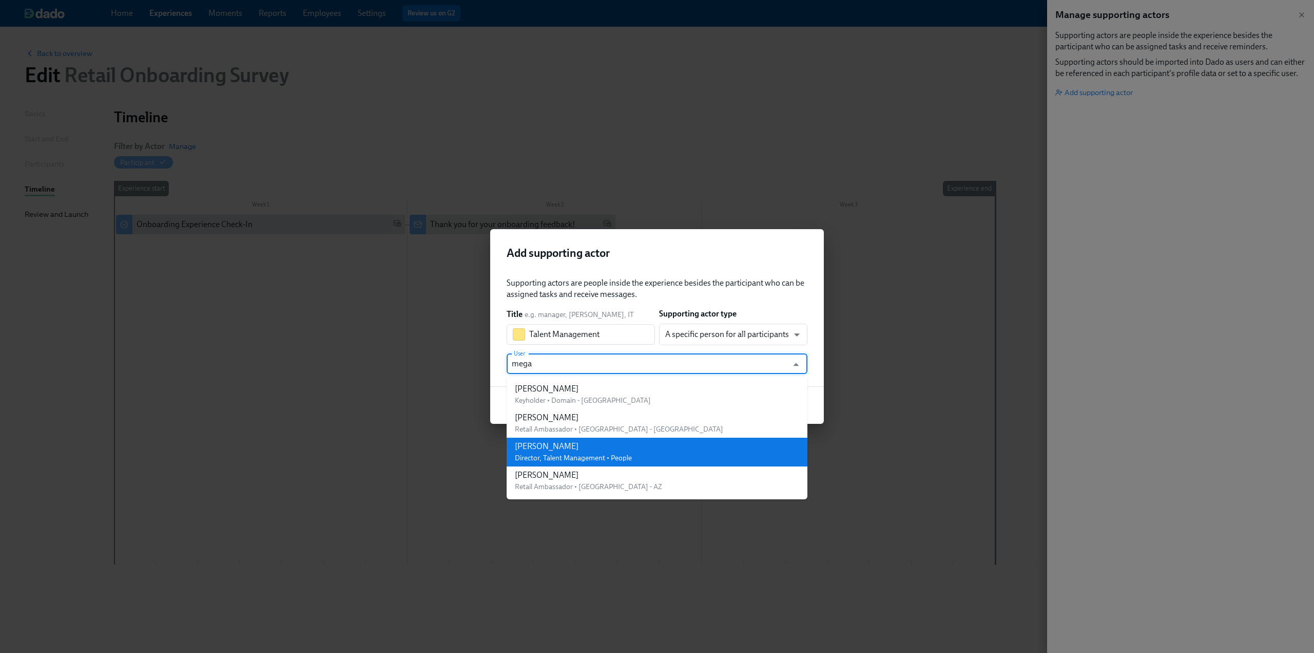
click at [572, 442] on div "[PERSON_NAME]" at bounding box center [573, 446] width 117 height 11
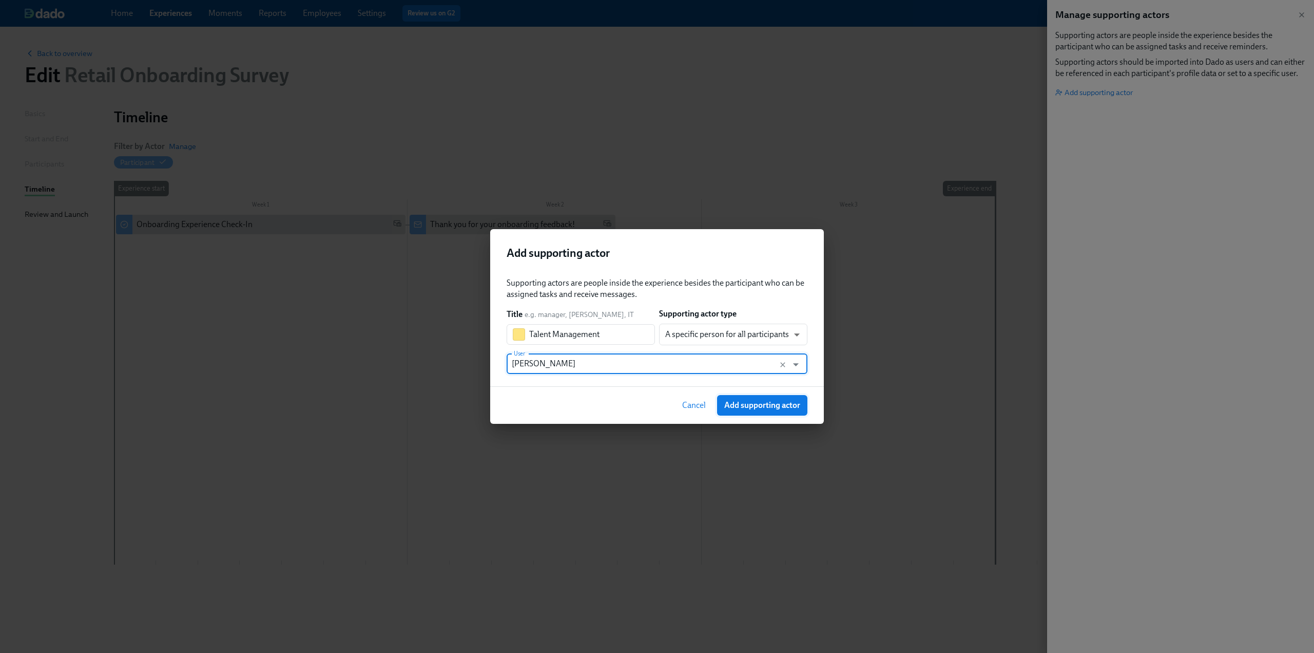
type input "[PERSON_NAME]"
click at [784, 406] on span "Add supporting actor" at bounding box center [762, 405] width 76 height 10
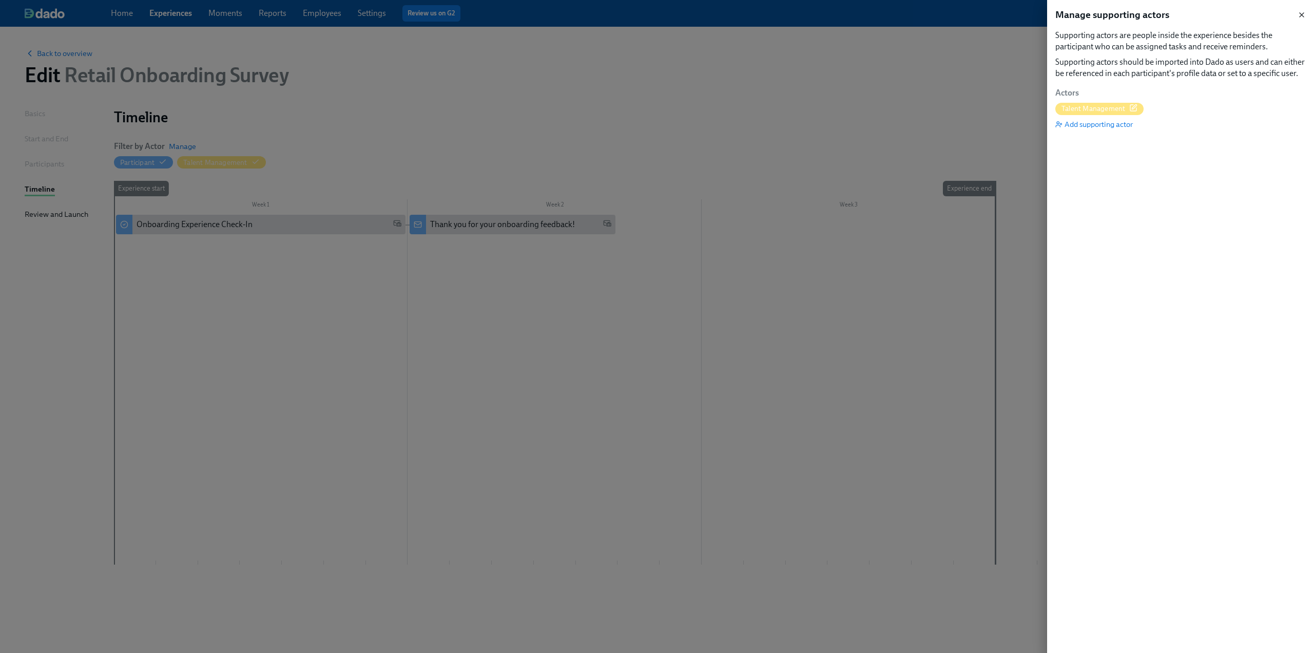
click at [1302, 15] on icon "button" at bounding box center [1302, 15] width 4 height 4
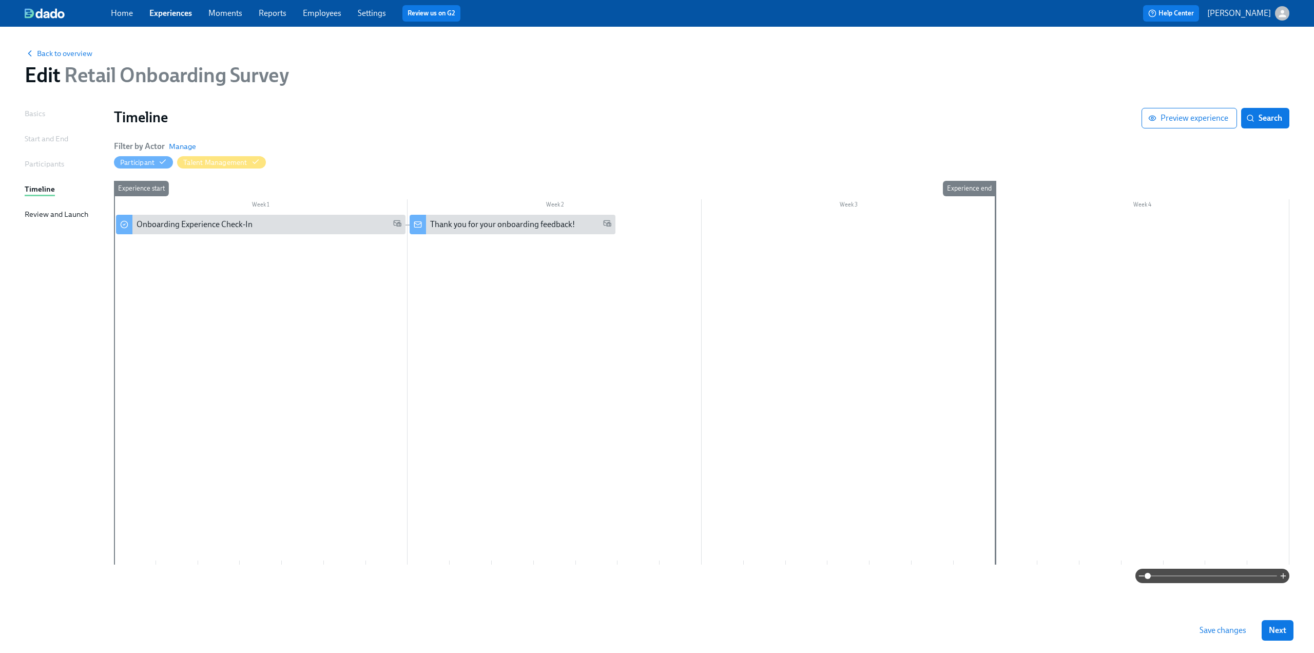
click at [436, 248] on div at bounding box center [702, 390] width 1176 height 350
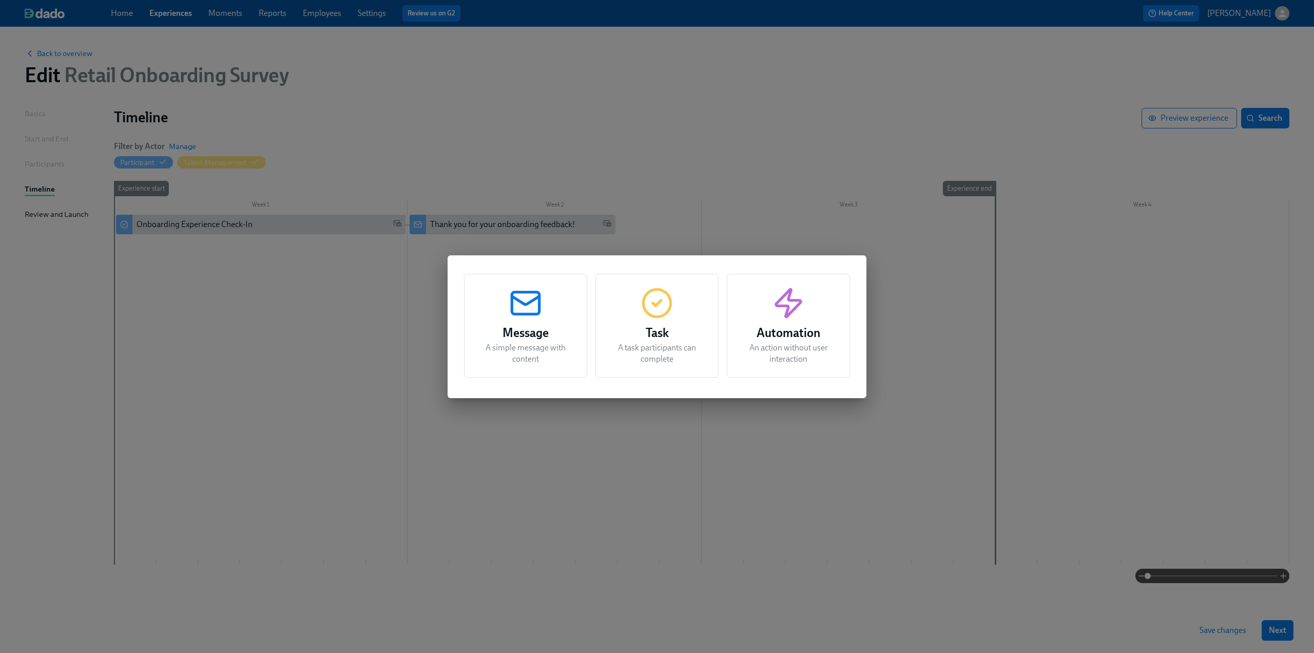
click at [533, 312] on icon "button" at bounding box center [525, 302] width 33 height 33
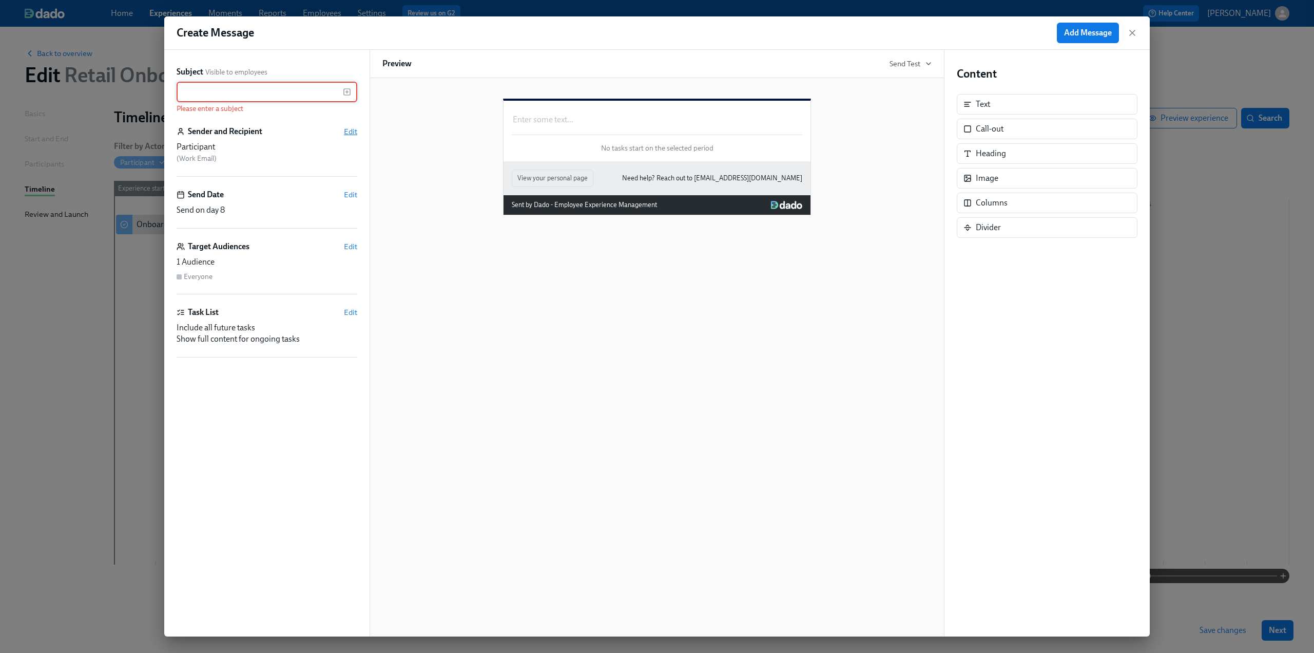
click at [348, 130] on span "Edit" at bounding box center [350, 131] width 13 height 10
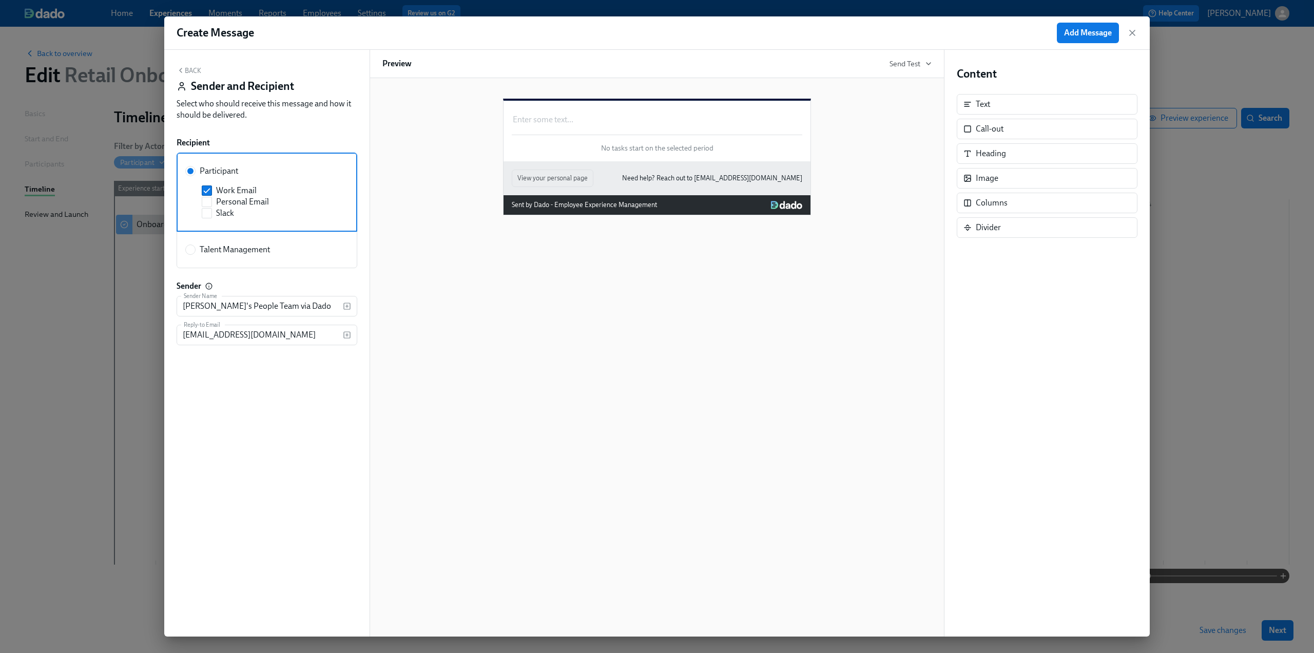
click at [201, 246] on span "Talent Management" at bounding box center [235, 249] width 70 height 11
click at [195, 246] on input "Talent Management" at bounding box center [190, 249] width 9 height 9
radio input "true"
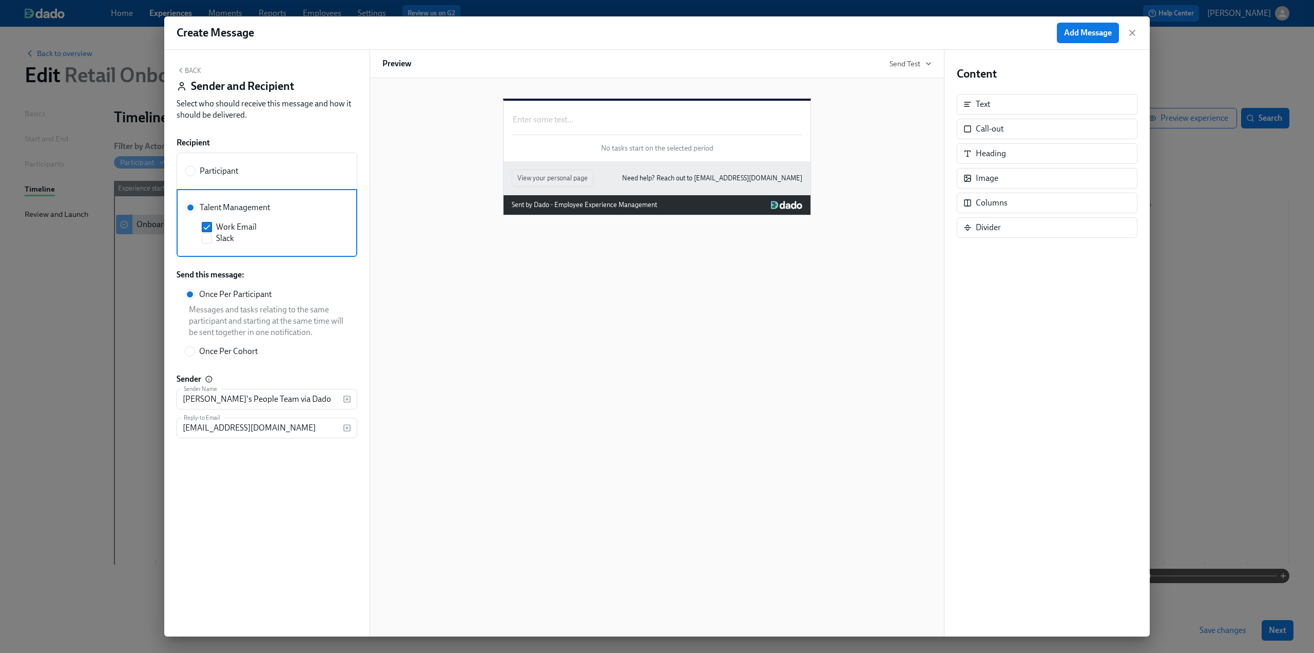
click at [183, 71] on icon "button" at bounding box center [181, 70] width 8 height 8
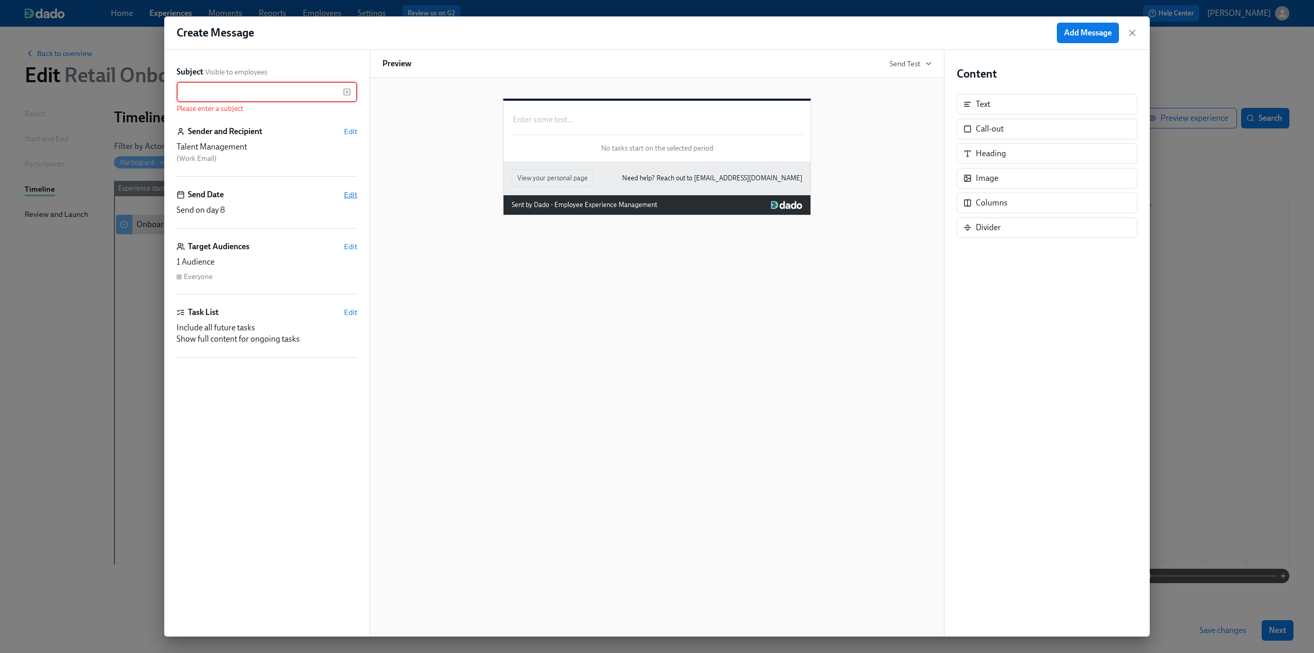
click at [348, 190] on span "Edit" at bounding box center [350, 194] width 13 height 10
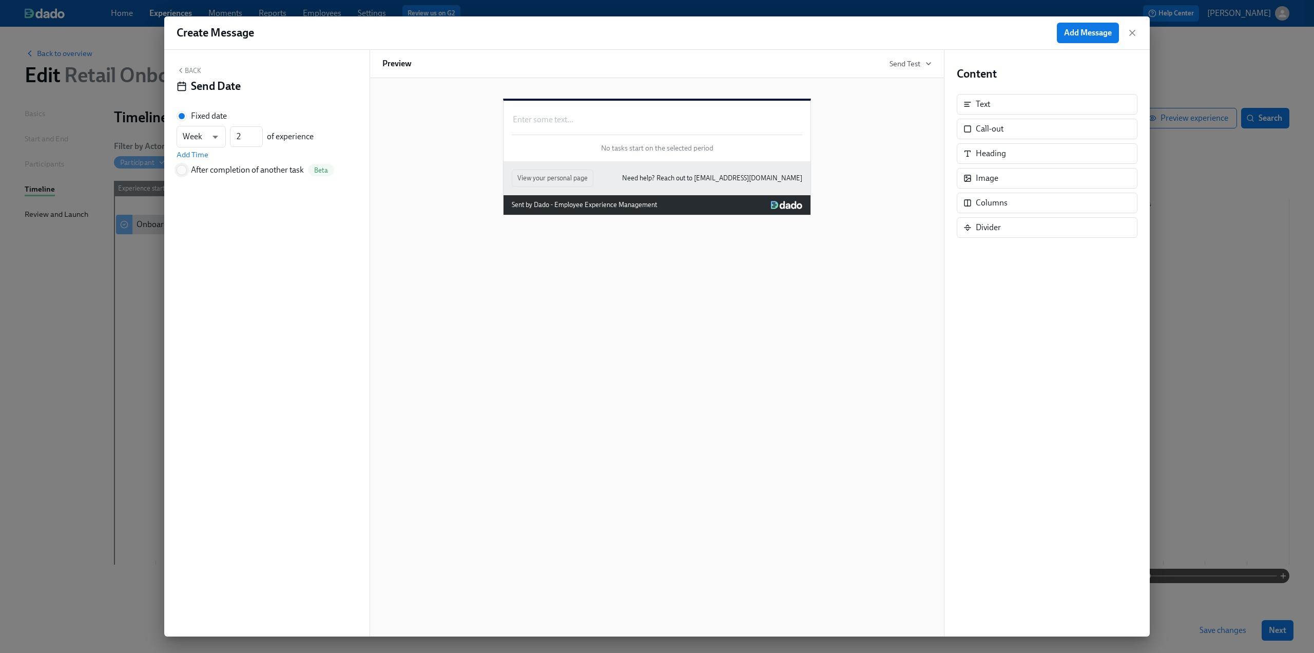
click at [184, 171] on input "After completion of another task Beta" at bounding box center [181, 169] width 9 height 9
radio input "true"
radio input "false"
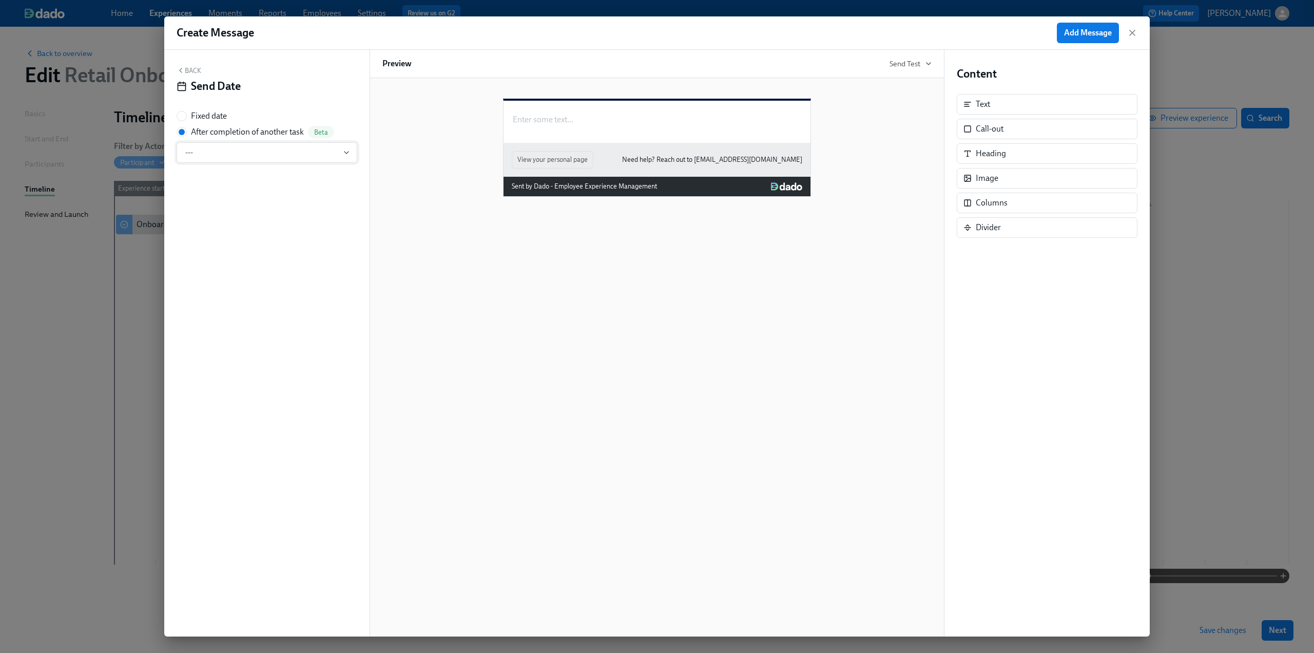
click at [219, 148] on span "---" at bounding box center [266, 152] width 163 height 10
click at [223, 210] on div "Onboarding Experience Check-In" at bounding box center [253, 208] width 116 height 11
click at [189, 74] on div "Back Send Date" at bounding box center [267, 82] width 181 height 32
click at [192, 69] on button "Back" at bounding box center [189, 70] width 25 height 8
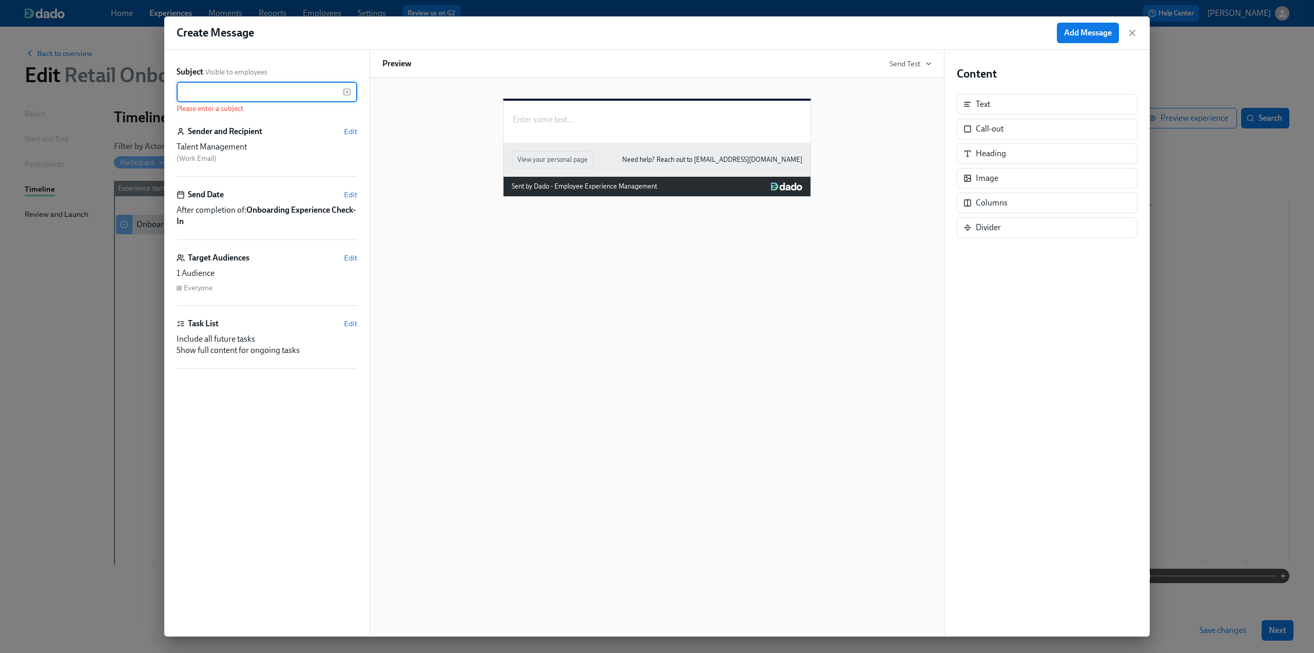
click at [237, 89] on input "text" at bounding box center [260, 92] width 166 height 21
click at [350, 91] on icon "button" at bounding box center [347, 92] width 8 height 8
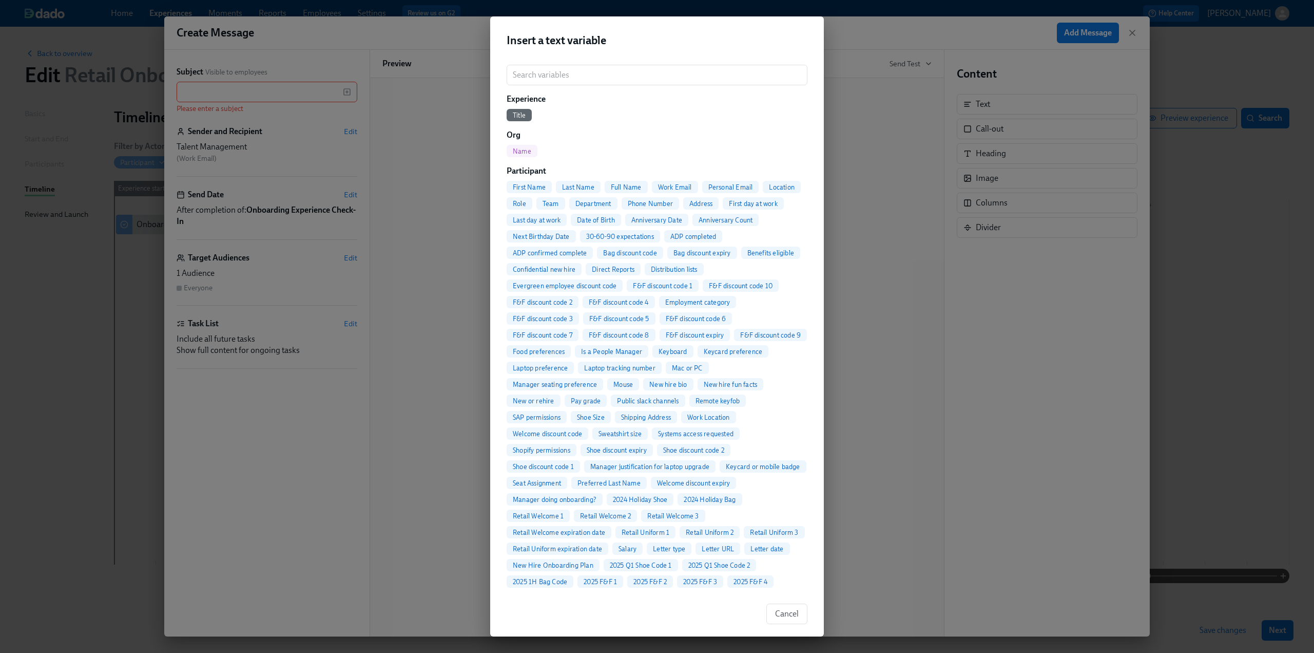
click at [631, 186] on span "Full Name" at bounding box center [626, 187] width 43 height 8
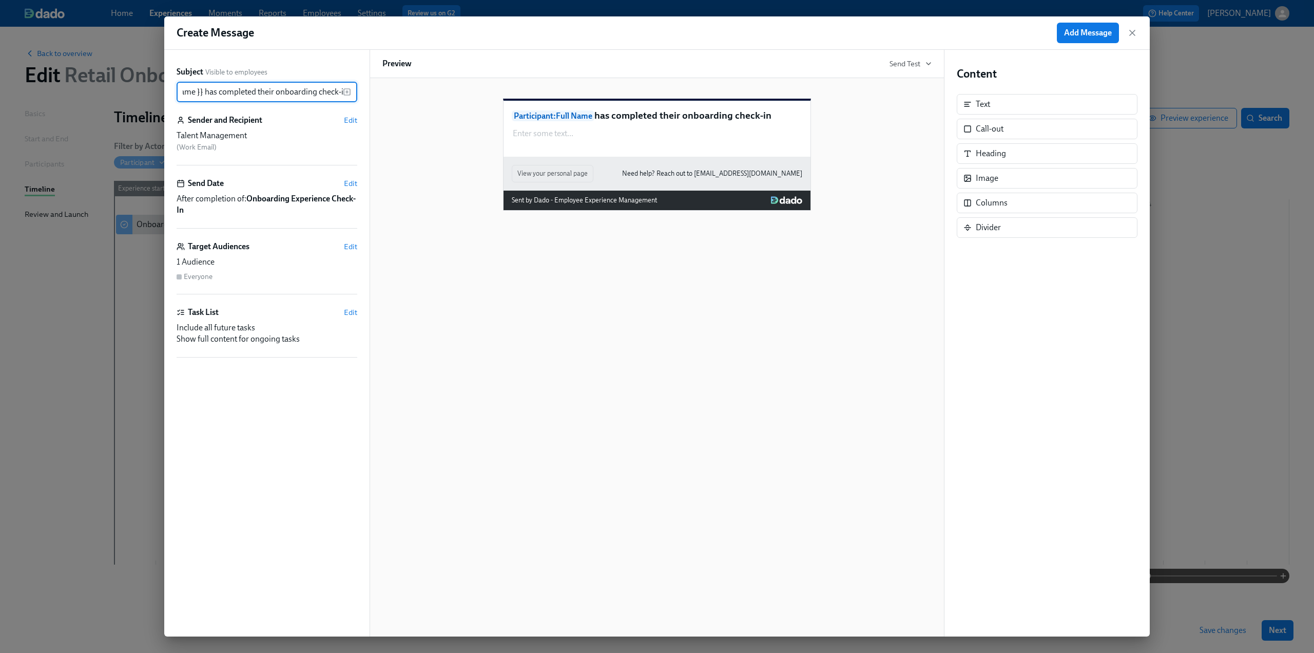
scroll to position [0, 73]
click at [604, 140] on div "Enter some text ... Duplicate Delete" at bounding box center [657, 133] width 291 height 13
type input "{{ participant.fullName }} has completed their onboarding check-in"
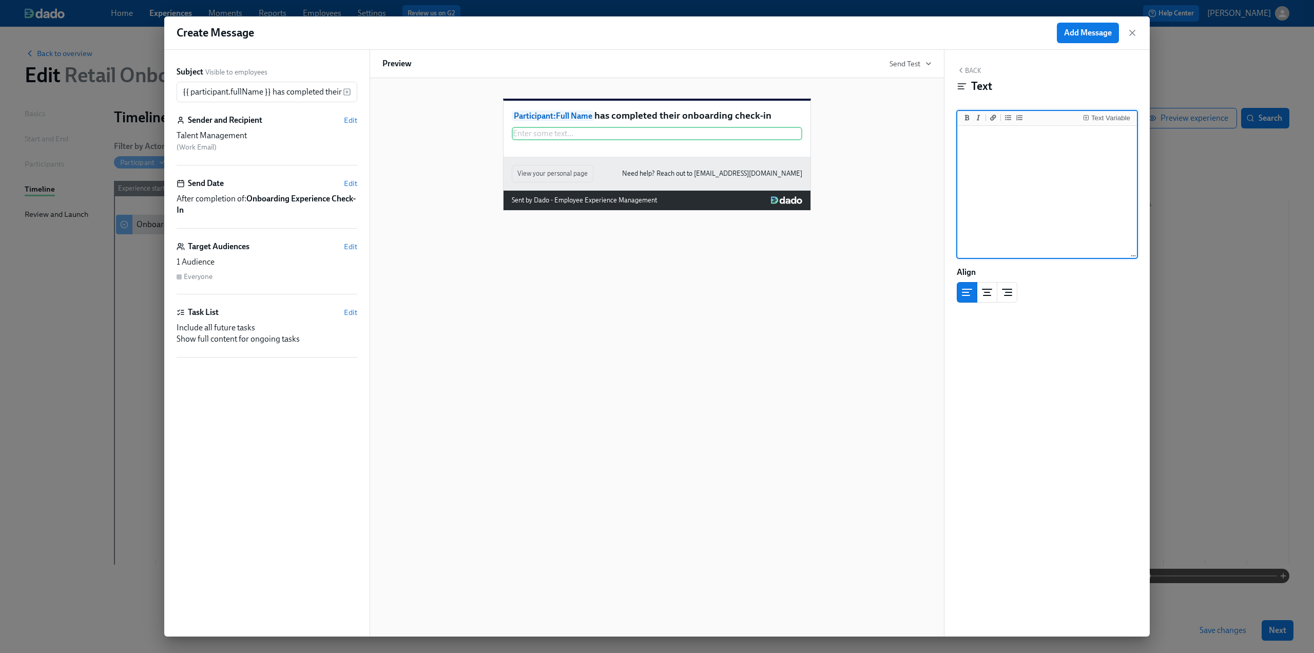
click at [1001, 136] on textarea at bounding box center [1048, 192] width 176 height 129
type textarea "You"
drag, startPoint x: 987, startPoint y: 139, endPoint x: 954, endPoint y: 138, distance: 33.4
click at [958, 138] on div "You You" at bounding box center [1048, 192] width 180 height 133
click at [1111, 112] on button "Text Variable" at bounding box center [1106, 117] width 51 height 10
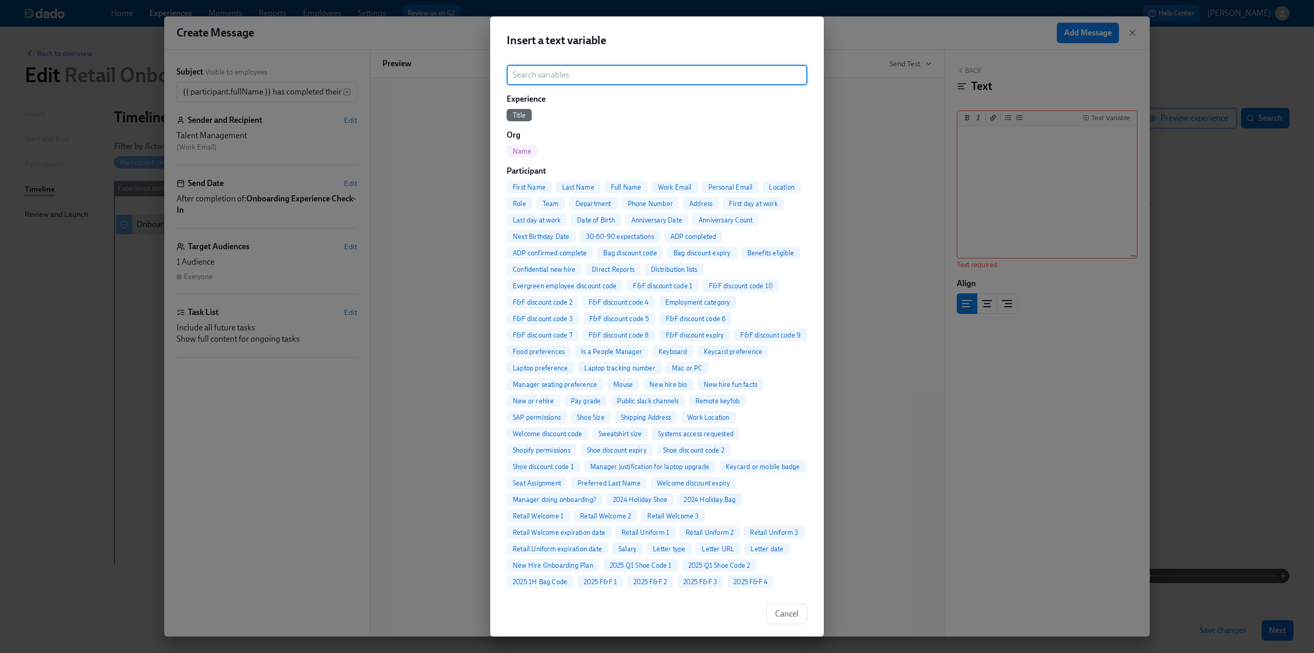
click at [624, 186] on span "Full Name" at bounding box center [626, 187] width 43 height 8
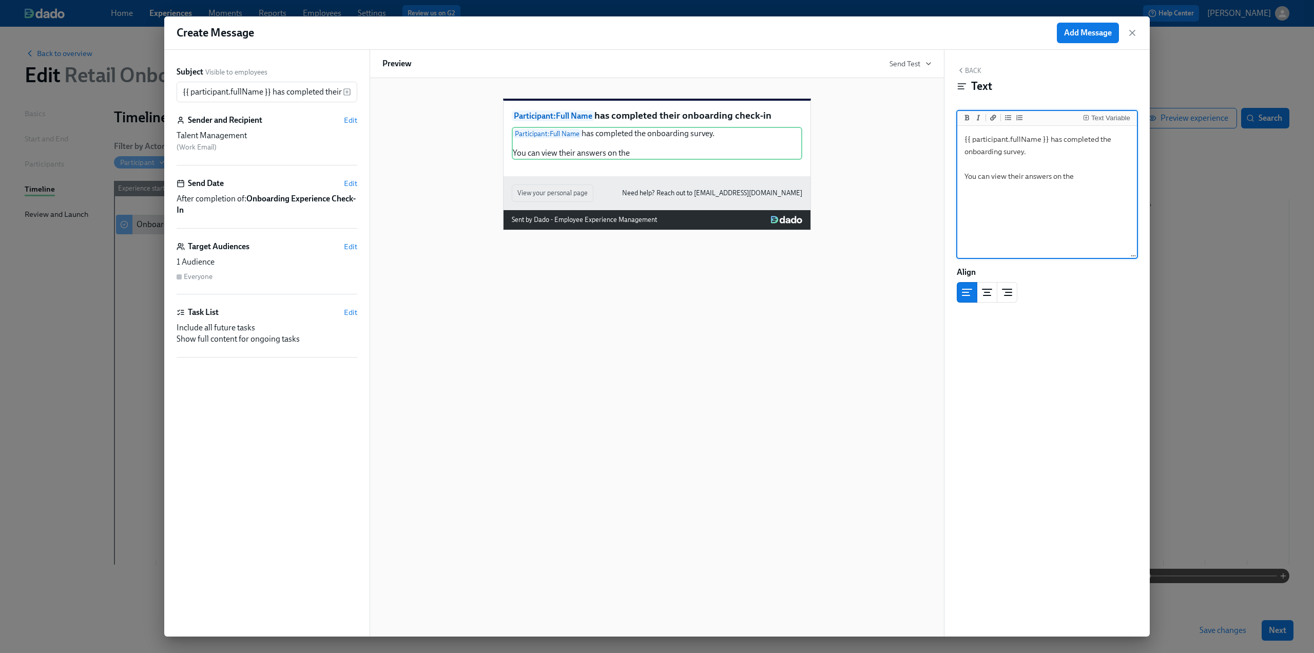
click at [1116, 178] on textarea "{{ participant.fullName }} has completed the onboarding survey. You can view th…" at bounding box center [1048, 192] width 176 height 129
paste textarea "Onboarding Survey Results"
click at [1023, 190] on textarea "{{ participant.fullName }} has completed the onboarding survey. You can view th…" at bounding box center [1048, 192] width 176 height 129
drag, startPoint x: 1039, startPoint y: 190, endPoint x: 1075, endPoint y: 177, distance: 38.8
click at [1075, 177] on textarea "{{ participant.fullName }} has completed the onboarding survey. You can view th…" at bounding box center [1048, 192] width 176 height 129
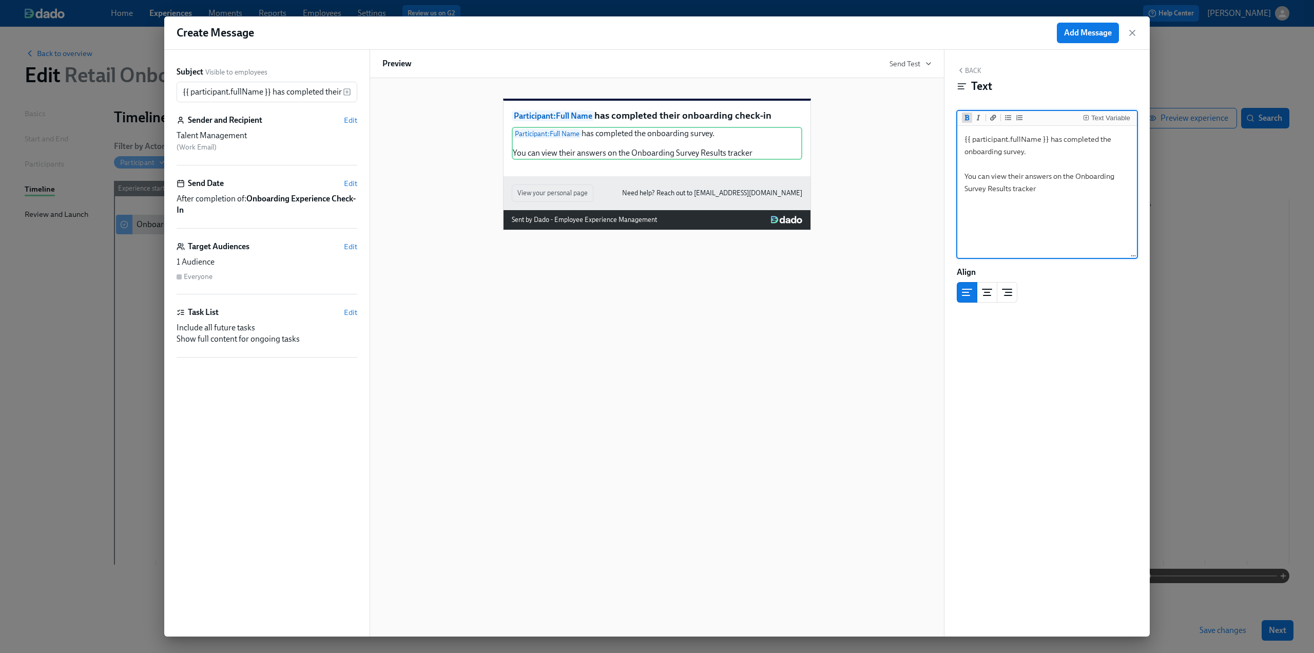
click at [970, 119] on button "Add bold text" at bounding box center [967, 117] width 10 height 10
click at [994, 120] on icon "Add a link" at bounding box center [993, 117] width 6 height 6
click at [1050, 187] on textarea "{{ participant.fullName }} has completed the onboarding survey. You can view th…" at bounding box center [1048, 192] width 176 height 129
click at [1047, 189] on textarea "{{ participant.fullName }} has completed the onboarding survey. You can view th…" at bounding box center [1048, 192] width 176 height 129
drag, startPoint x: 1041, startPoint y: 187, endPoint x: 1049, endPoint y: 190, distance: 8.8
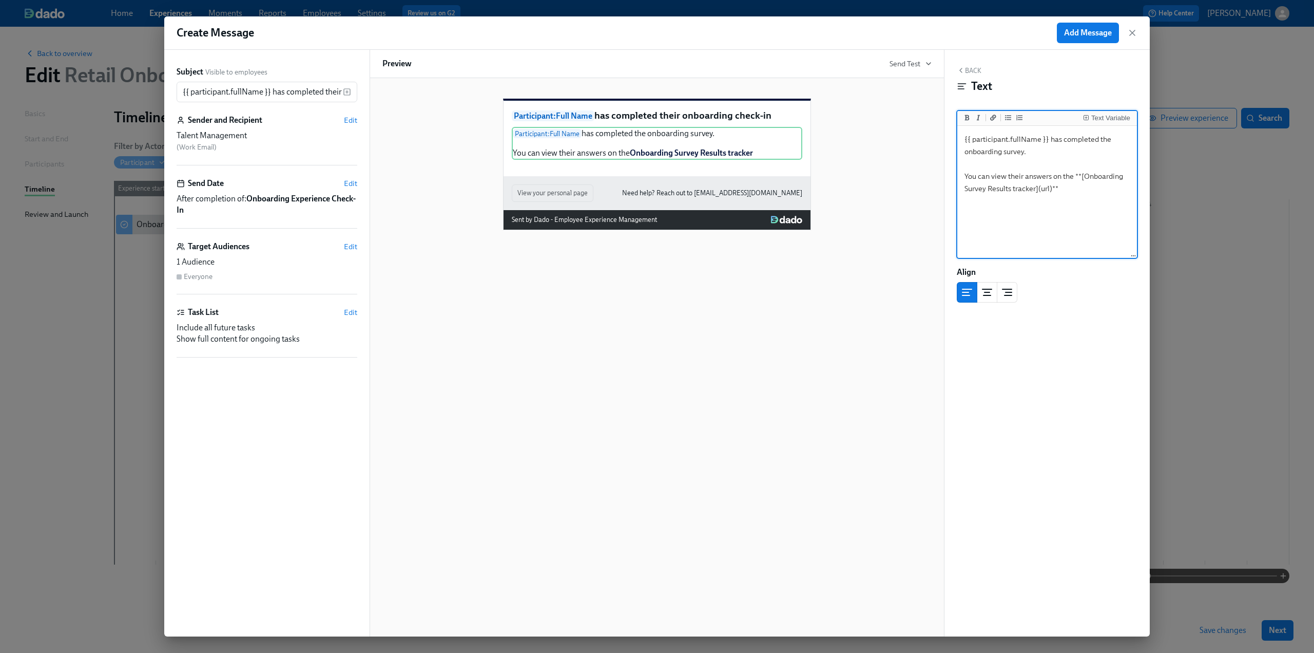
click at [1049, 190] on textarea "{{ participant.fullName }} has completed the onboarding survey. You can view th…" at bounding box center [1048, 192] width 176 height 129
paste textarea "[URL][DOMAIN_NAME]"
click at [1026, 309] on div "Back Text Text Variable {{ participant.fullName }} has completed the onboarding…" at bounding box center [1047, 343] width 205 height 586
click at [1093, 232] on textarea "{{ participant.fullName }} has completed the onboarding survey. You can view th…" at bounding box center [1048, 192] width 176 height 129
type textarea "{{ participant.fullName }} has completed the onboarding survey. You can view th…"
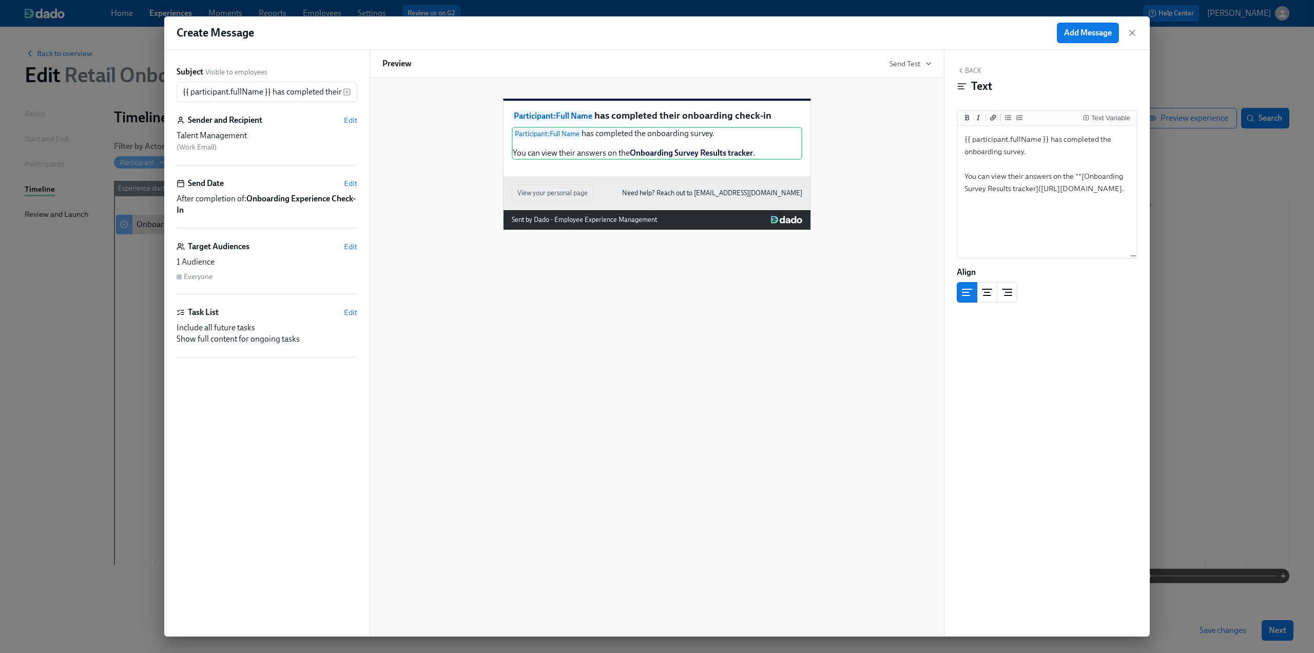
click at [1085, 322] on div "Back Text Text Variable {{ participant.fullName }} has completed the onboarding…" at bounding box center [1047, 343] width 205 height 586
click at [1084, 28] on span "Add Message" at bounding box center [1088, 33] width 48 height 10
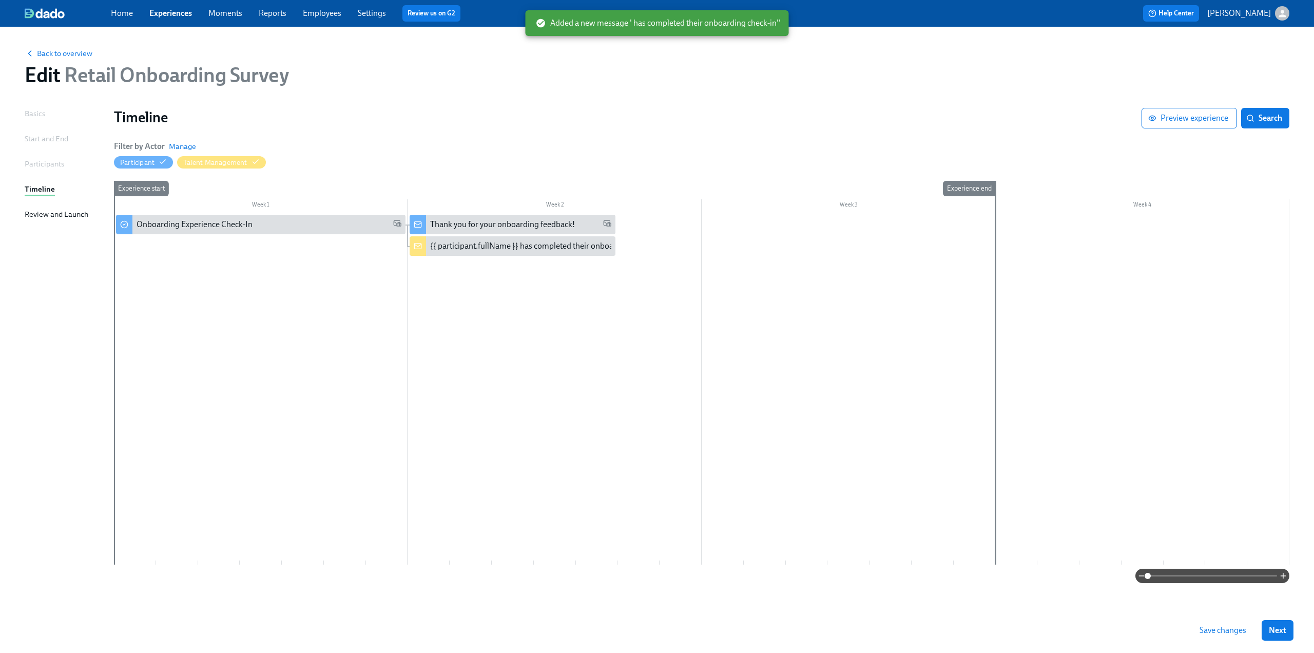
click at [1228, 628] on span "Save changes" at bounding box center [1223, 630] width 47 height 10
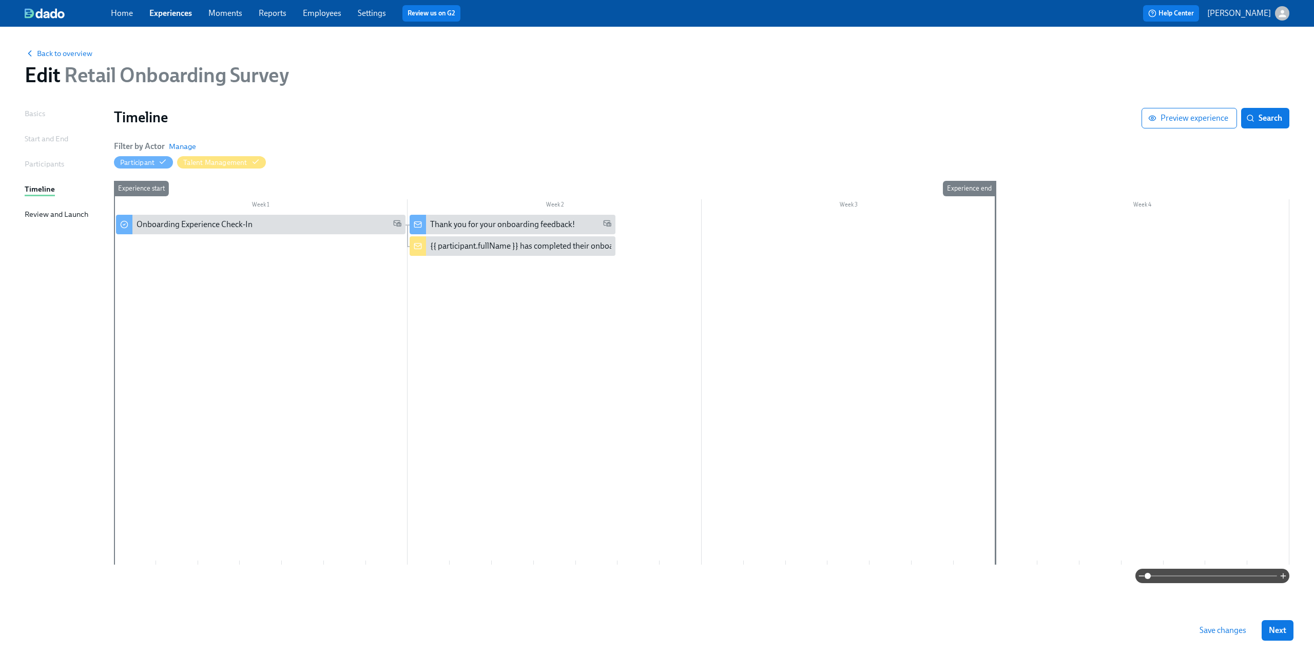
click at [68, 216] on div "Review and Launch" at bounding box center [57, 213] width 64 height 11
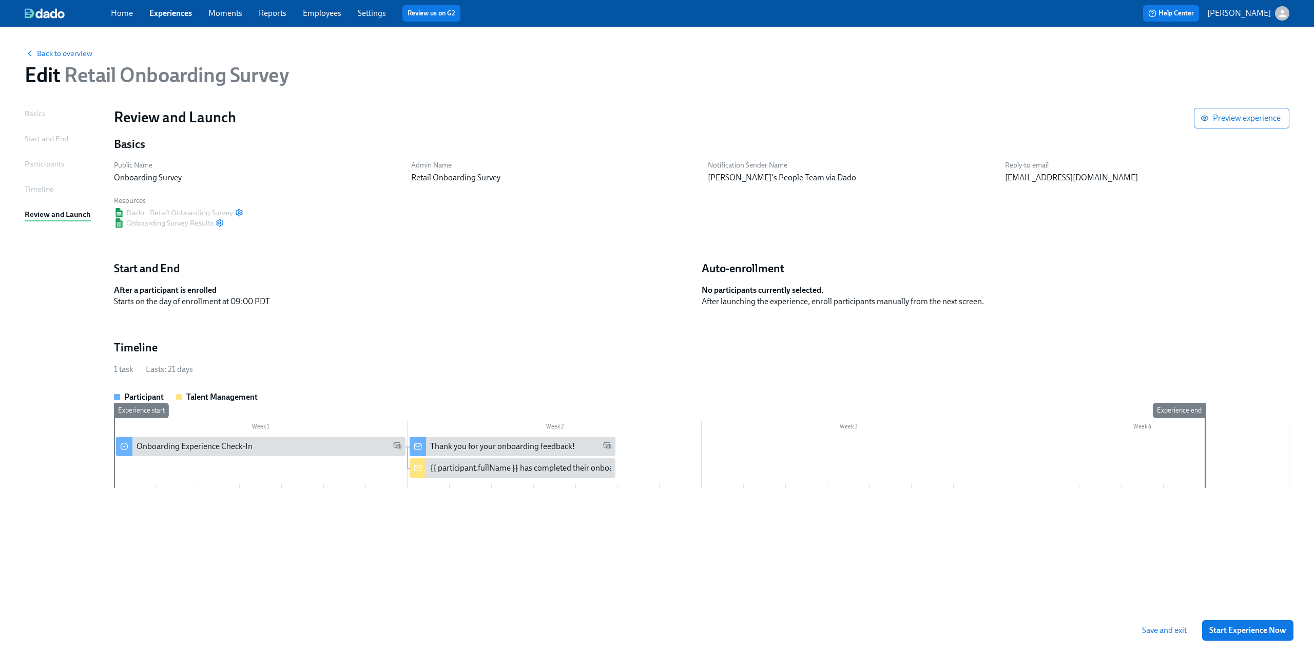
click at [33, 113] on div "Basics" at bounding box center [35, 113] width 21 height 11
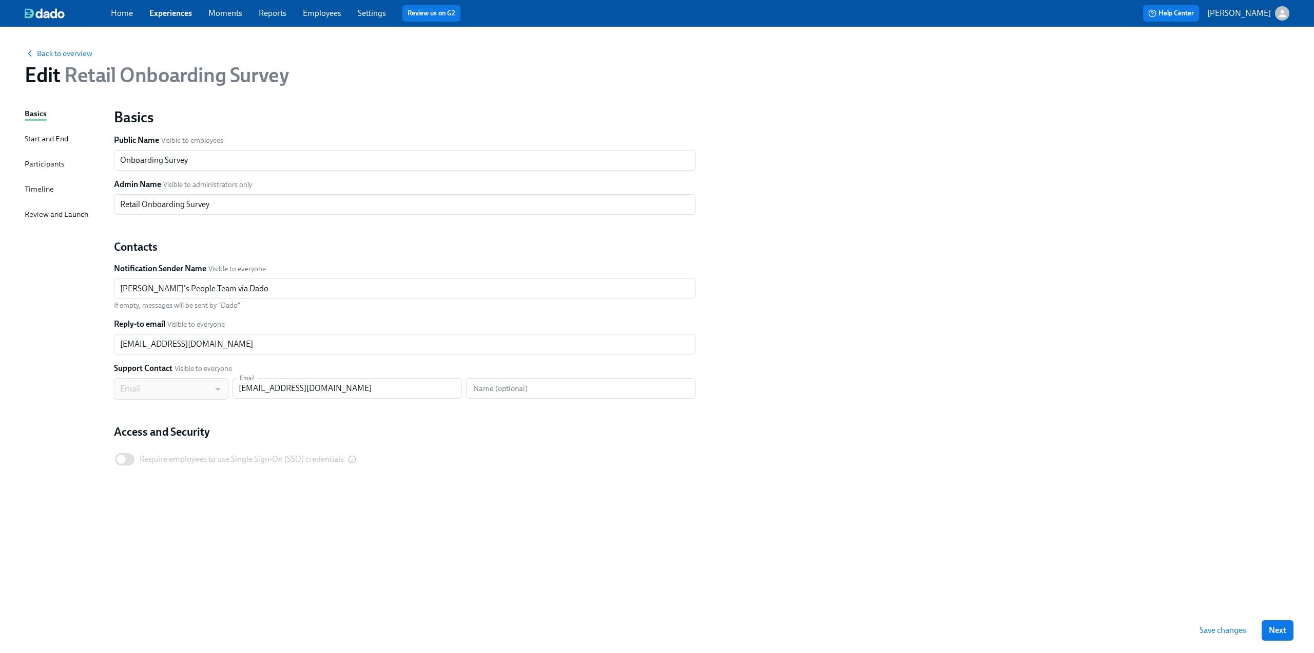
click at [1227, 629] on span "Save changes" at bounding box center [1223, 630] width 47 height 10
click at [63, 214] on div "Review and Launch" at bounding box center [57, 213] width 64 height 11
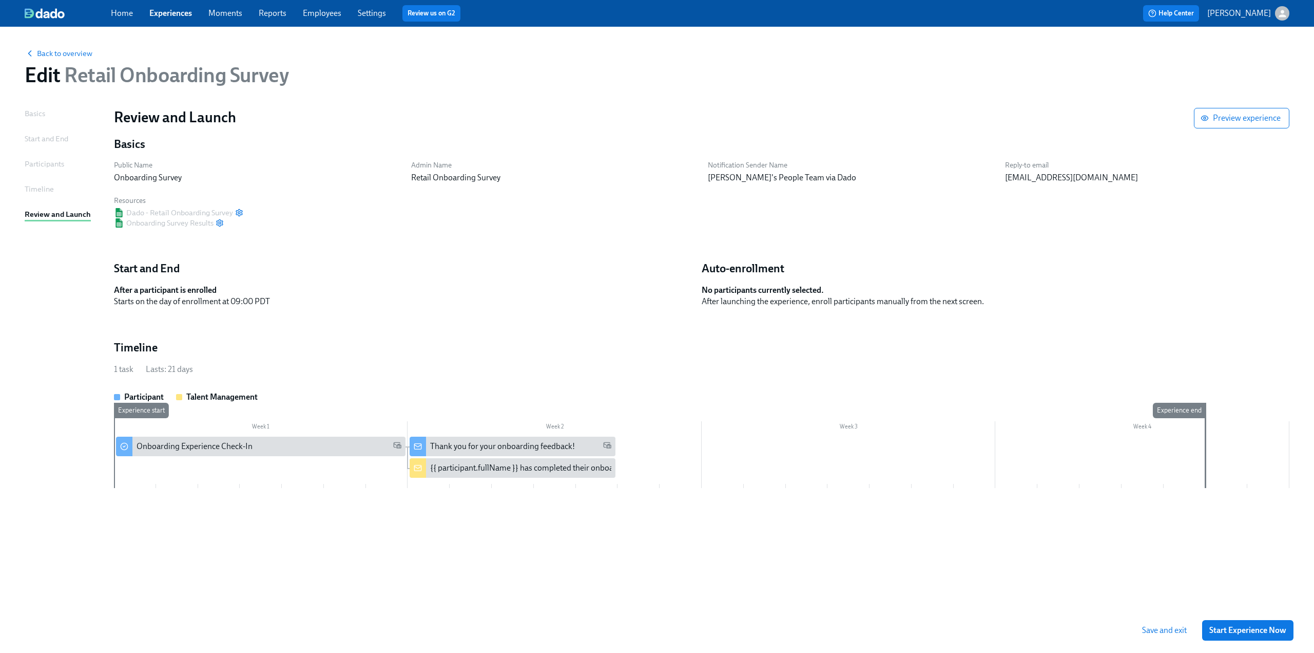
click at [333, 451] on div "Onboarding Experience Check-In" at bounding box center [269, 446] width 265 height 11
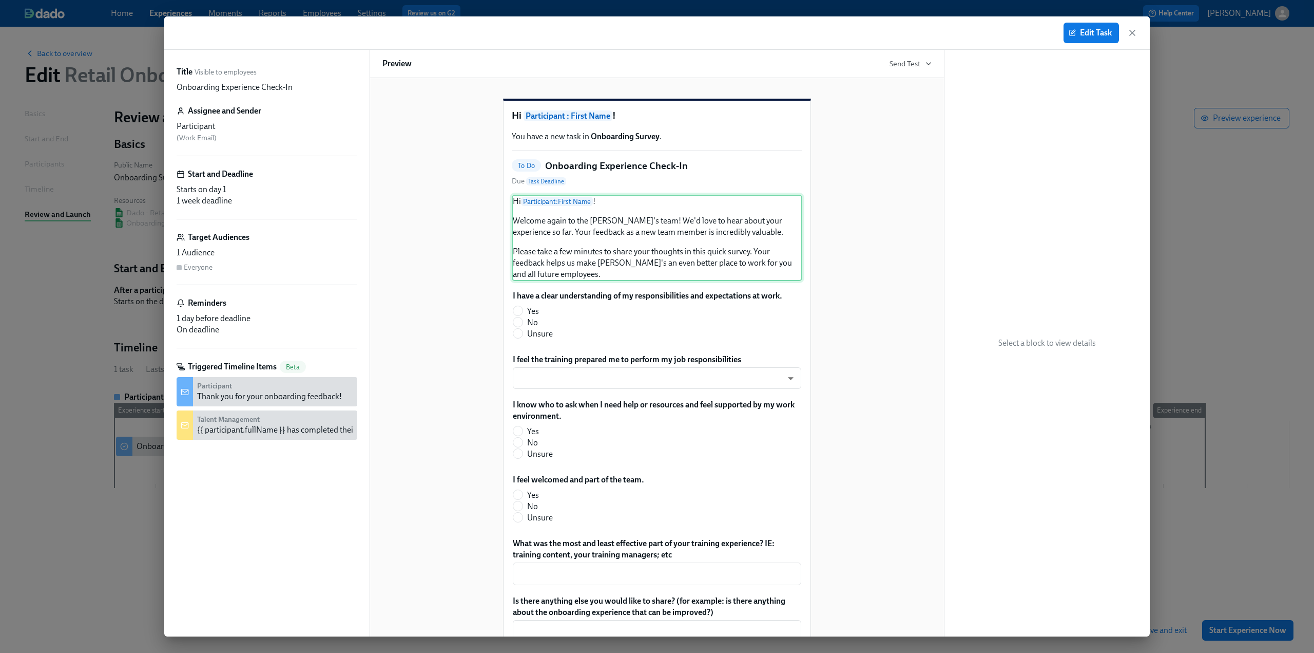
click at [701, 263] on div "Hi Participant : First Name ! Welcome again to the [PERSON_NAME]'s team! We'd l…" at bounding box center [657, 238] width 291 height 86
click at [696, 315] on div "I have a clear understanding of my responsibilities and expectations at work. Y…" at bounding box center [657, 316] width 291 height 55
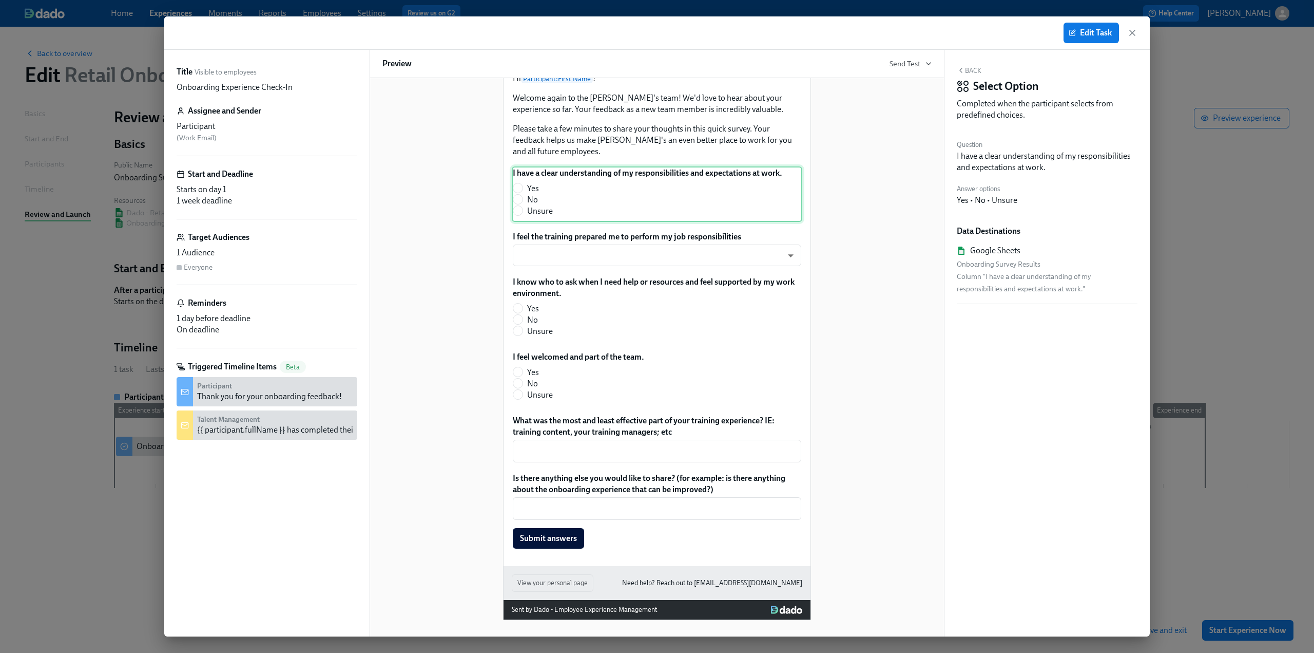
scroll to position [138, 0]
click at [691, 318] on div "I know who to ask when I need help or resources and feel supported by my work e…" at bounding box center [657, 308] width 291 height 67
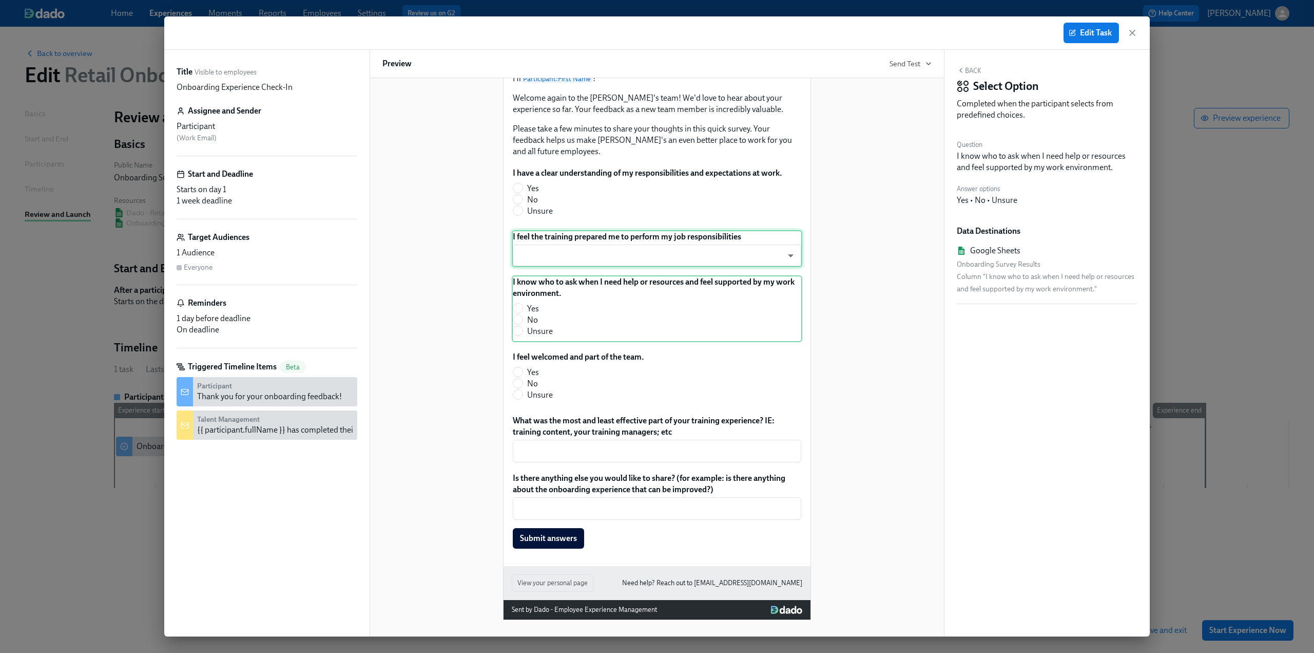
click at [678, 250] on div "I feel the training prepared me to perform my job responsibilities ​ ​" at bounding box center [657, 248] width 291 height 37
click at [684, 313] on div "I know who to ask when I need help or resources and feel supported by my work e…" at bounding box center [657, 308] width 291 height 67
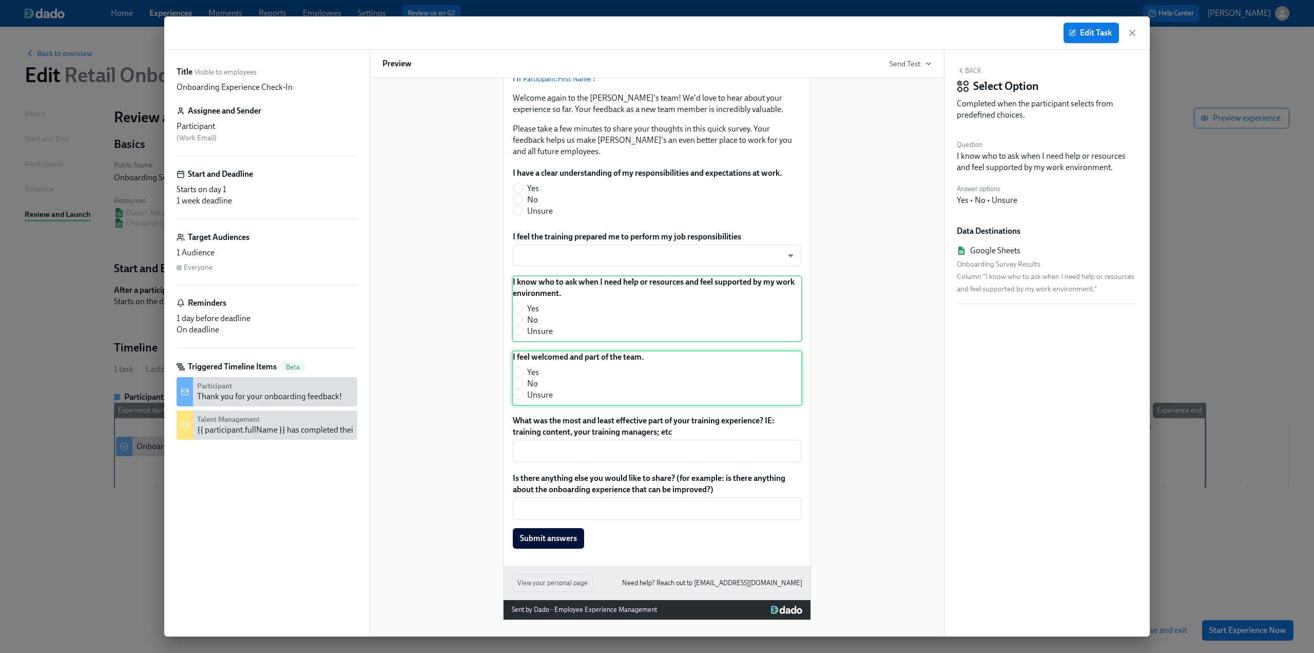
click at [685, 368] on div "I feel welcomed and part of the team. Yes No Unsure" at bounding box center [657, 377] width 291 height 55
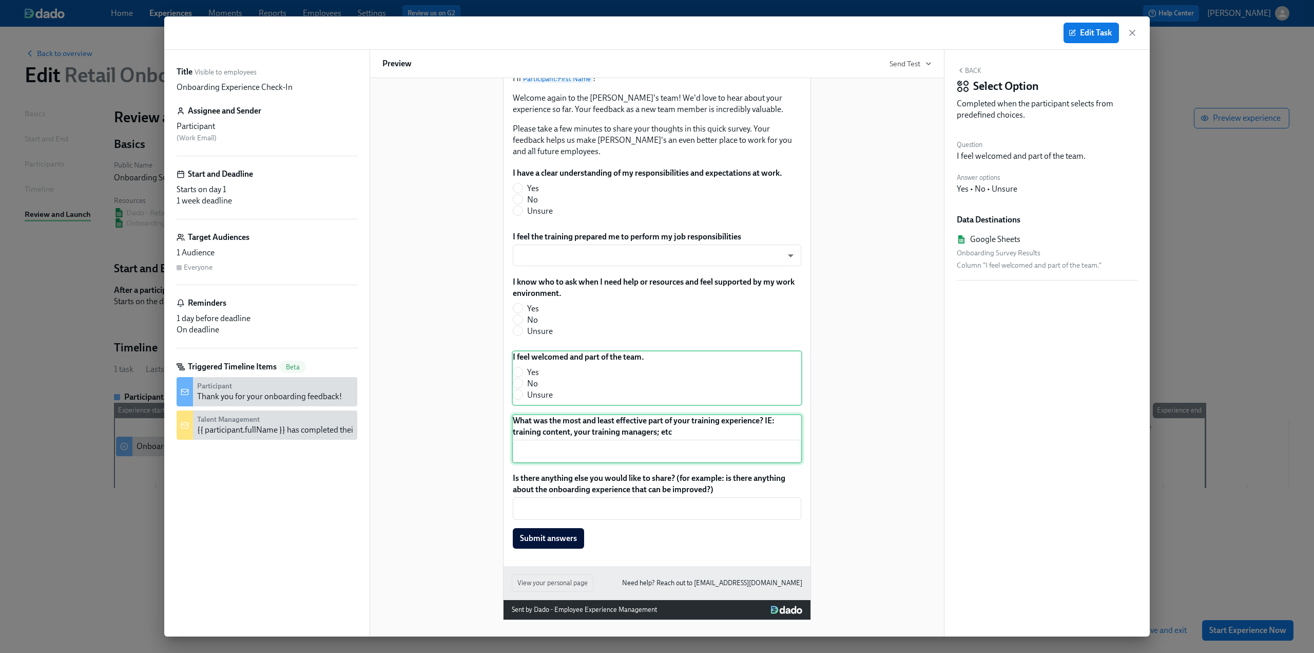
click at [696, 429] on div "What was the most and least effective part of your training experience? IE: tra…" at bounding box center [657, 438] width 291 height 49
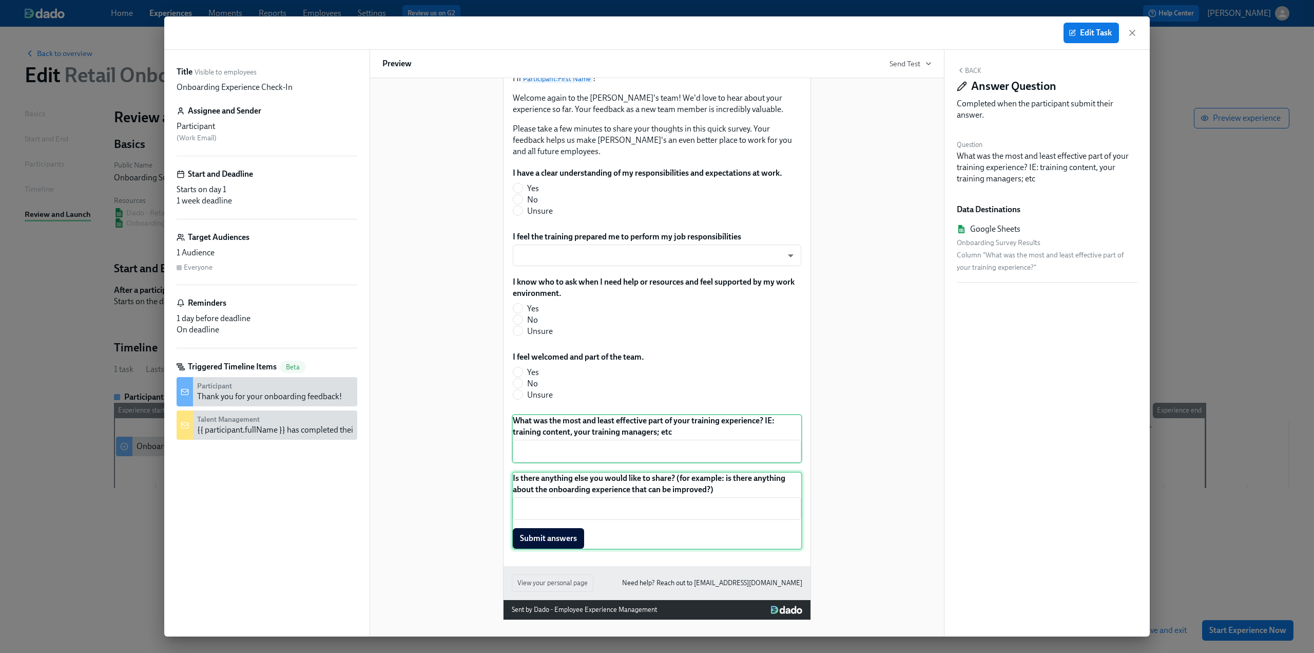
click at [701, 485] on div "Is there anything else you would like to share? (for example: is there anything…" at bounding box center [657, 510] width 291 height 78
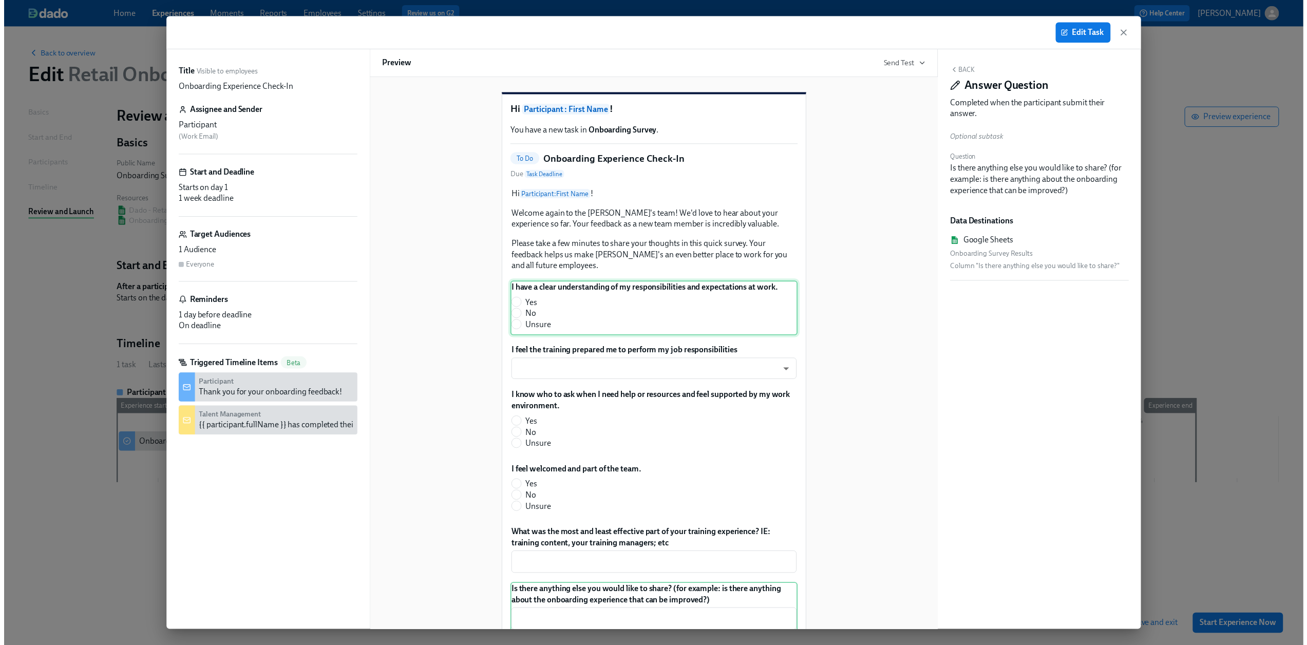
scroll to position [0, 0]
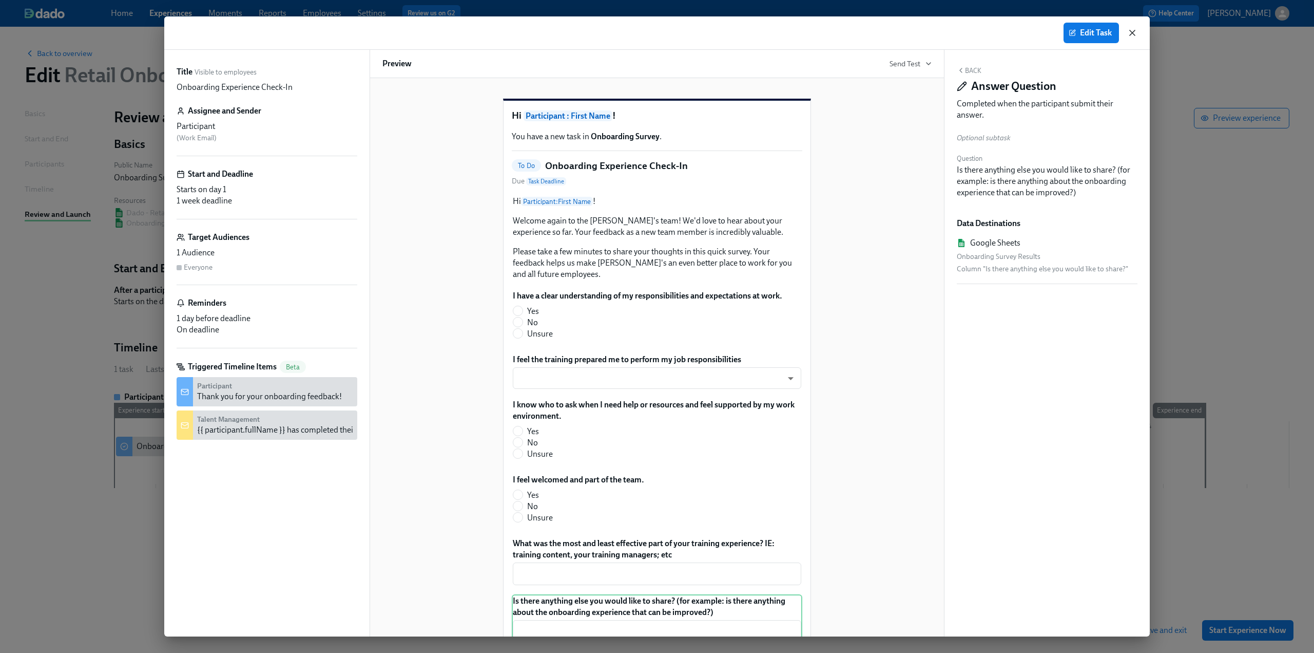
click at [1133, 30] on icon "button" at bounding box center [1132, 33] width 10 height 10
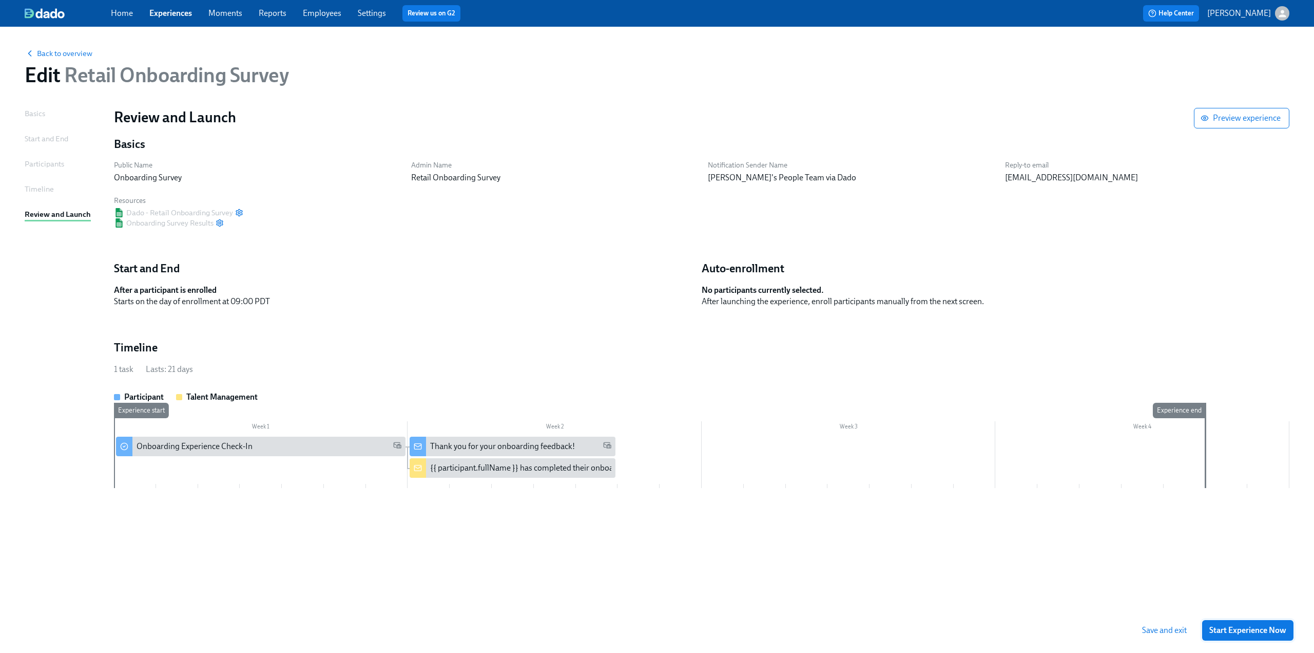
click at [1253, 626] on span "Start Experience Now" at bounding box center [1248, 630] width 77 height 10
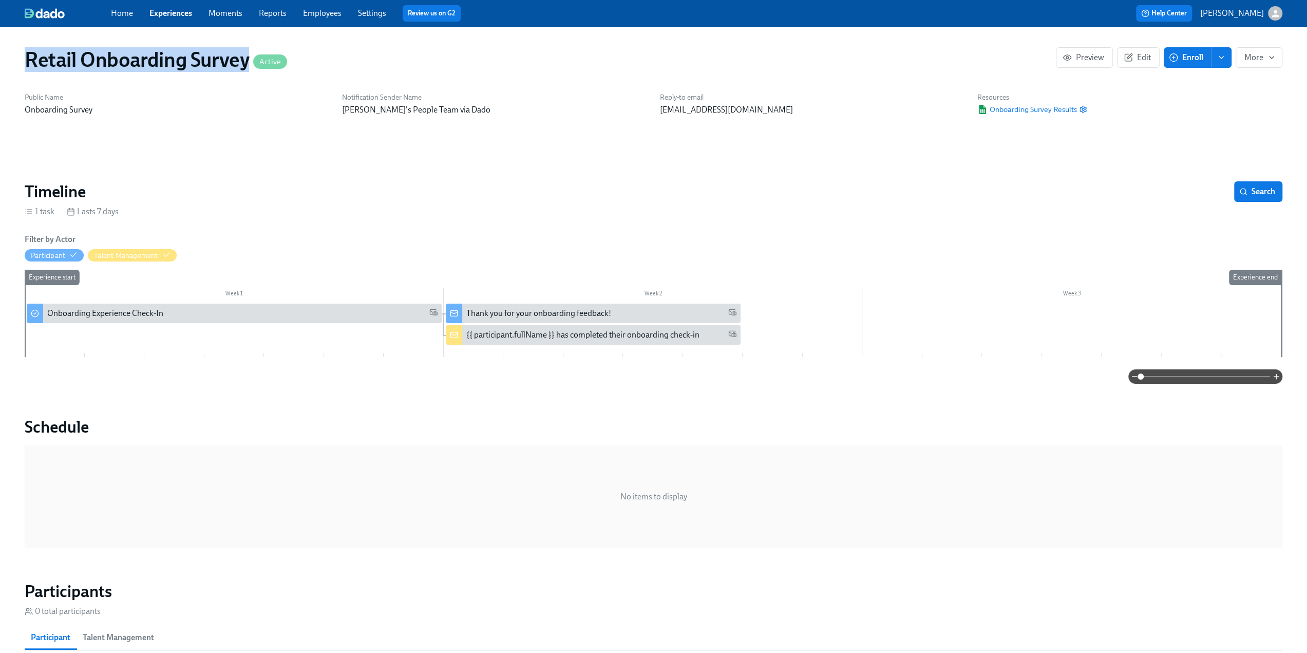
drag, startPoint x: 246, startPoint y: 64, endPoint x: 23, endPoint y: 55, distance: 223.5
click at [23, 55] on div "Retail Onboarding Survey Active Preview Edit Enroll More" at bounding box center [653, 59] width 1274 height 41
copy h1 "Retail Onboarding Survey"
click at [1195, 55] on span "Enroll" at bounding box center [1187, 57] width 32 height 10
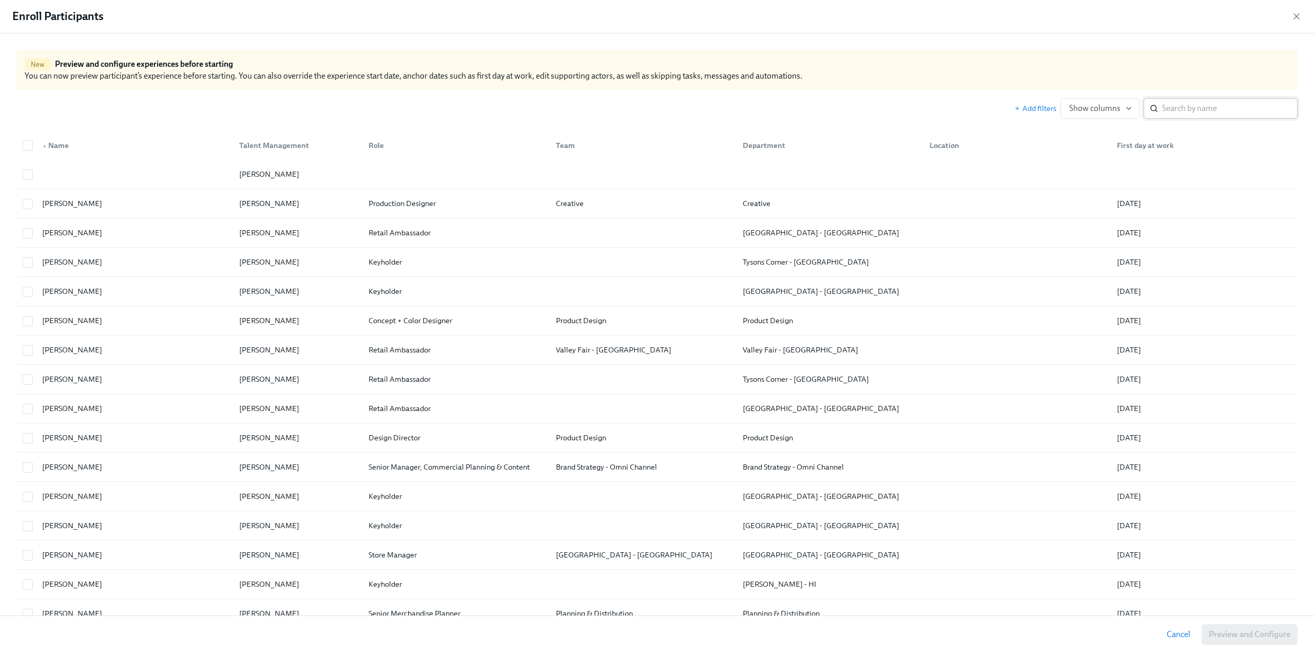
click at [1212, 103] on input "search" at bounding box center [1230, 108] width 136 height 21
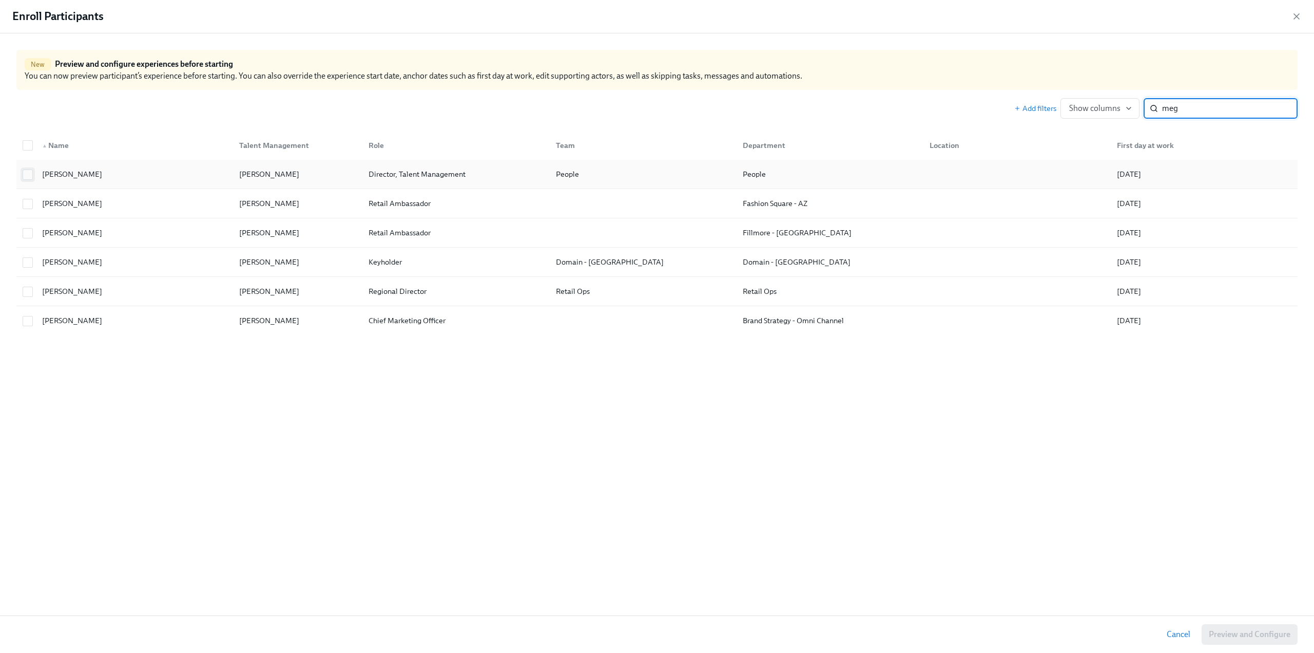
type input "meg"
click at [23, 173] on input "checkbox" at bounding box center [27, 174] width 9 height 9
checkbox input "true"
click at [1202, 631] on span "Preview and Configure (1)" at bounding box center [1244, 634] width 93 height 10
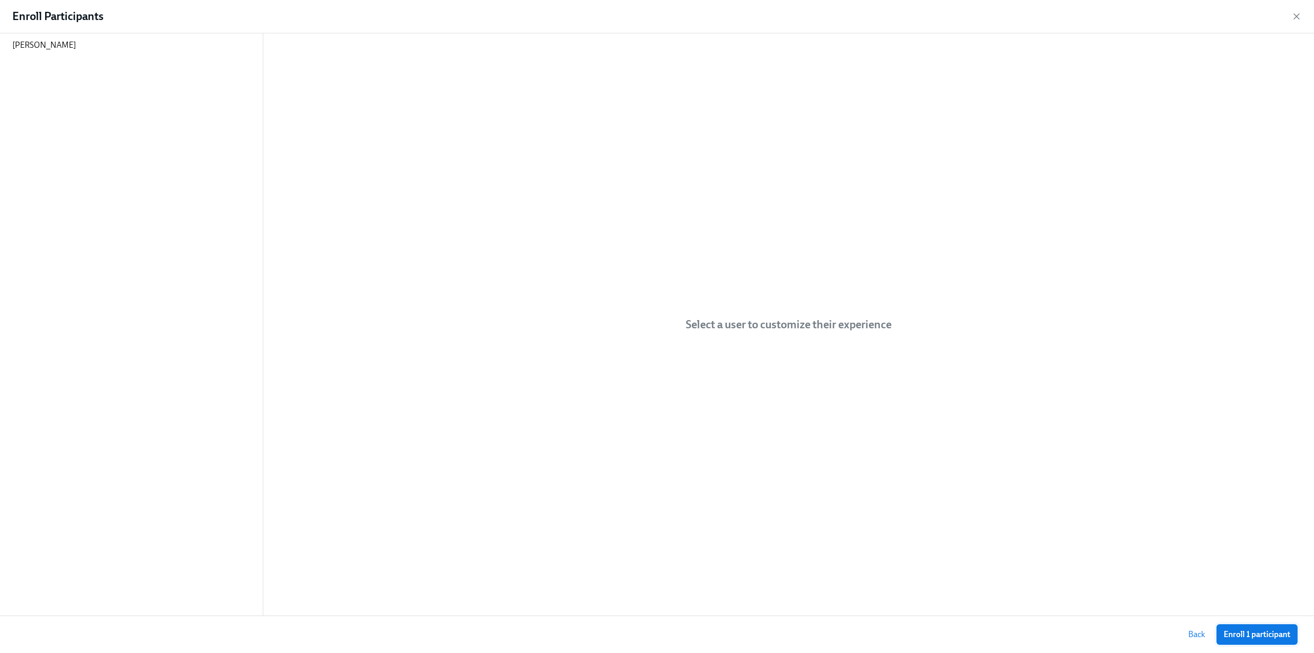
click at [1275, 634] on span "Enroll 1 participant" at bounding box center [1257, 634] width 67 height 10
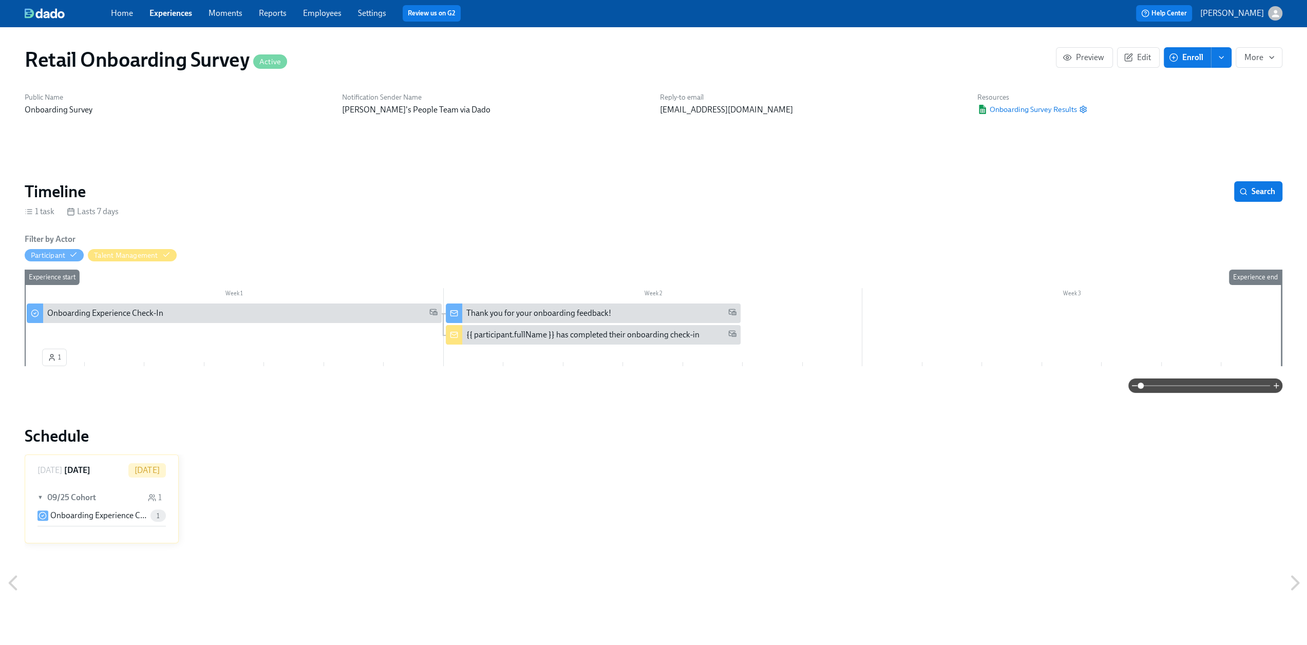
click at [1183, 54] on span "Enroll" at bounding box center [1187, 57] width 32 height 10
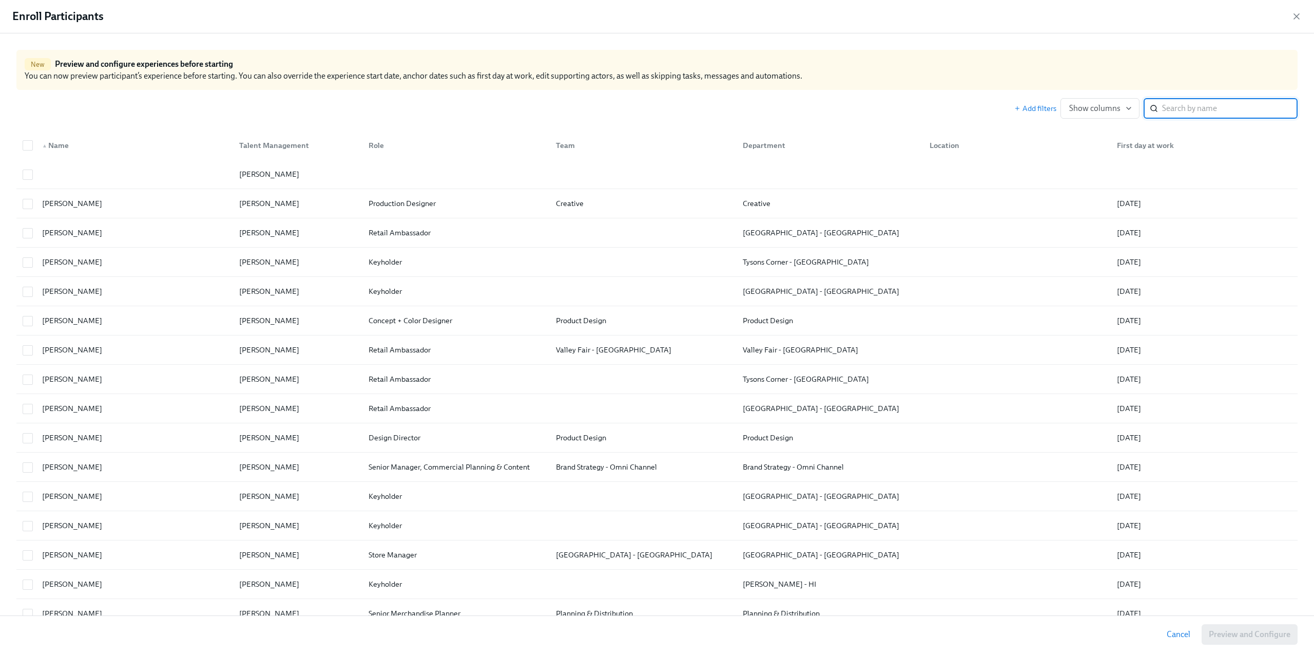
click at [1170, 105] on input "search" at bounding box center [1230, 108] width 136 height 21
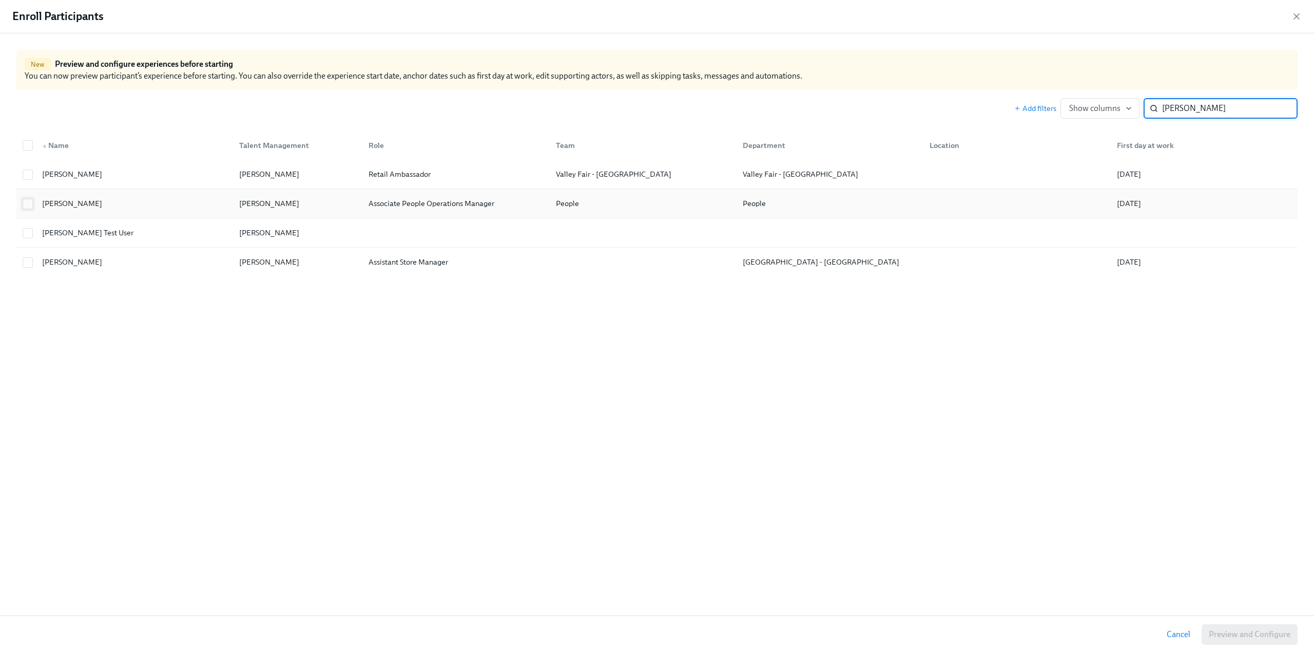
type input "[PERSON_NAME]"
click at [24, 202] on input "checkbox" at bounding box center [27, 203] width 9 height 9
checkbox input "true"
click at [1251, 632] on span "Preview and Configure (1)" at bounding box center [1244, 634] width 93 height 10
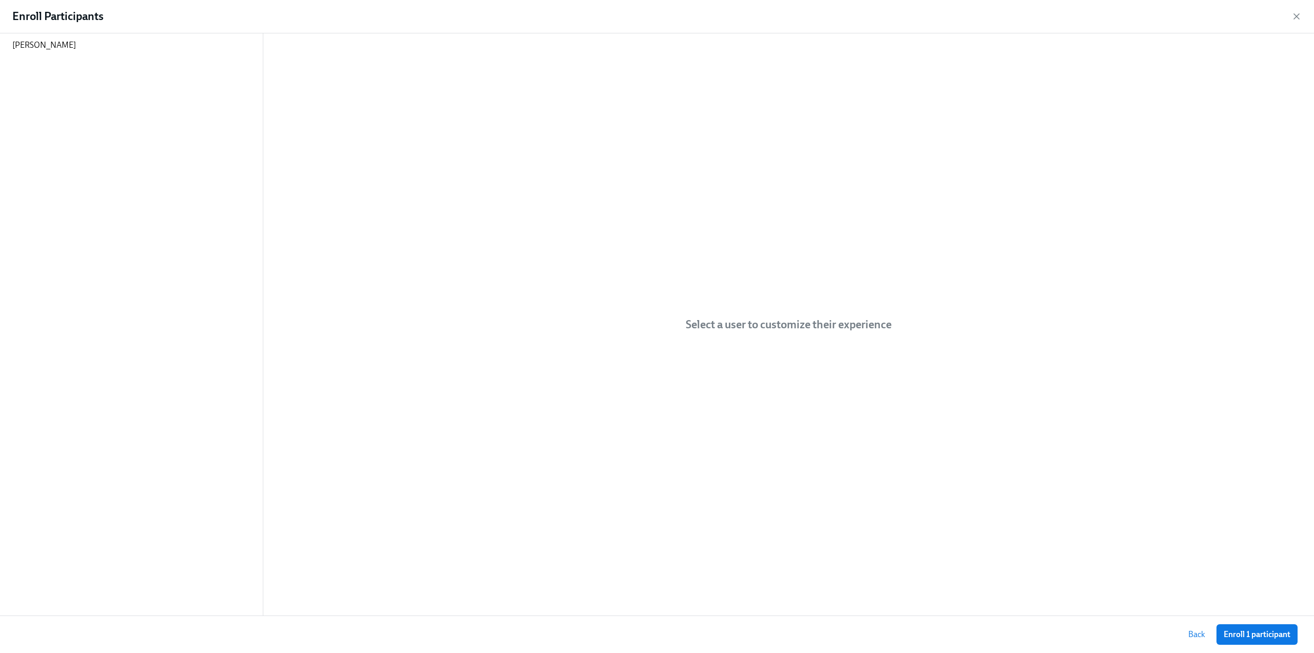
click at [1251, 632] on span "Enroll 1 participant" at bounding box center [1257, 634] width 67 height 10
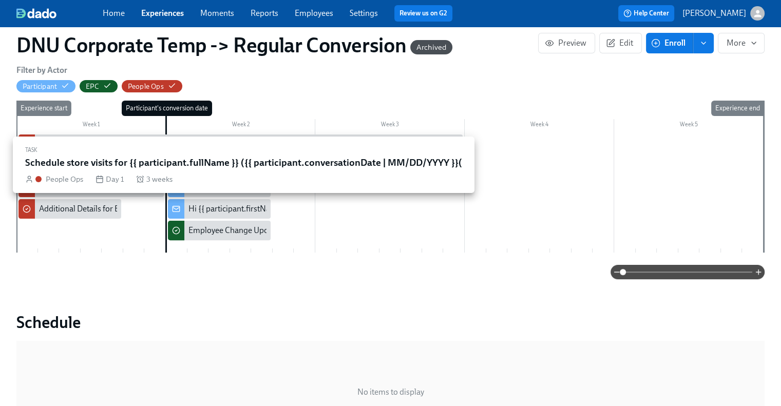
scroll to position [185, 0]
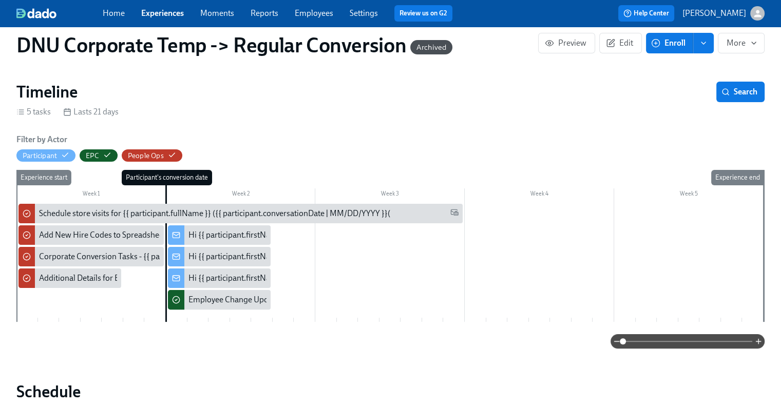
click at [156, 12] on link "Experiences" at bounding box center [162, 13] width 43 height 10
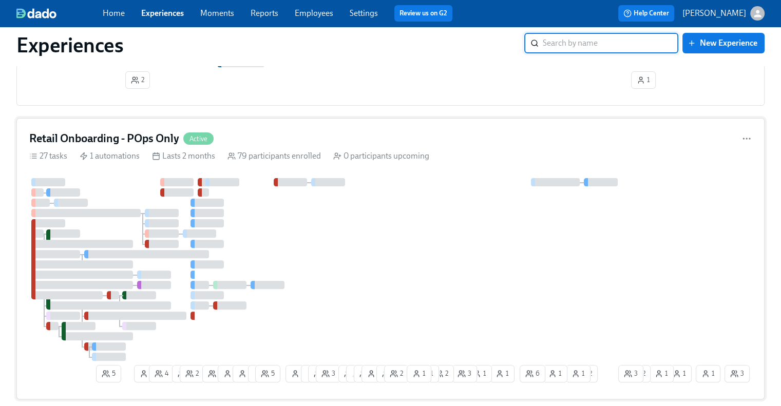
scroll to position [257, 0]
click at [120, 133] on h4 "Retail Onboarding - POps Only" at bounding box center [104, 139] width 150 height 15
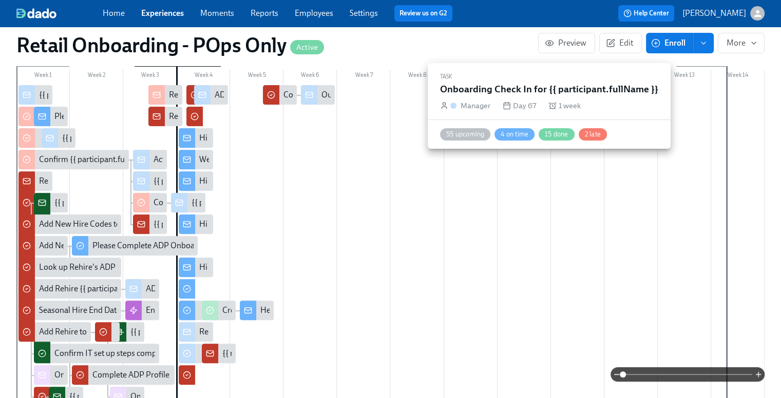
scroll to position [292, 0]
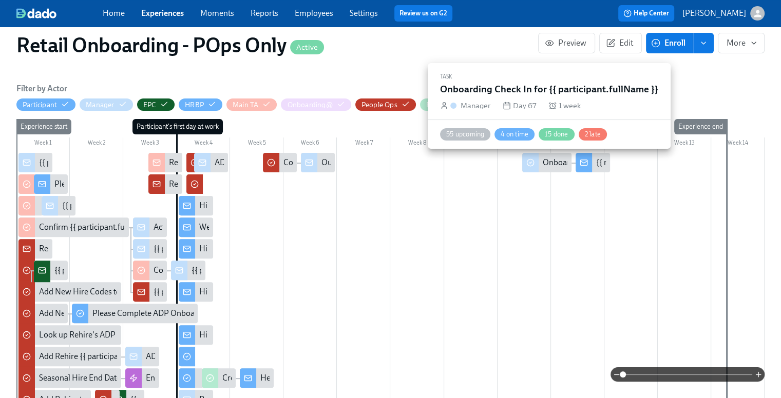
click at [559, 167] on div "Onboarding Check In for {{ participant.fullName }}" at bounding box center [631, 162] width 177 height 11
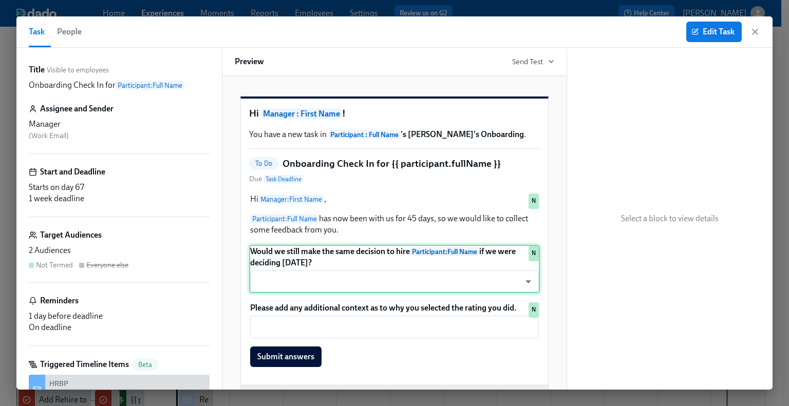
click at [397, 282] on div "Would we still make the same decision to hire Participant : Full Name if we wer…" at bounding box center [394, 269] width 291 height 48
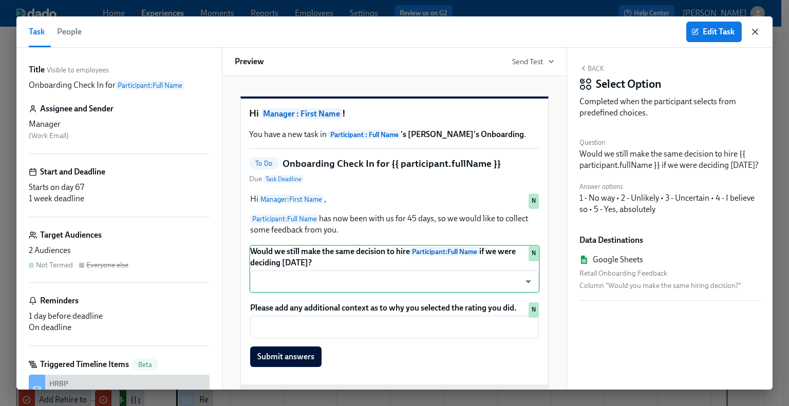
click at [757, 28] on icon "button" at bounding box center [755, 32] width 10 height 10
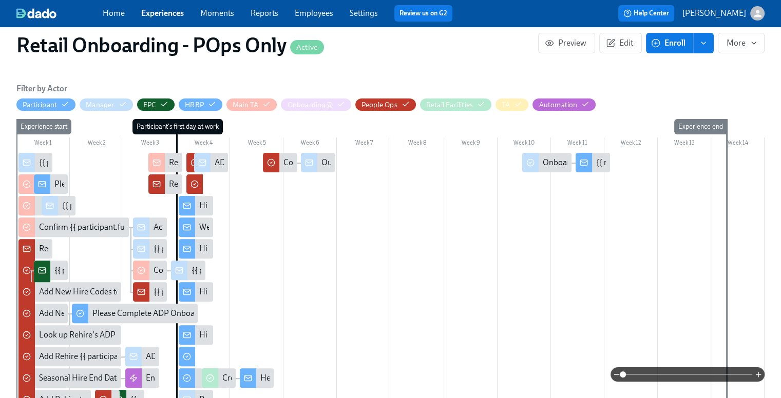
click at [592, 162] on div "{{ manager.fullName }} has answered the 45-day question for {{ participant.full…" at bounding box center [593, 163] width 34 height 20
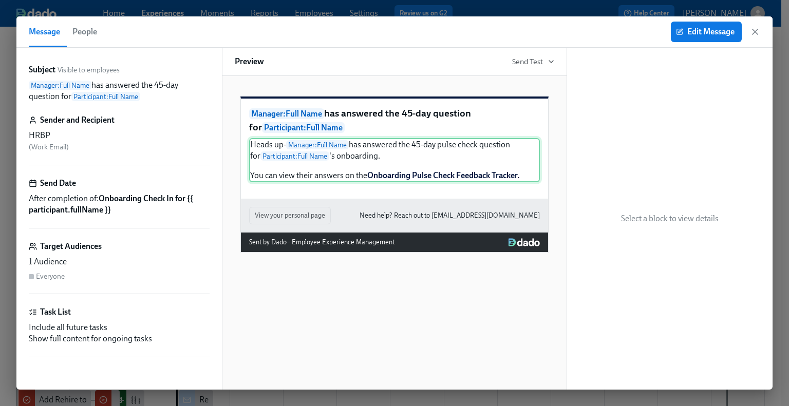
click at [359, 161] on div "Heads up- Manager : Full Name has answered the 45-day pulse check question for …" at bounding box center [394, 160] width 291 height 44
click at [756, 32] on icon "button" at bounding box center [755, 32] width 10 height 10
